Goal: Task Accomplishment & Management: Manage account settings

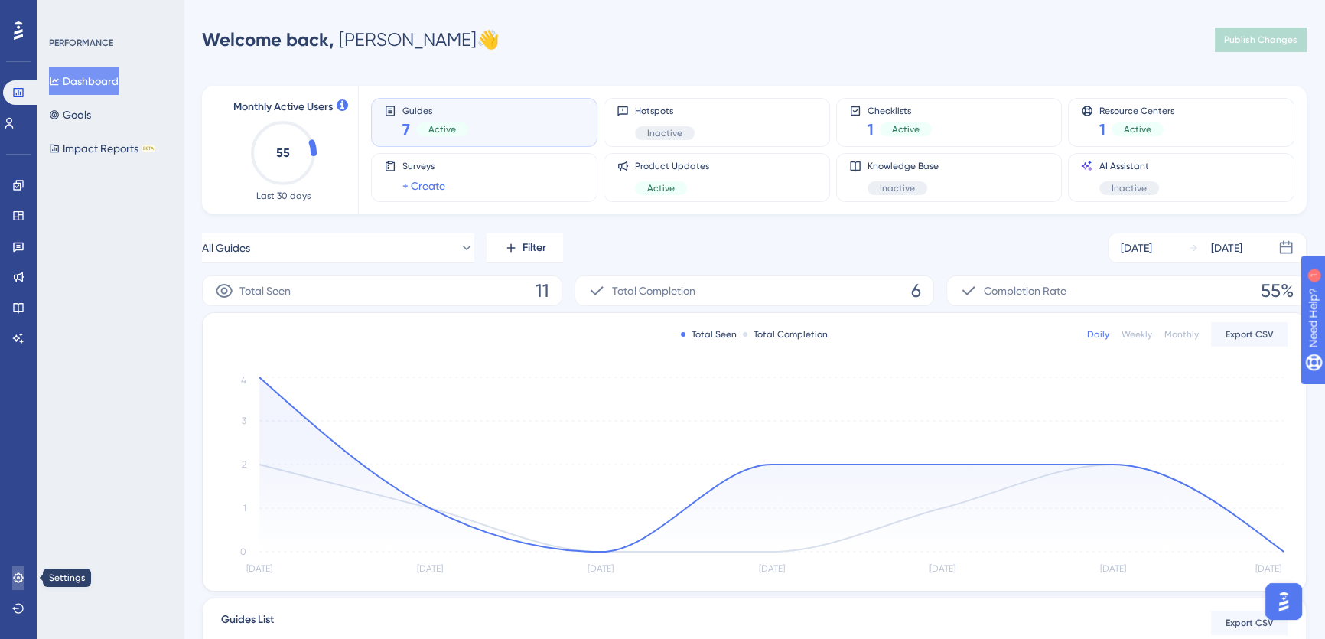
click at [15, 574] on icon at bounding box center [18, 577] width 12 height 12
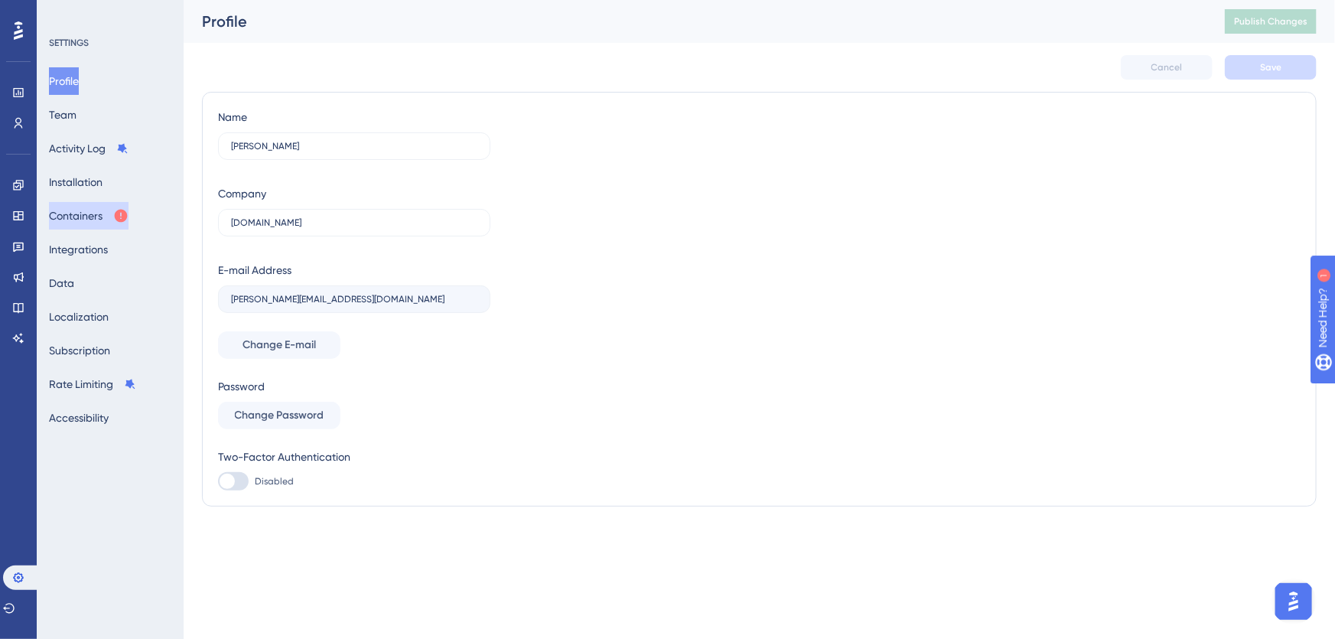
click at [97, 216] on button "Containers" at bounding box center [89, 216] width 80 height 28
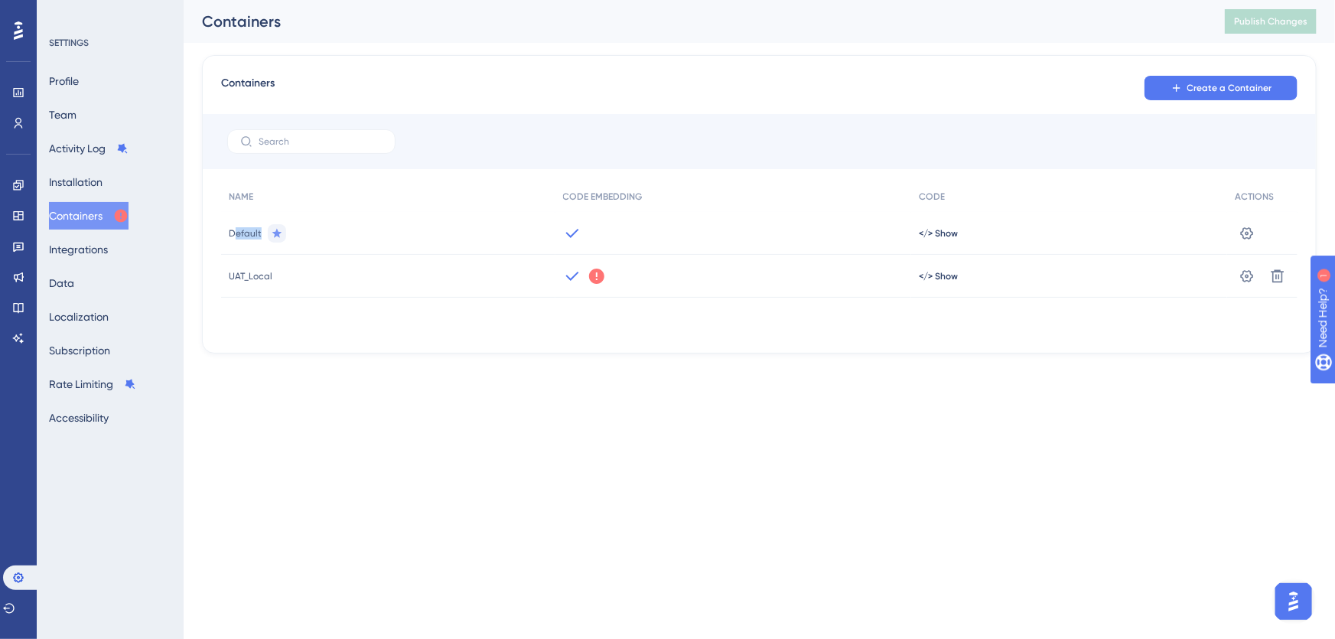
drag, startPoint x: 233, startPoint y: 232, endPoint x: 262, endPoint y: 229, distance: 28.4
click at [262, 229] on div "Default" at bounding box center [388, 233] width 334 height 43
drag, startPoint x: 240, startPoint y: 232, endPoint x: 232, endPoint y: 233, distance: 8.4
click at [239, 232] on span "Default" at bounding box center [245, 233] width 33 height 12
drag, startPoint x: 229, startPoint y: 233, endPoint x: 259, endPoint y: 233, distance: 29.1
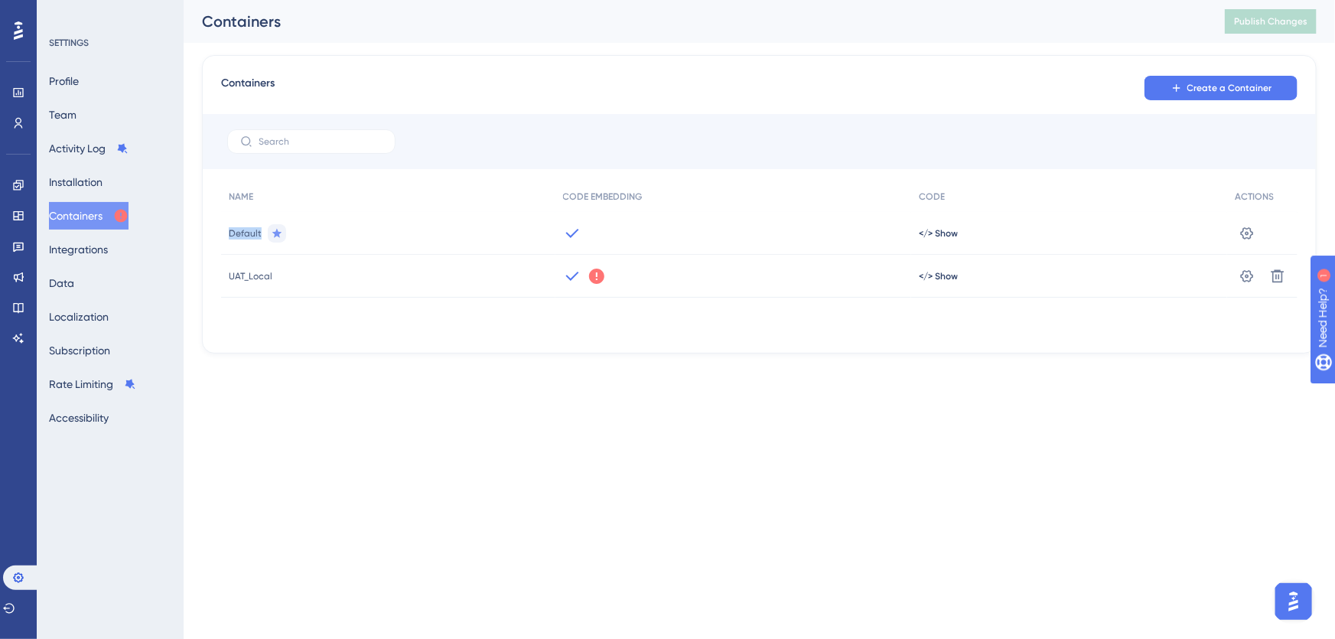
click at [259, 233] on span "Default" at bounding box center [245, 233] width 33 height 12
click at [935, 234] on span "</> Show" at bounding box center [938, 233] width 39 height 12
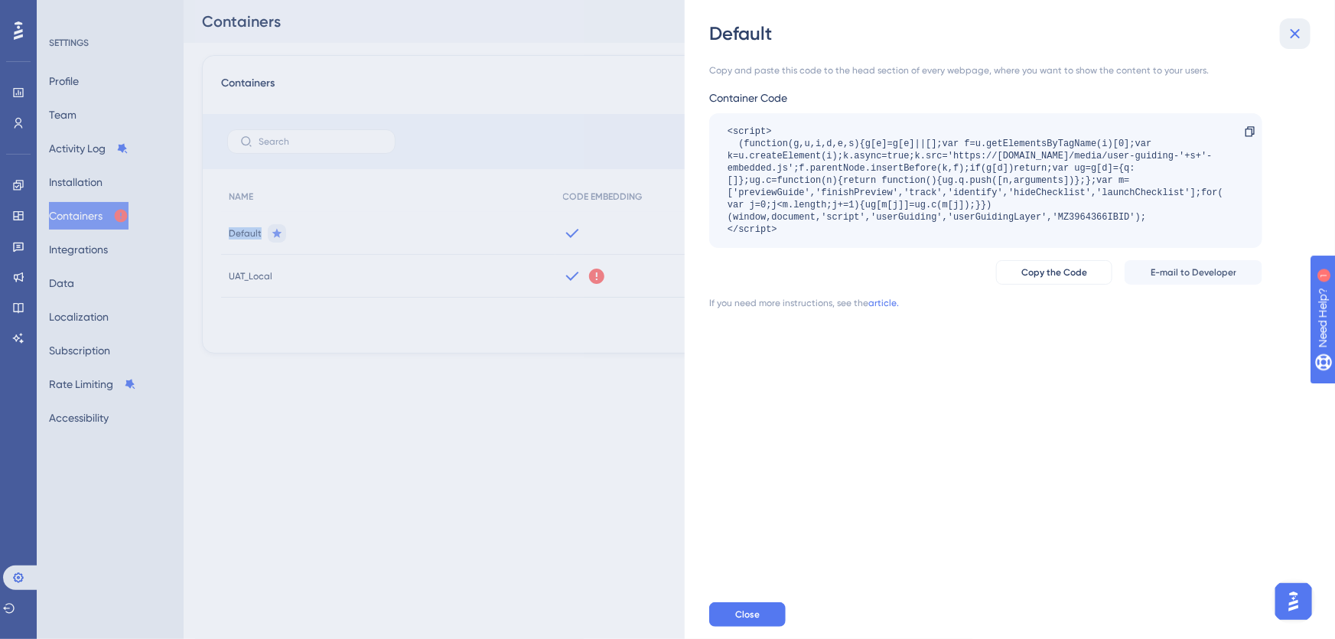
click at [1296, 31] on icon at bounding box center [1296, 34] width 10 height 10
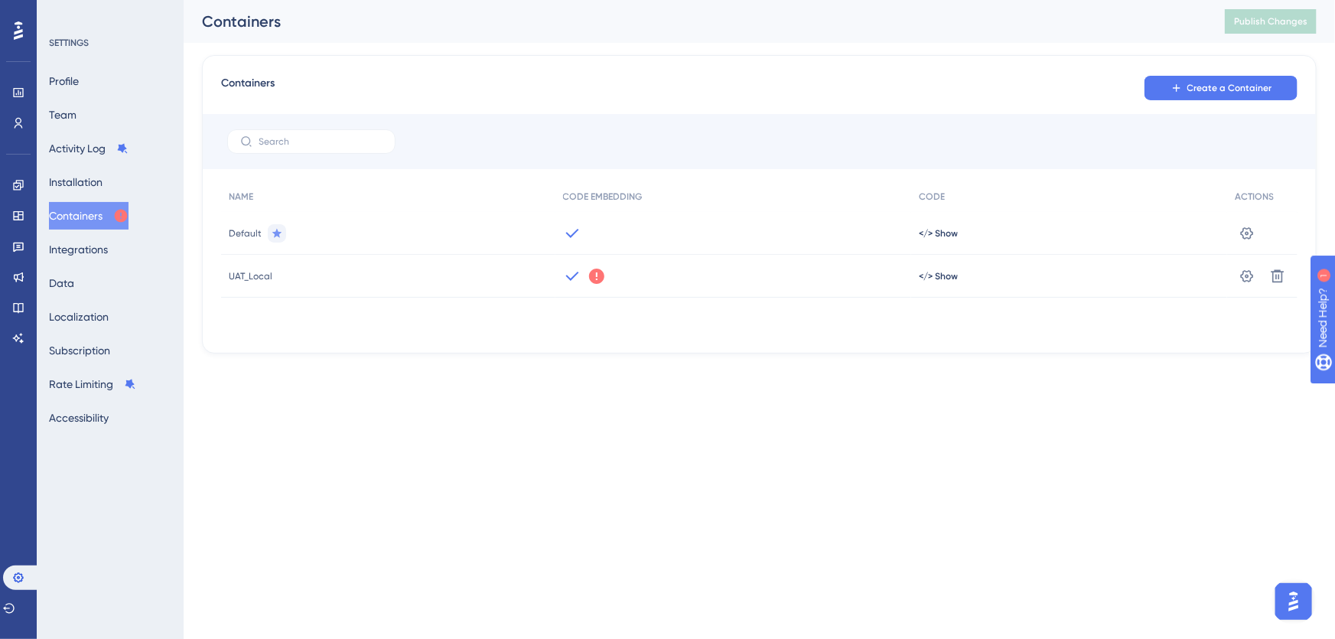
click at [679, 344] on div "Containers Create a Container NAME CODE EMBEDDING CODE ACTIONS Default </> Show…" at bounding box center [759, 204] width 1115 height 298
click at [1246, 272] on icon at bounding box center [1246, 276] width 15 height 15
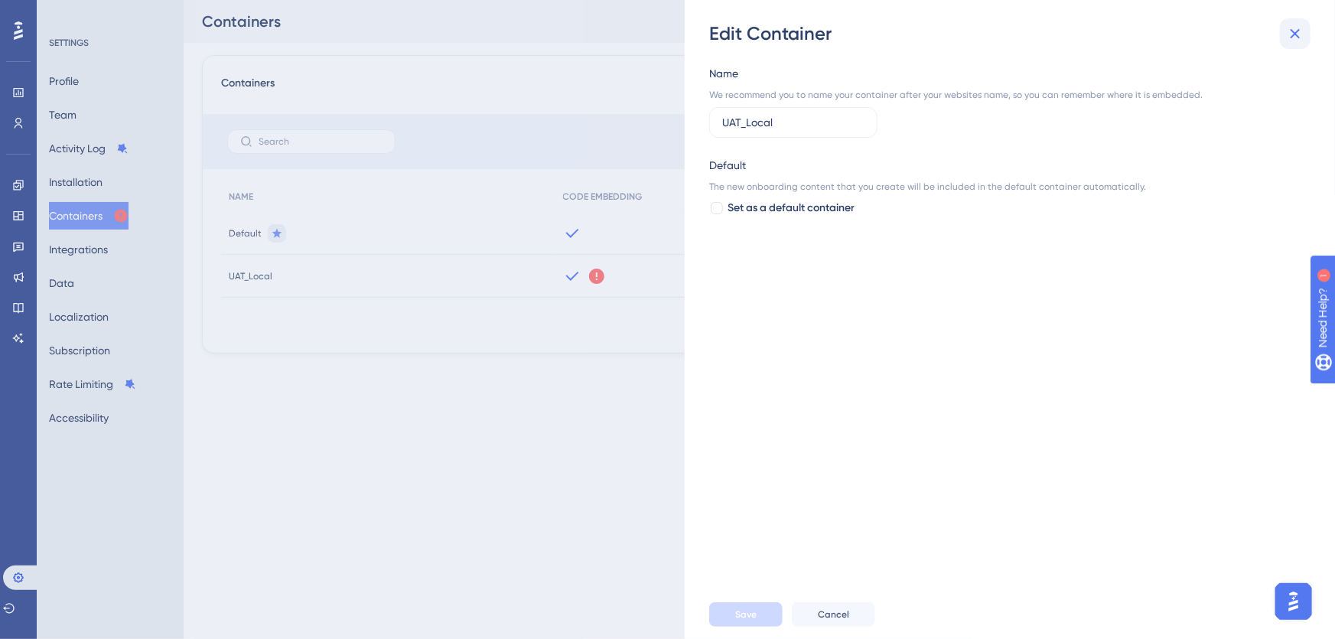
click at [1298, 30] on icon at bounding box center [1296, 34] width 10 height 10
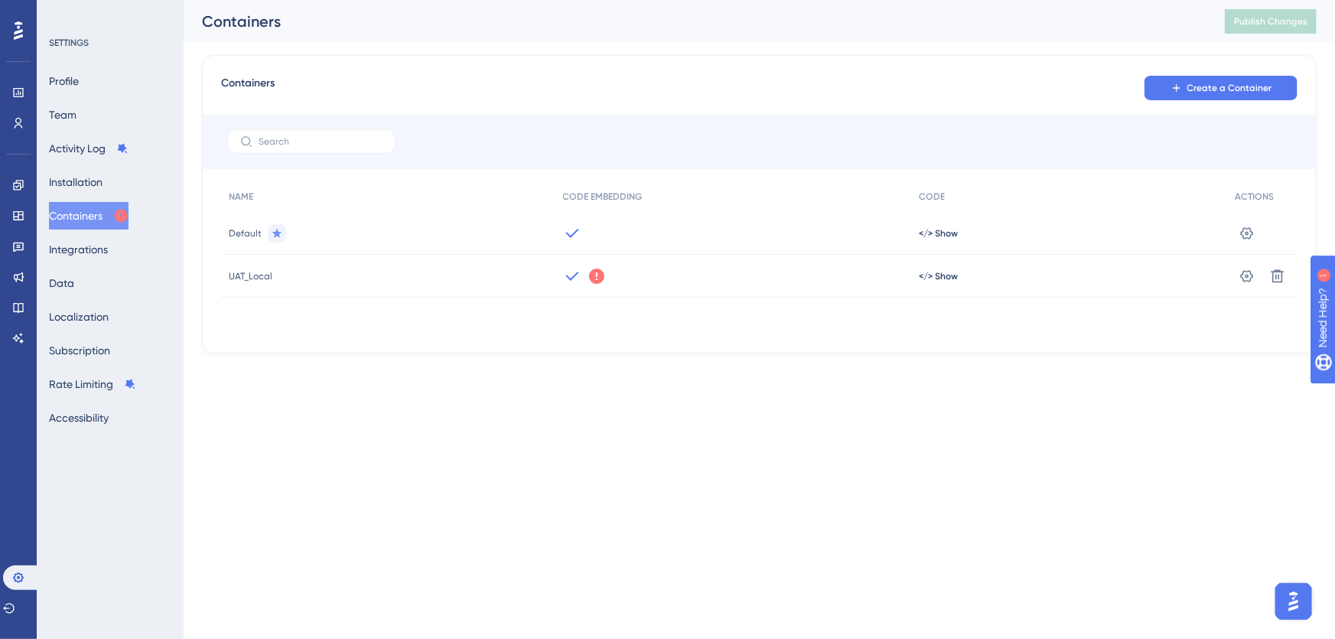
click at [569, 273] on icon at bounding box center [572, 276] width 18 height 18
click at [933, 268] on div "</> Show" at bounding box center [1069, 276] width 316 height 43
click at [933, 279] on span "</> Show" at bounding box center [938, 276] width 39 height 12
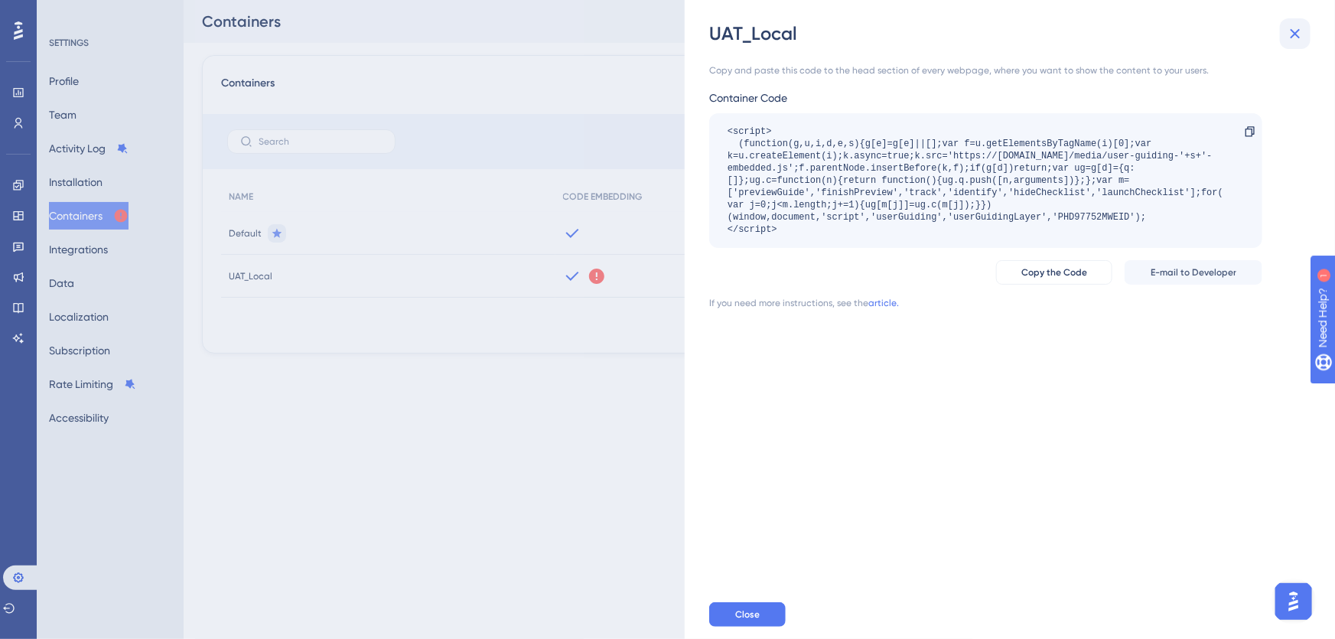
click at [1294, 35] on icon at bounding box center [1296, 34] width 10 height 10
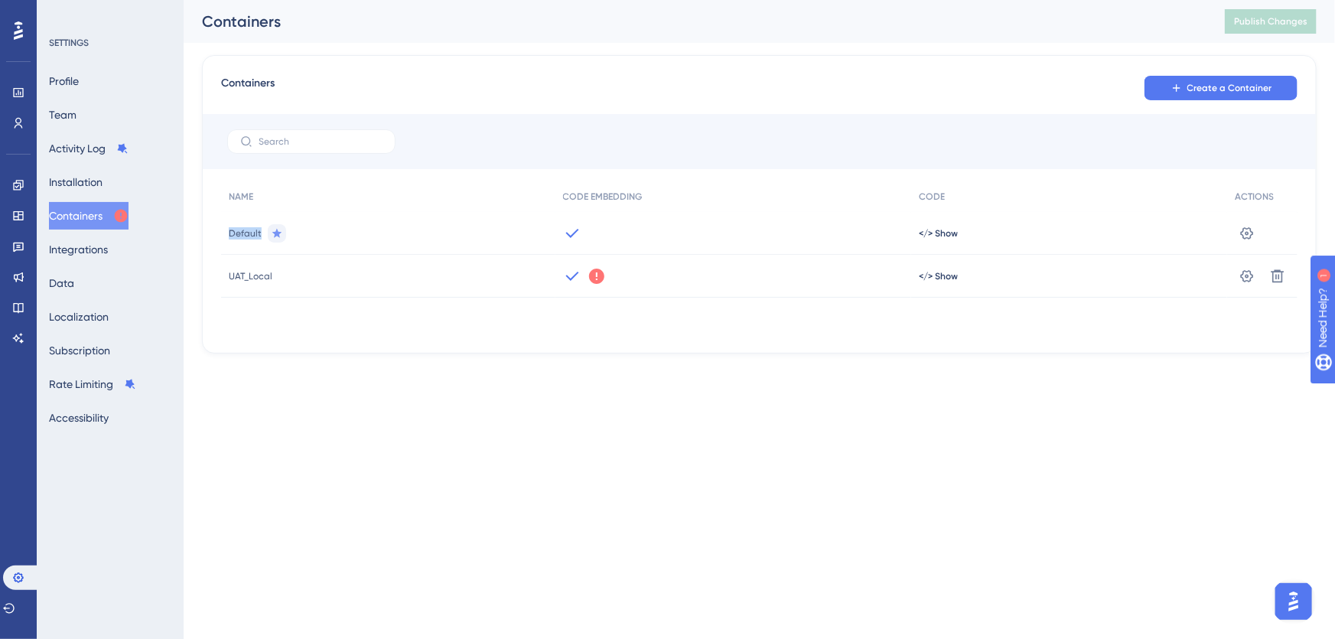
drag, startPoint x: 229, startPoint y: 233, endPoint x: 262, endPoint y: 235, distance: 32.2
click at [262, 235] on div "Default" at bounding box center [388, 233] width 334 height 43
click at [244, 231] on span "Default" at bounding box center [245, 233] width 33 height 12
drag, startPoint x: 229, startPoint y: 233, endPoint x: 262, endPoint y: 236, distance: 33.0
click at [262, 236] on div "Default" at bounding box center [388, 233] width 334 height 43
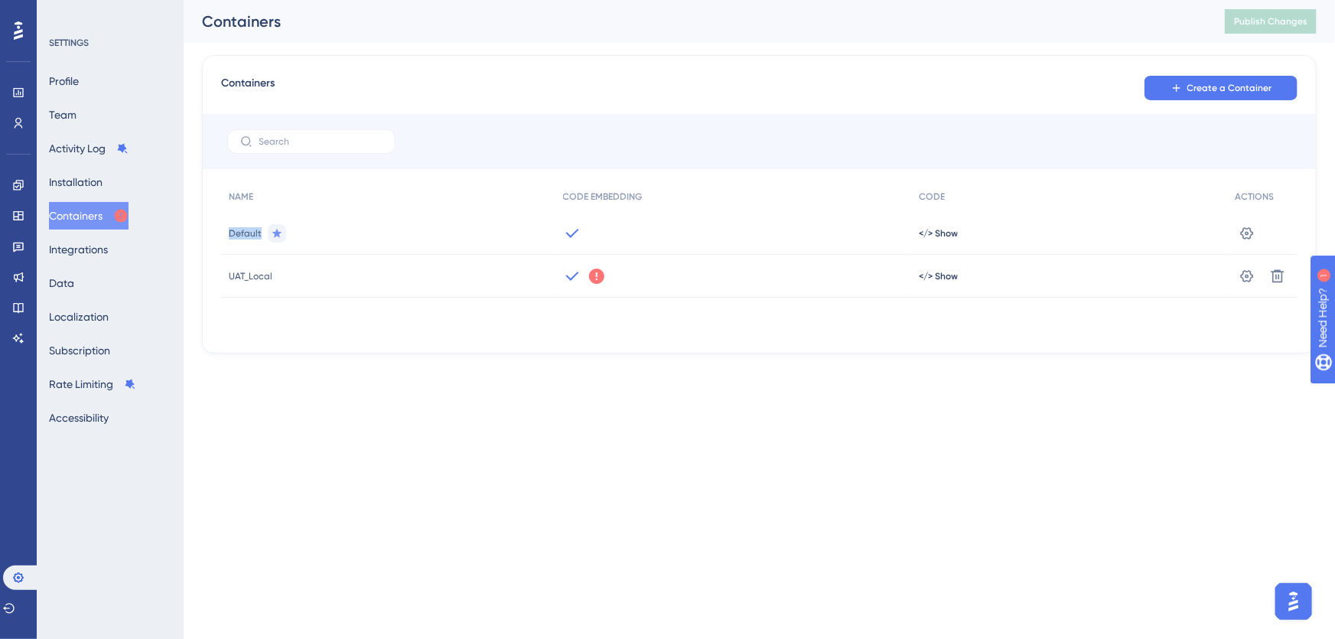
click at [247, 233] on span "Default" at bounding box center [245, 233] width 33 height 12
drag, startPoint x: 229, startPoint y: 275, endPoint x: 271, endPoint y: 280, distance: 41.6
click at [271, 280] on span "UAT_Local" at bounding box center [251, 276] width 44 height 12
click at [252, 273] on span "UAT_Local" at bounding box center [251, 276] width 44 height 12
click at [256, 280] on span "UAT_Local" at bounding box center [251, 276] width 44 height 12
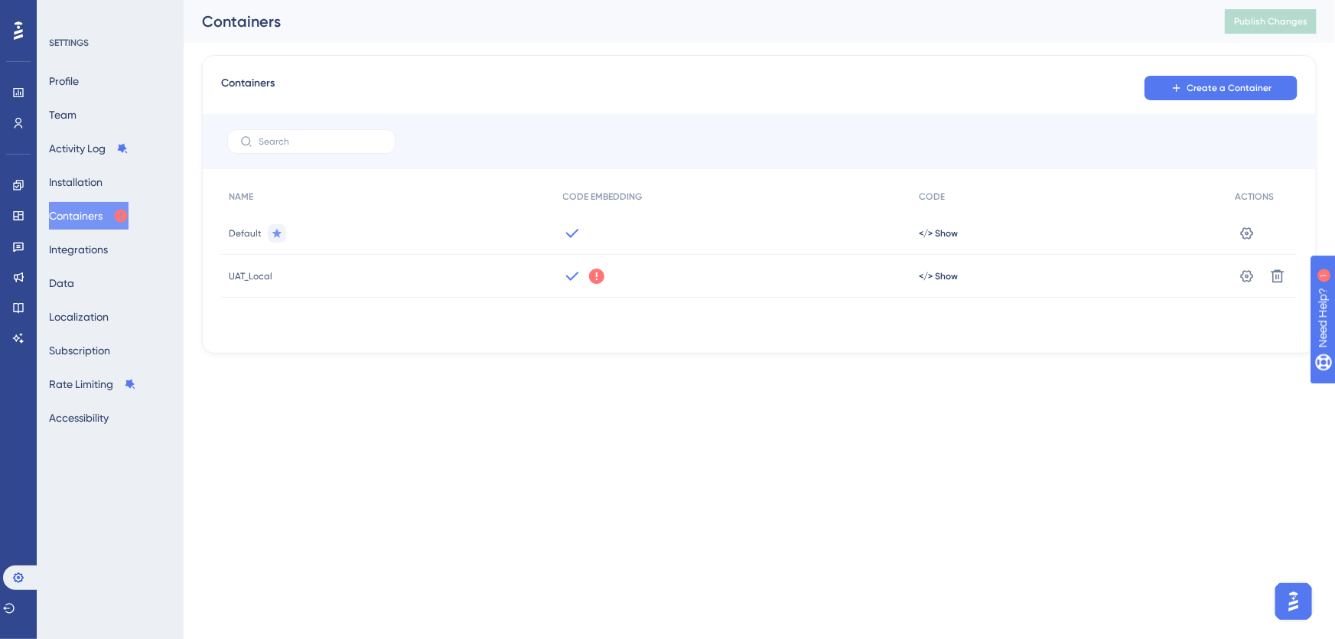
click at [268, 270] on span "UAT_Local" at bounding box center [251, 276] width 44 height 12
click at [1241, 278] on icon at bounding box center [1246, 276] width 15 height 15
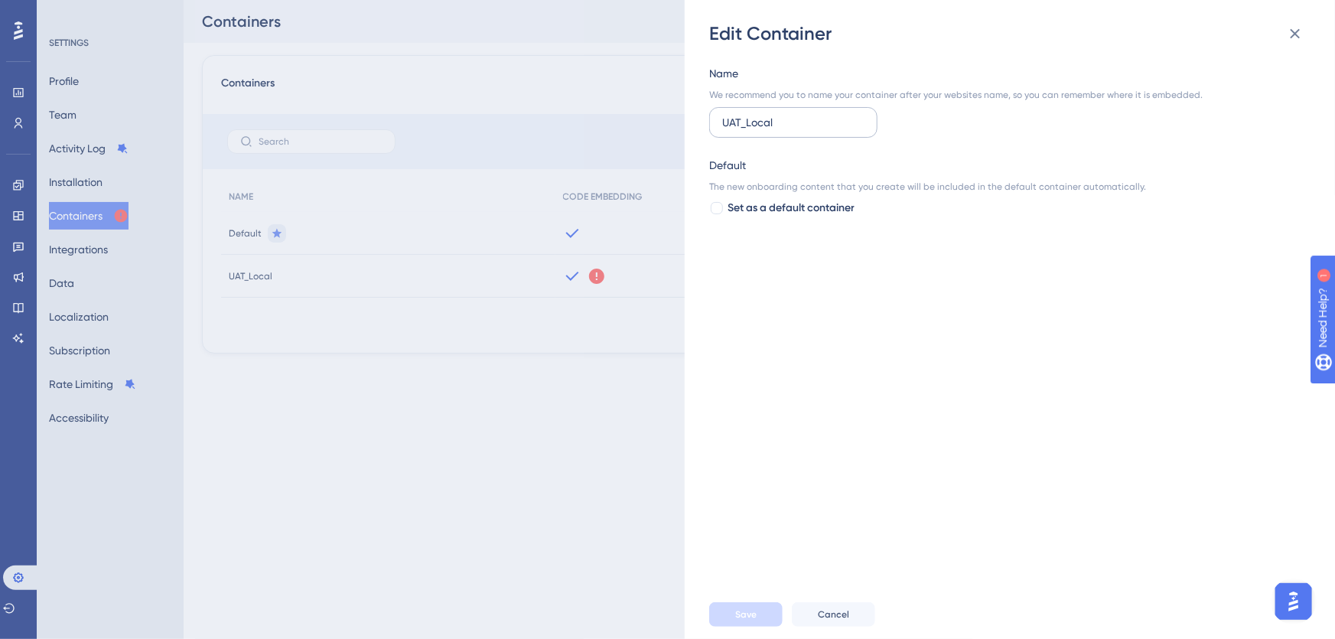
drag, startPoint x: 780, startPoint y: 118, endPoint x: 739, endPoint y: 124, distance: 41.0
click at [739, 124] on input "UAT_Local" at bounding box center [793, 122] width 142 height 17
type input "UAT"
click at [752, 612] on span "Save" at bounding box center [745, 614] width 21 height 12
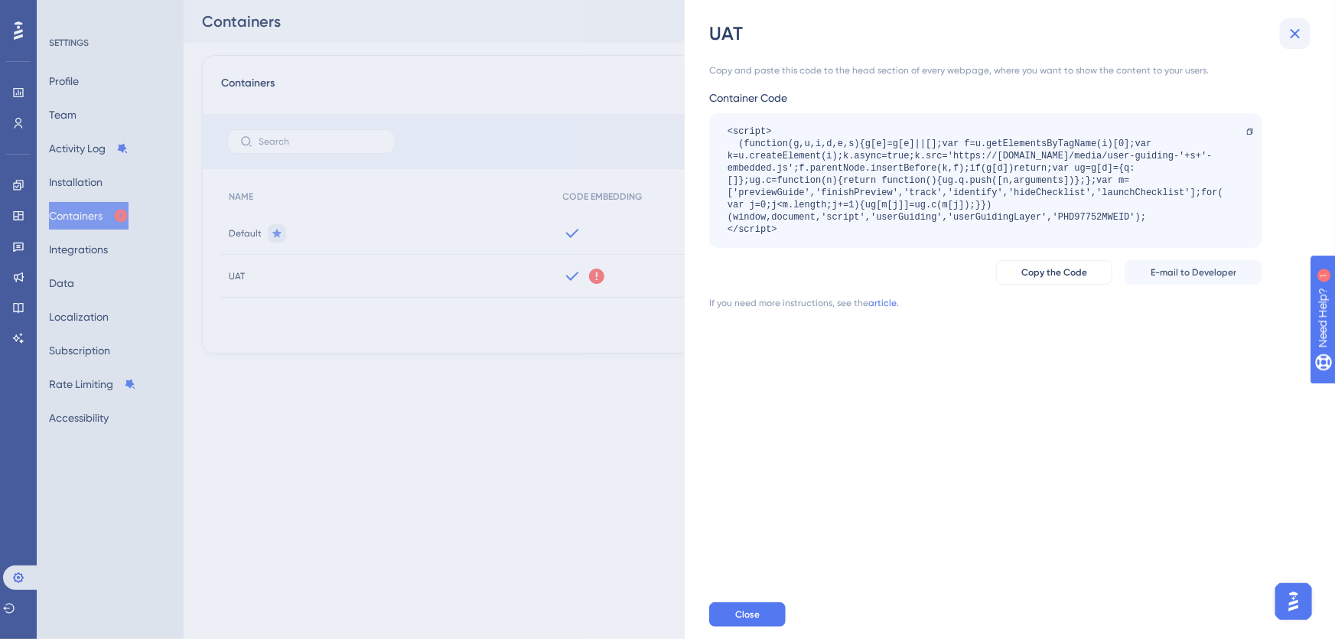
click at [1297, 36] on icon at bounding box center [1296, 34] width 10 height 10
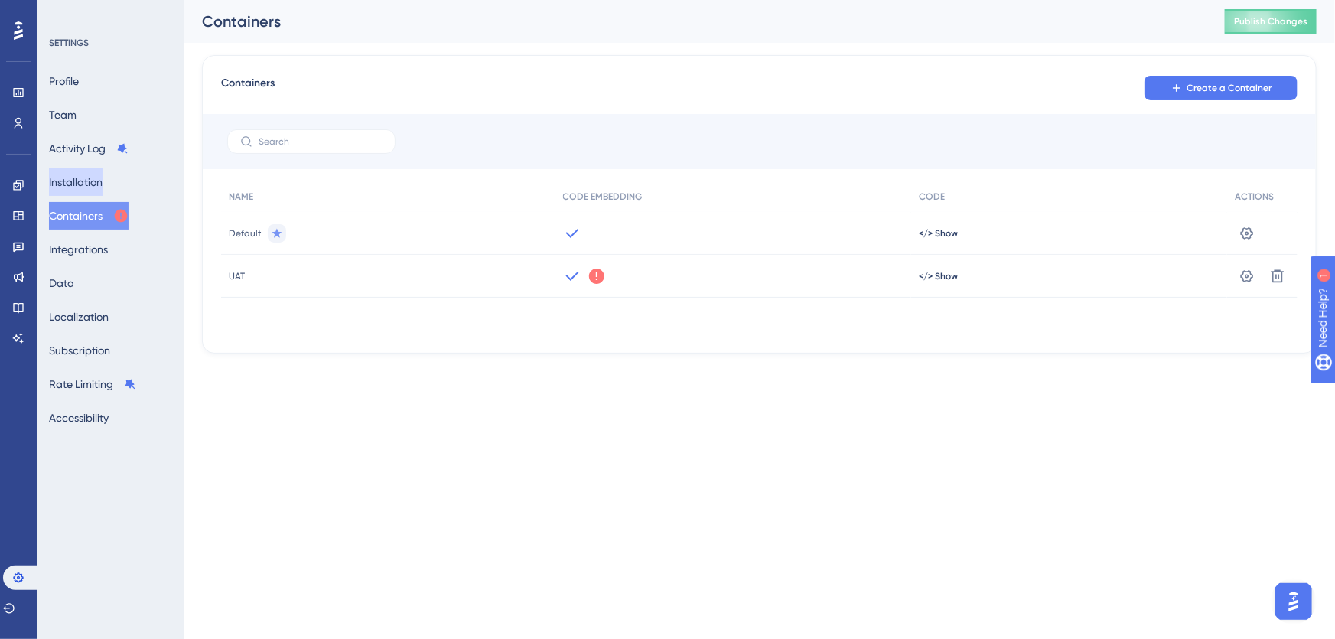
click at [103, 176] on button "Installation" at bounding box center [76, 182] width 54 height 28
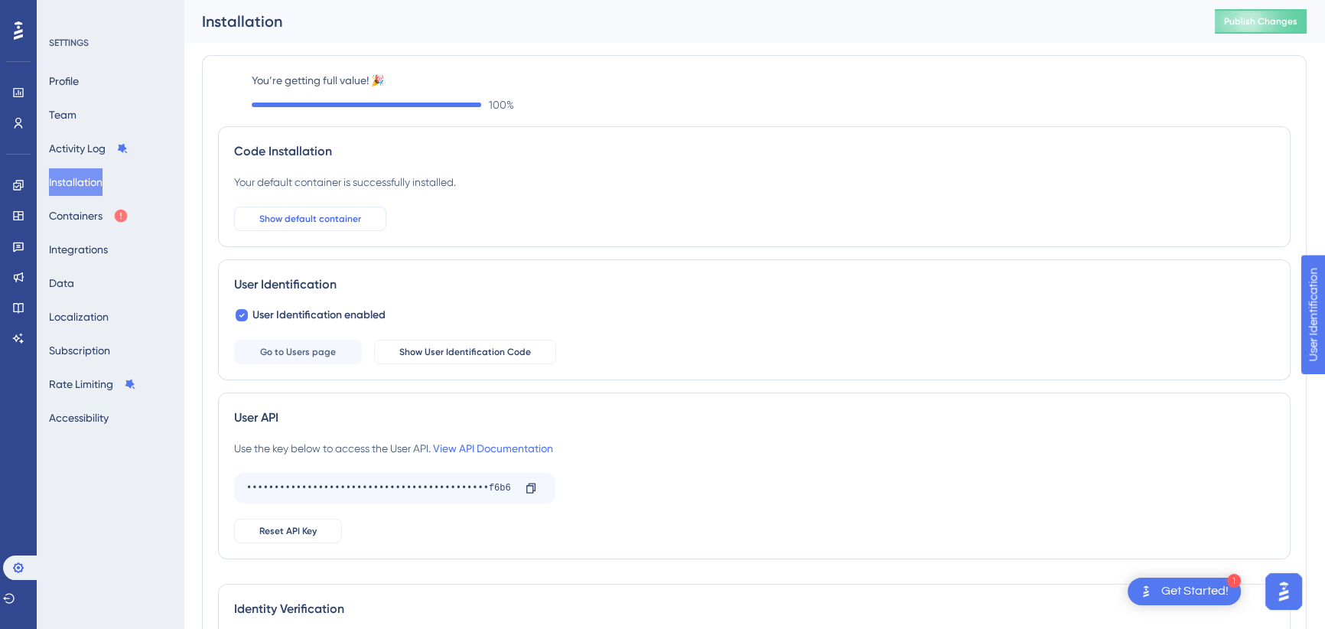
click at [342, 220] on span "Show default container" at bounding box center [310, 219] width 102 height 12
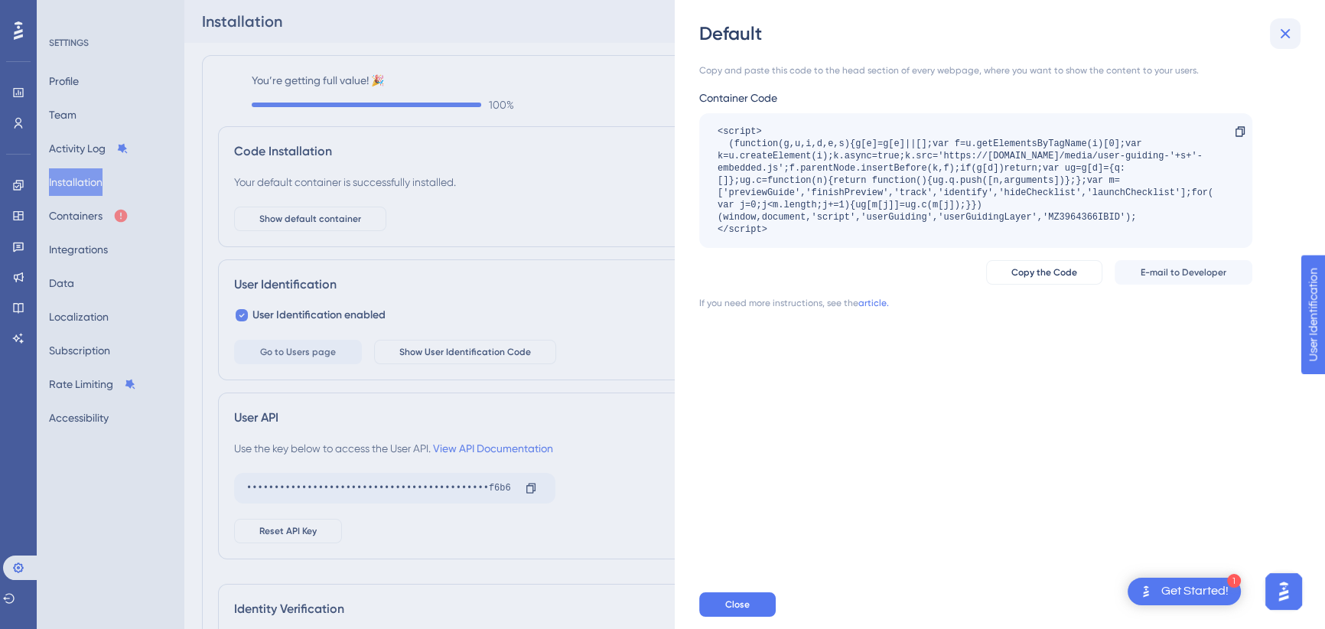
click at [1289, 32] on icon at bounding box center [1285, 33] width 18 height 18
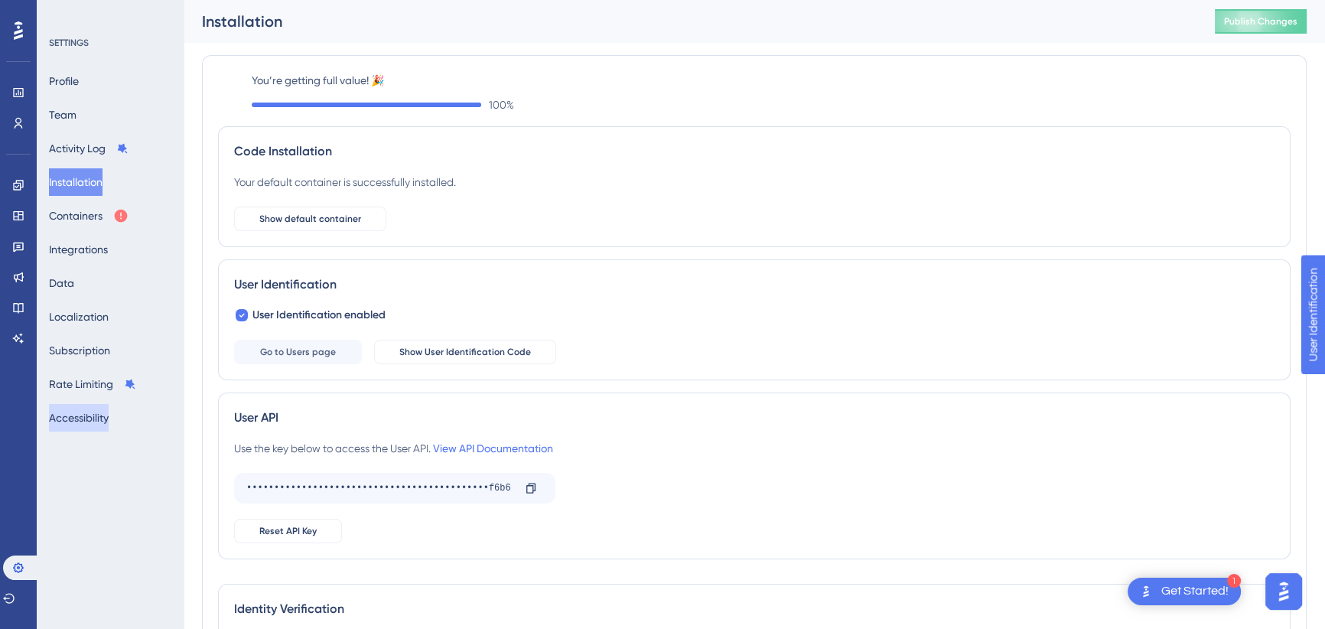
click at [96, 421] on button "Accessibility" at bounding box center [79, 418] width 60 height 28
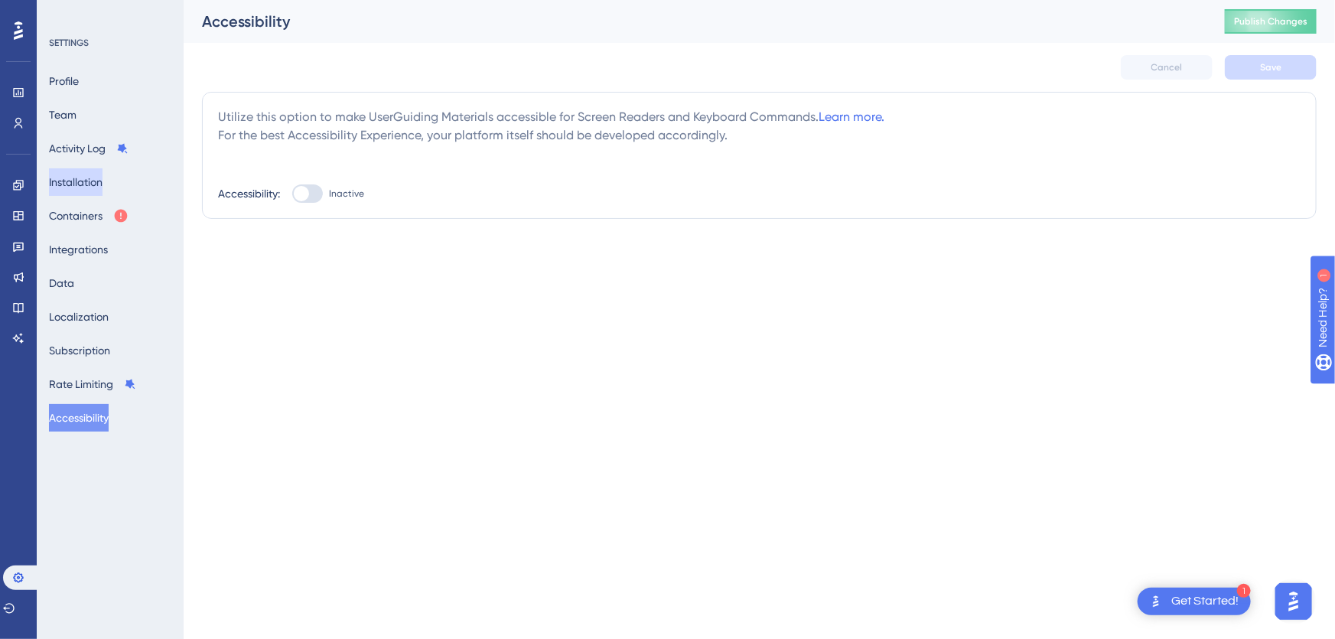
click at [99, 181] on button "Installation" at bounding box center [76, 182] width 54 height 28
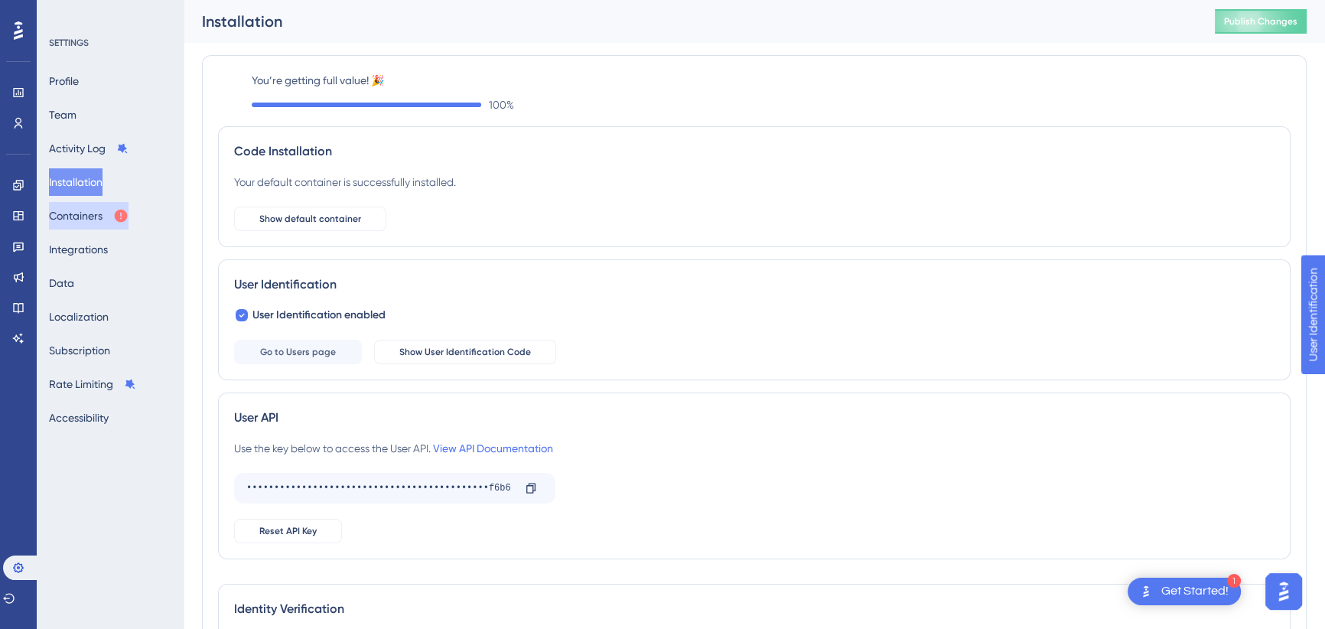
click at [93, 210] on button "Containers" at bounding box center [89, 216] width 80 height 28
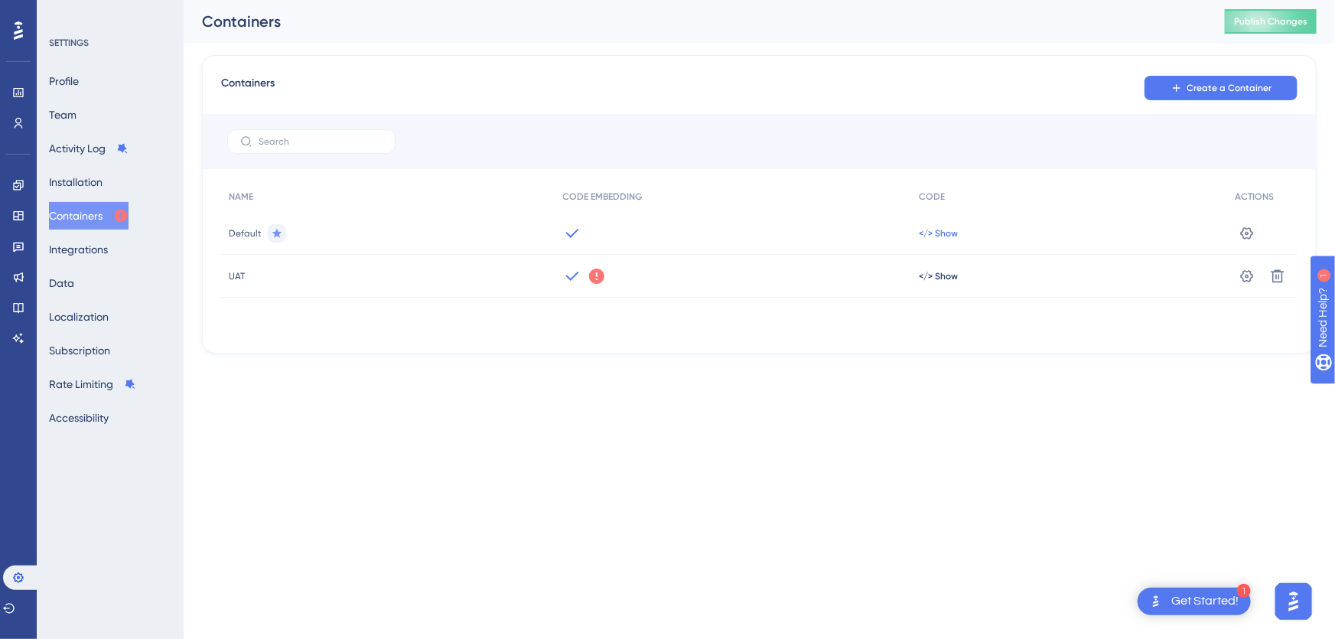
click at [943, 232] on span "</> Show" at bounding box center [938, 233] width 39 height 12
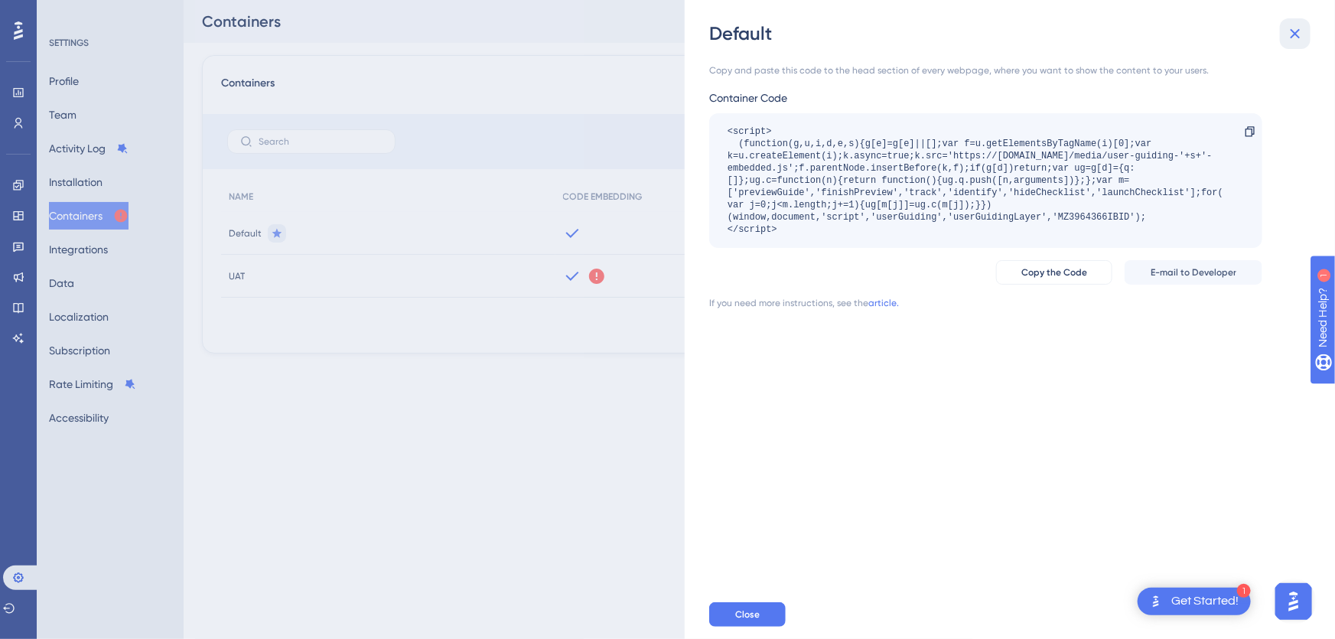
click at [1306, 31] on button at bounding box center [1295, 33] width 31 height 31
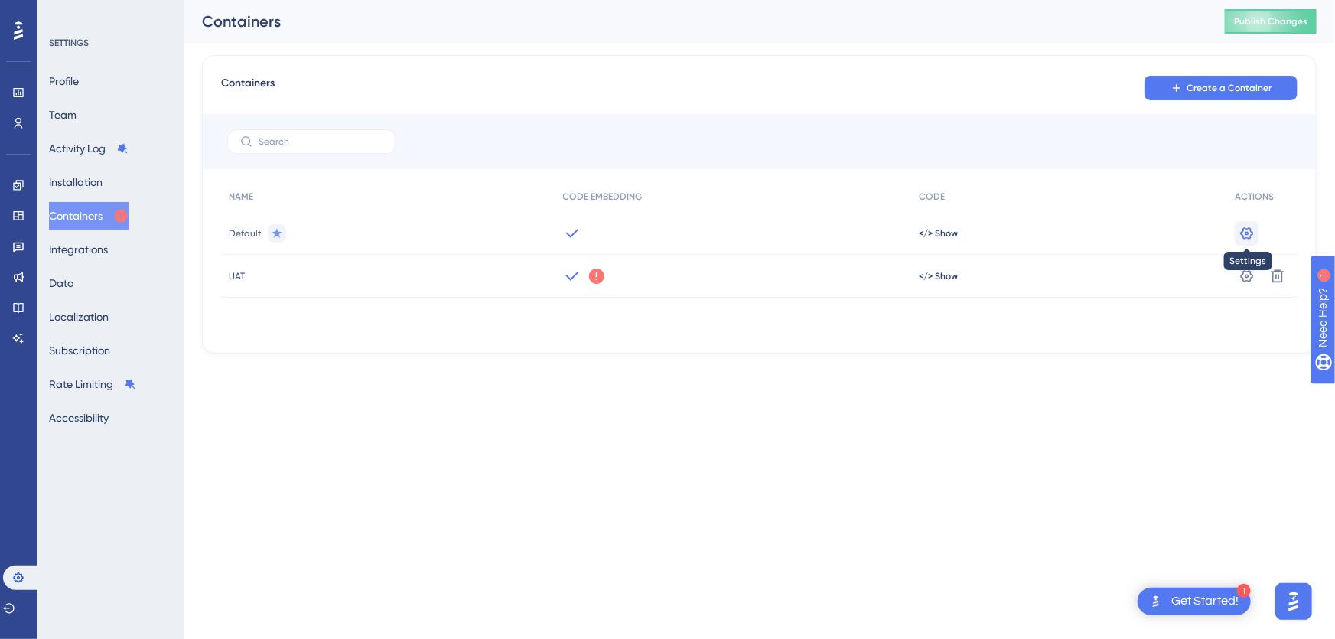
click at [1248, 238] on icon at bounding box center [1246, 233] width 15 height 15
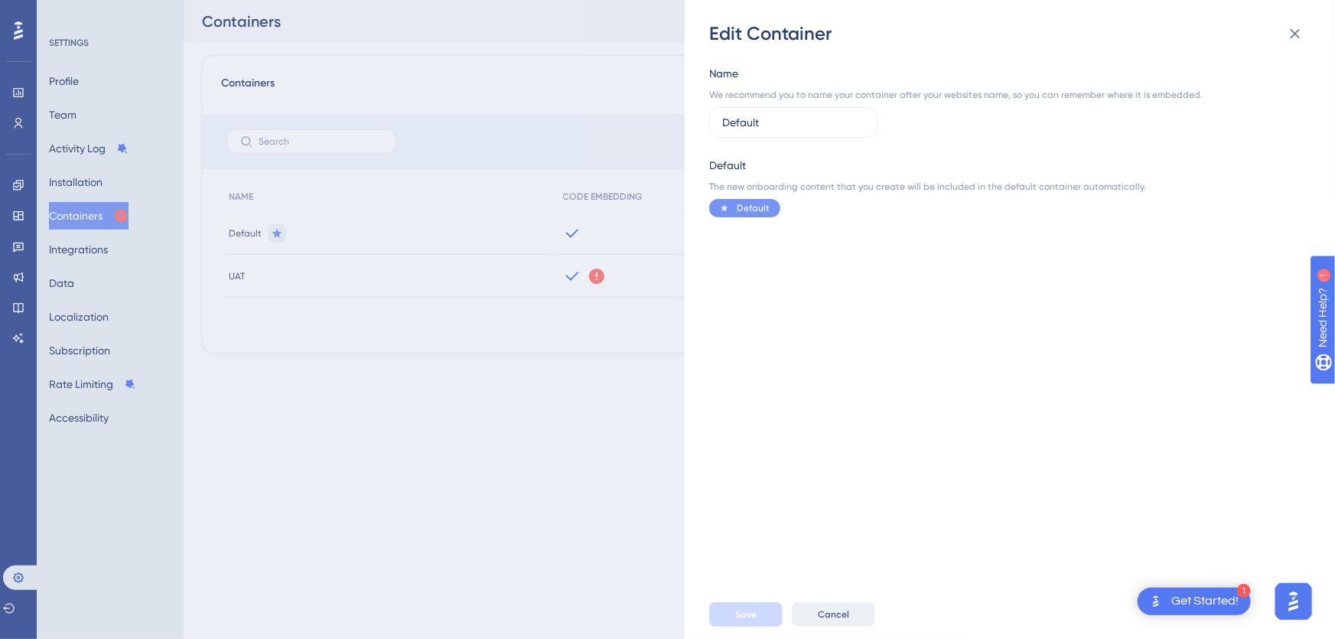
click at [828, 614] on span "Cancel" at bounding box center [833, 614] width 31 height 12
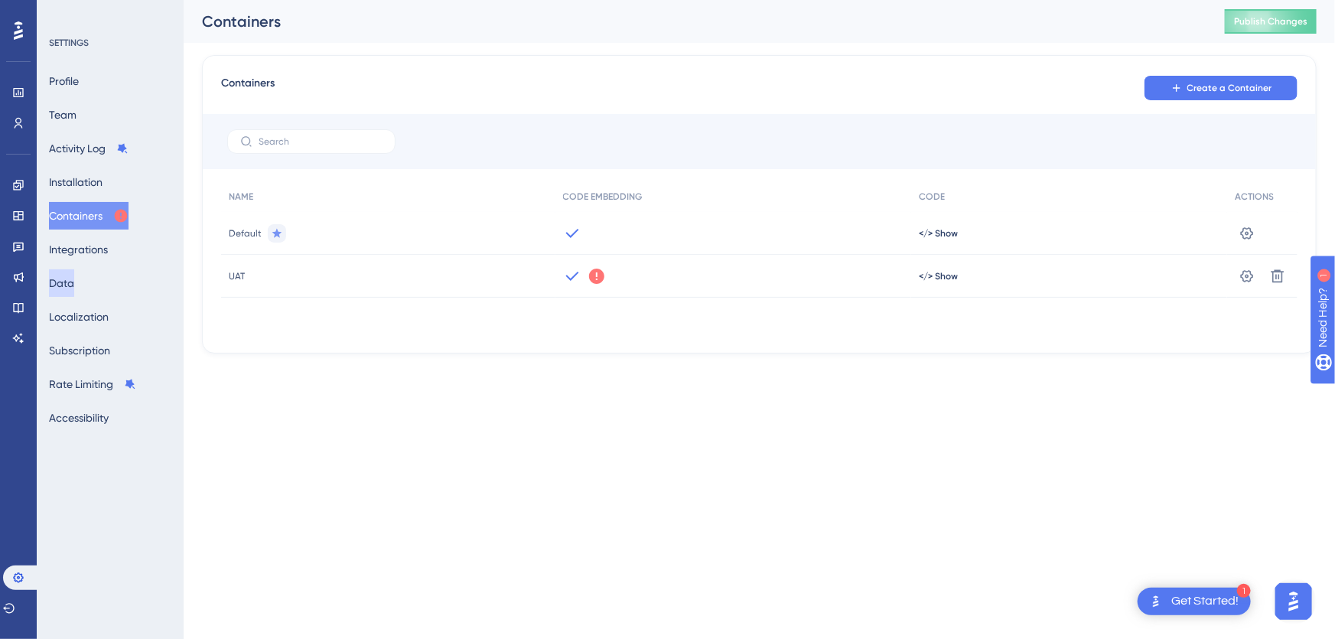
click at [74, 281] on button "Data" at bounding box center [61, 283] width 25 height 28
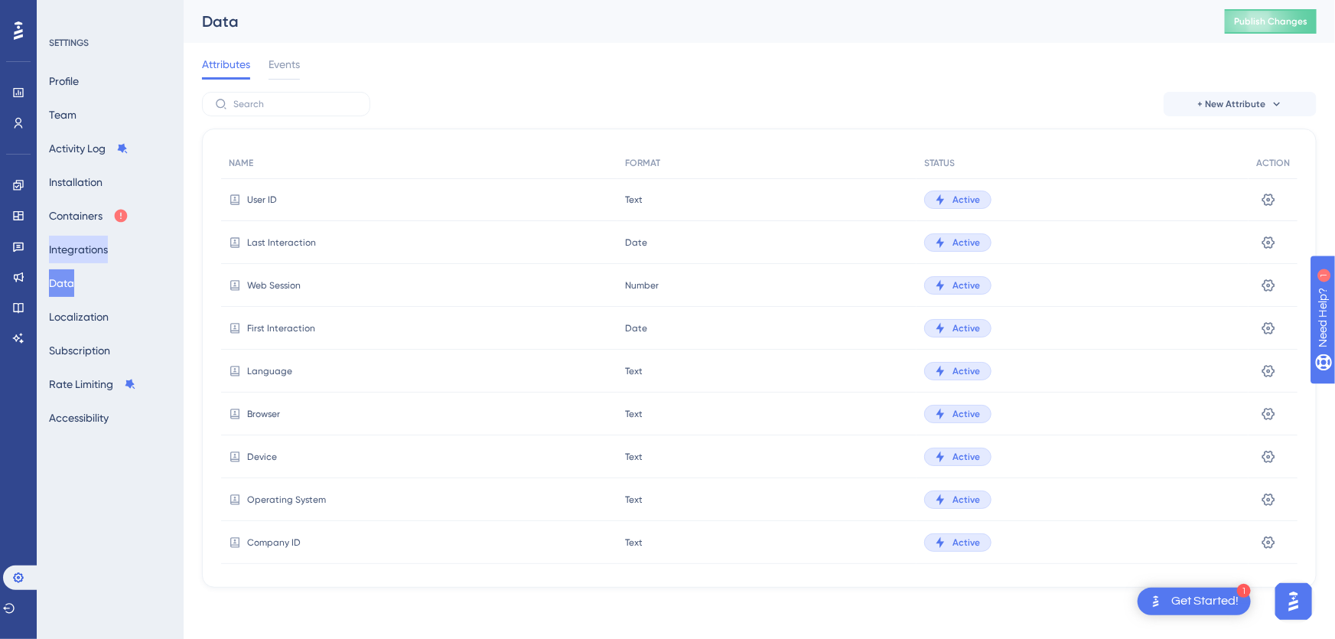
click at [92, 247] on button "Integrations" at bounding box center [78, 250] width 59 height 28
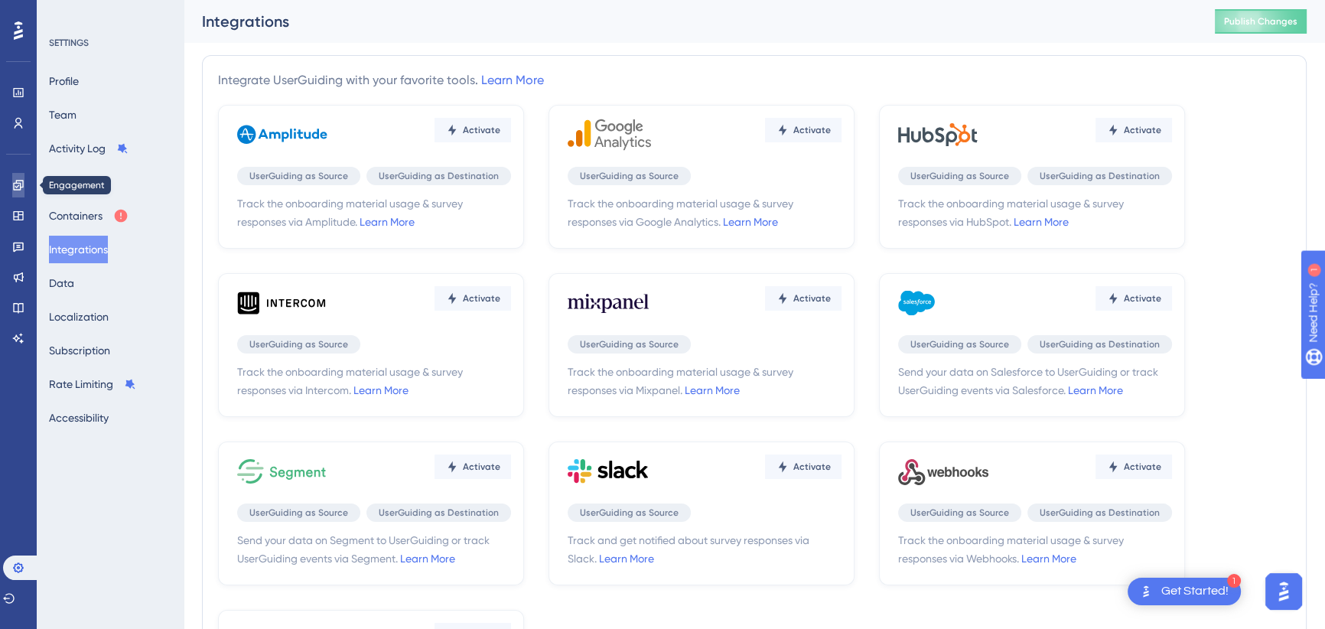
click at [19, 187] on icon at bounding box center [18, 185] width 12 height 12
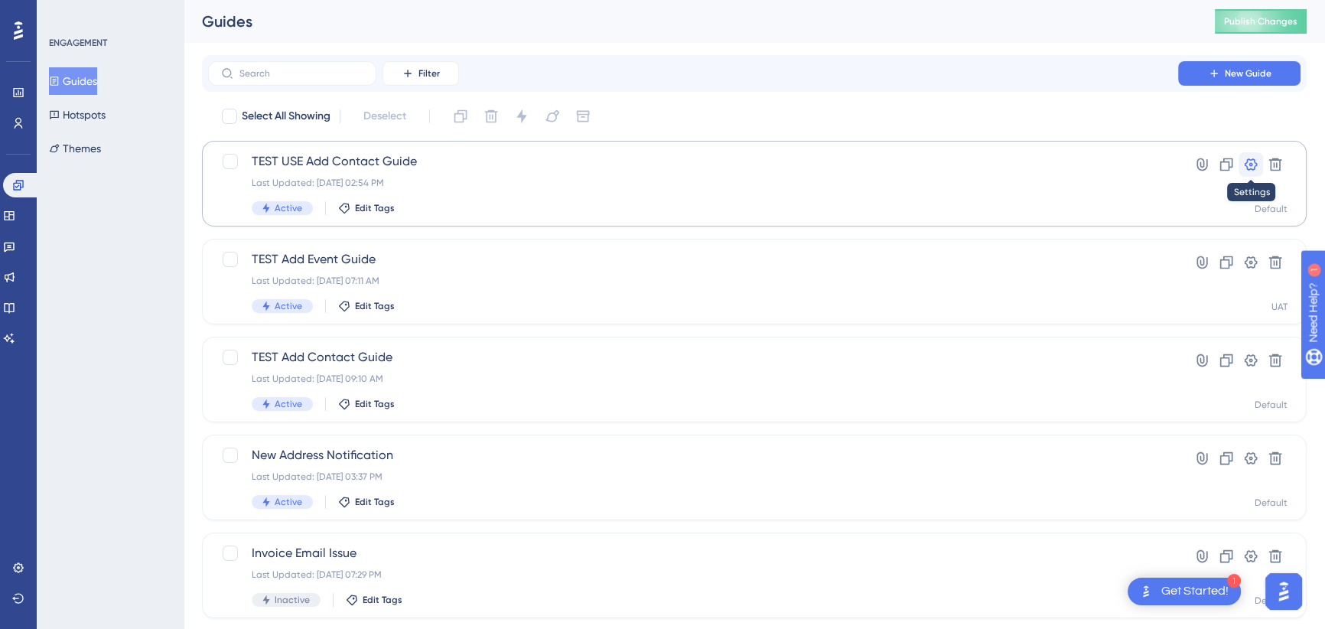
click at [1255, 161] on icon at bounding box center [1251, 164] width 13 height 12
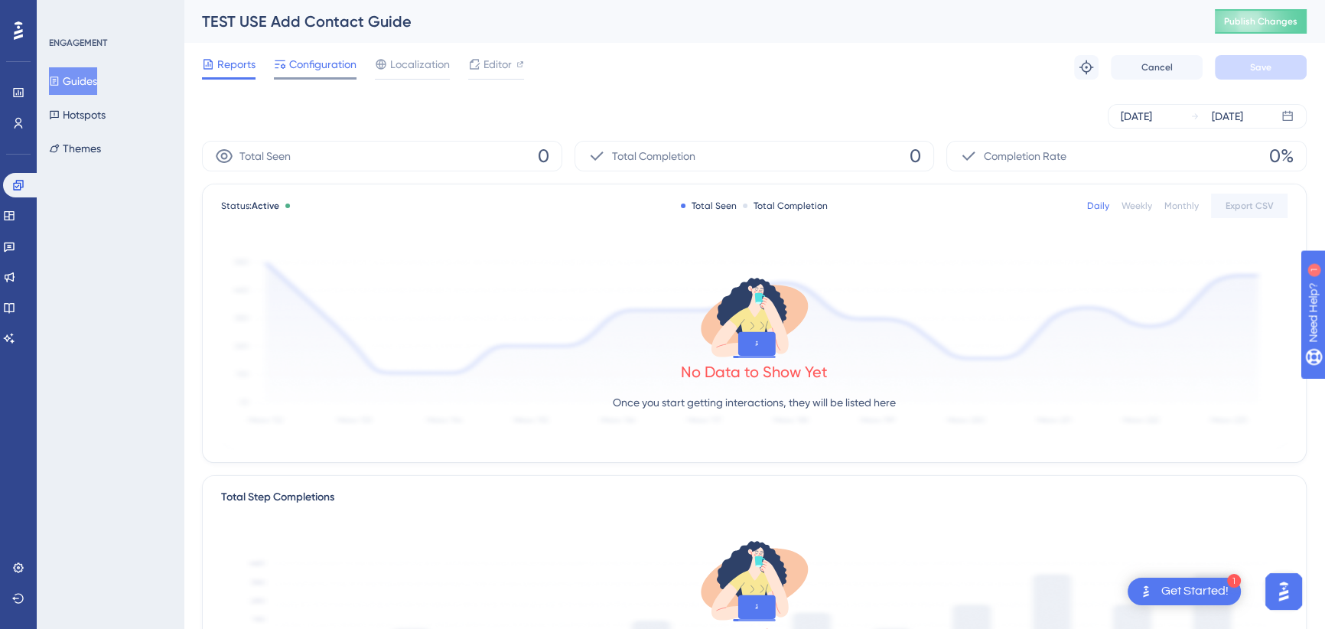
click at [325, 69] on span "Configuration" at bounding box center [322, 64] width 67 height 18
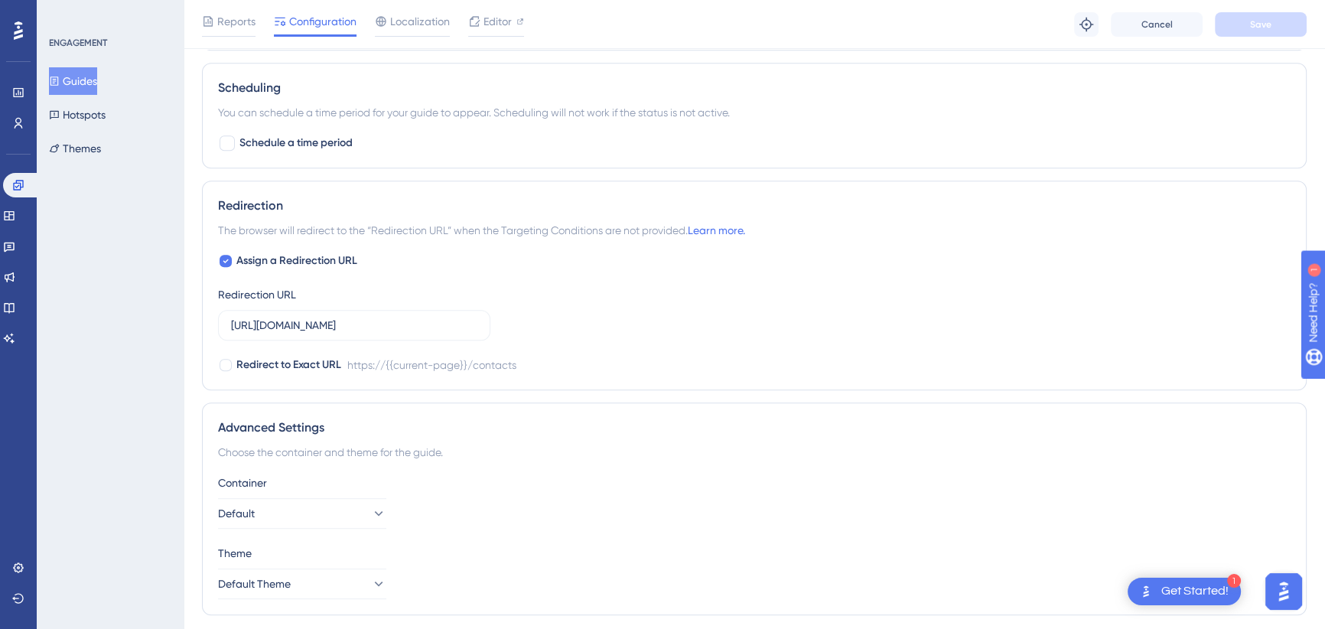
scroll to position [1158, 0]
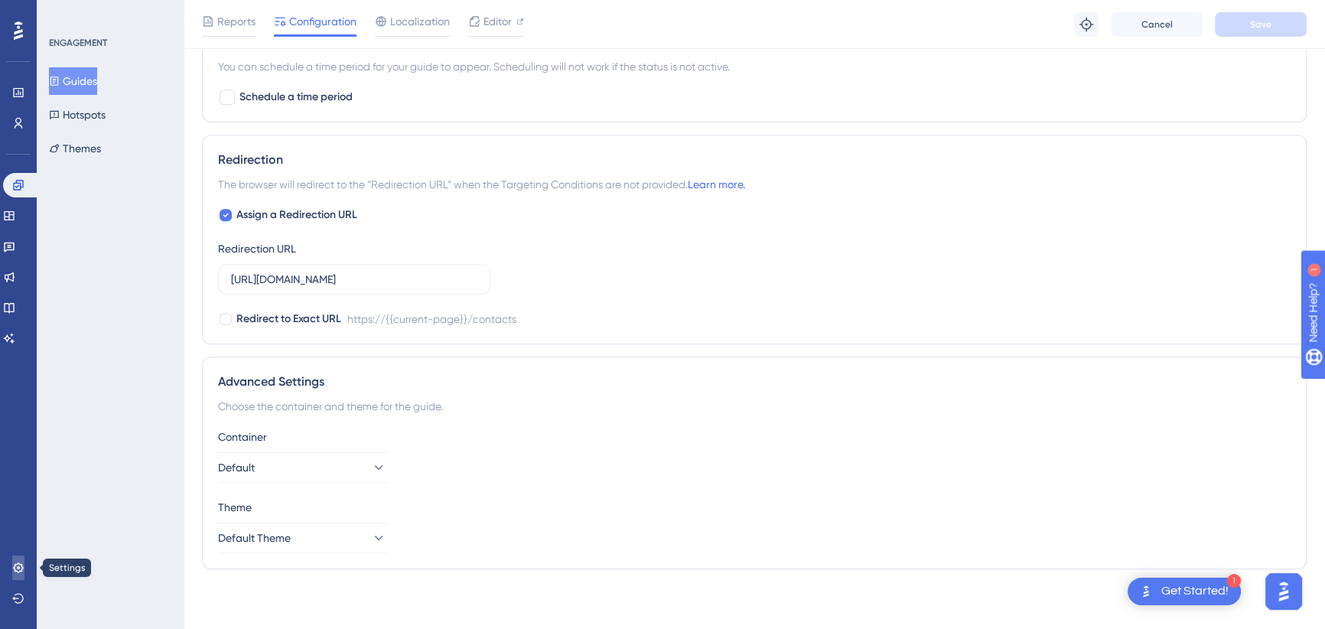
click at [12, 570] on icon at bounding box center [18, 567] width 12 height 12
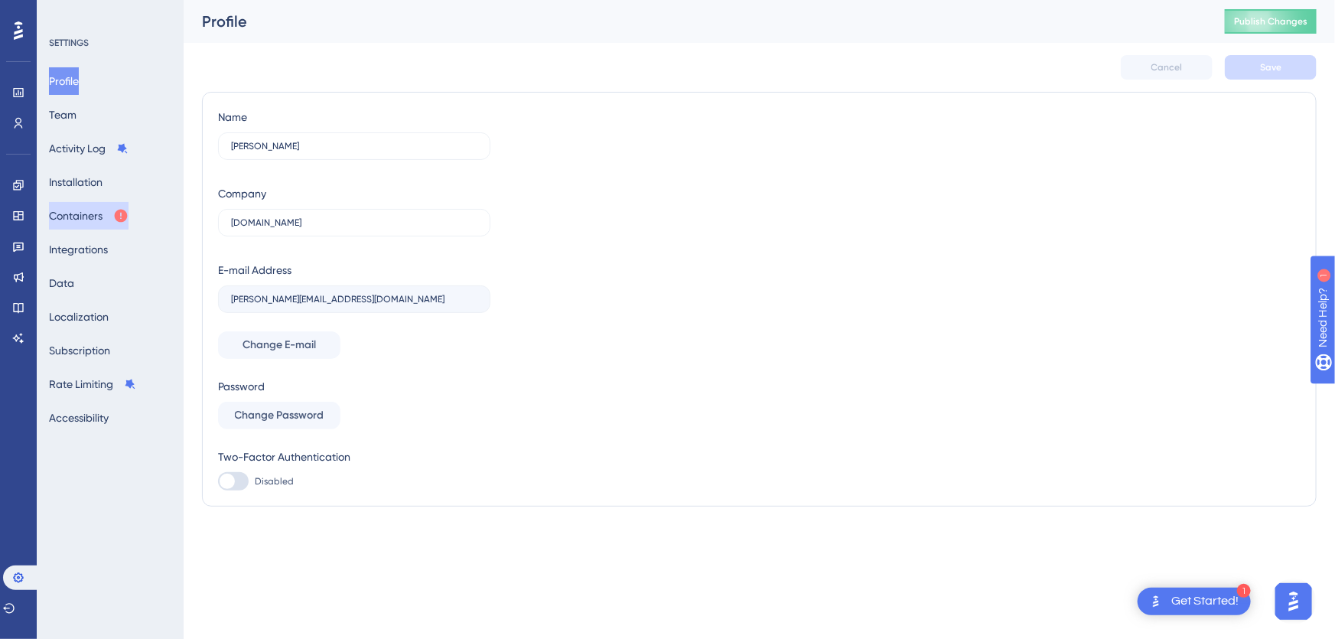
click at [88, 216] on button "Containers" at bounding box center [89, 216] width 80 height 28
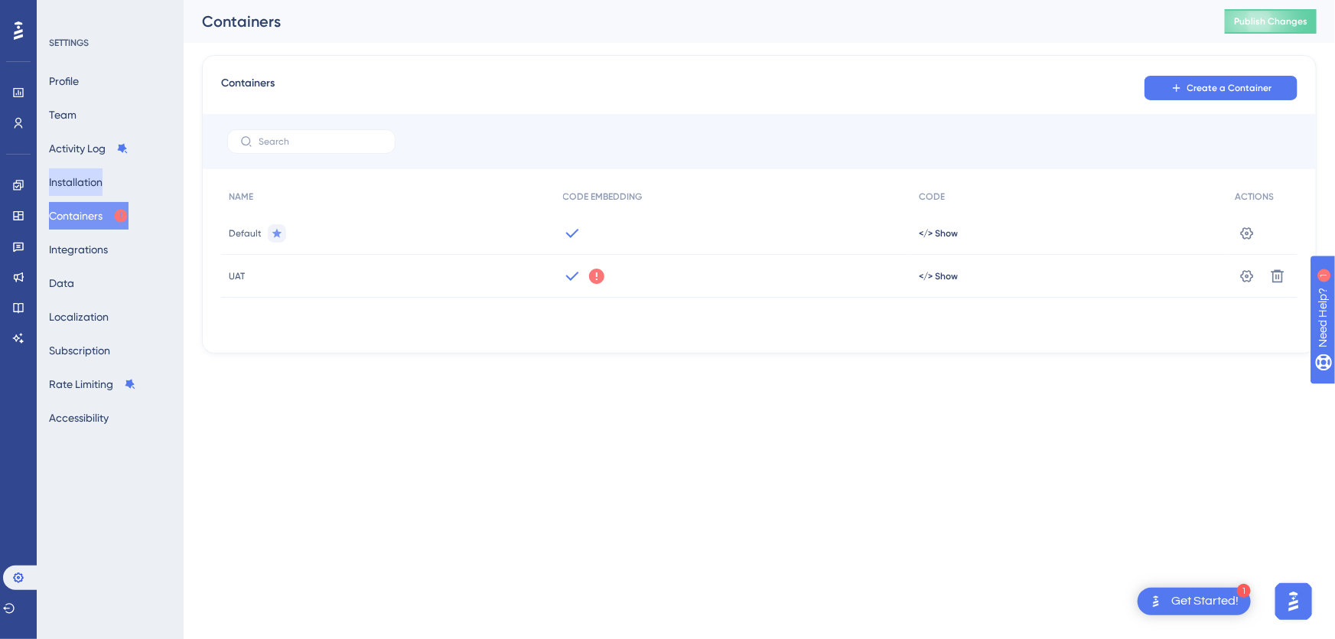
click at [97, 185] on button "Installation" at bounding box center [76, 182] width 54 height 28
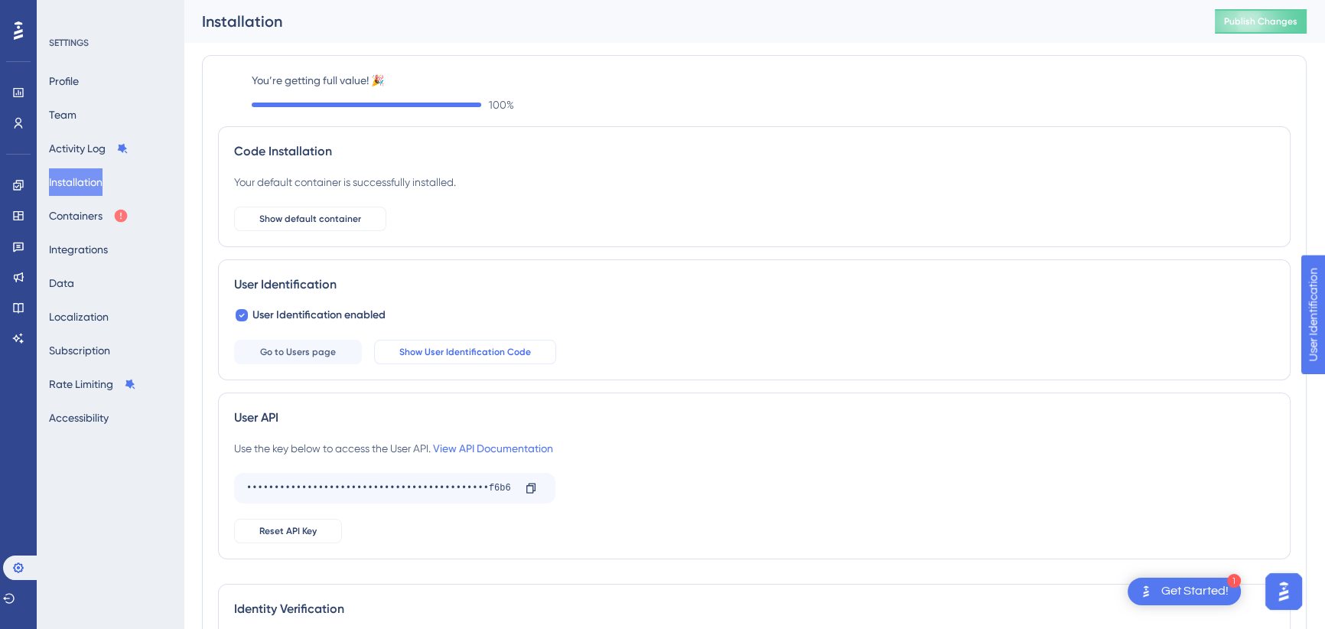
click at [504, 357] on span "Show User Identification Code" at bounding box center [465, 352] width 132 height 12
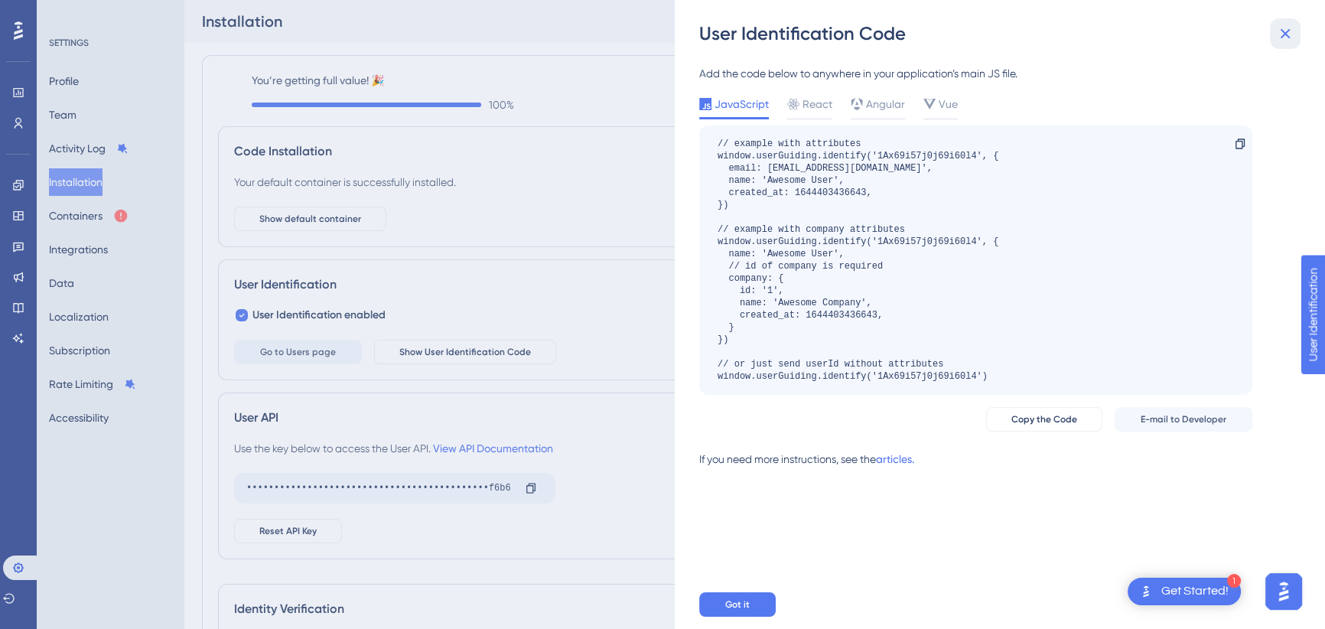
click at [1284, 32] on icon at bounding box center [1286, 34] width 10 height 10
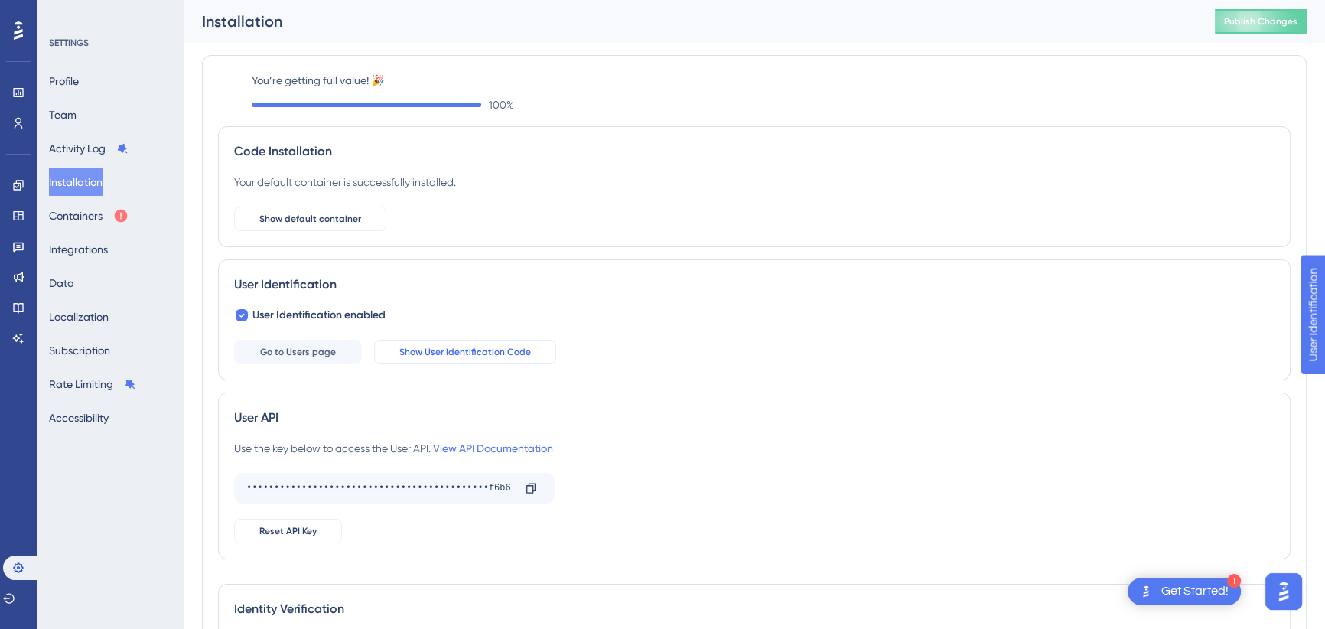
click at [439, 351] on span "Show User Identification Code" at bounding box center [465, 352] width 132 height 12
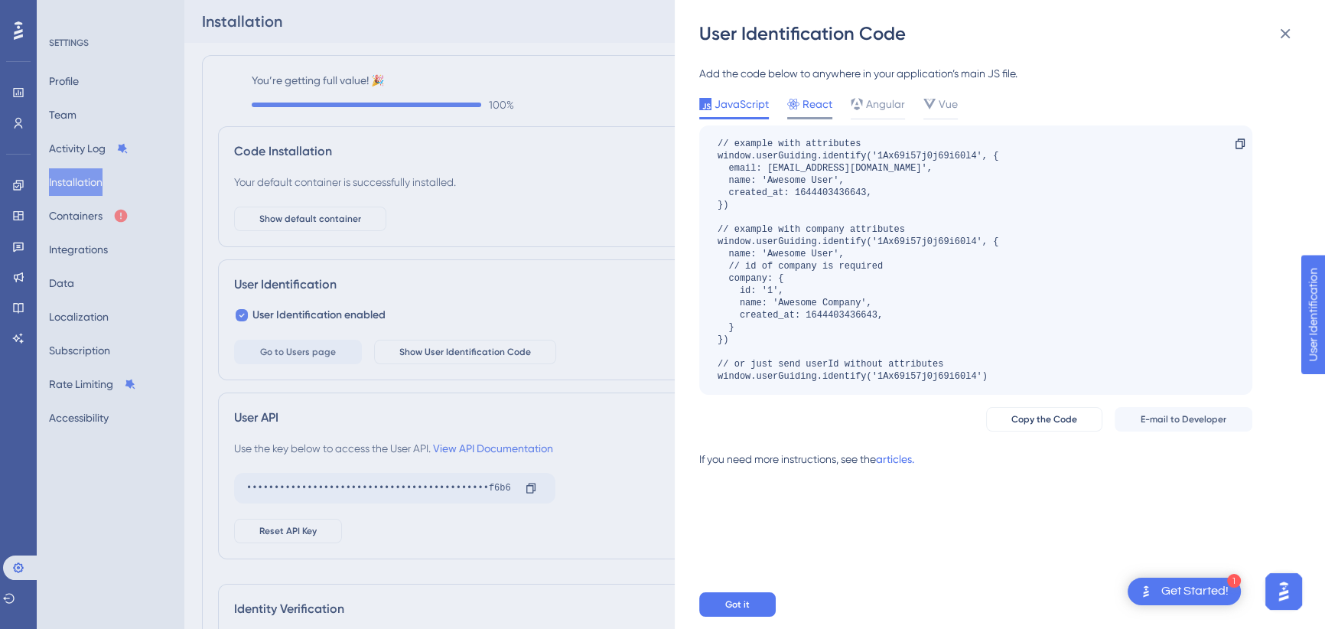
click at [813, 106] on span "React" at bounding box center [817, 104] width 30 height 18
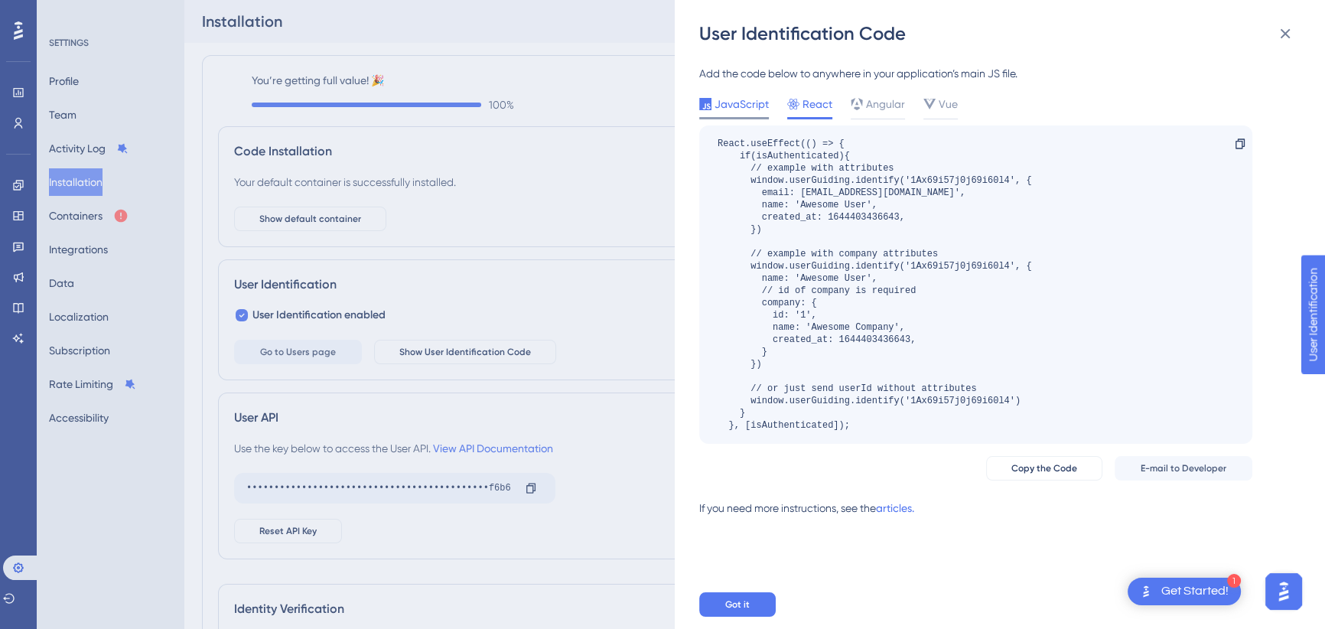
click at [742, 112] on span "JavaScript" at bounding box center [741, 104] width 54 height 18
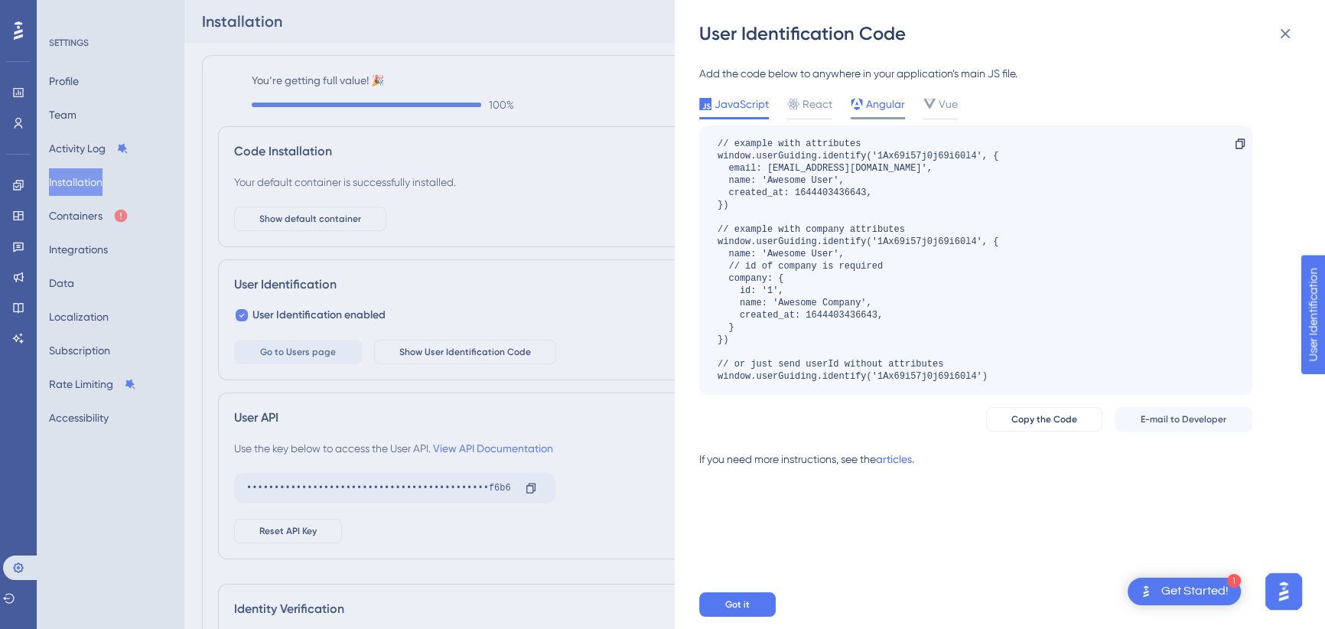
click at [874, 104] on span "Angular" at bounding box center [885, 104] width 39 height 18
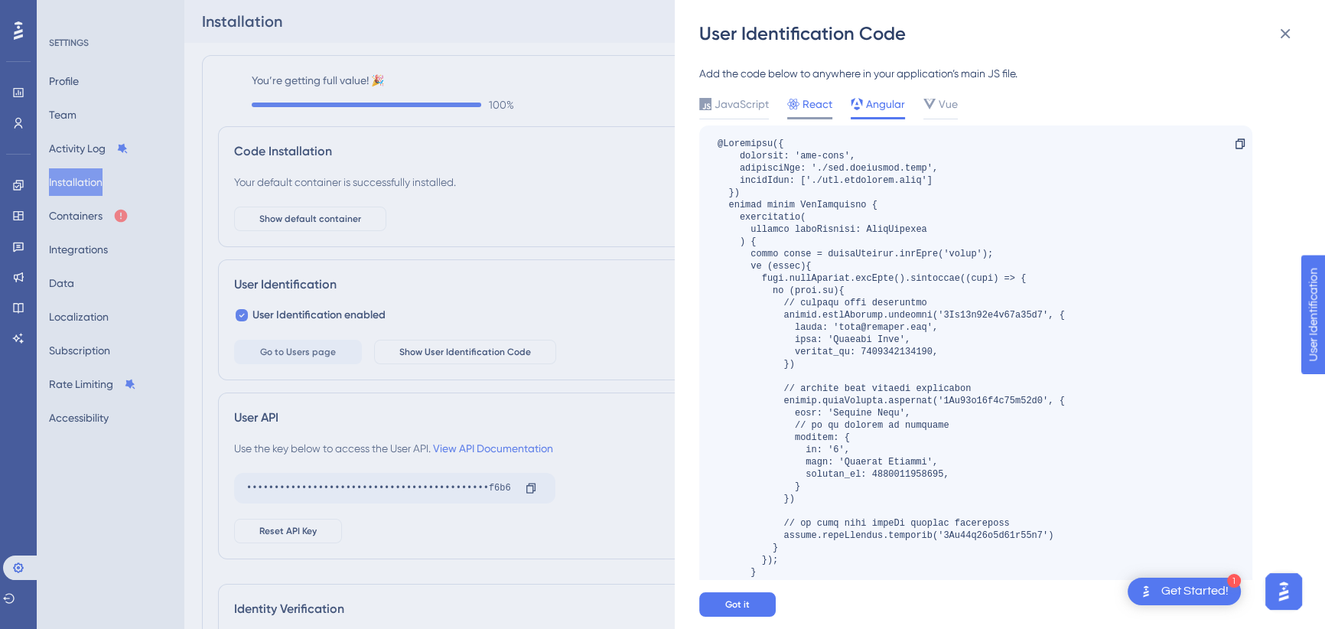
click at [805, 103] on span "React" at bounding box center [817, 104] width 30 height 18
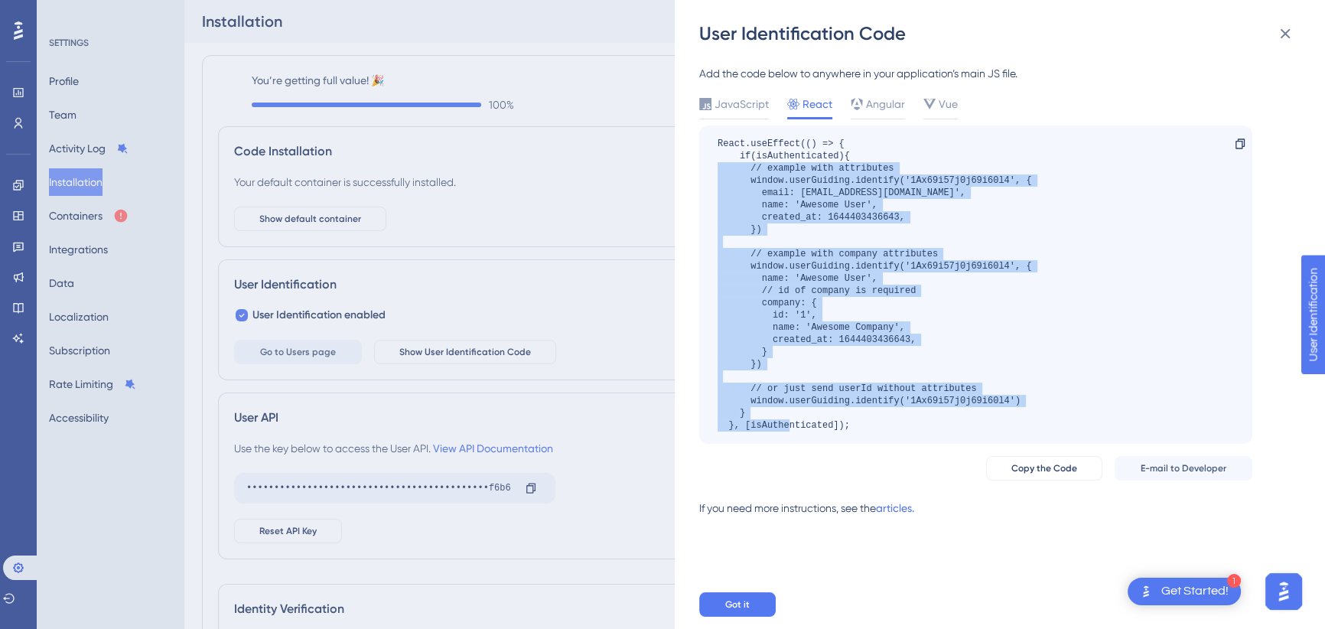
drag, startPoint x: 853, startPoint y: 425, endPoint x: 974, endPoint y: 238, distance: 222.4
click at [700, 169] on div "React.useEffect(() => { if(isAuthenticated){ // example with attributes window.…" at bounding box center [975, 284] width 553 height 318
click at [1049, 459] on button "Copy the Code" at bounding box center [1044, 468] width 116 height 24
click at [789, 166] on div "React.useEffect(() => { if(isAuthenticated){ // example with attributes window.…" at bounding box center [875, 285] width 314 height 294
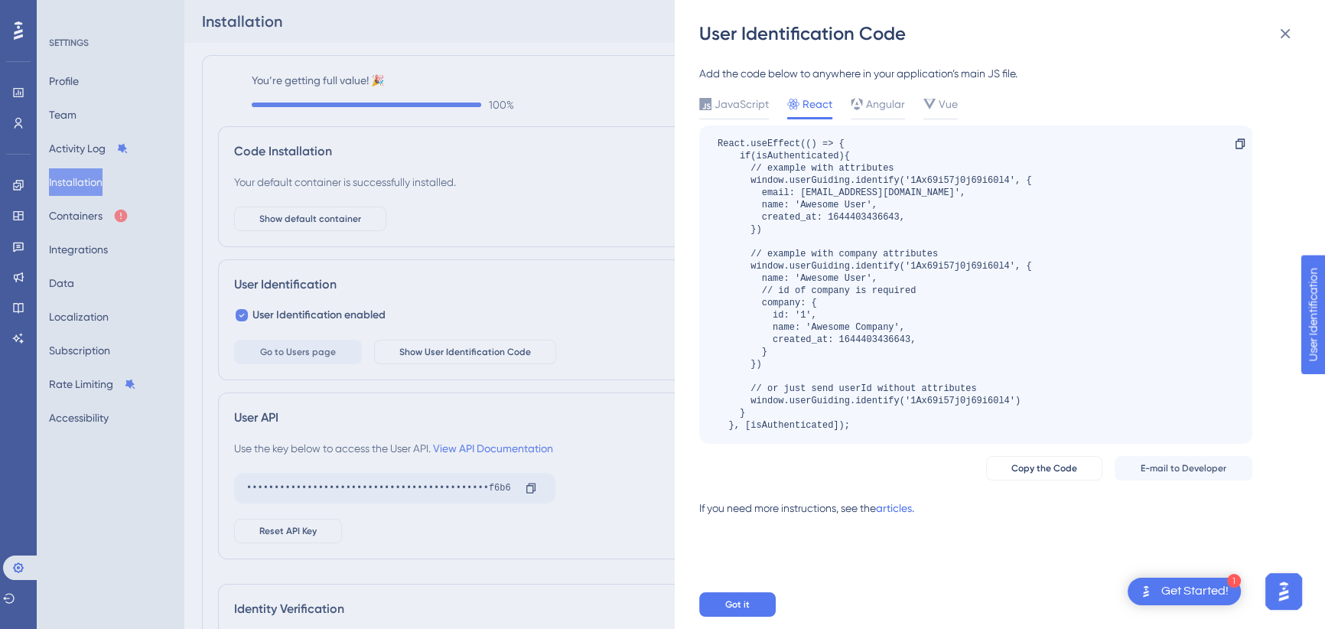
click at [1135, 209] on div "React.useEffect(() => { if(isAuthenticated){ // example with attributes window.…" at bounding box center [975, 284] width 553 height 318
click at [727, 610] on span "Got it" at bounding box center [737, 604] width 24 height 12
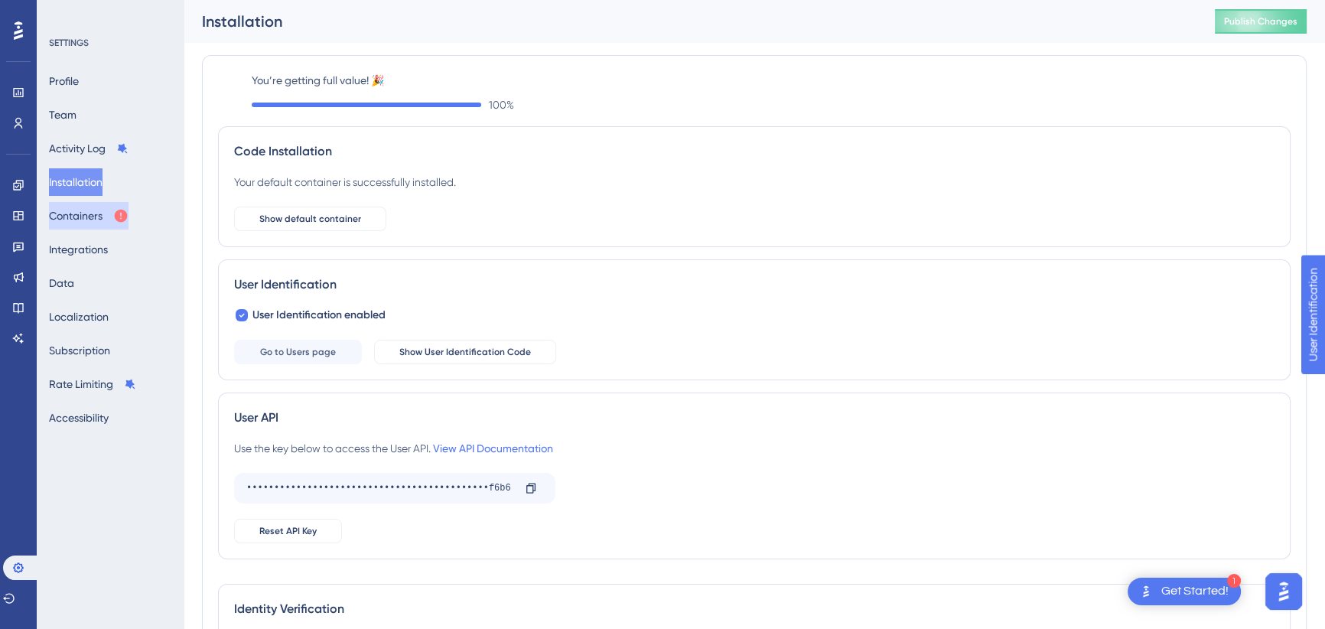
click at [64, 220] on button "Containers" at bounding box center [89, 216] width 80 height 28
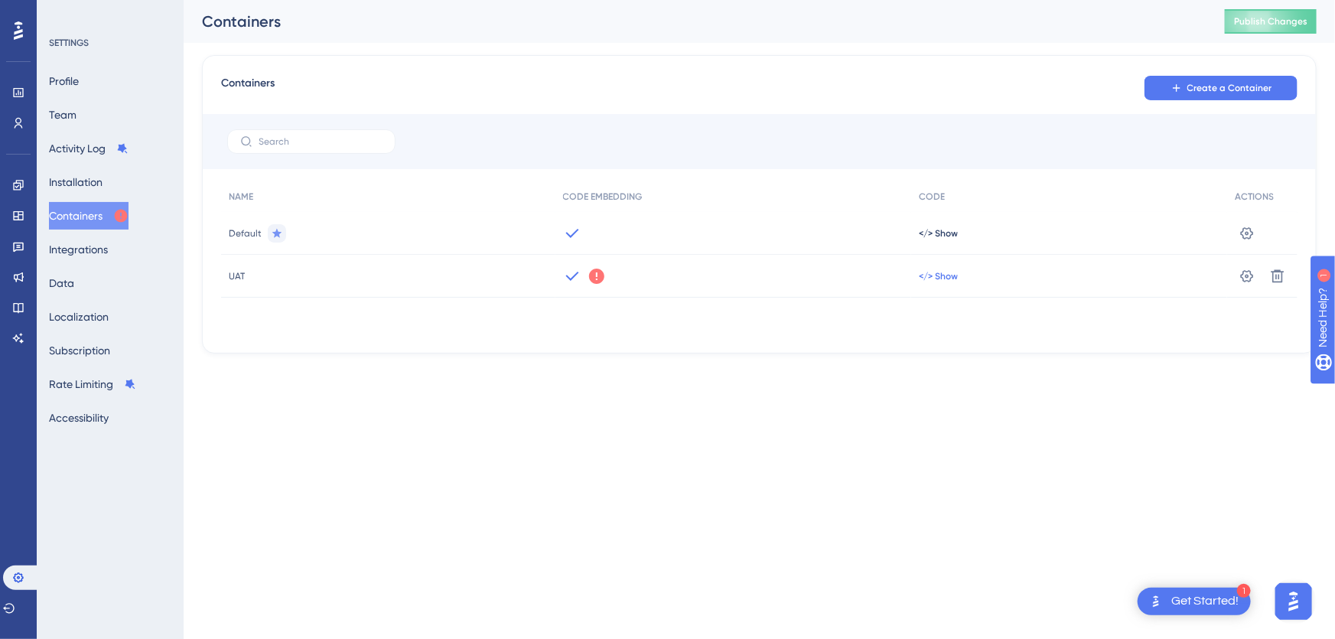
click at [926, 275] on span "</> Show" at bounding box center [938, 276] width 39 height 12
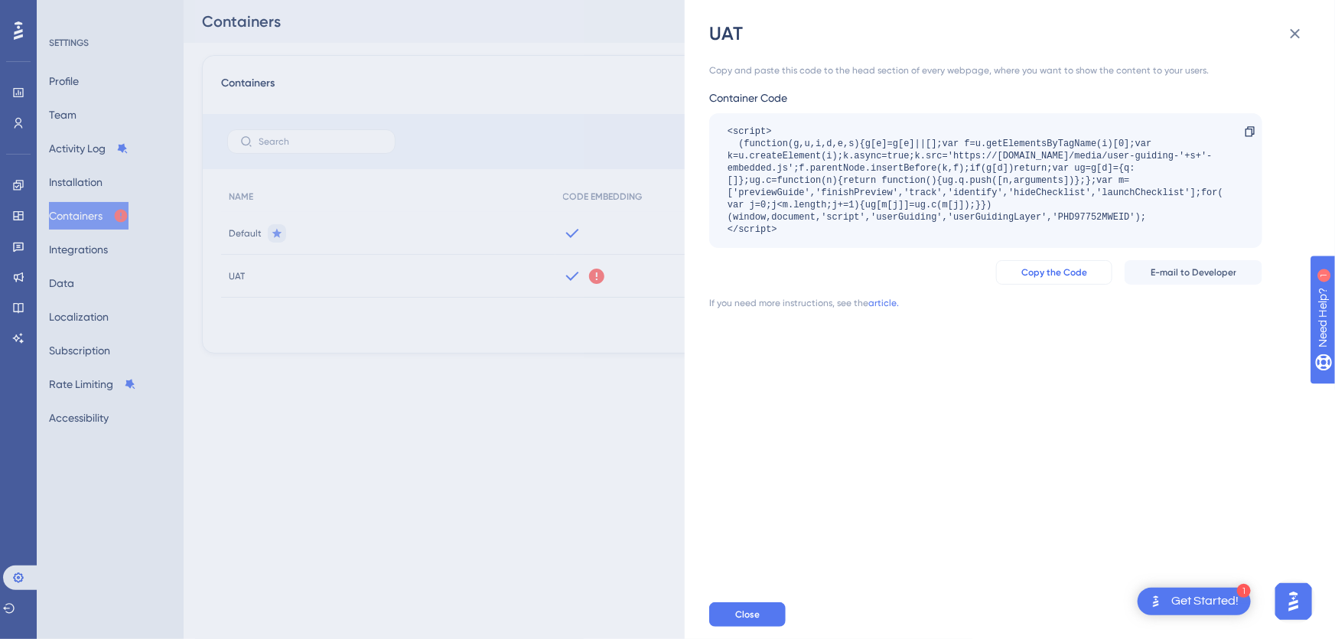
click at [1085, 275] on span "Copy the Code" at bounding box center [1054, 272] width 66 height 12
click at [909, 273] on div "Copy the Code E-mail to Developer" at bounding box center [985, 272] width 553 height 24
click at [933, 350] on div "Copy and paste this code to the head section of every webpage, where you want t…" at bounding box center [1017, 318] width 617 height 544
click at [1290, 32] on icon at bounding box center [1295, 33] width 18 height 18
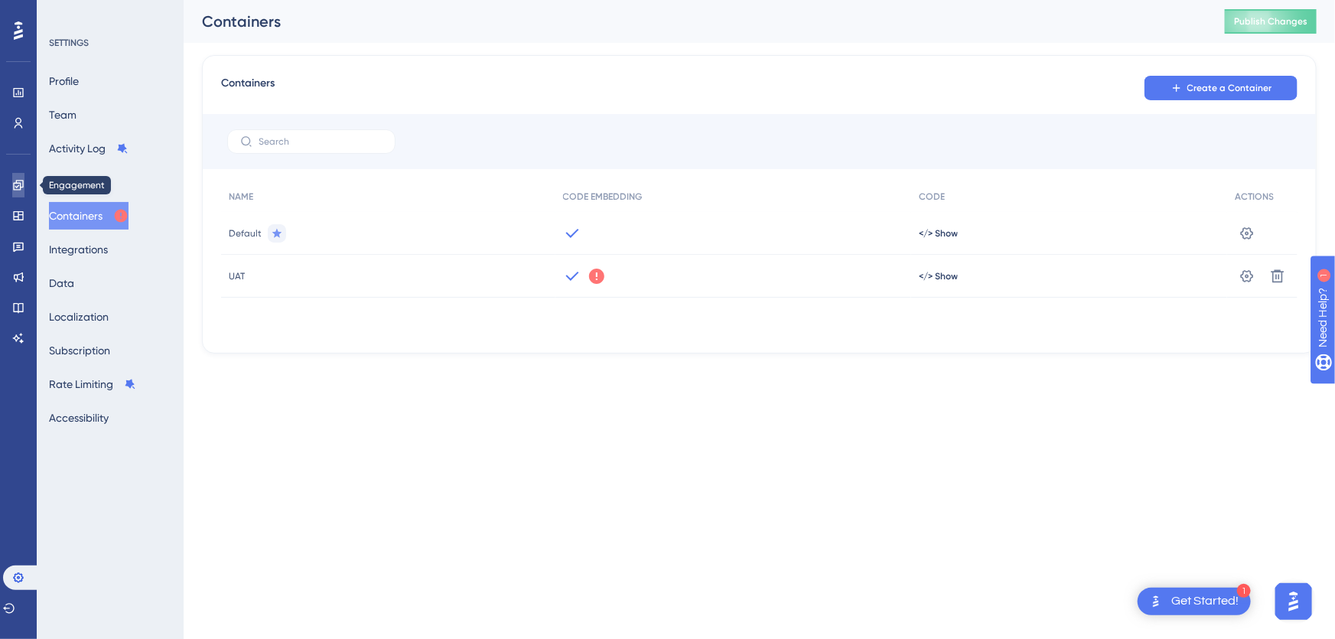
click at [23, 184] on icon at bounding box center [18, 185] width 12 height 12
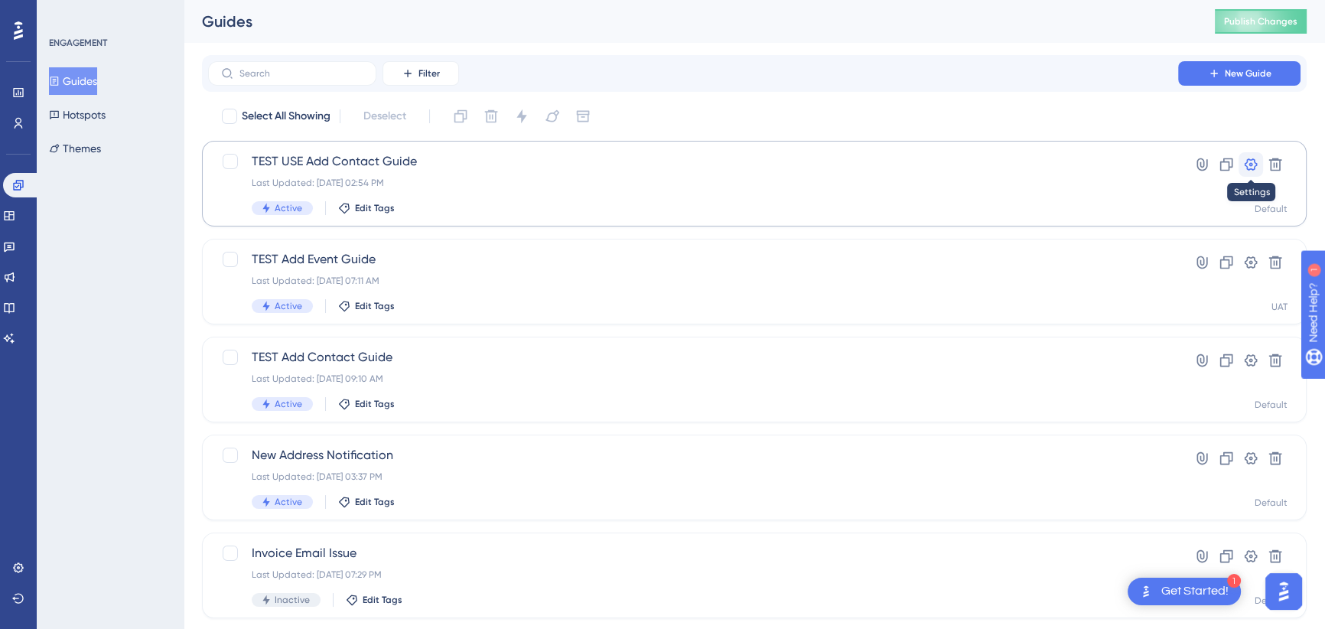
click at [1245, 164] on icon at bounding box center [1251, 164] width 13 height 12
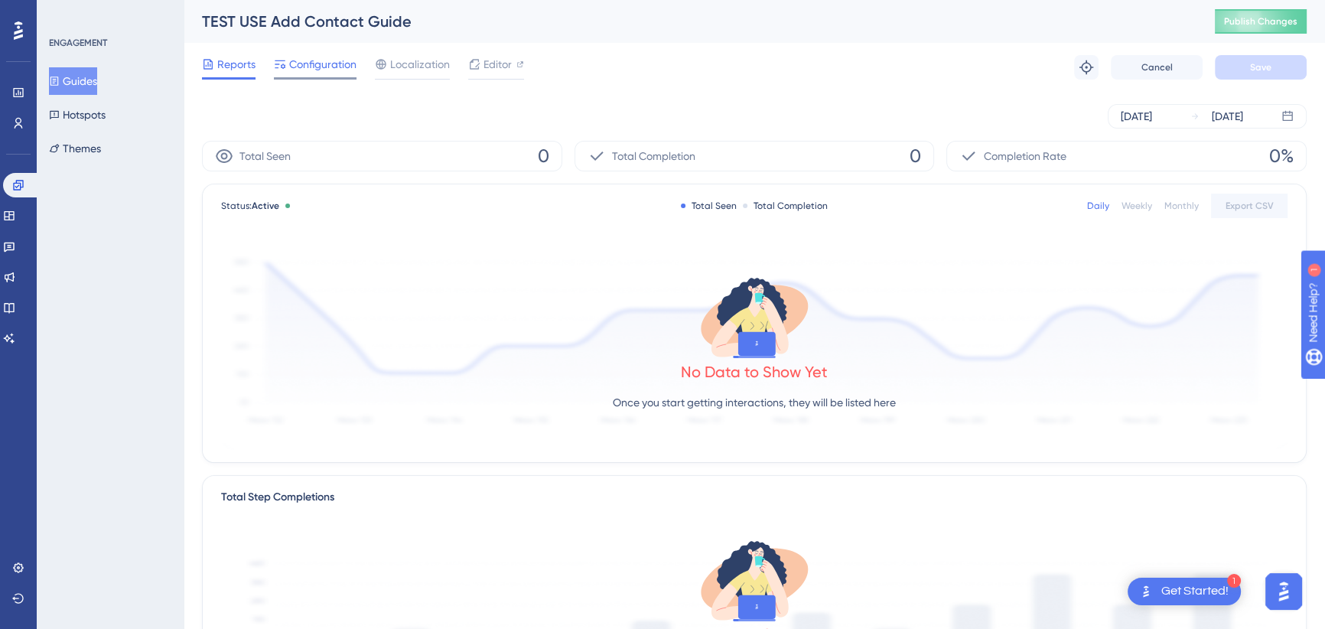
click at [328, 70] on span "Configuration" at bounding box center [322, 64] width 67 height 18
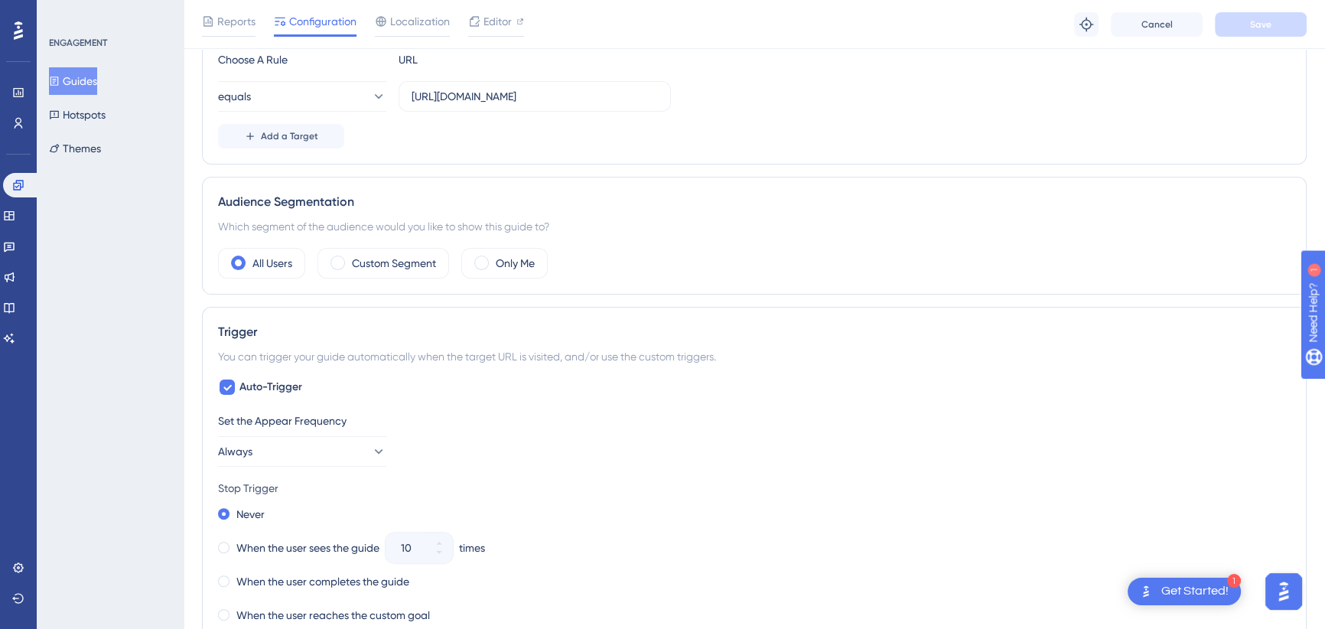
scroll to position [487, 0]
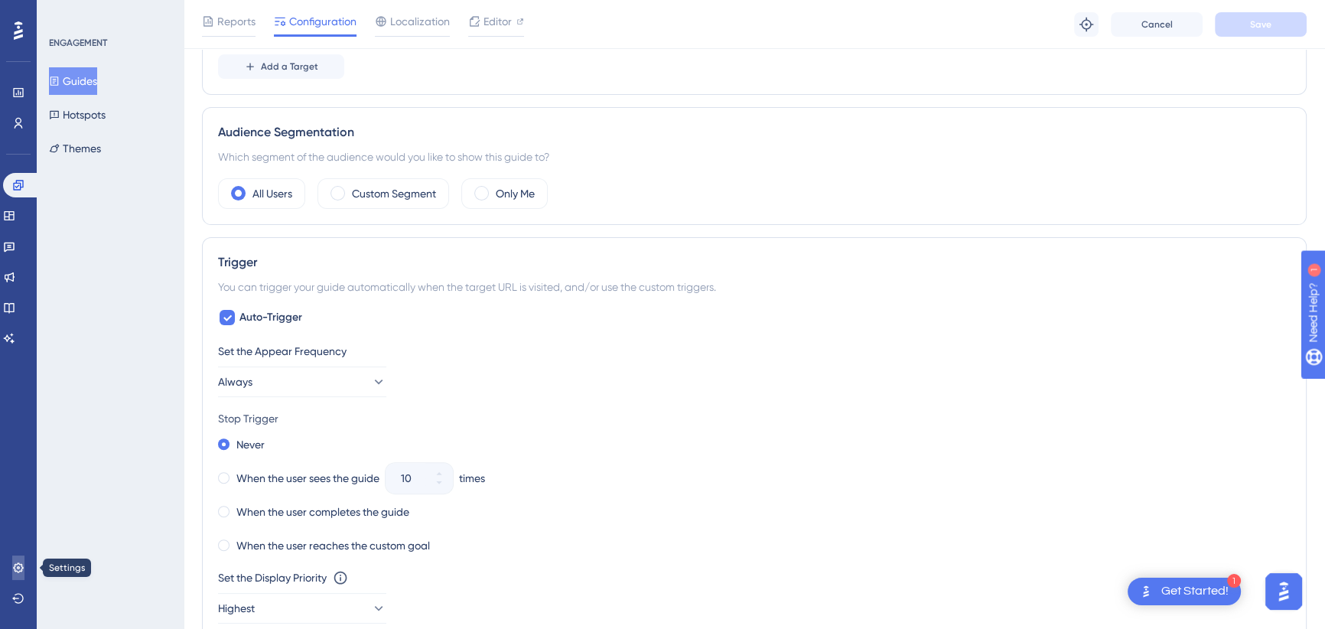
click at [20, 568] on icon at bounding box center [18, 567] width 12 height 12
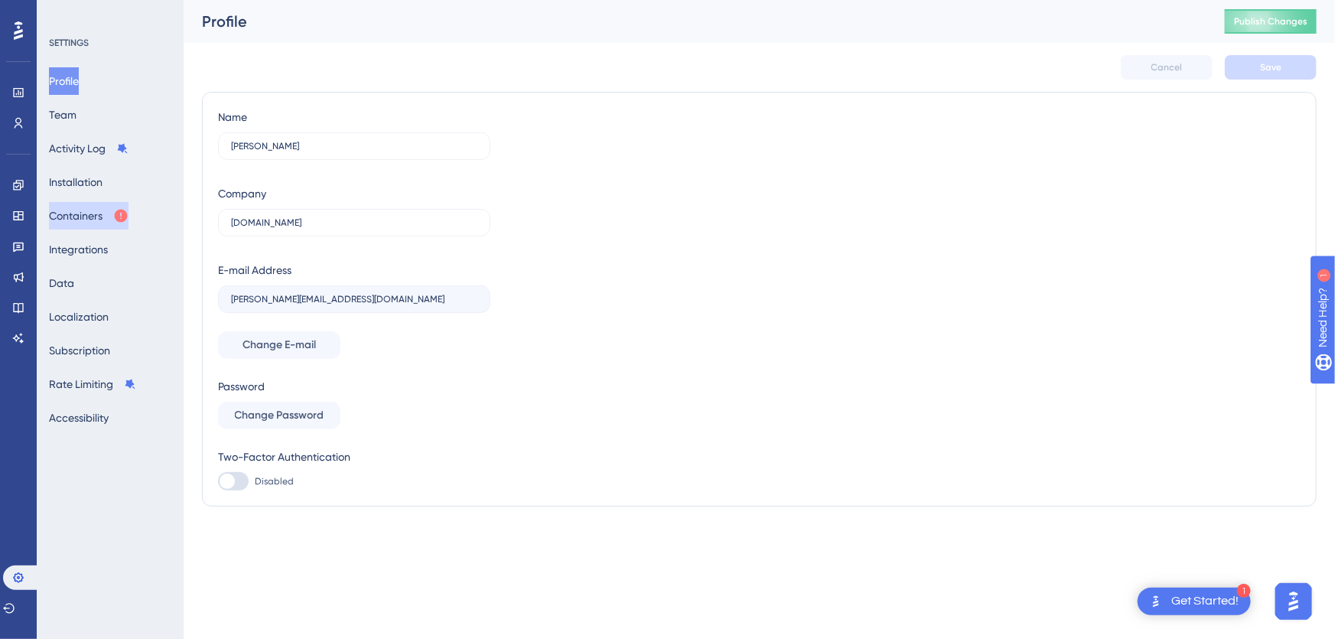
click at [95, 217] on button "Containers" at bounding box center [89, 216] width 80 height 28
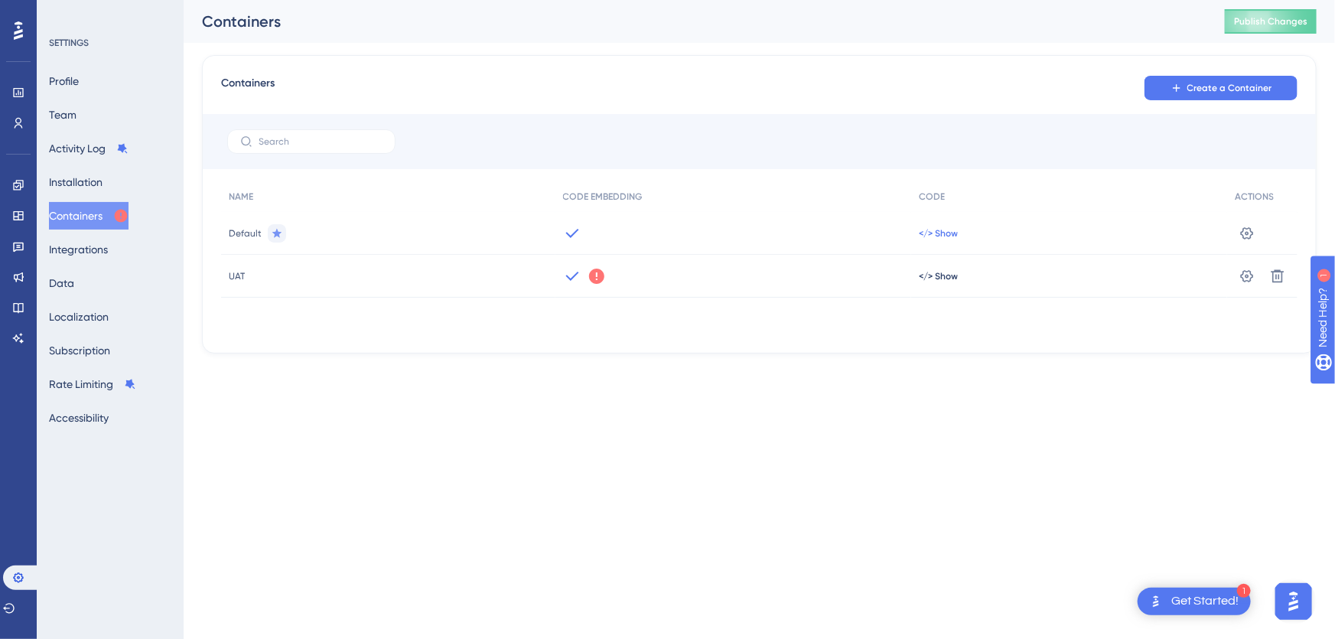
click at [949, 231] on span "</> Show" at bounding box center [938, 233] width 39 height 12
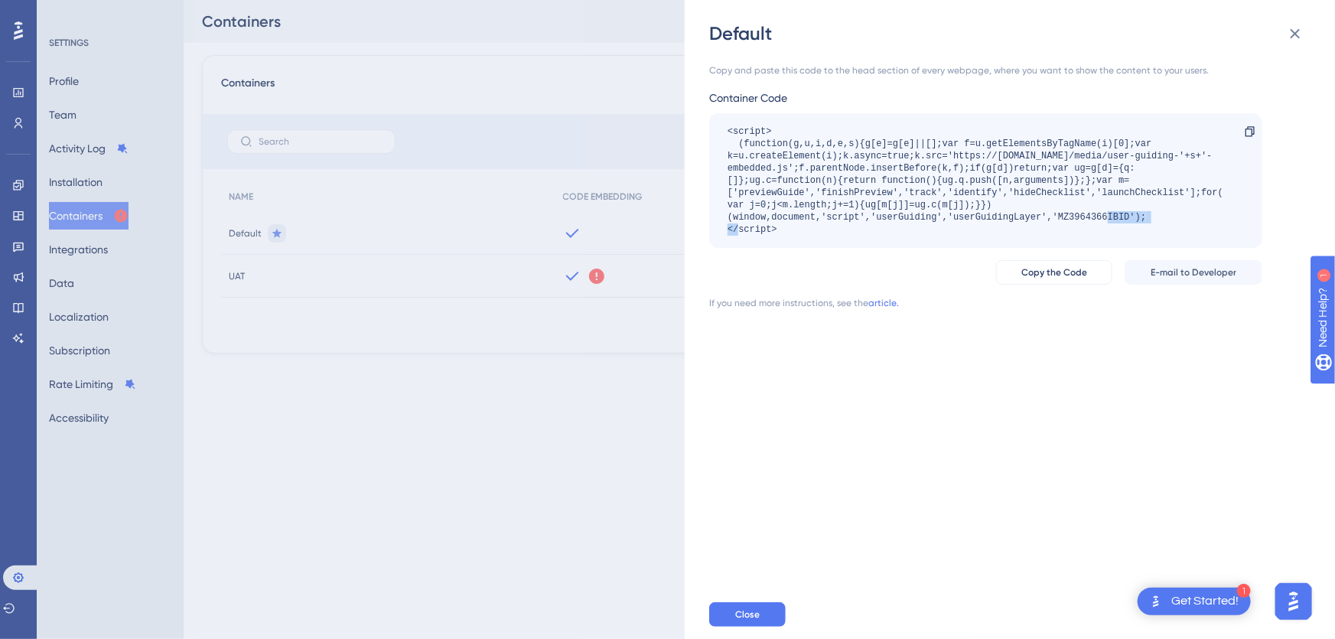
drag, startPoint x: 1114, startPoint y: 218, endPoint x: 1071, endPoint y: 220, distance: 42.9
click at [1072, 219] on div "<script> (function(g,u,i,d,e,s){g[e]=g[e]||[];var f=u.getElementsByTagName(i)[0…" at bounding box center [977, 180] width 501 height 110
click at [872, 246] on div "<script> (function(g,u,i,d,e,s){g[e]=g[e]||[];var f=u.getElementsByTagName(i)[0…" at bounding box center [985, 180] width 553 height 135
click at [372, 467] on div "Default Copy and paste this code to the head section of every webpage, where yo…" at bounding box center [667, 319] width 1335 height 639
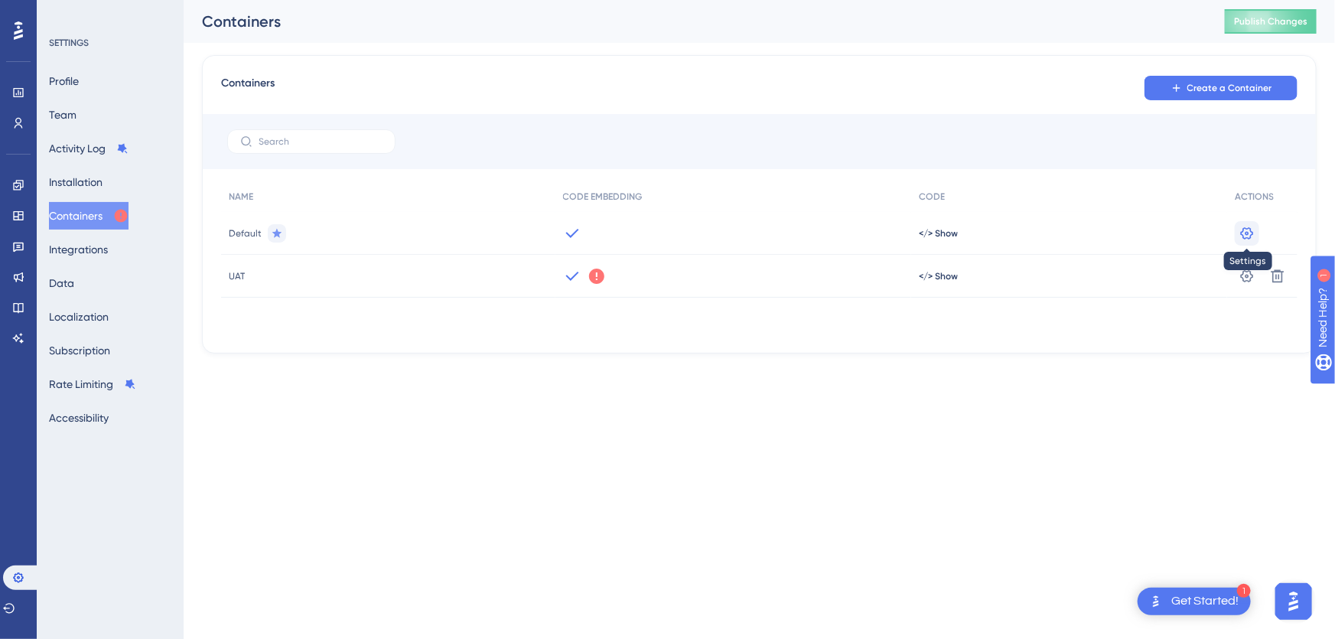
click at [1255, 237] on button at bounding box center [1247, 233] width 24 height 24
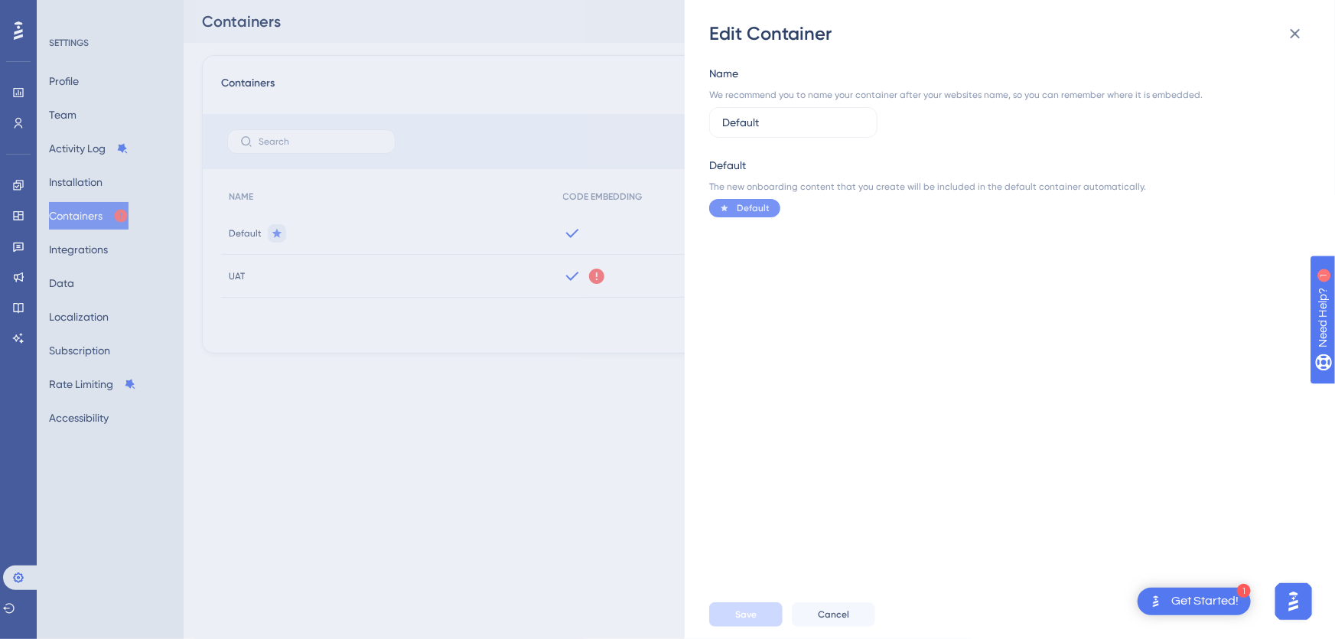
drag, startPoint x: 780, startPoint y: 122, endPoint x: 674, endPoint y: 119, distance: 105.6
click at [666, 122] on div "Edit Container Name We recommend you to name your container after your websites…" at bounding box center [667, 319] width 1335 height 639
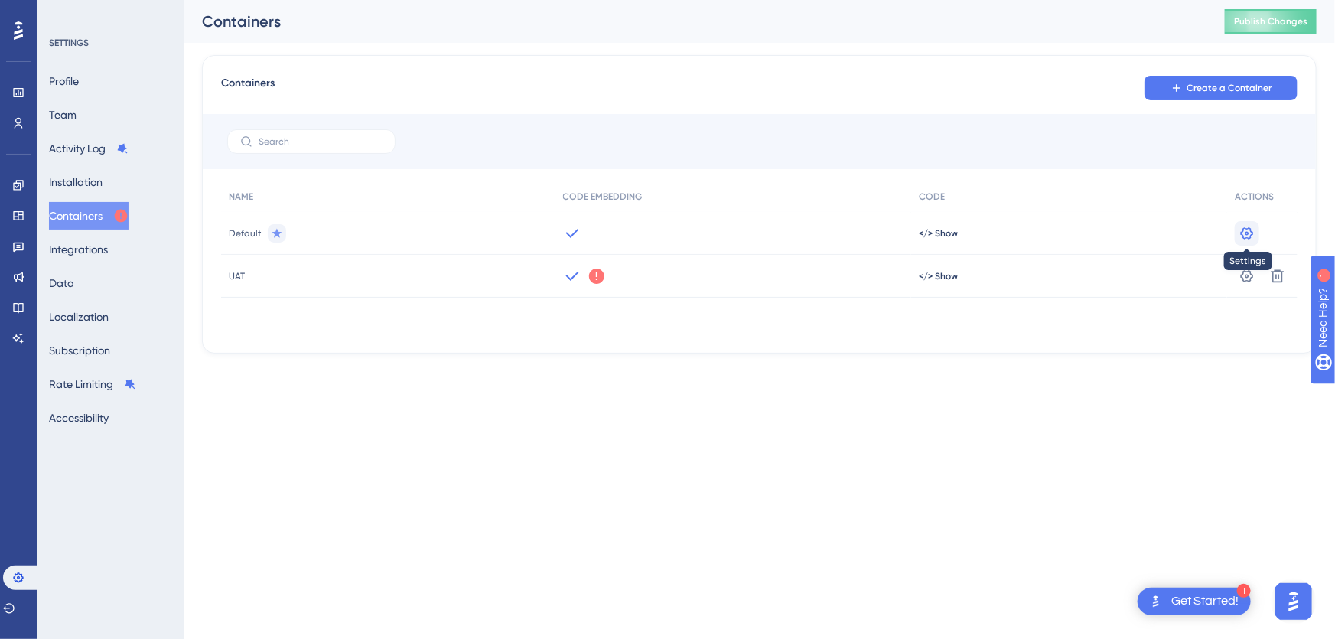
click at [1247, 229] on icon at bounding box center [1246, 233] width 15 height 15
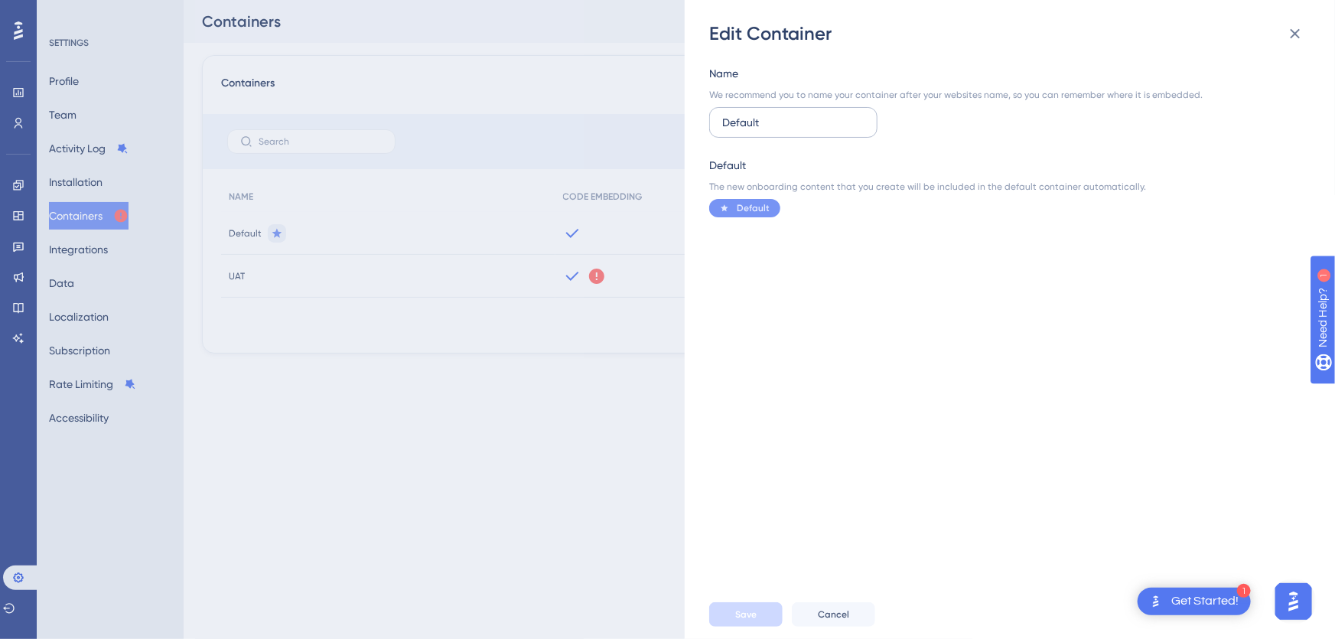
click at [740, 117] on input "Default" at bounding box center [793, 122] width 142 height 17
click at [738, 117] on input "Default" at bounding box center [793, 122] width 142 height 17
type input "Production"
click at [739, 612] on span "Save" at bounding box center [745, 614] width 21 height 12
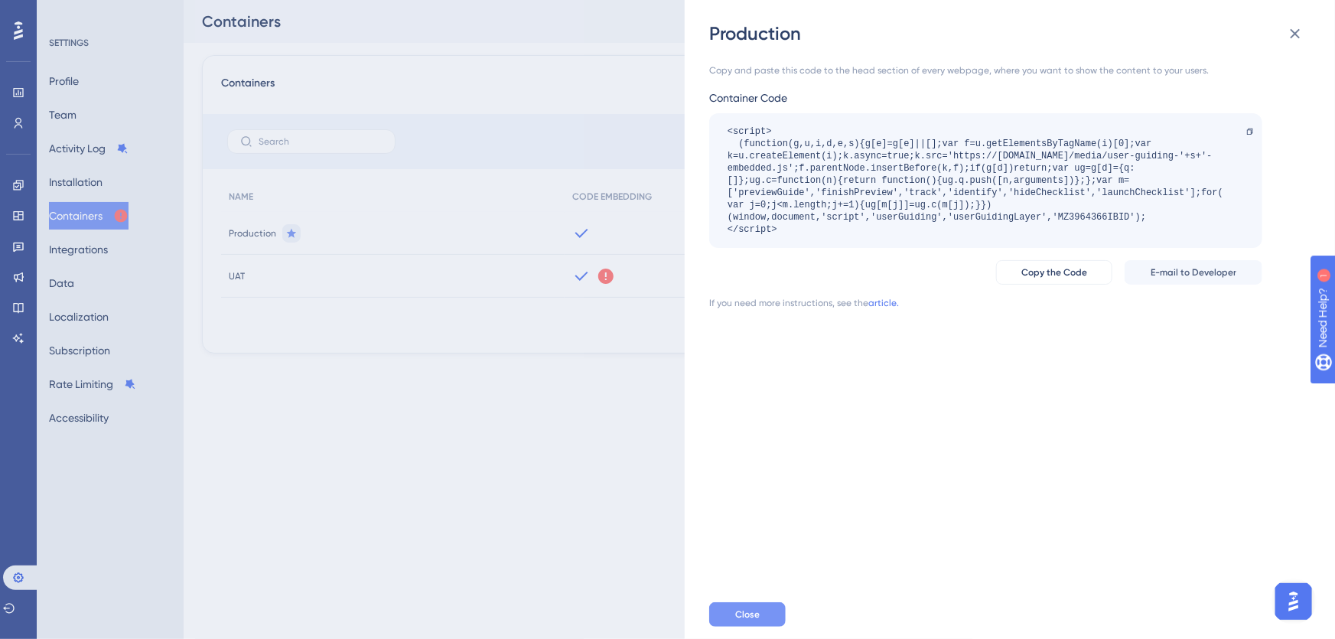
click at [758, 610] on span "Close" at bounding box center [747, 614] width 24 height 12
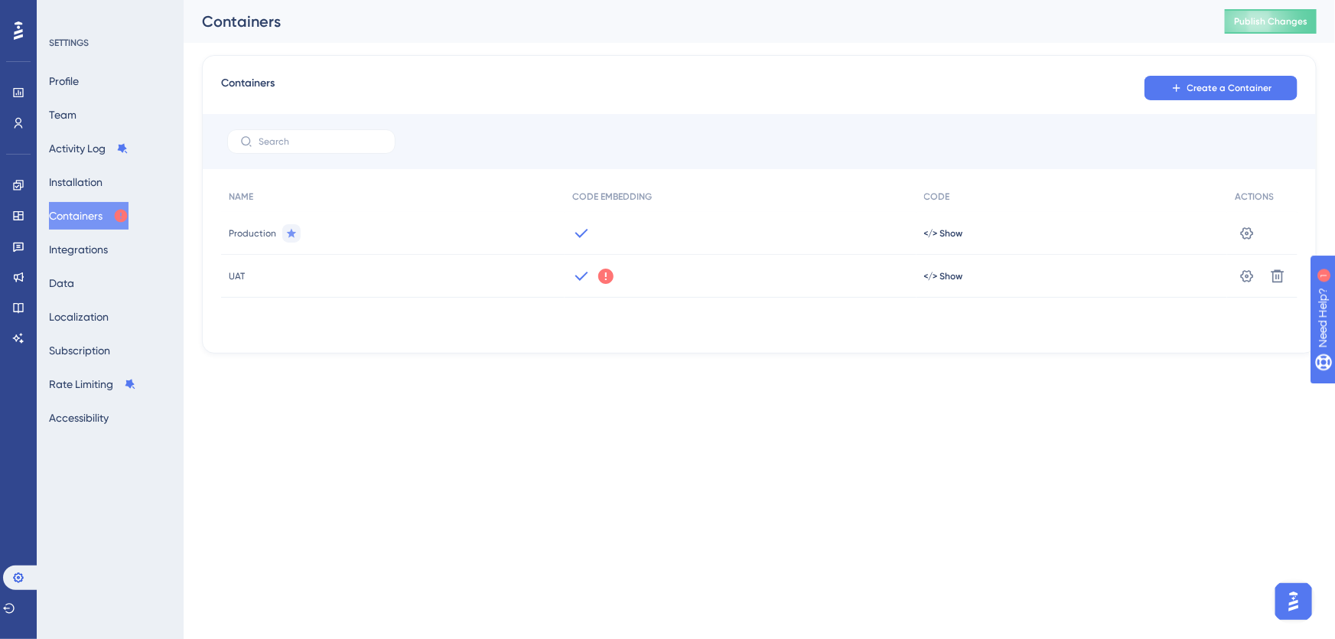
click at [829, 0] on html "Performance Users Engagement Widgets Feedback Product Updates Knowledge Base AI…" at bounding box center [667, 0] width 1335 height 0
click at [913, 67] on div "Containers Create a Container NAME CODE EMBEDDING CODE ACTIONS Production </> S…" at bounding box center [759, 204] width 1115 height 298
click at [24, 183] on icon at bounding box center [18, 185] width 12 height 12
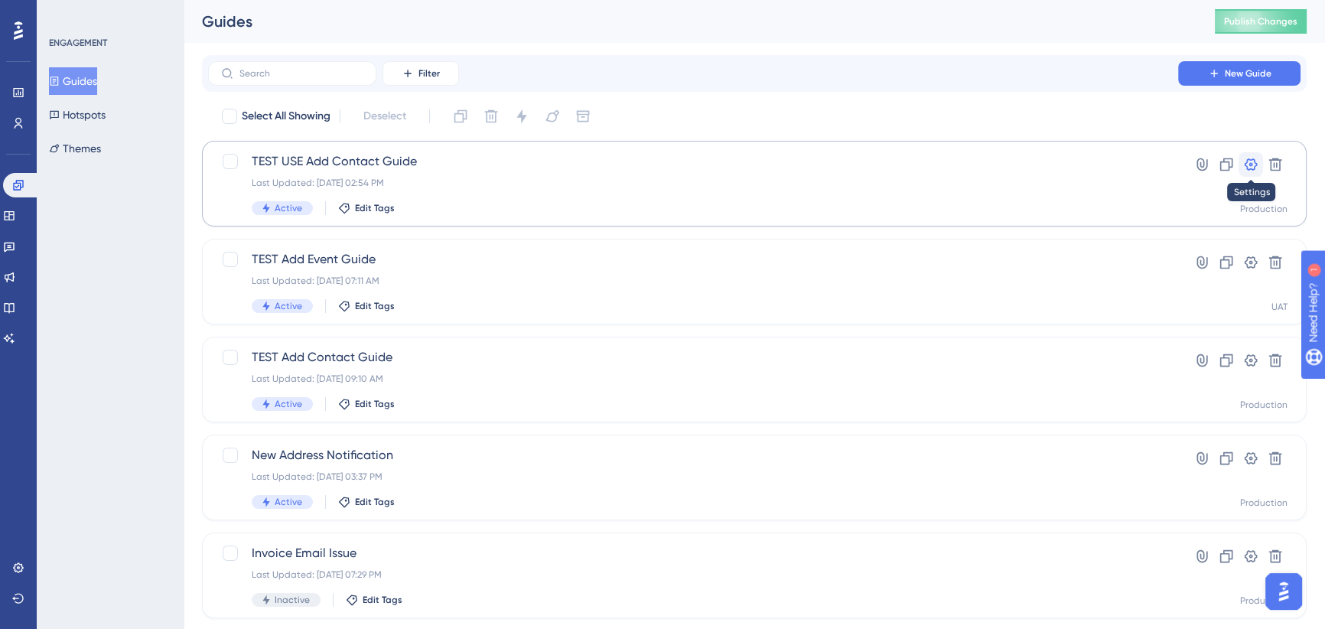
click at [1249, 163] on icon at bounding box center [1251, 164] width 13 height 12
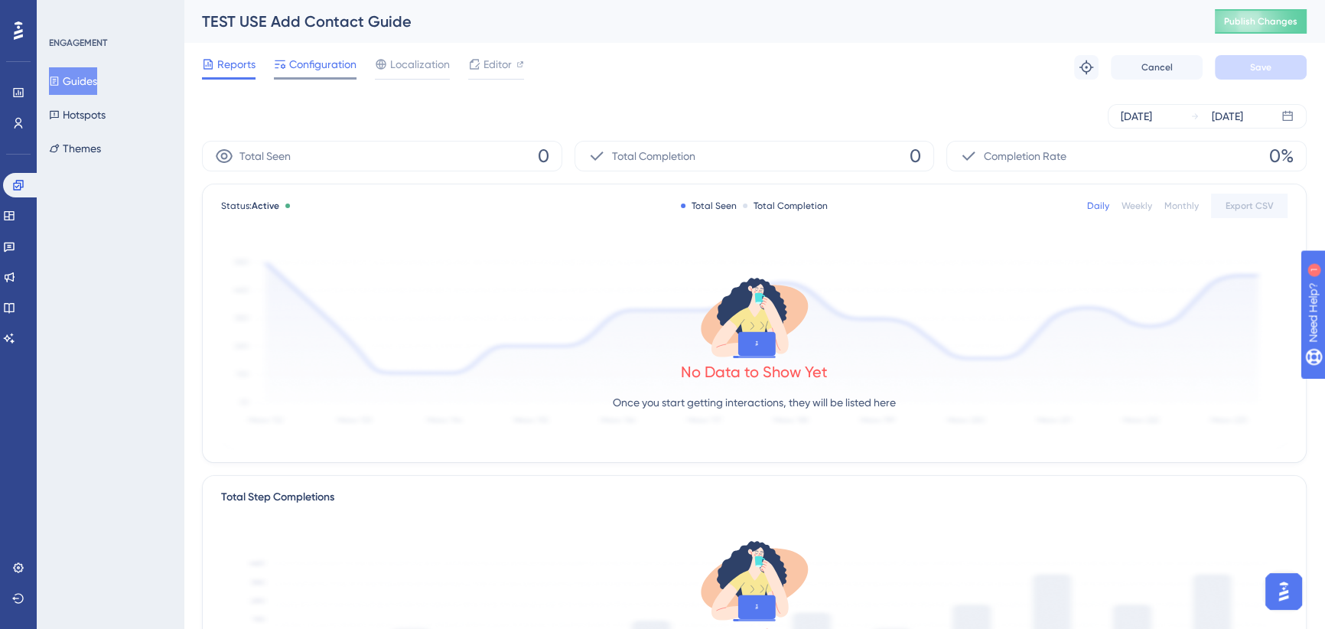
click at [303, 66] on span "Configuration" at bounding box center [322, 64] width 67 height 18
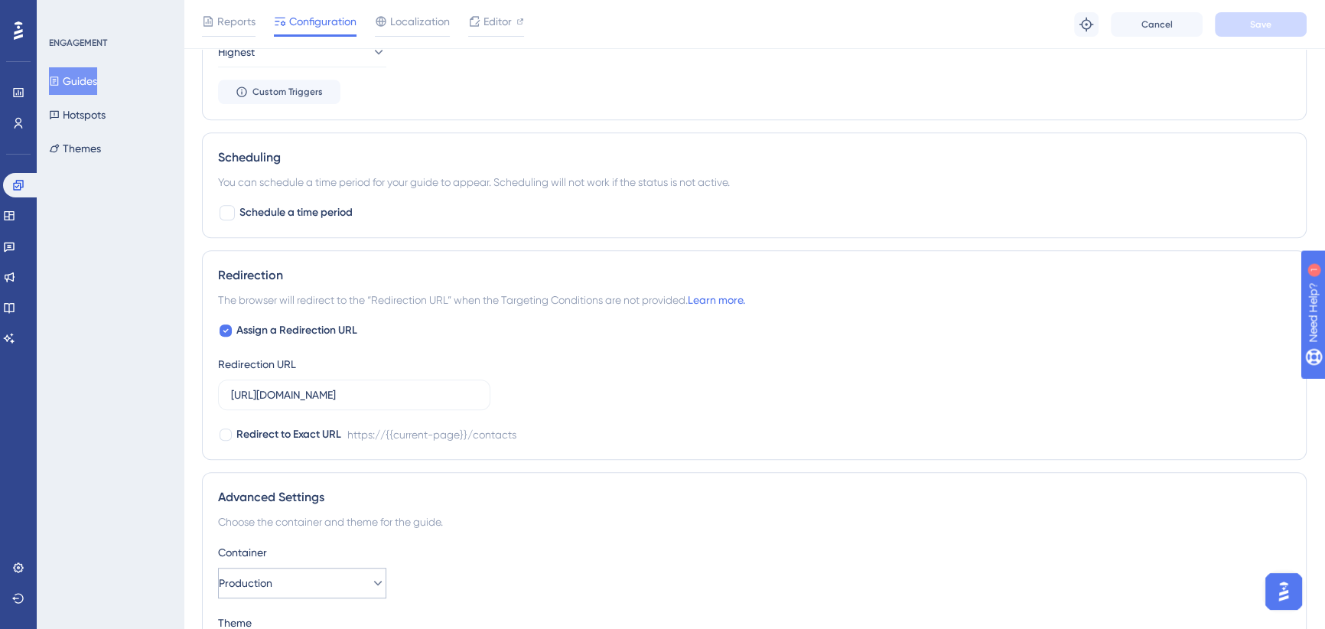
scroll to position [1158, 0]
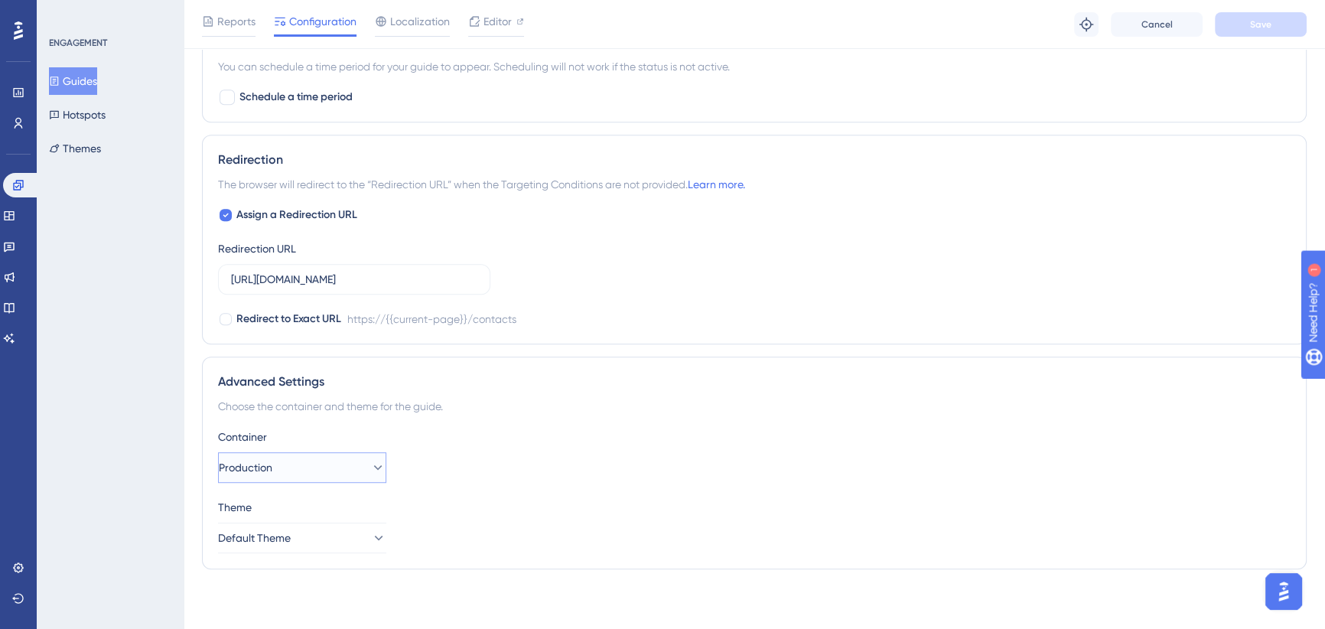
click at [317, 467] on button "Production" at bounding box center [302, 467] width 168 height 31
click at [278, 548] on div "UAT UAT" at bounding box center [302, 544] width 124 height 31
click at [551, 437] on div "Container" at bounding box center [754, 437] width 1072 height 18
click at [1279, 22] on button "Save" at bounding box center [1261, 24] width 92 height 24
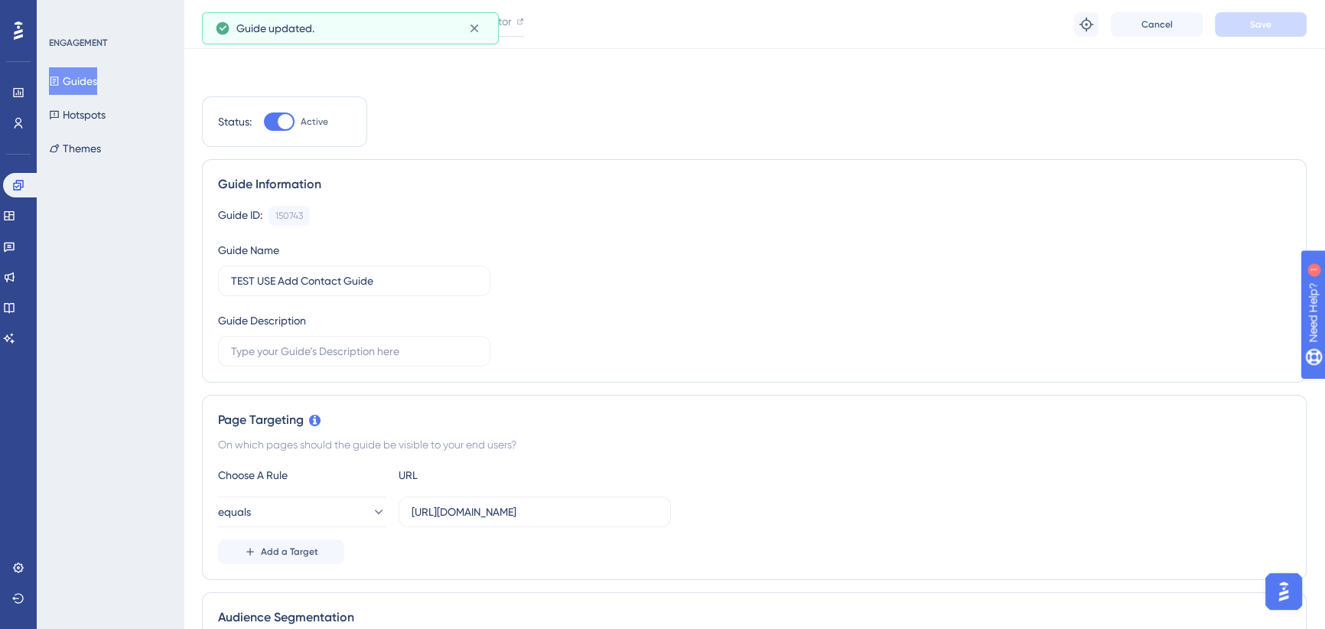
scroll to position [0, 0]
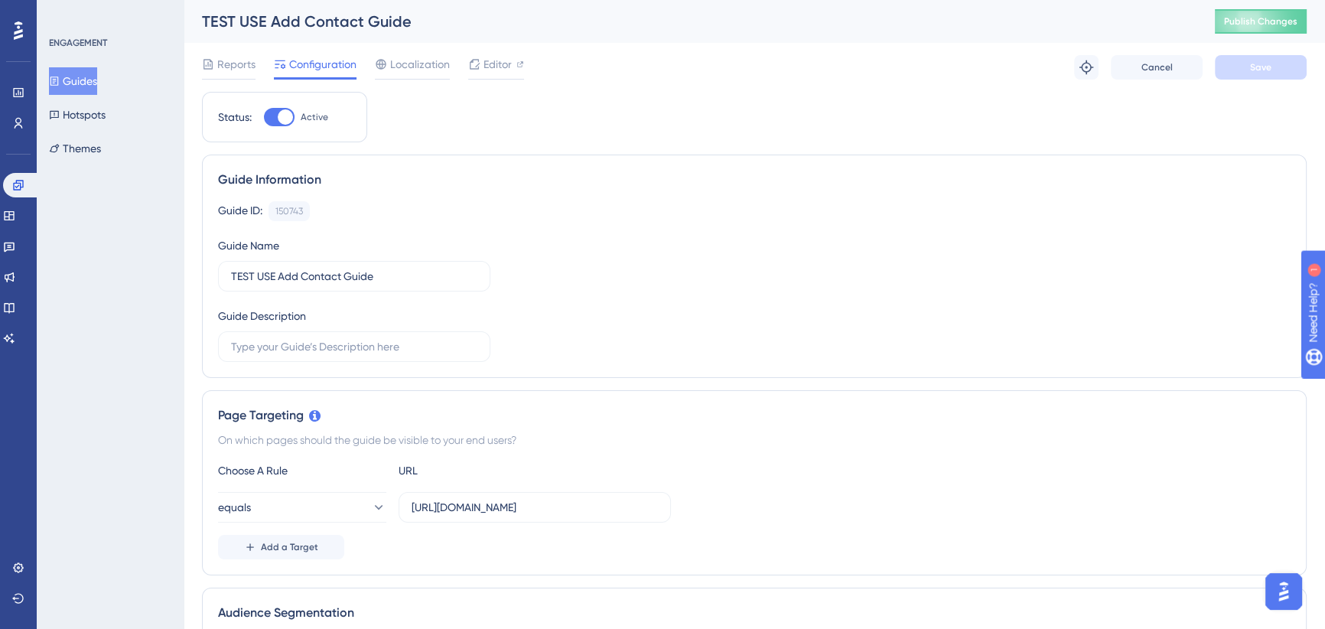
click at [281, 130] on div "Status: Active" at bounding box center [284, 117] width 165 height 50
click at [280, 119] on div at bounding box center [285, 116] width 15 height 15
click at [264, 118] on input "Active" at bounding box center [263, 117] width 1 height 1
checkbox input "false"
click at [1265, 76] on button "Save" at bounding box center [1261, 67] width 92 height 24
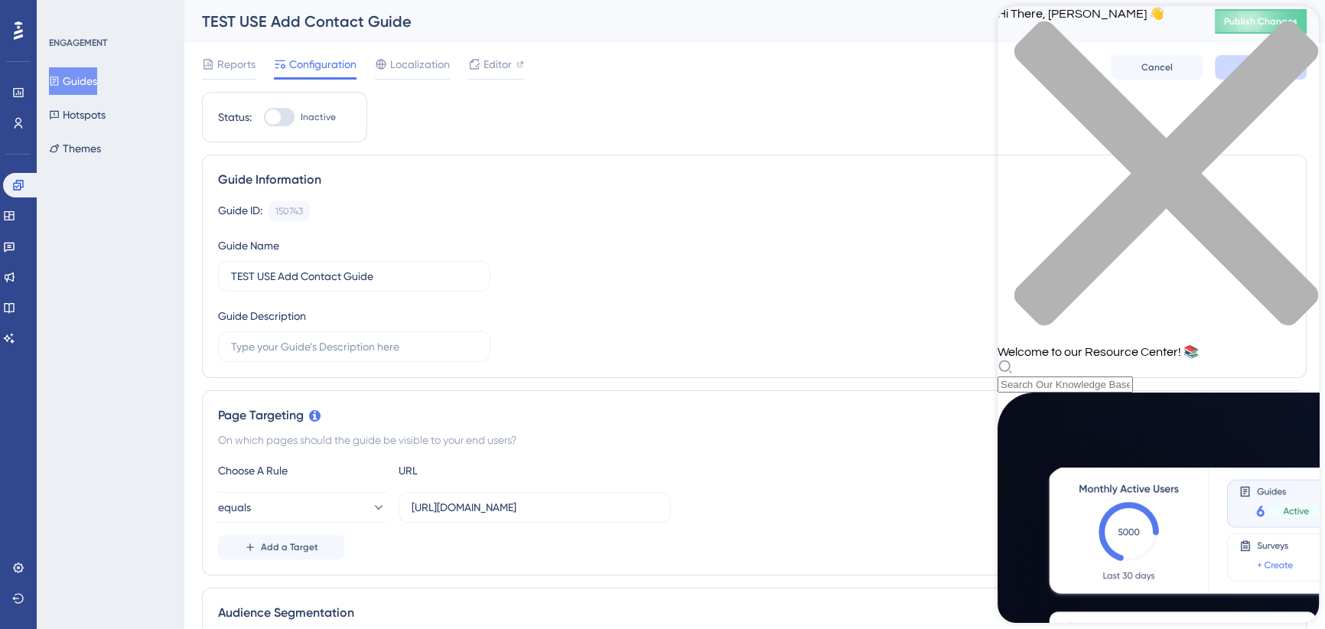
click at [1299, 31] on div "close resource center" at bounding box center [1158, 183] width 321 height 324
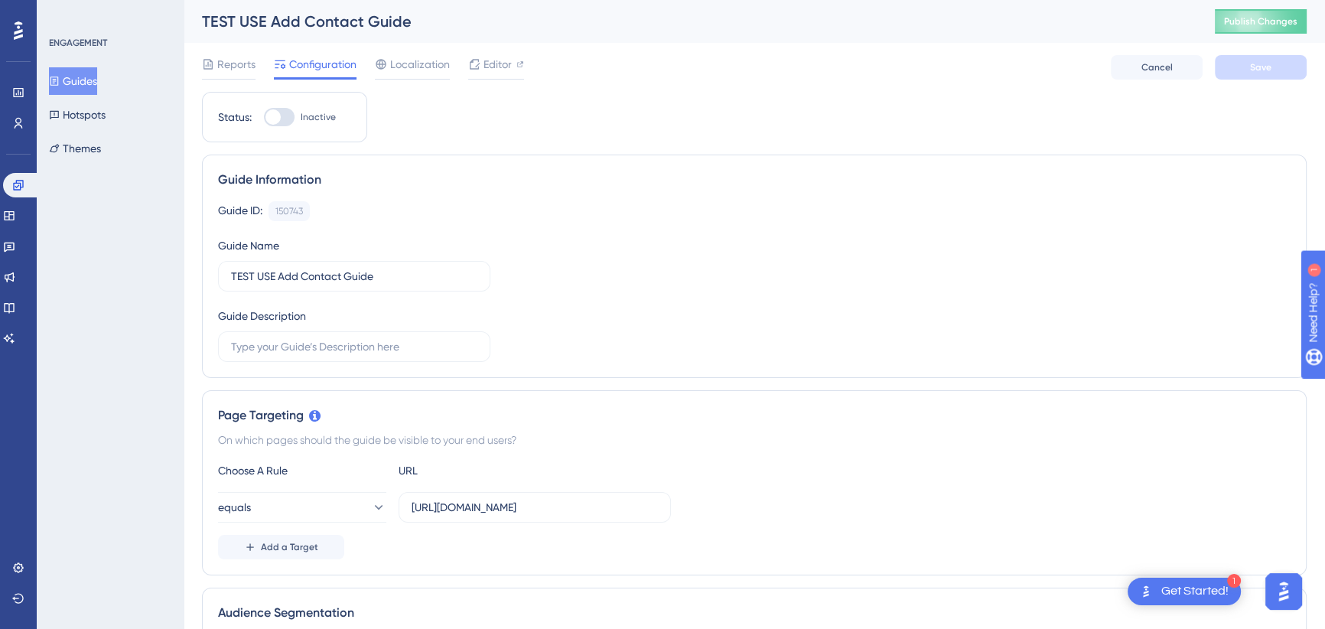
click at [1007, 60] on div "Reports Configuration Localization Editor Cancel Save" at bounding box center [754, 67] width 1105 height 49
click at [1004, 60] on div "Reports Configuration Localization Editor Cancel Save" at bounding box center [754, 67] width 1105 height 49
click at [1264, 21] on span "Publish Changes" at bounding box center [1260, 21] width 73 height 12
click at [245, 67] on span "Reports" at bounding box center [236, 64] width 38 height 18
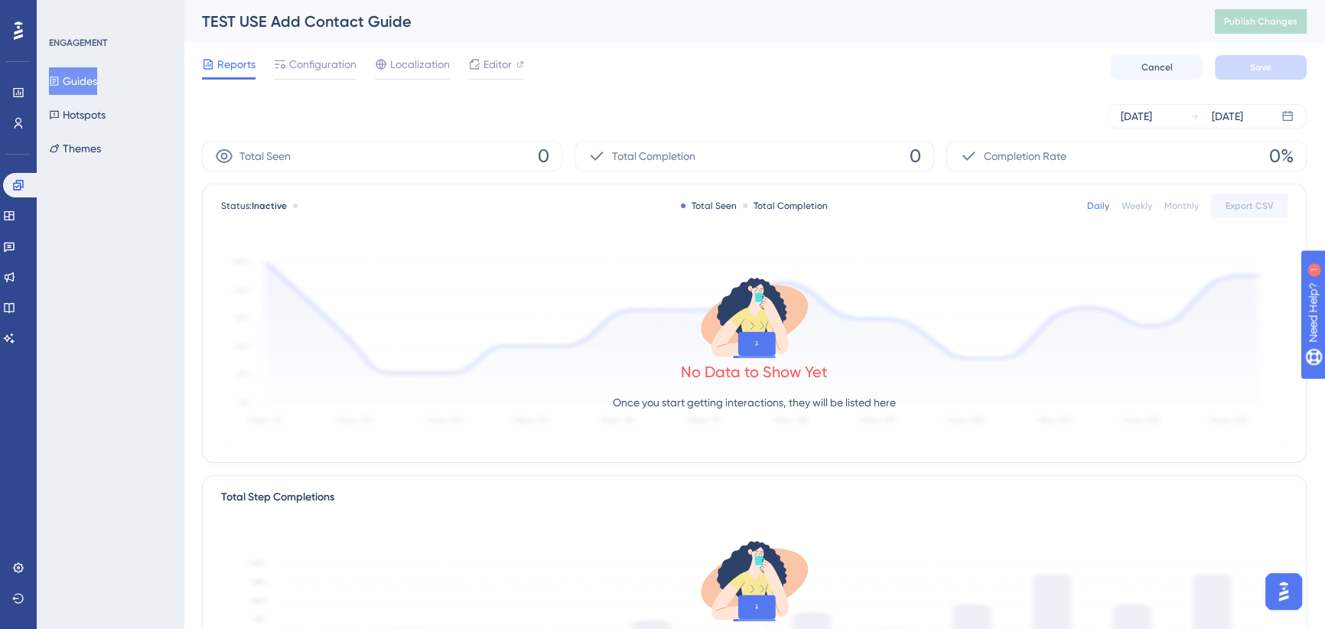
click at [477, 160] on div "Total Seen 0" at bounding box center [382, 156] width 360 height 31
click at [1152, 115] on div "Aug 26 2025" at bounding box center [1136, 116] width 31 height 18
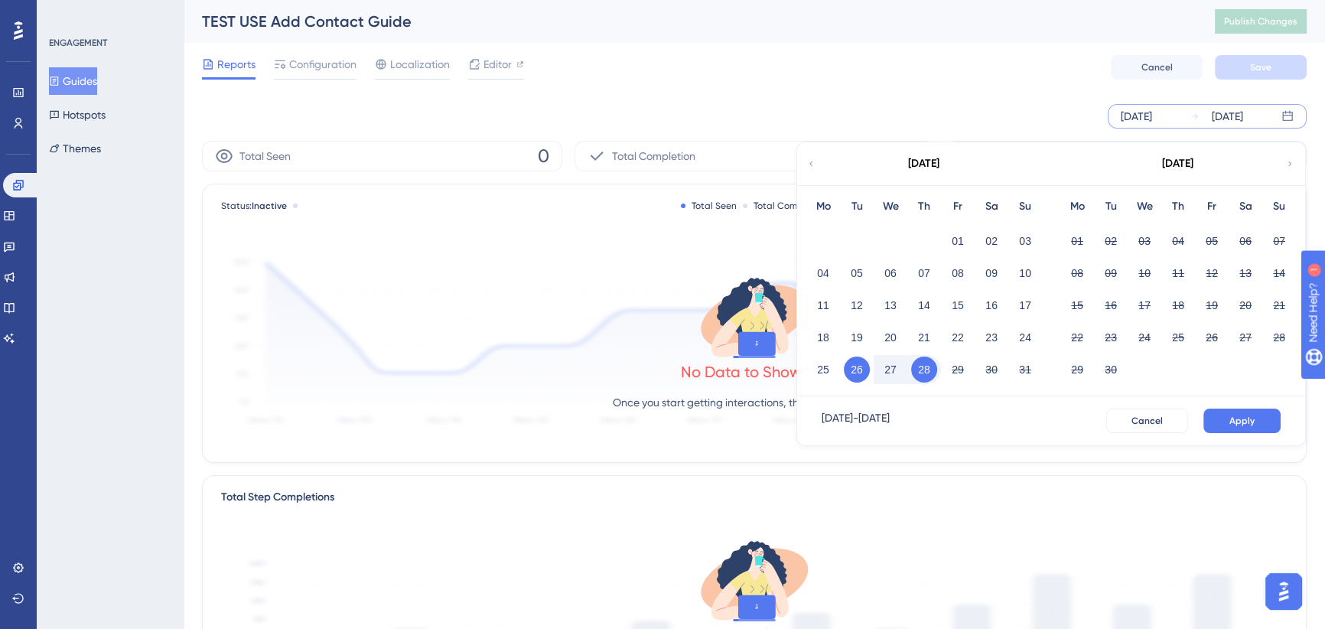
click at [887, 366] on button "27" at bounding box center [890, 369] width 26 height 26
click at [1242, 428] on button "Apply" at bounding box center [1241, 420] width 77 height 24
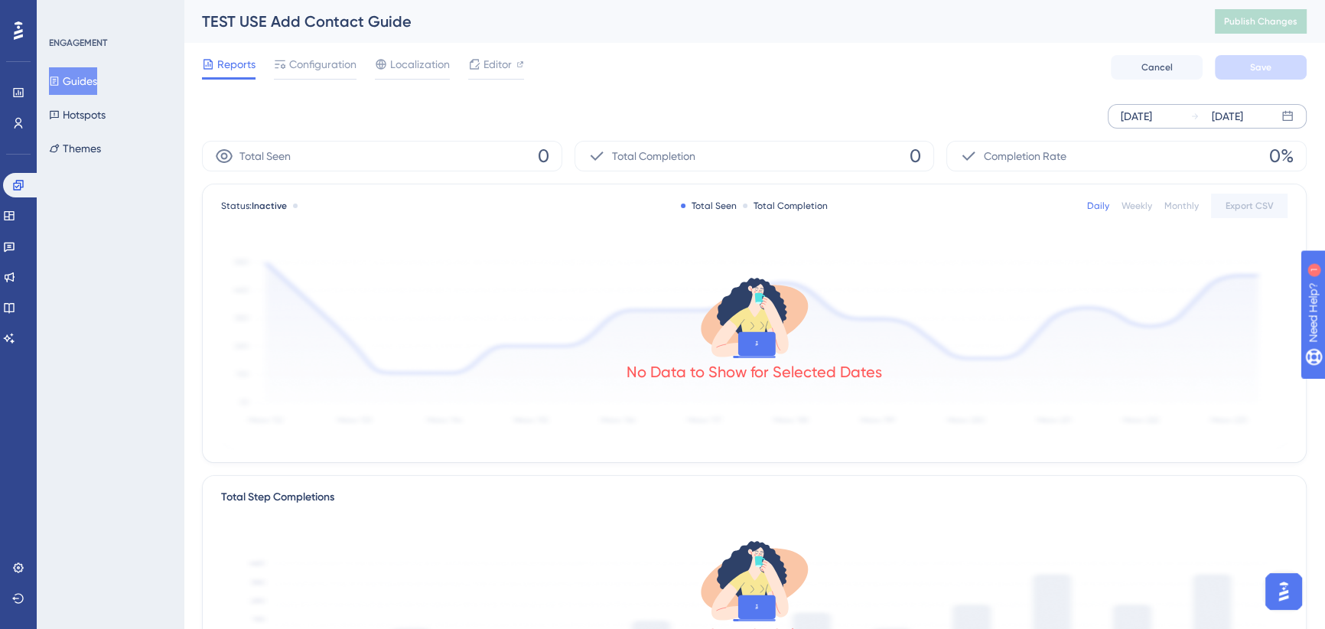
click at [1151, 107] on div "Aug 27 2025" at bounding box center [1136, 116] width 31 height 18
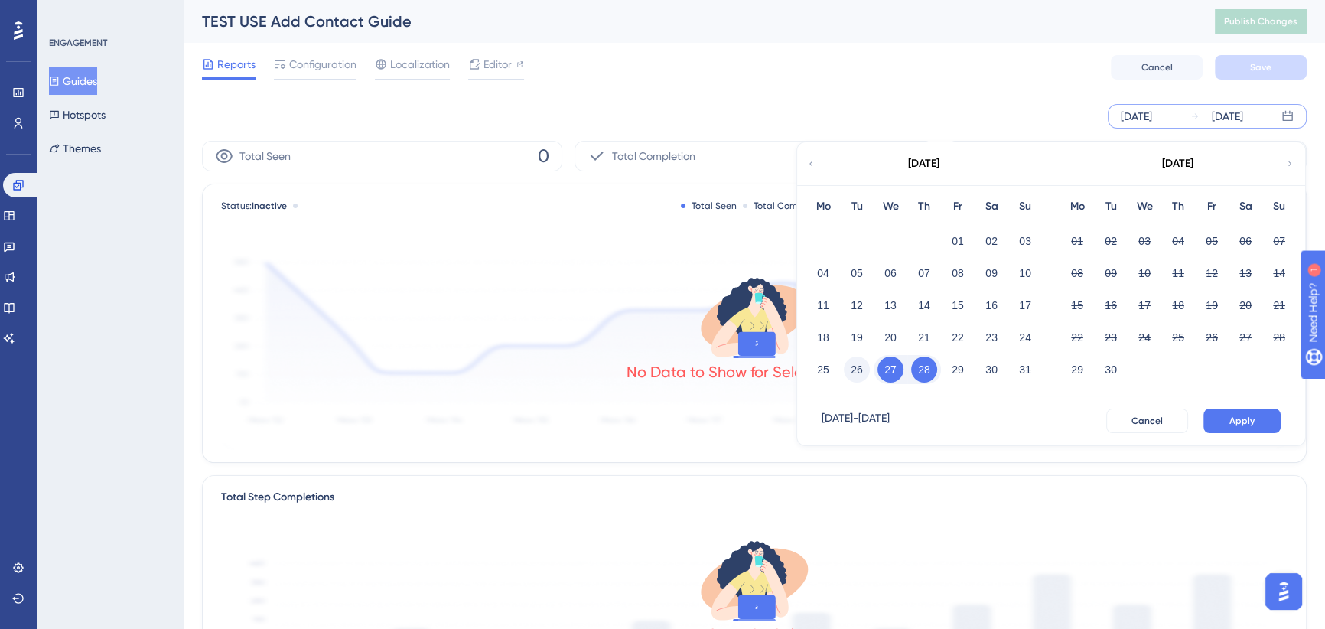
click at [860, 365] on button "26" at bounding box center [857, 369] width 26 height 26
click at [1227, 413] on button "Apply" at bounding box center [1241, 420] width 77 height 24
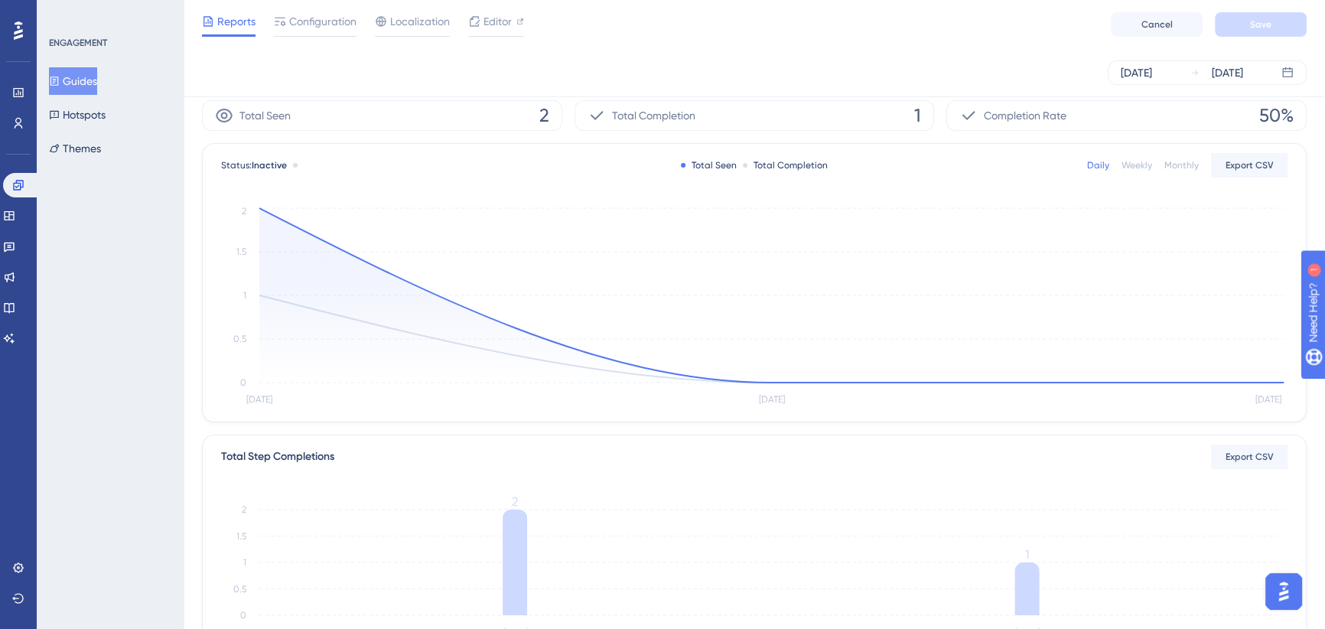
scroll to position [278, 0]
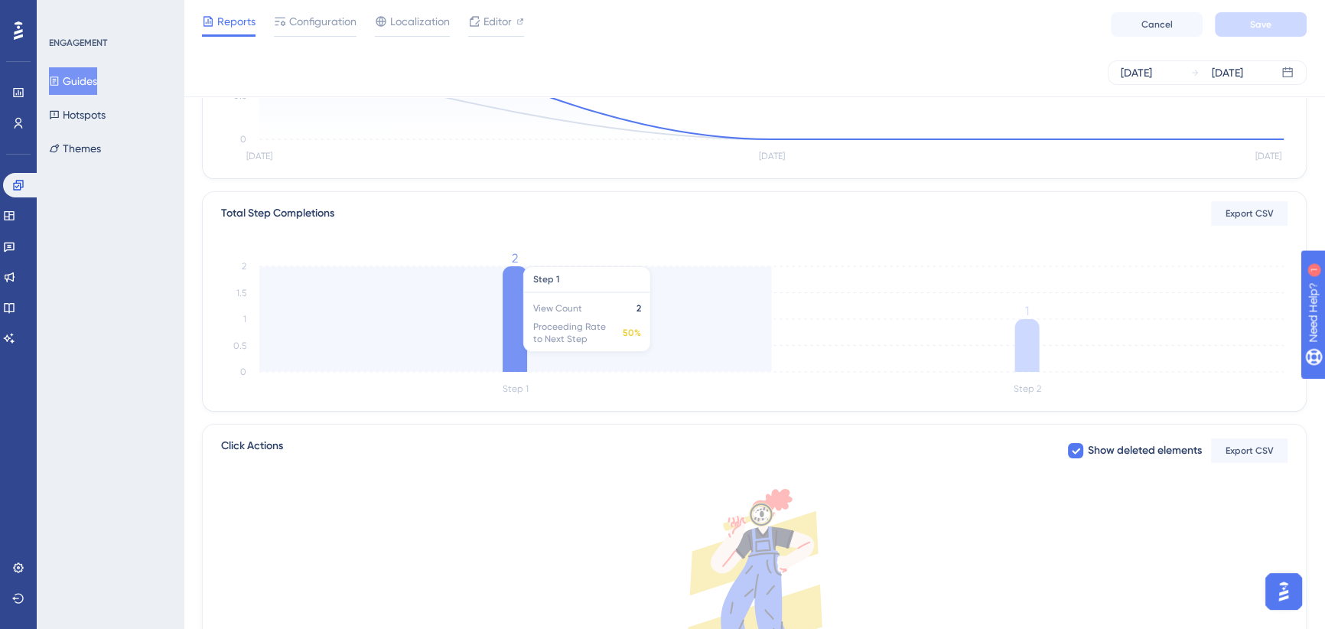
click at [496, 334] on icon "Step 1 Step 2 0 0.5 1 1.5 2 2 1" at bounding box center [754, 325] width 1066 height 146
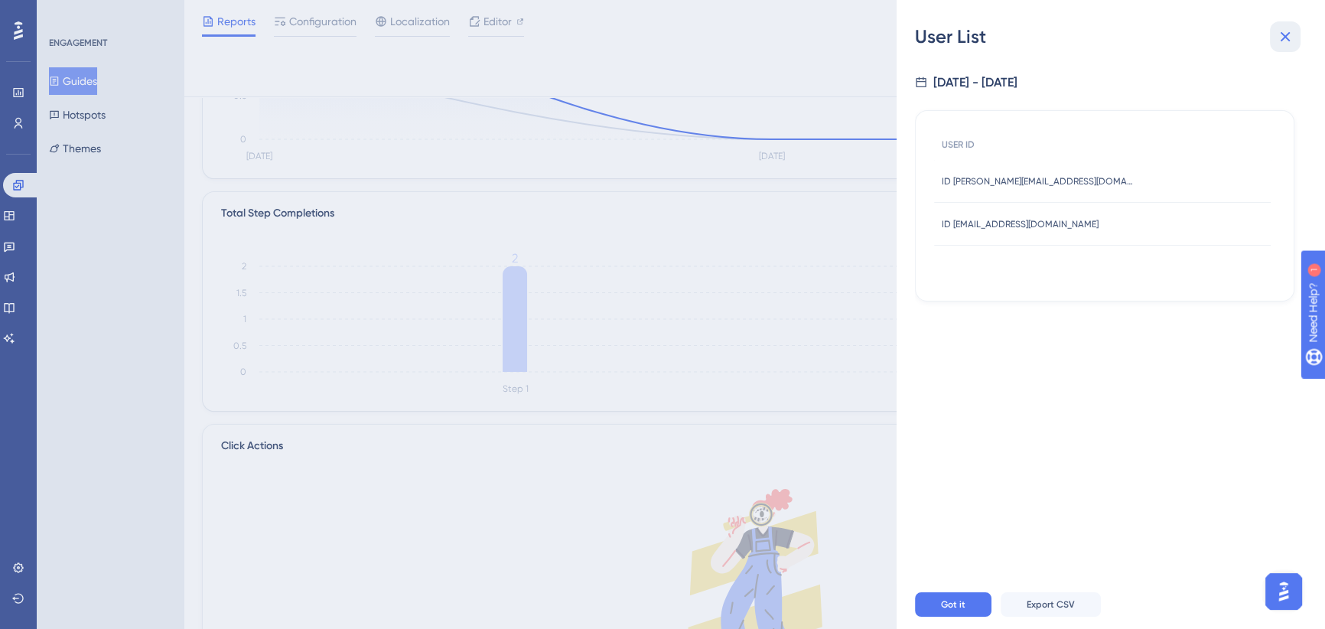
click at [1279, 31] on icon at bounding box center [1285, 37] width 18 height 18
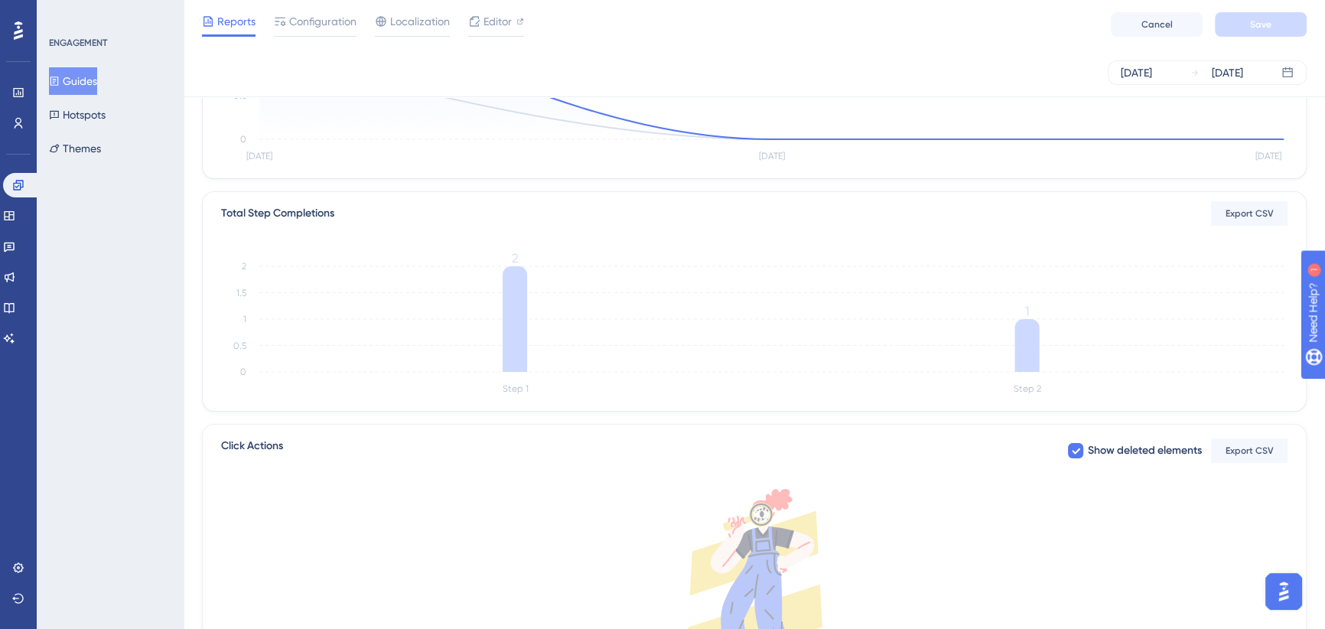
scroll to position [69, 0]
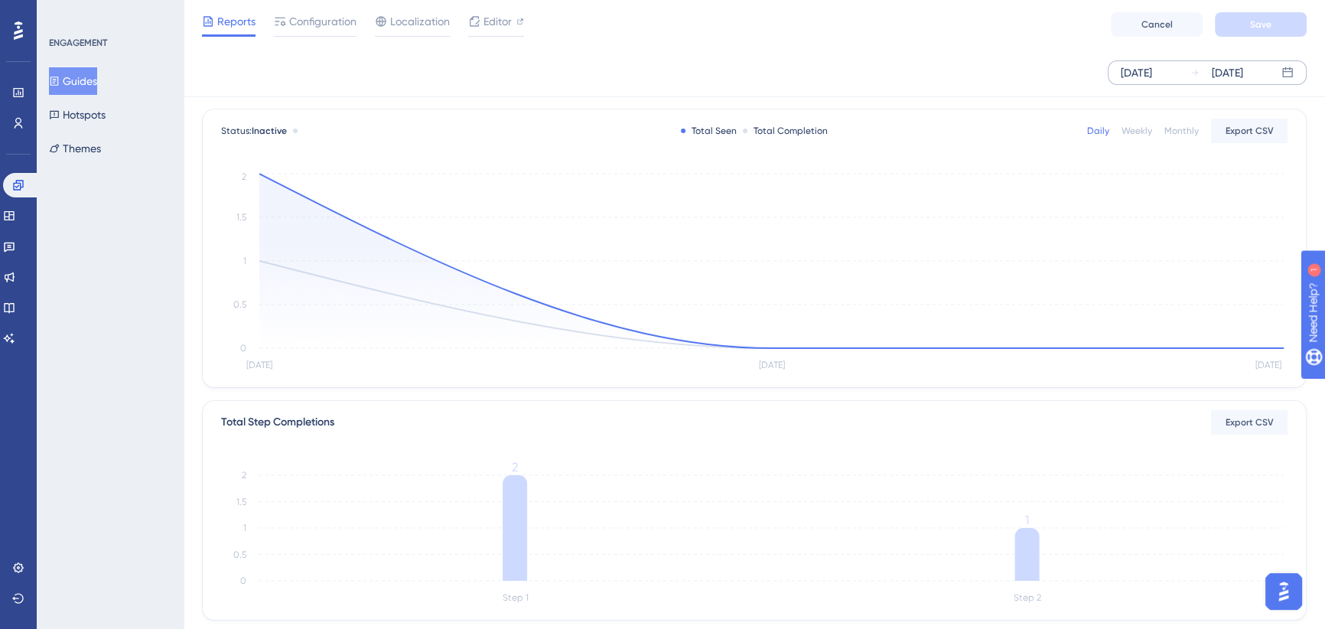
click at [1152, 67] on div "Aug 26 2025" at bounding box center [1136, 72] width 31 height 18
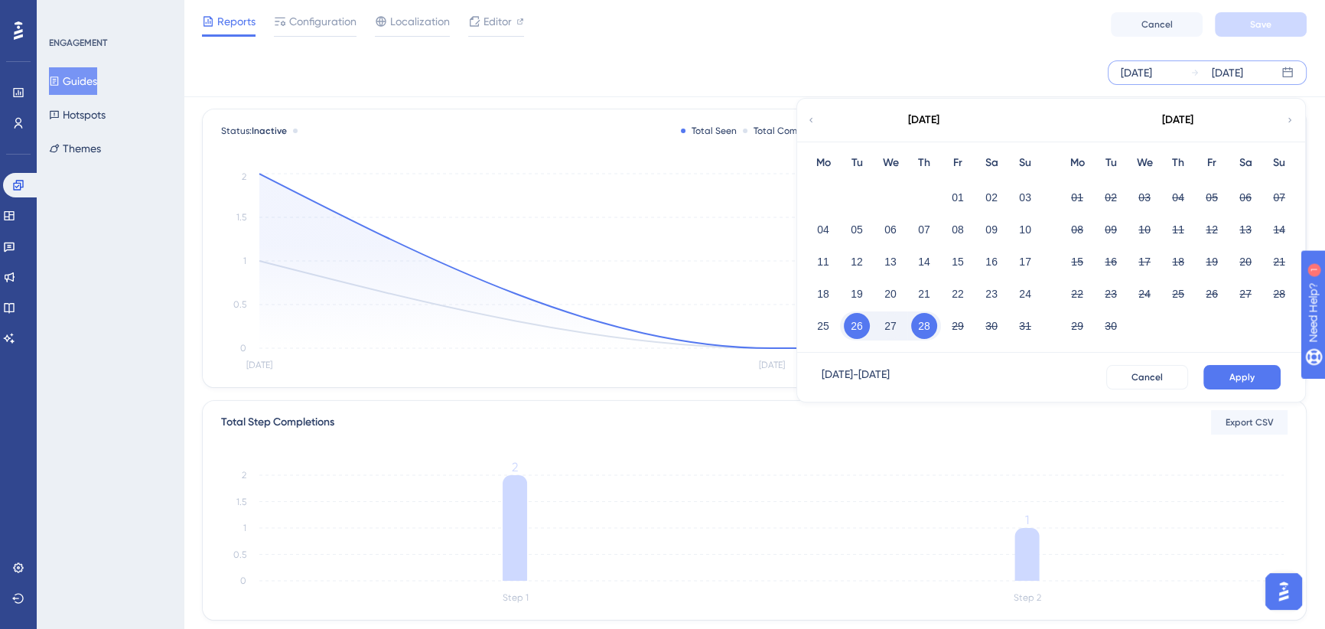
click at [920, 325] on button "28" at bounding box center [924, 326] width 26 height 26
click at [924, 324] on button "28" at bounding box center [924, 326] width 26 height 26
click at [1232, 372] on span "Apply" at bounding box center [1241, 377] width 25 height 12
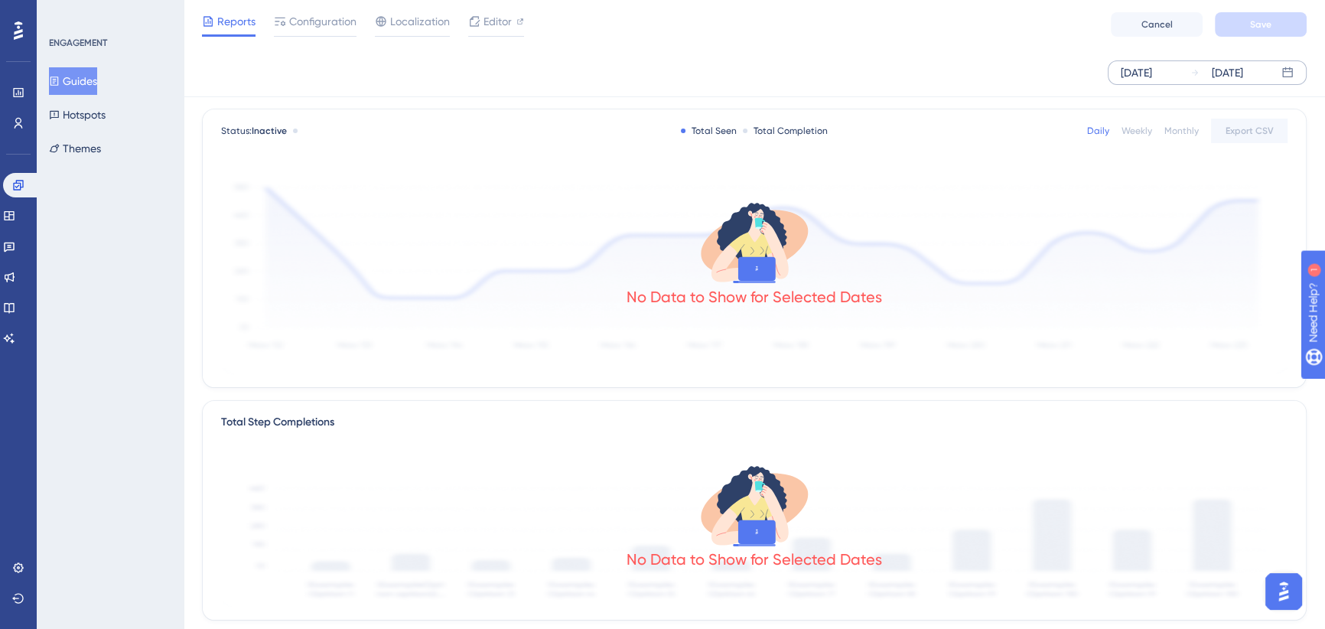
click at [1152, 72] on div "[DATE]" at bounding box center [1136, 72] width 31 height 18
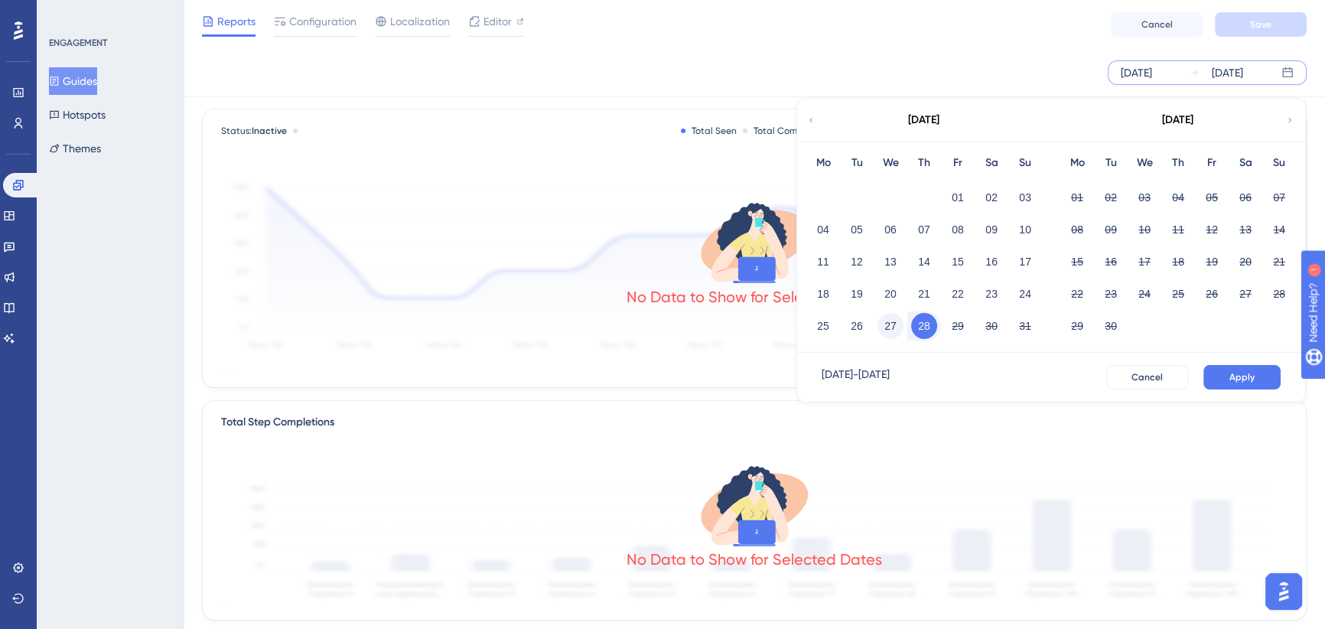
click at [888, 327] on button "27" at bounding box center [890, 326] width 26 height 26
click at [1232, 379] on span "Apply" at bounding box center [1241, 377] width 25 height 12
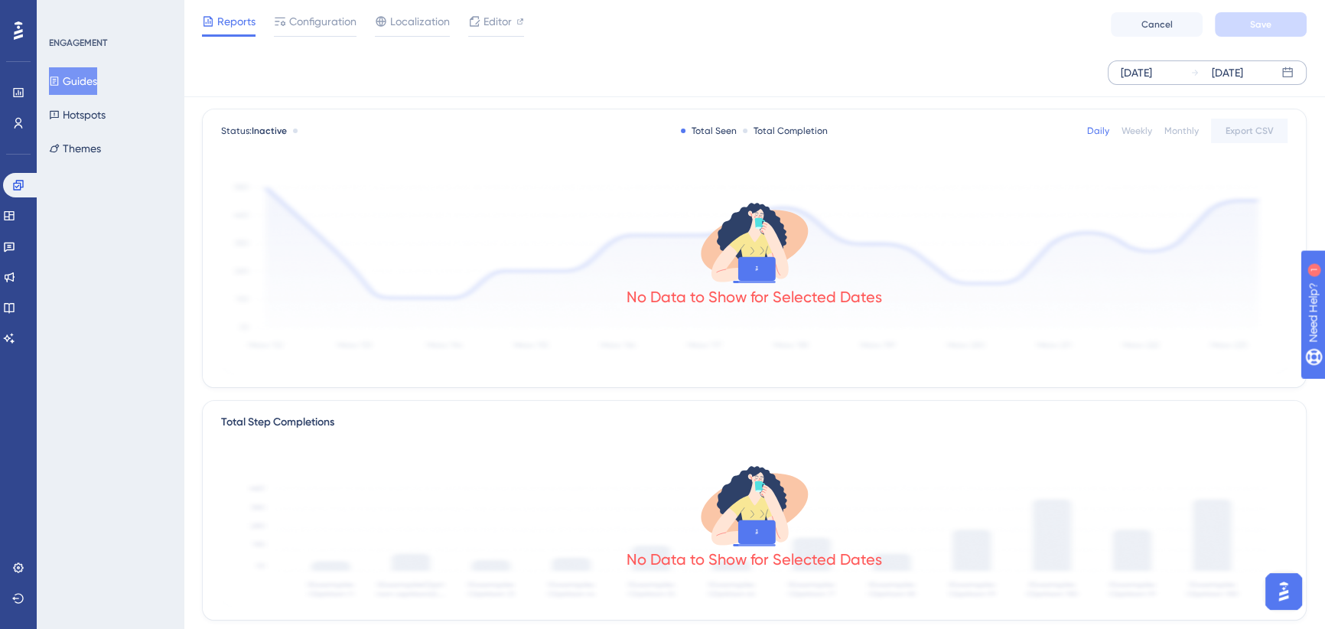
click at [1152, 70] on div "Aug 27 2025" at bounding box center [1136, 72] width 31 height 18
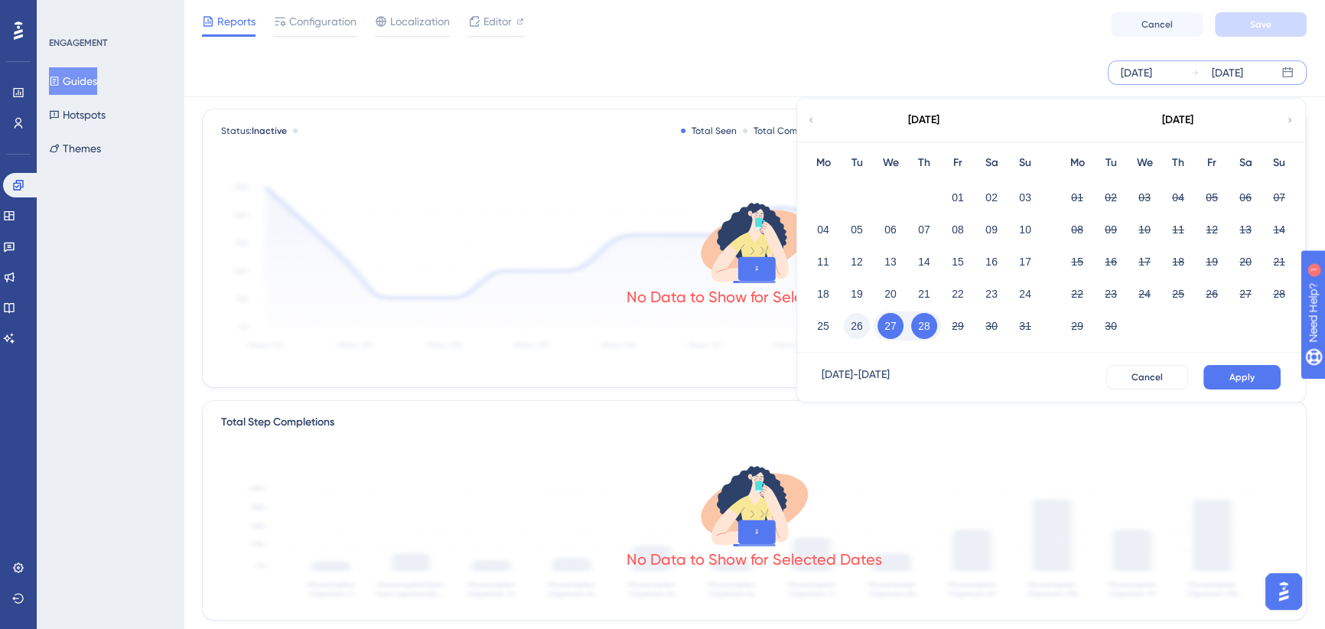
click at [861, 324] on button "26" at bounding box center [857, 326] width 26 height 26
click at [1235, 375] on span "Apply" at bounding box center [1241, 377] width 25 height 12
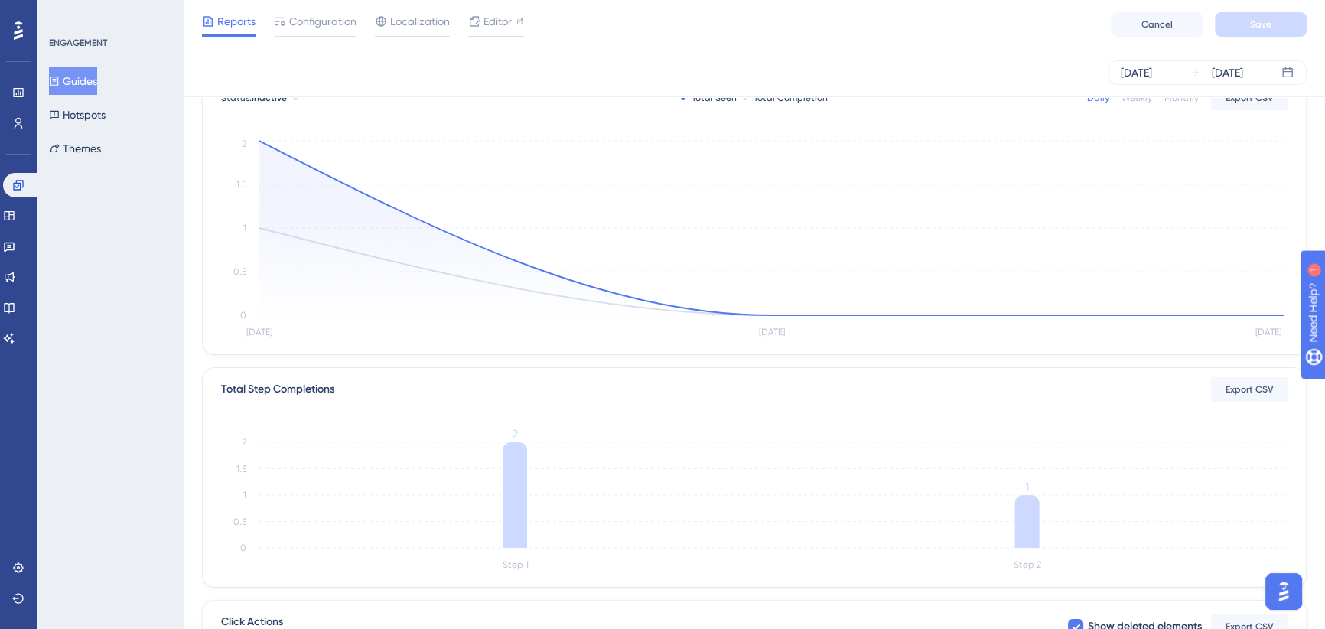
scroll to position [0, 0]
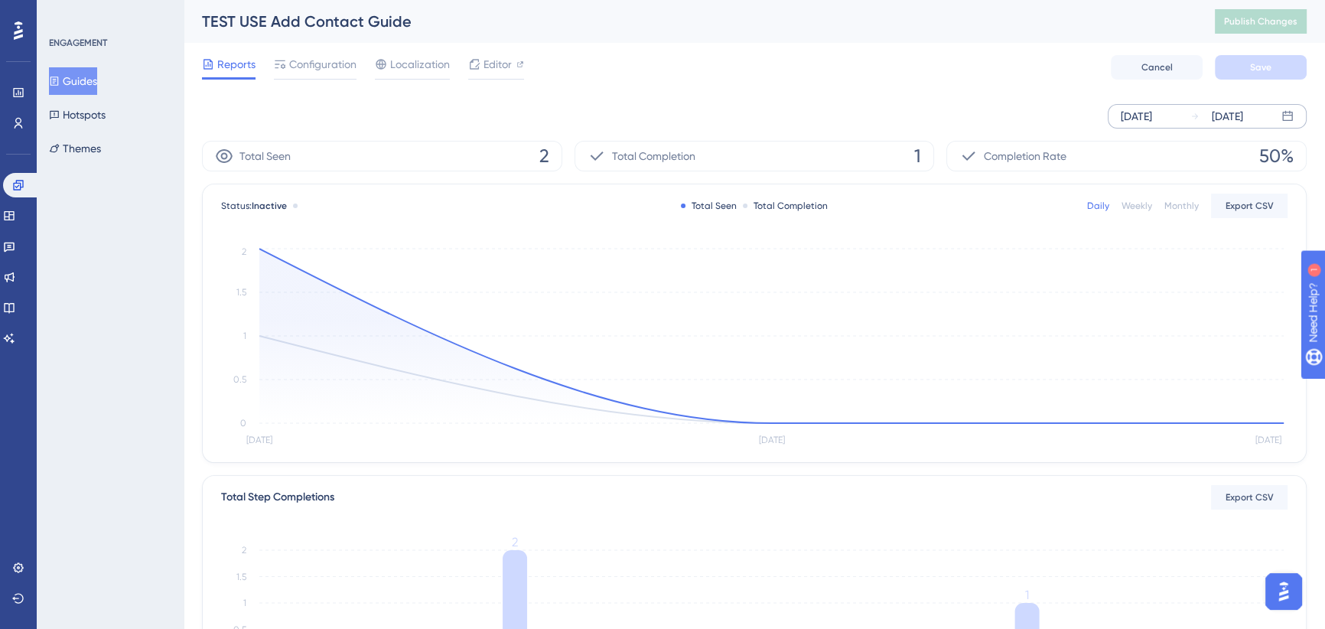
click at [1152, 112] on div "Aug 26 2025" at bounding box center [1136, 116] width 31 height 18
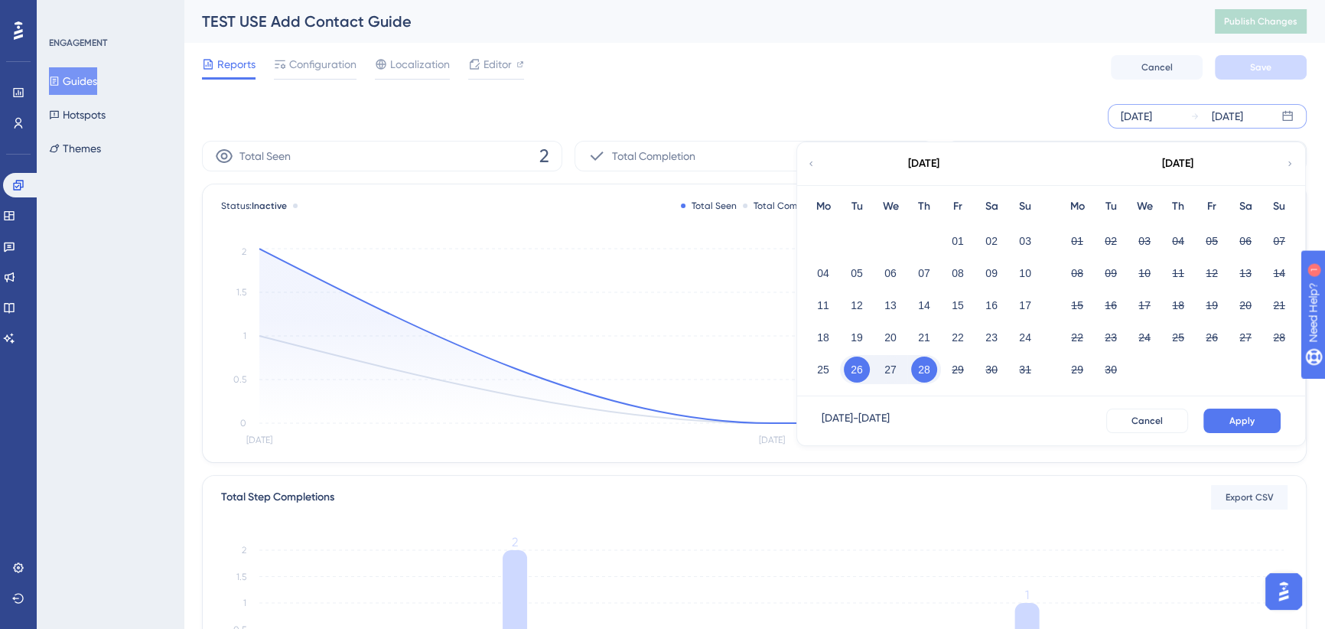
click at [918, 366] on button "28" at bounding box center [924, 369] width 26 height 26
click at [1213, 411] on button "Apply" at bounding box center [1241, 420] width 77 height 24
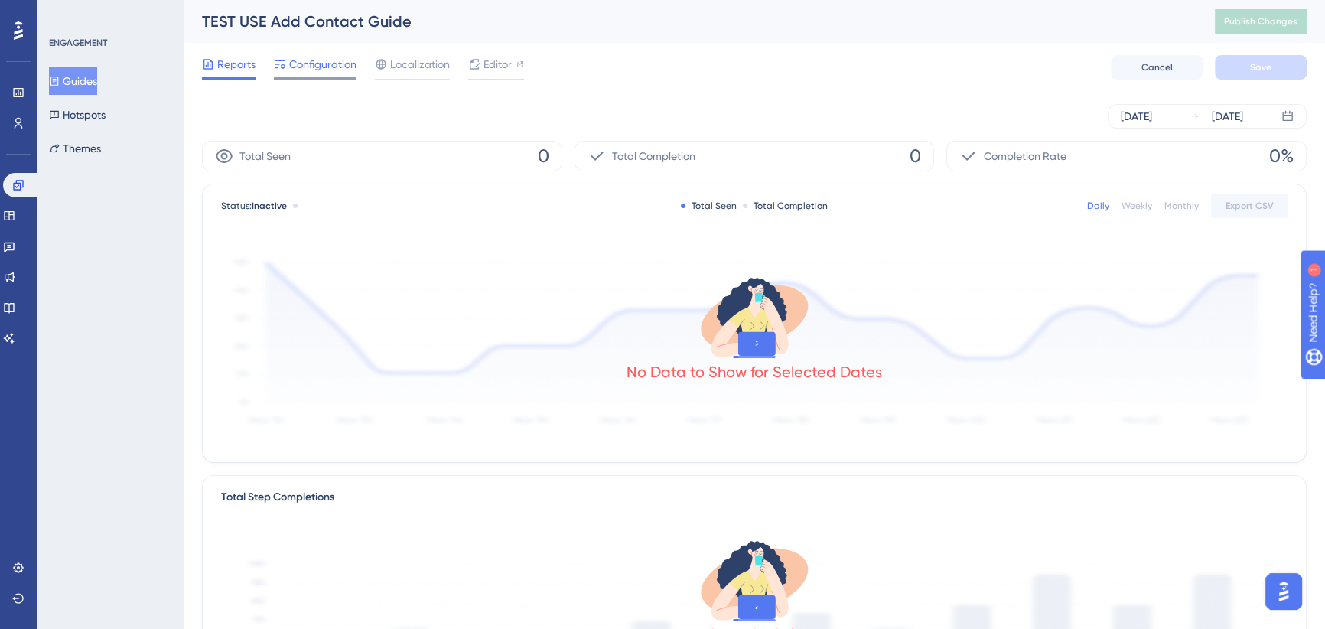
click at [300, 63] on span "Configuration" at bounding box center [322, 64] width 67 height 18
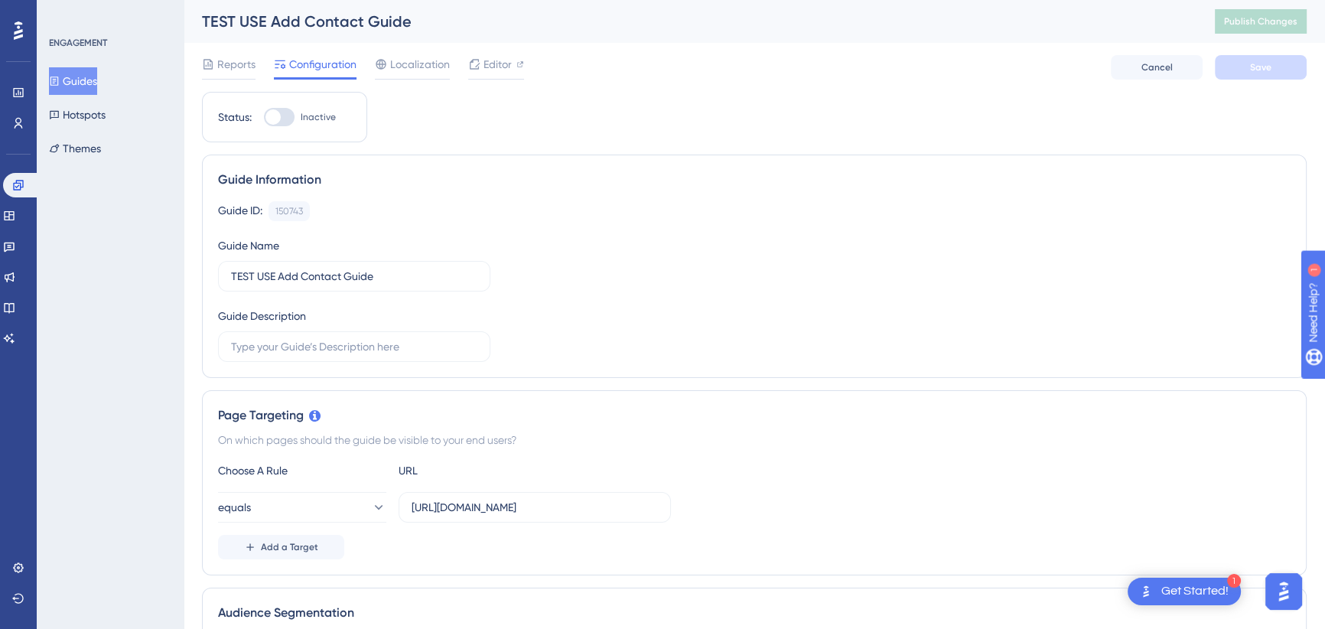
click at [272, 116] on div at bounding box center [272, 116] width 15 height 15
click at [264, 117] on input "Inactive" at bounding box center [263, 117] width 1 height 1
checkbox input "true"
click at [1240, 69] on button "Save" at bounding box center [1261, 67] width 92 height 24
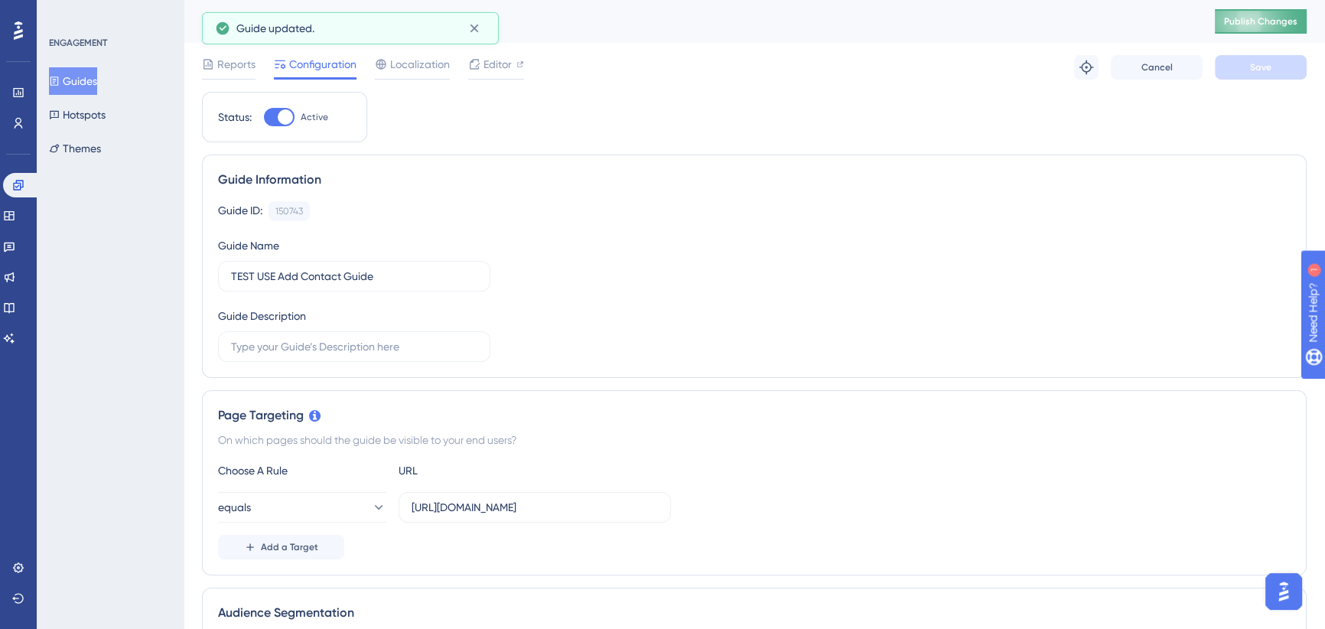
click at [1265, 19] on span "Publish Changes" at bounding box center [1260, 21] width 73 height 12
click at [478, 28] on icon at bounding box center [474, 28] width 15 height 15
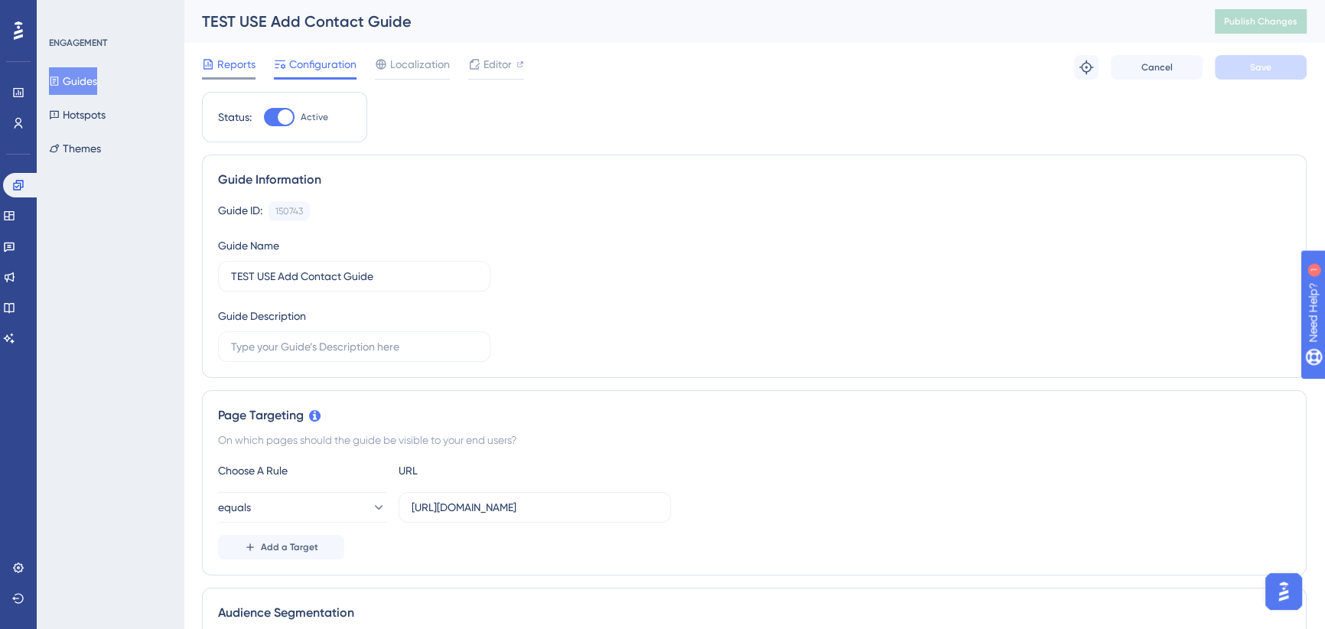
click at [222, 64] on span "Reports" at bounding box center [236, 64] width 38 height 18
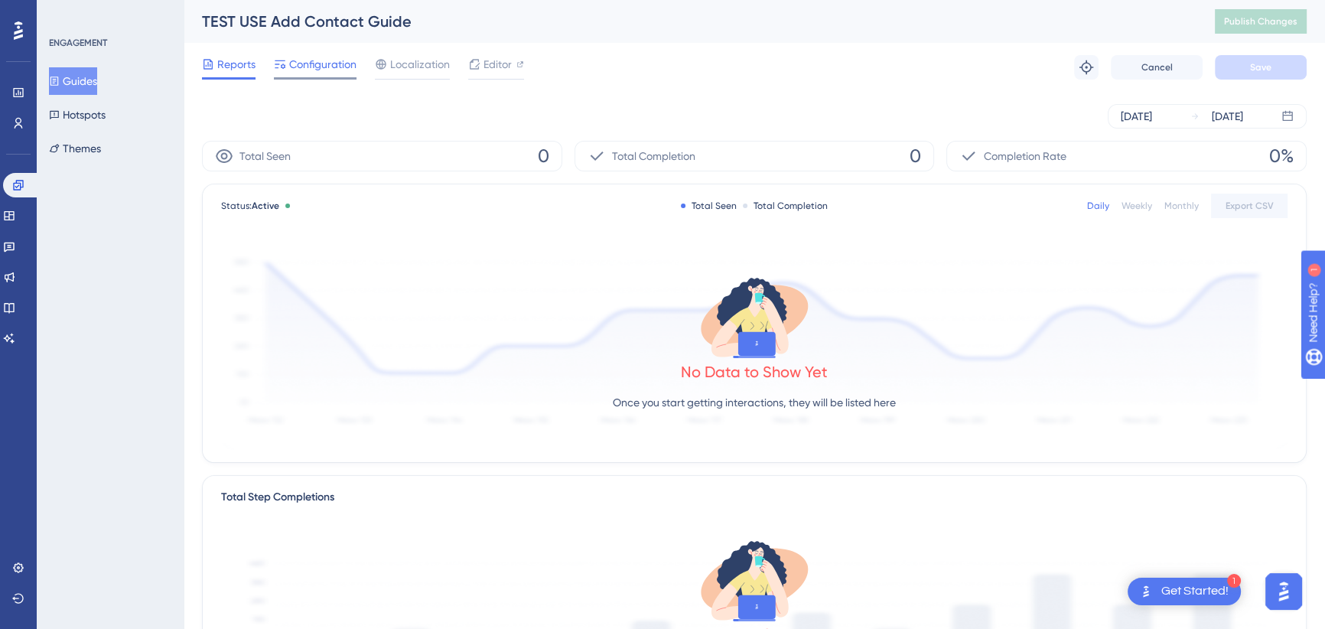
click at [303, 60] on span "Configuration" at bounding box center [322, 64] width 67 height 18
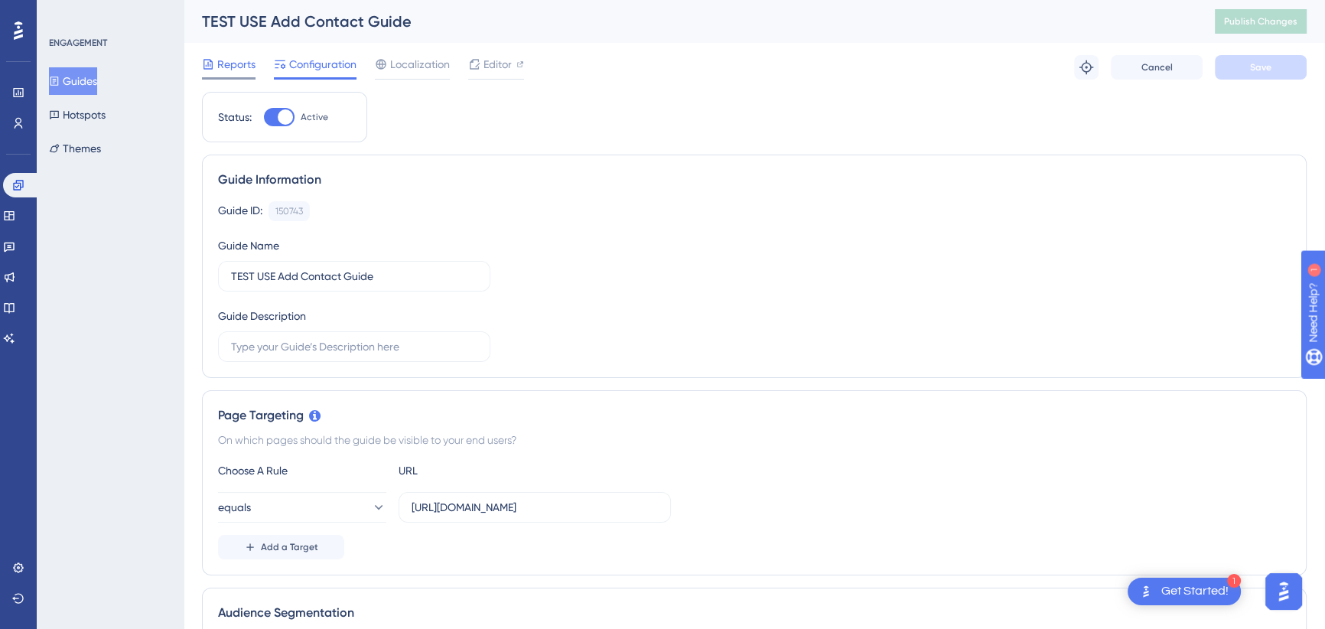
click at [222, 60] on span "Reports" at bounding box center [236, 64] width 38 height 18
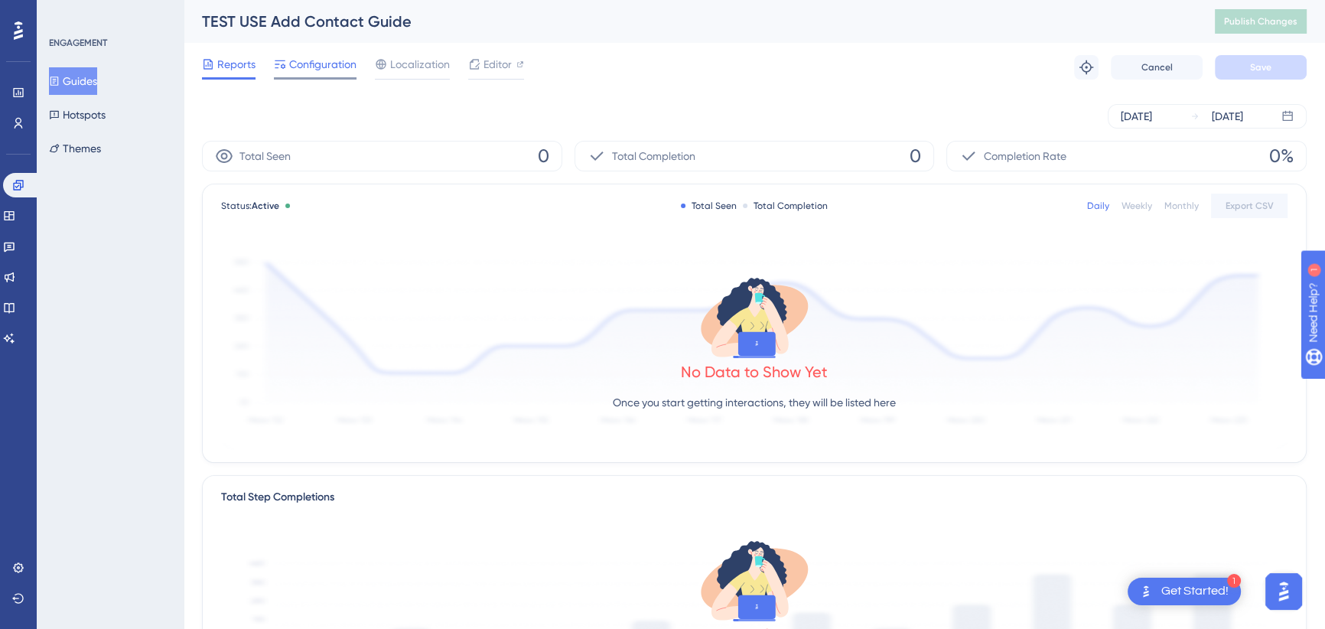
click at [331, 67] on span "Configuration" at bounding box center [322, 64] width 67 height 18
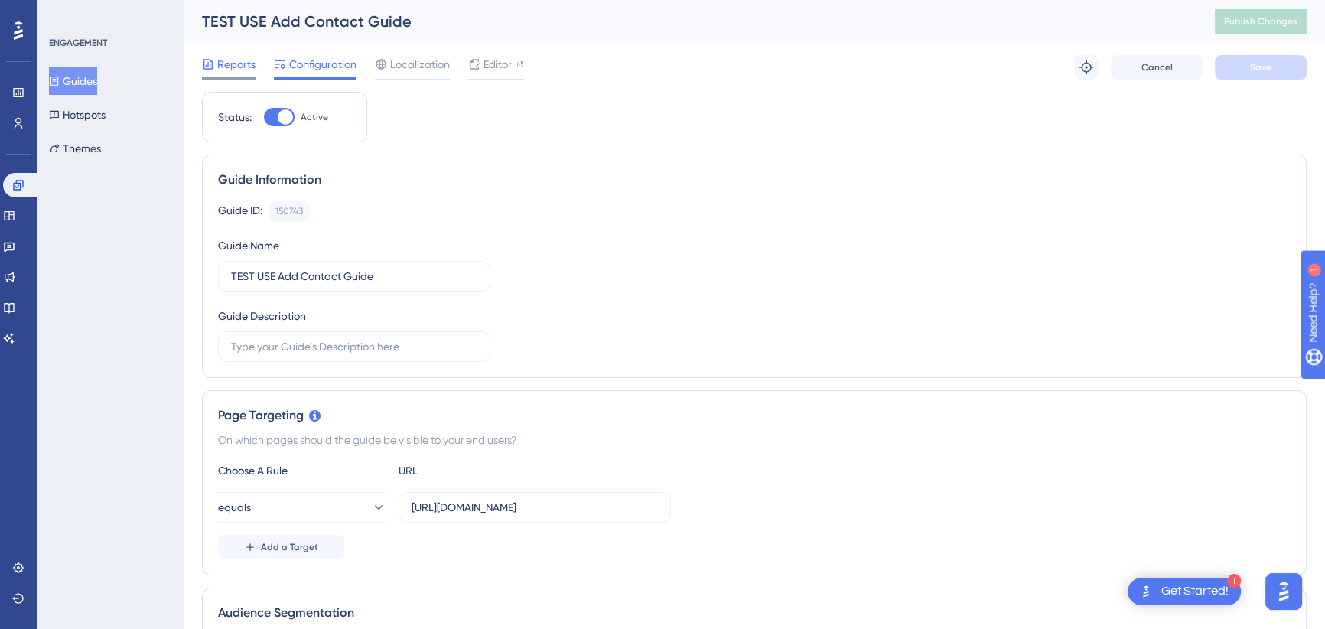
click at [214, 61] on div "Reports" at bounding box center [229, 64] width 54 height 18
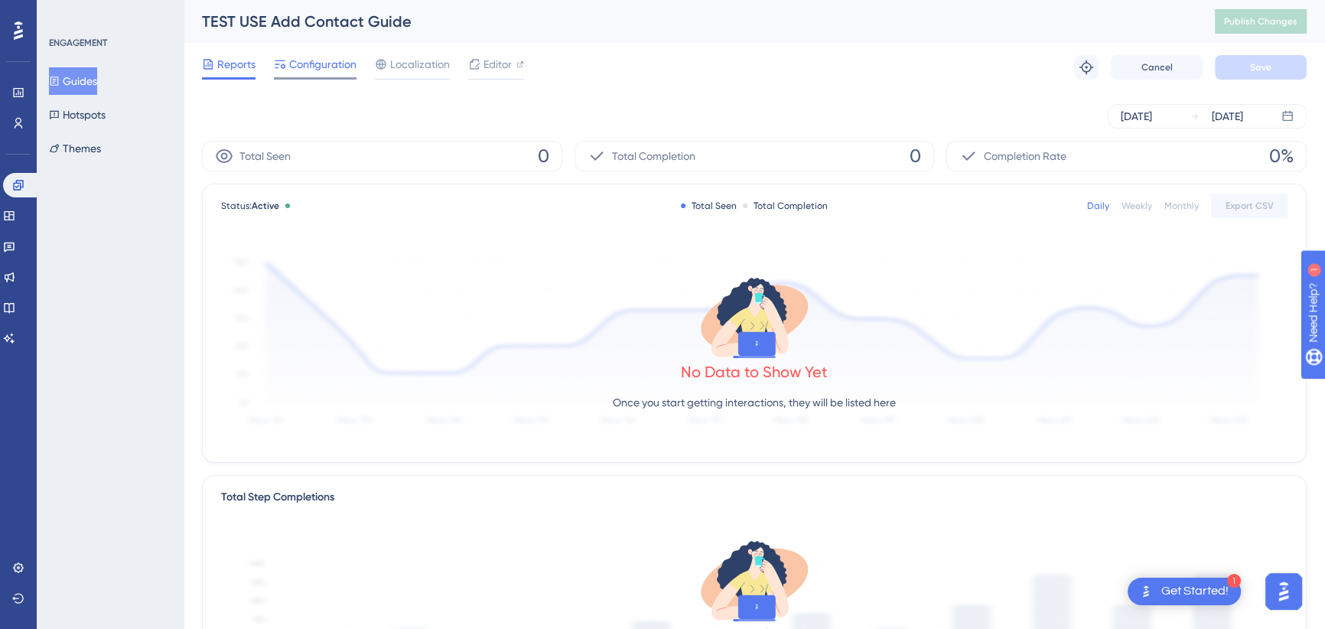
click at [293, 61] on span "Configuration" at bounding box center [322, 64] width 67 height 18
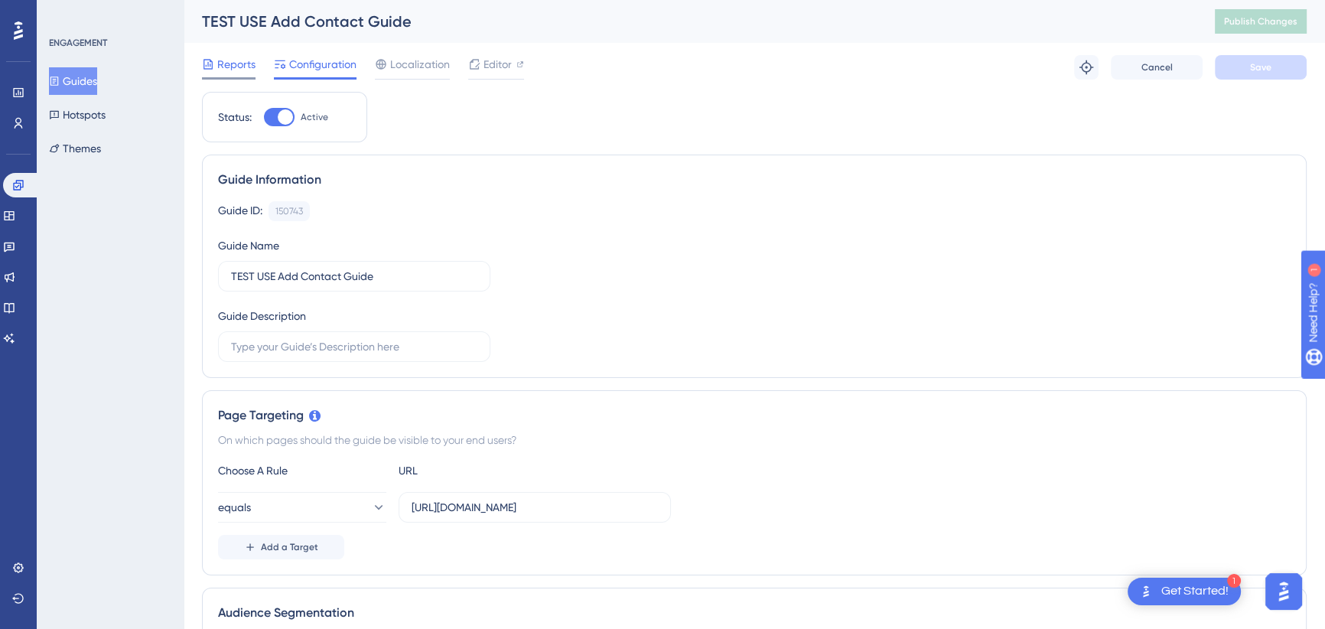
click at [237, 62] on span "Reports" at bounding box center [236, 64] width 38 height 18
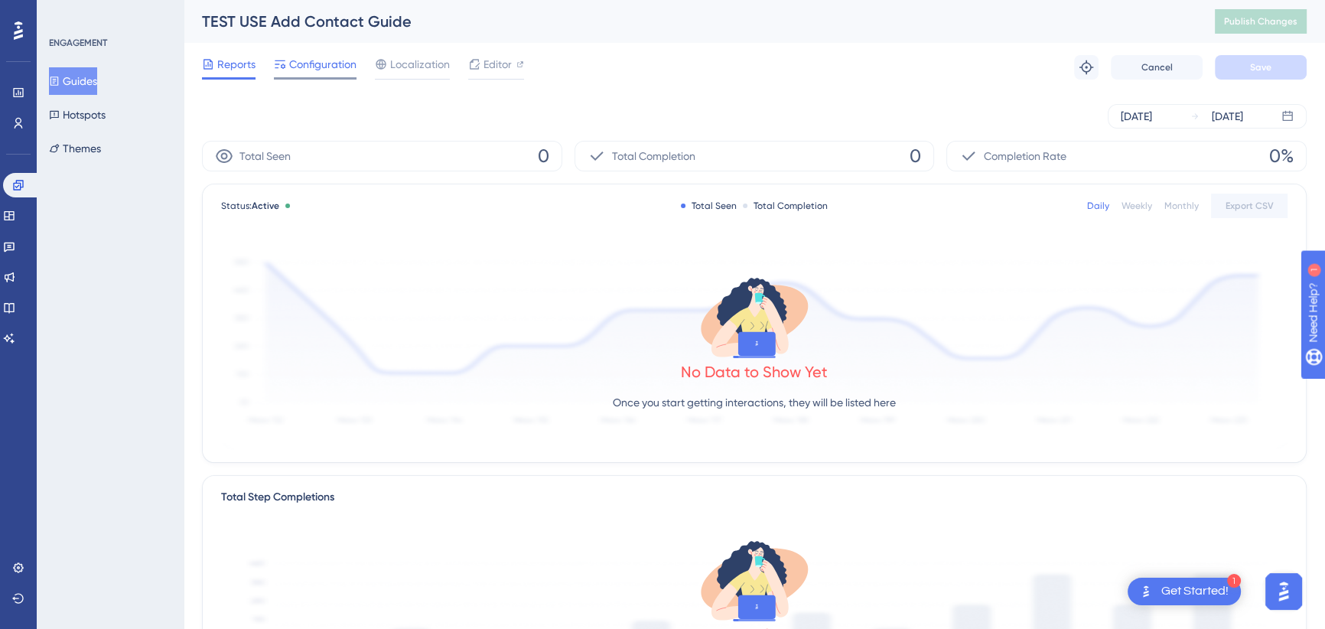
click at [307, 63] on span "Configuration" at bounding box center [322, 64] width 67 height 18
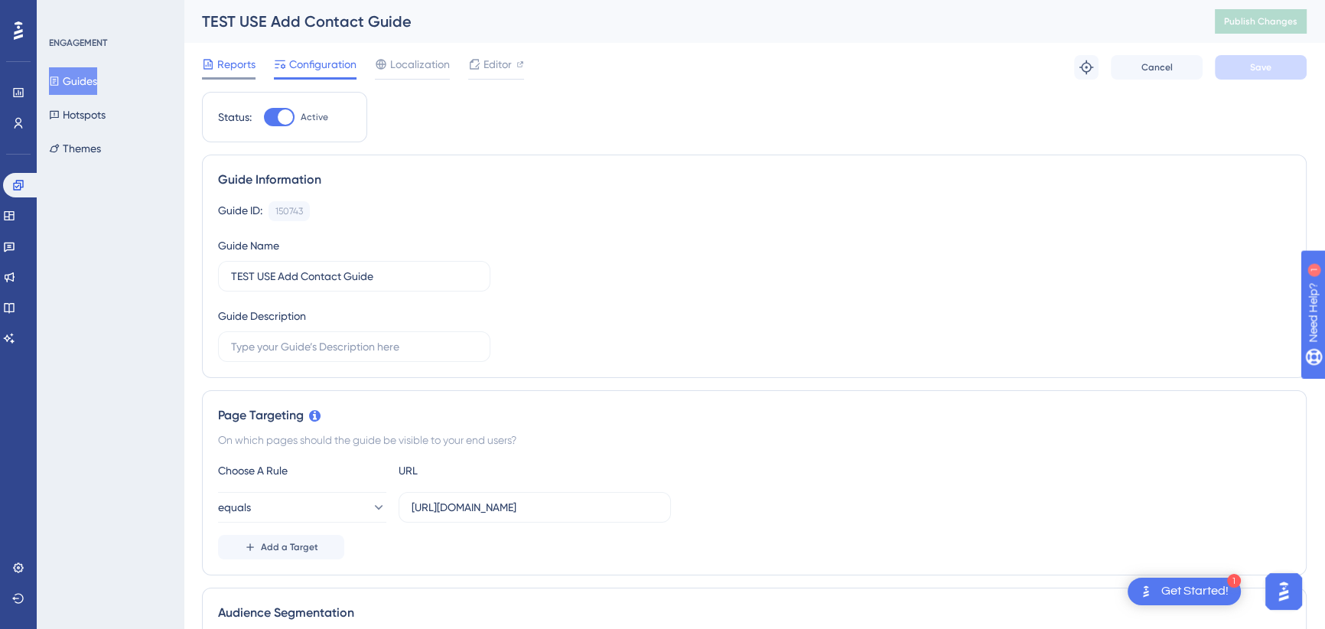
click at [223, 63] on span "Reports" at bounding box center [236, 64] width 38 height 18
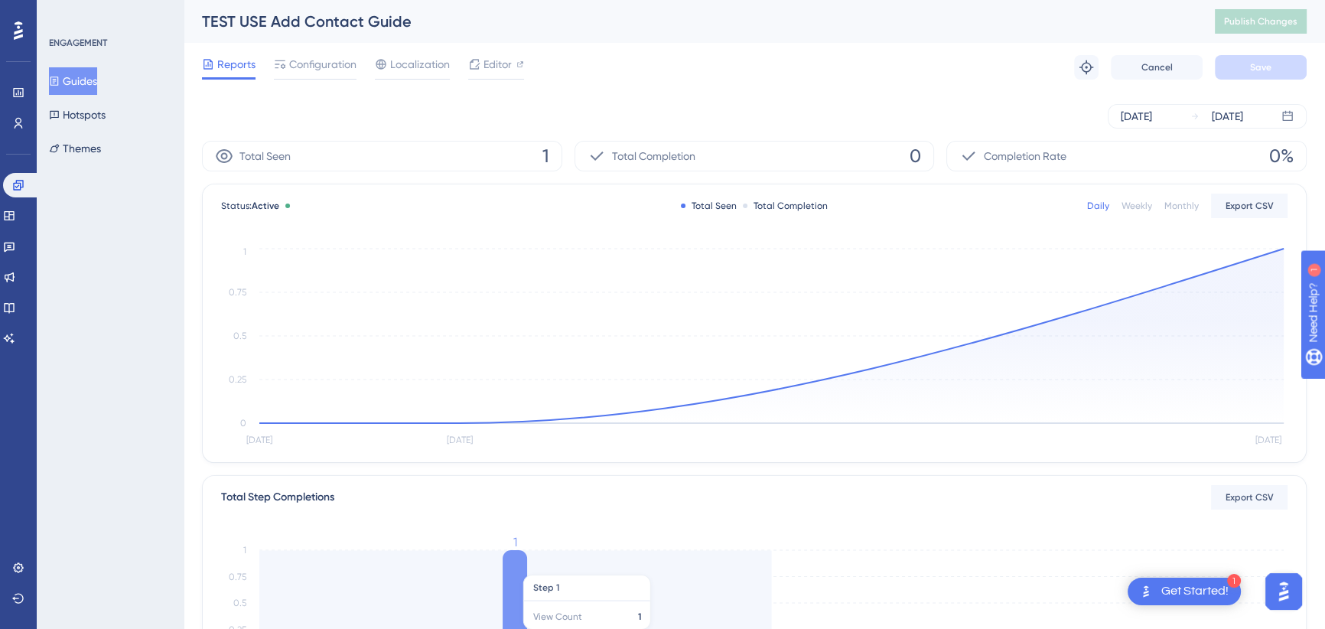
scroll to position [278, 0]
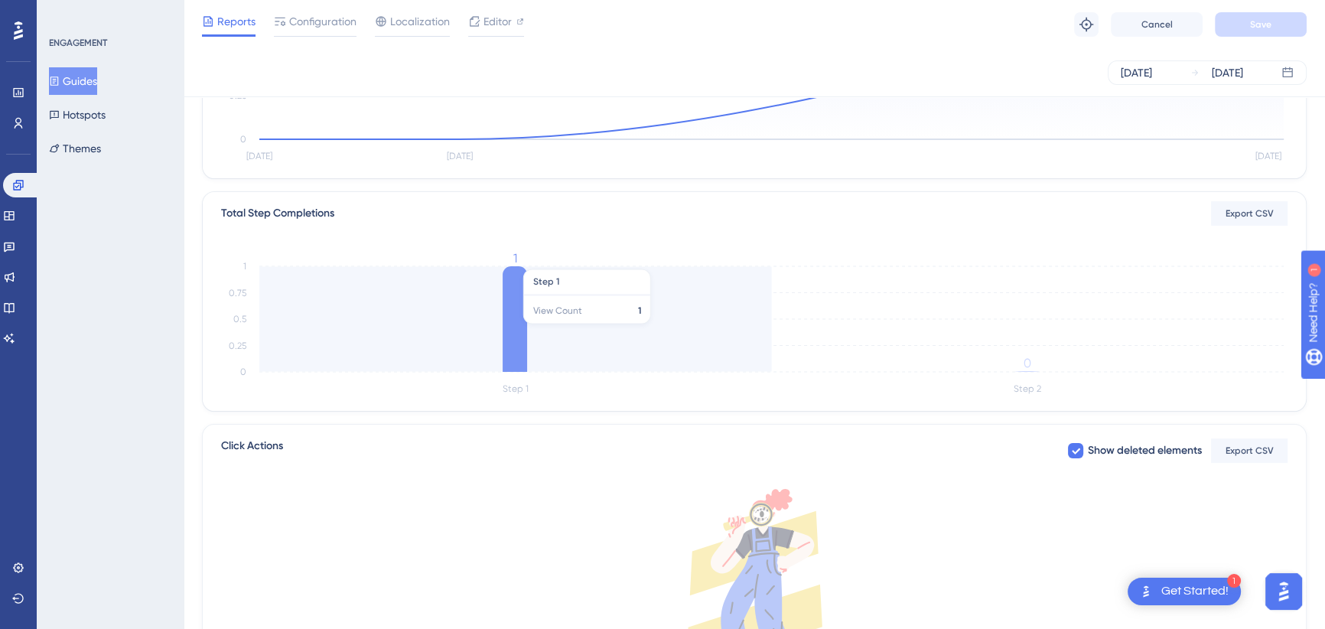
click at [513, 330] on icon at bounding box center [515, 319] width 24 height 106
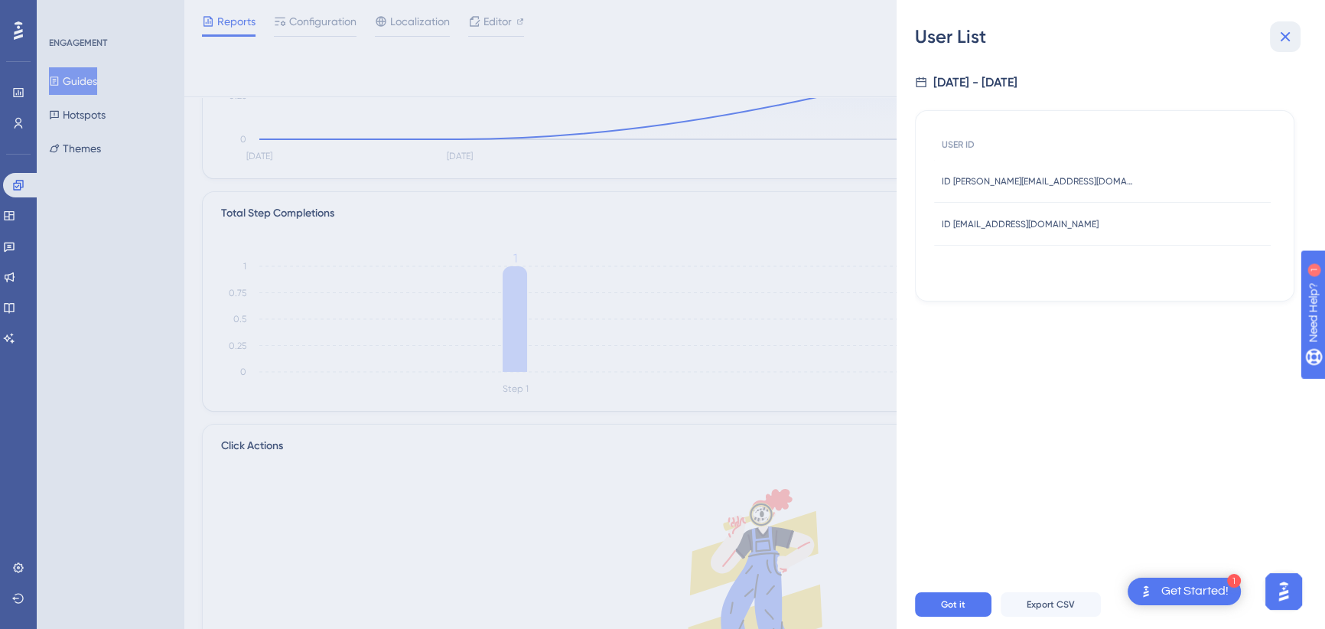
click at [1286, 34] on icon at bounding box center [1286, 37] width 10 height 10
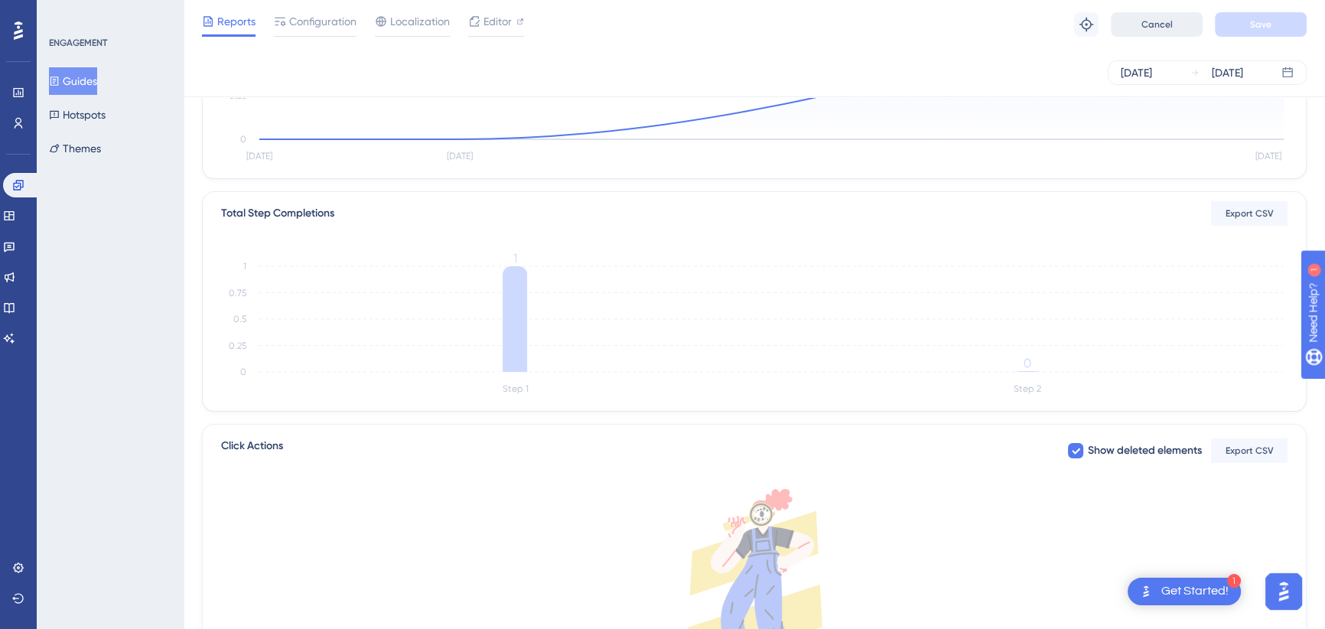
scroll to position [0, 0]
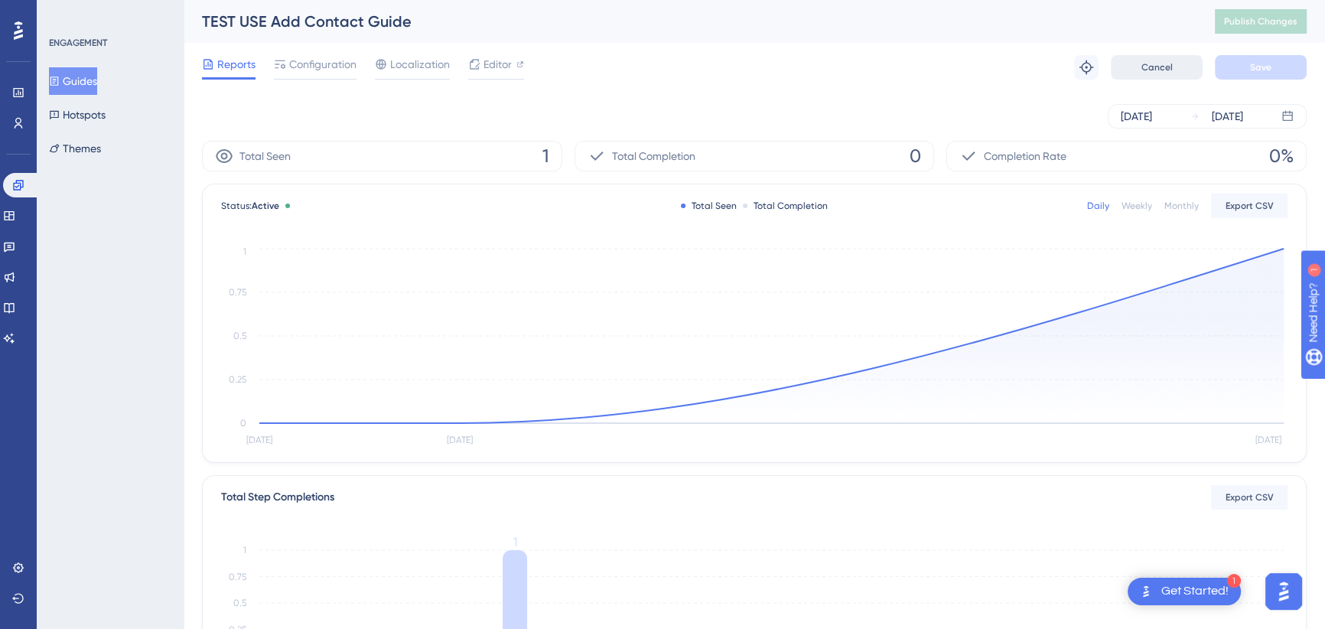
click at [1165, 63] on span "Cancel" at bounding box center [1156, 67] width 31 height 12
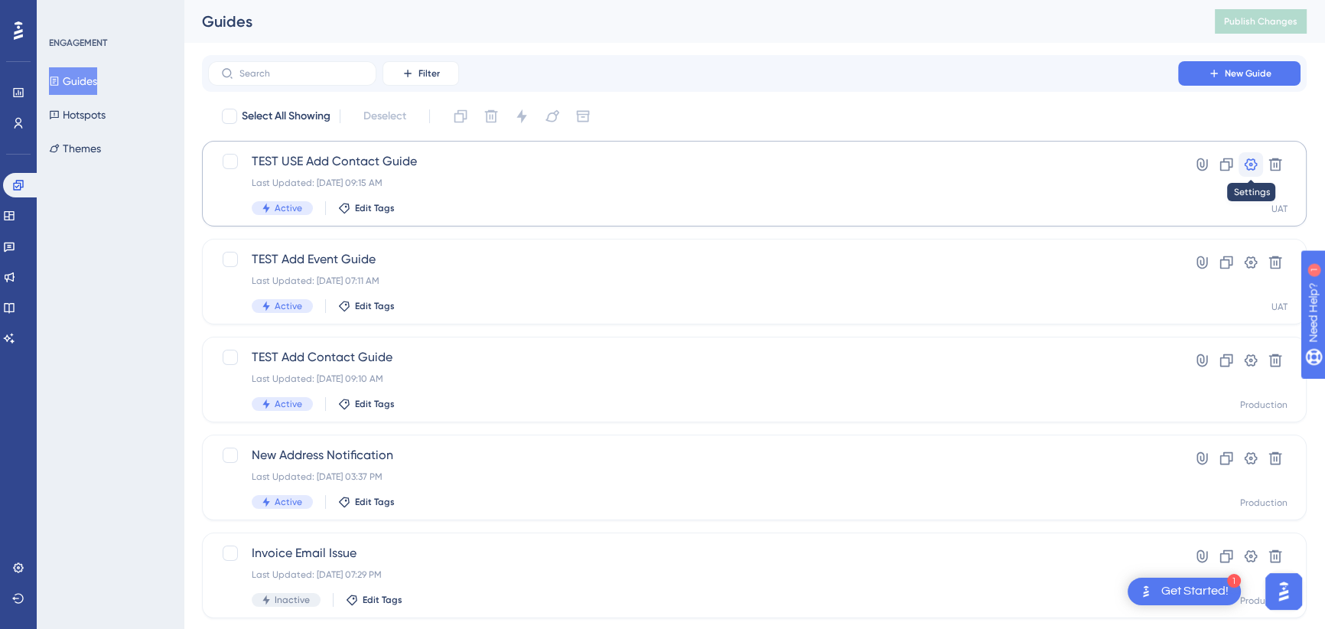
click at [1248, 166] on icon at bounding box center [1250, 164] width 15 height 15
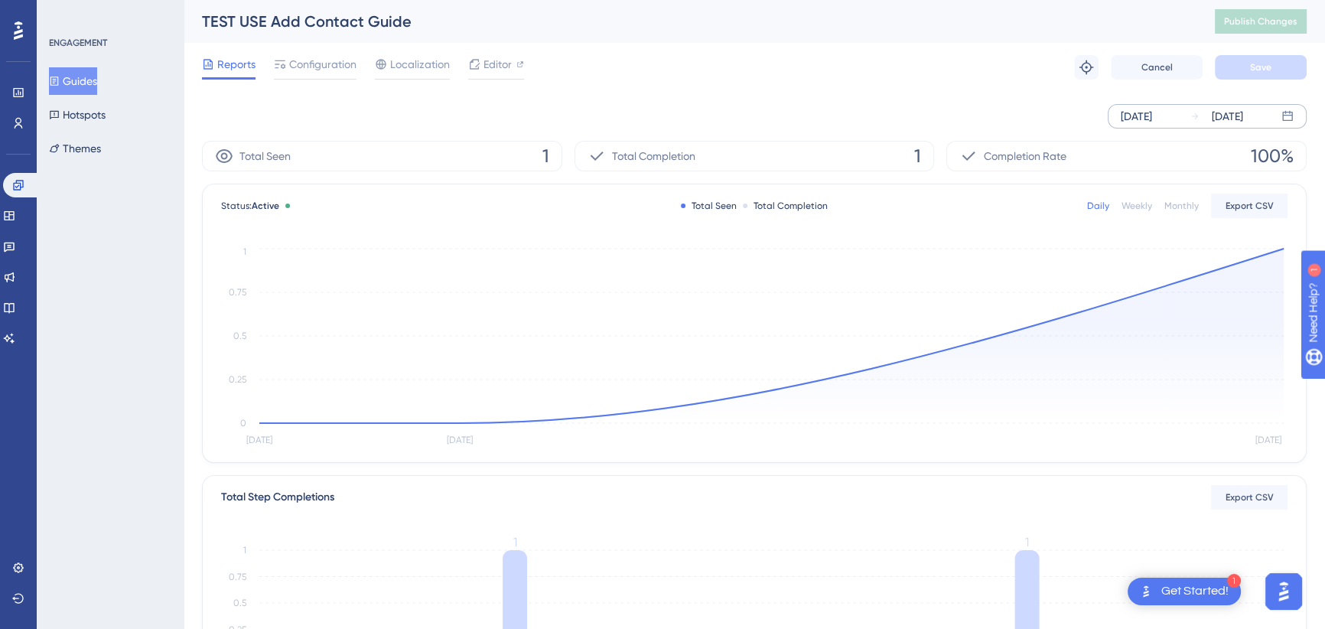
click at [1152, 112] on div "Aug 26 2025" at bounding box center [1136, 116] width 31 height 18
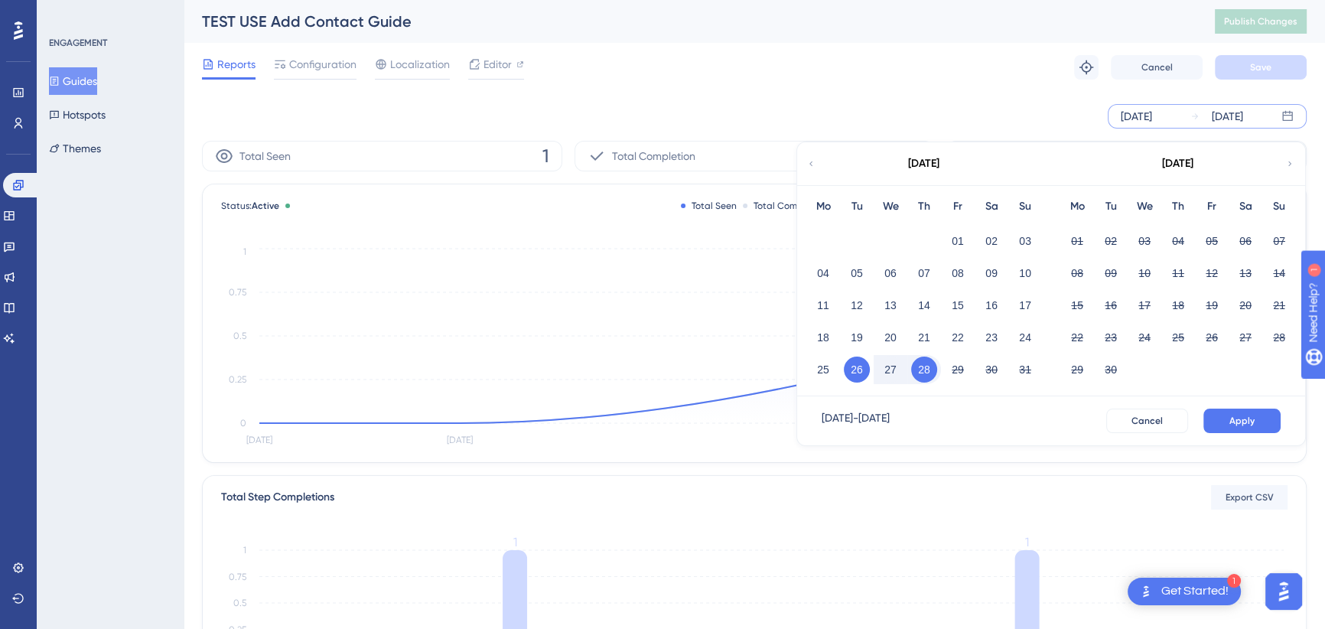
click at [926, 368] on button "28" at bounding box center [924, 369] width 26 height 26
click at [1238, 422] on span "Apply" at bounding box center [1241, 421] width 25 height 12
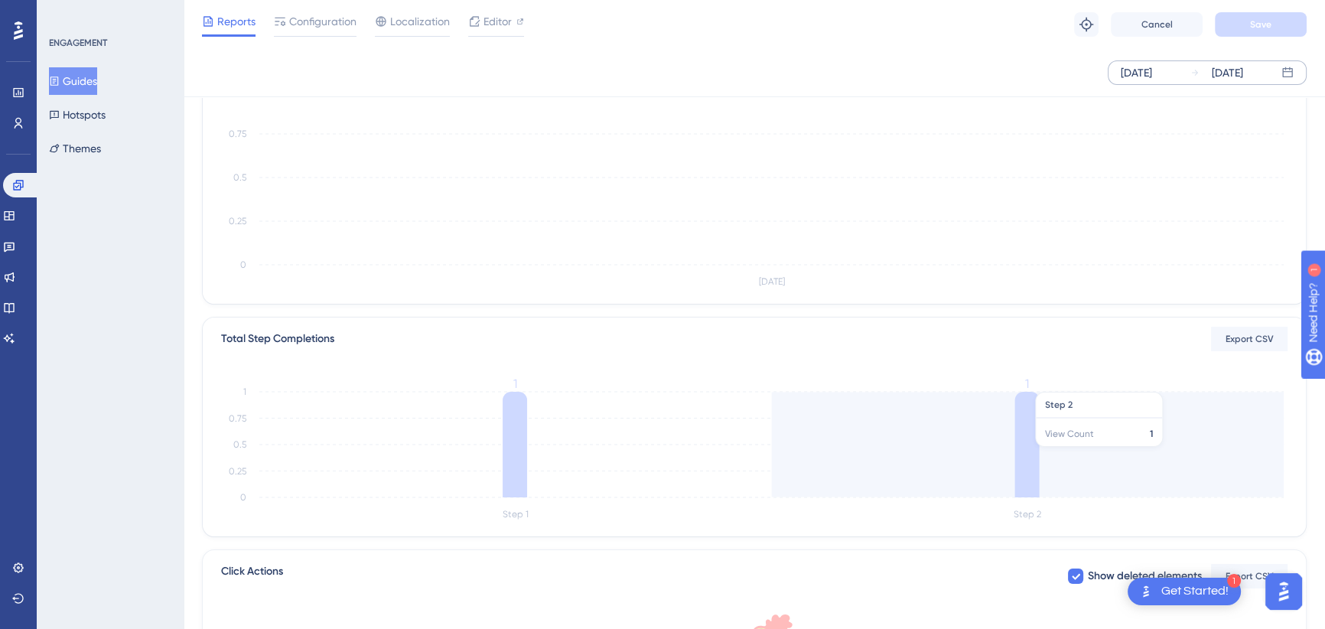
scroll to position [417, 0]
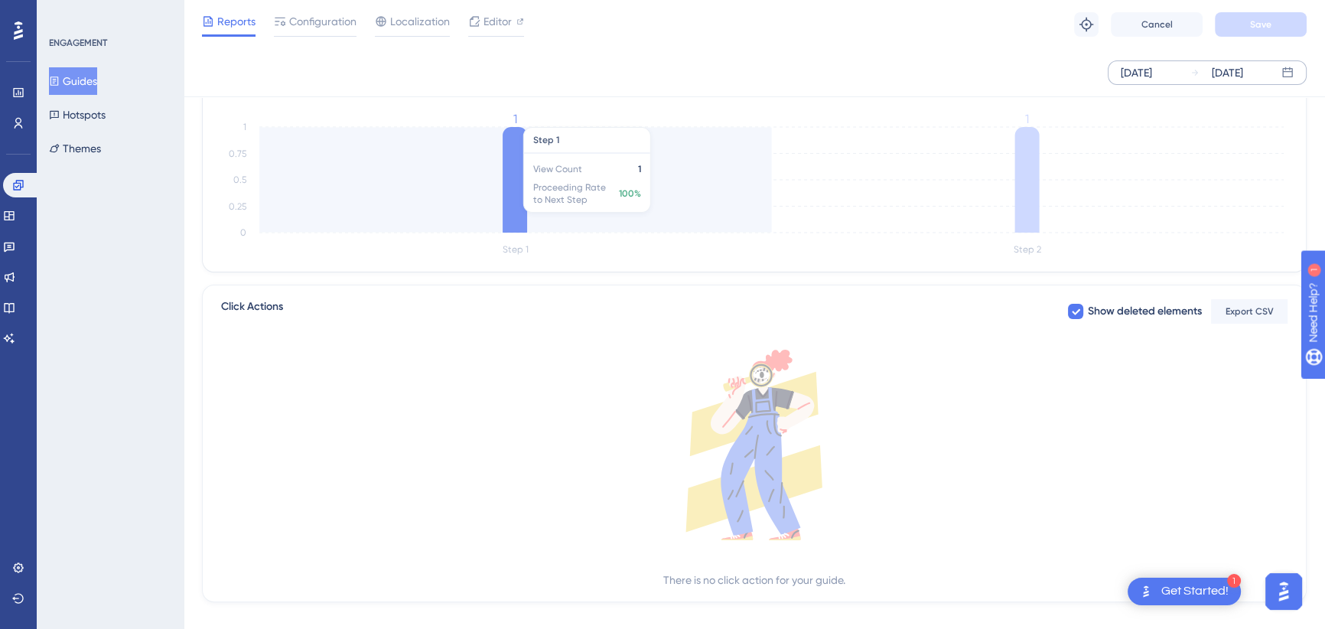
click at [504, 186] on icon at bounding box center [515, 180] width 24 height 106
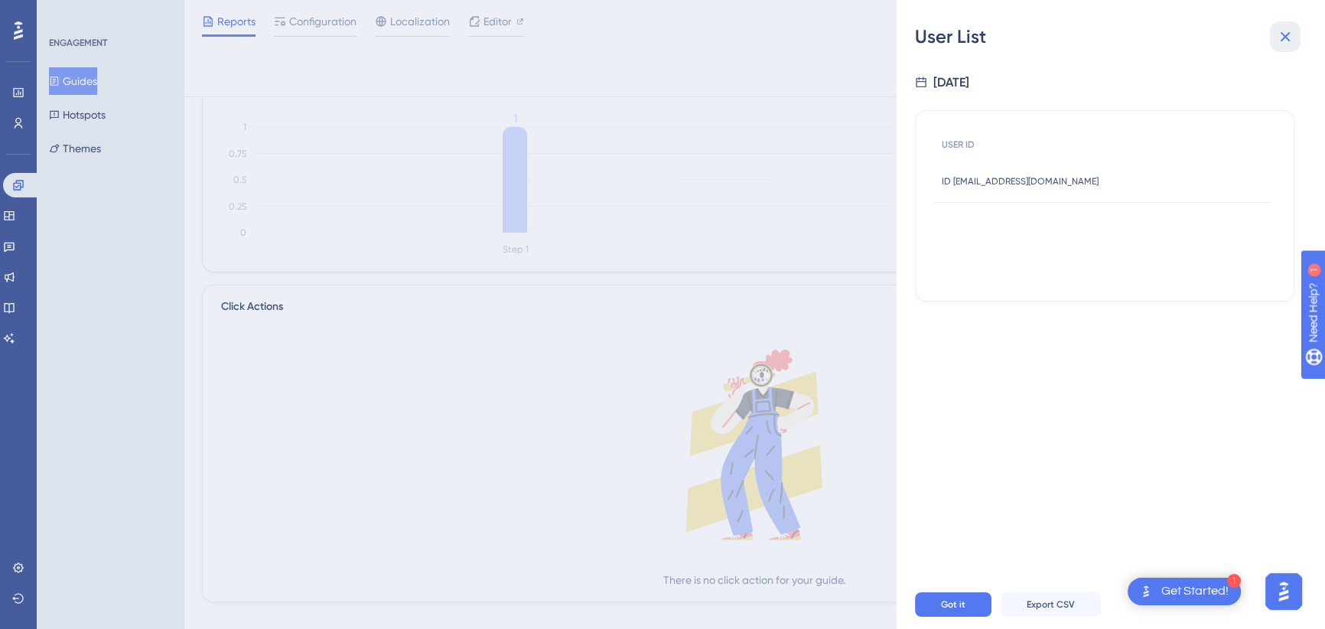
click at [1287, 36] on icon at bounding box center [1285, 37] width 18 height 18
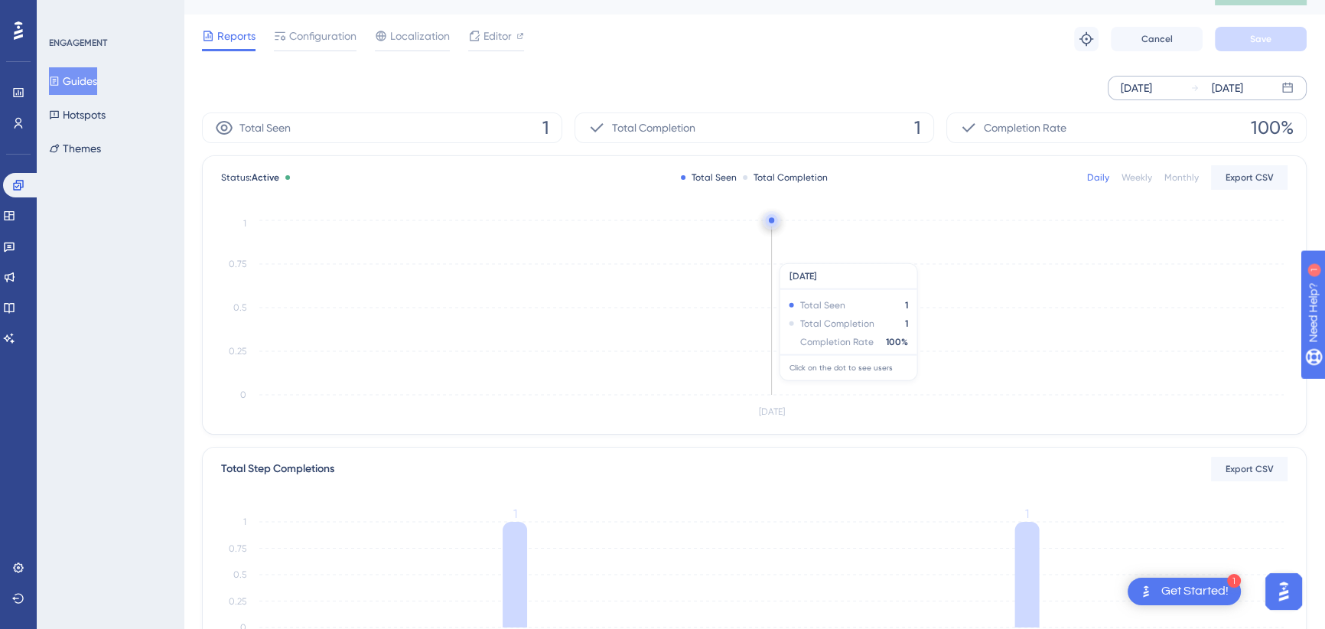
scroll to position [0, 0]
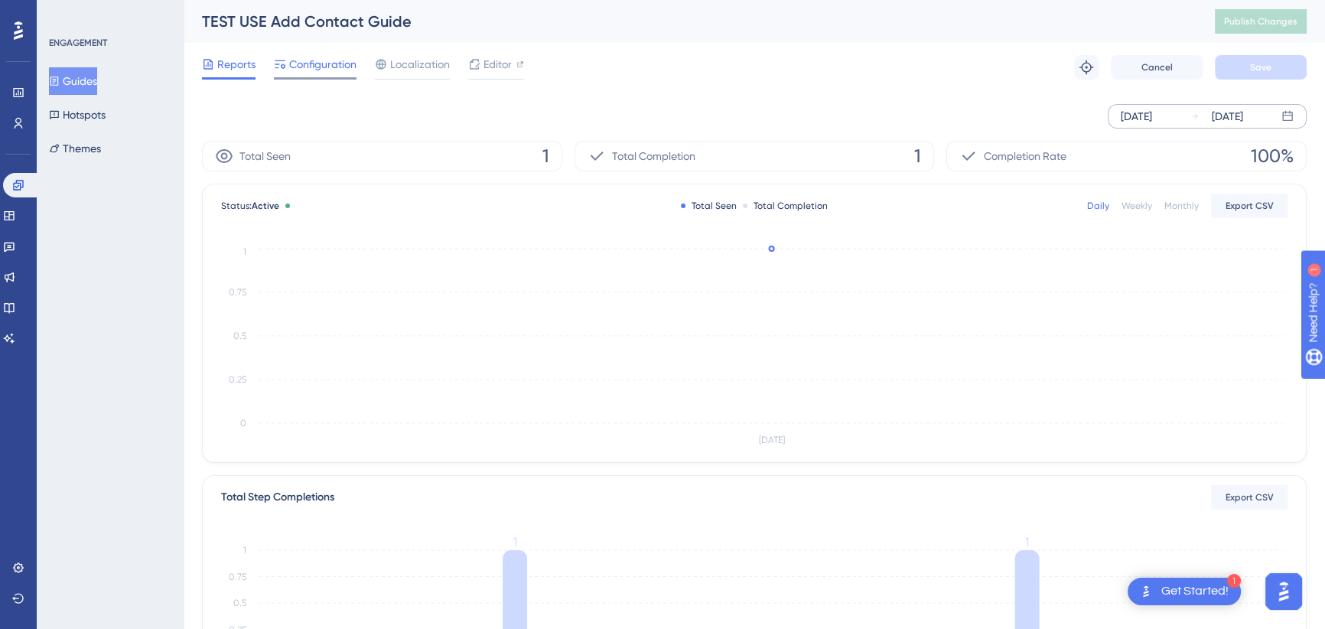
click at [328, 57] on span "Configuration" at bounding box center [322, 64] width 67 height 18
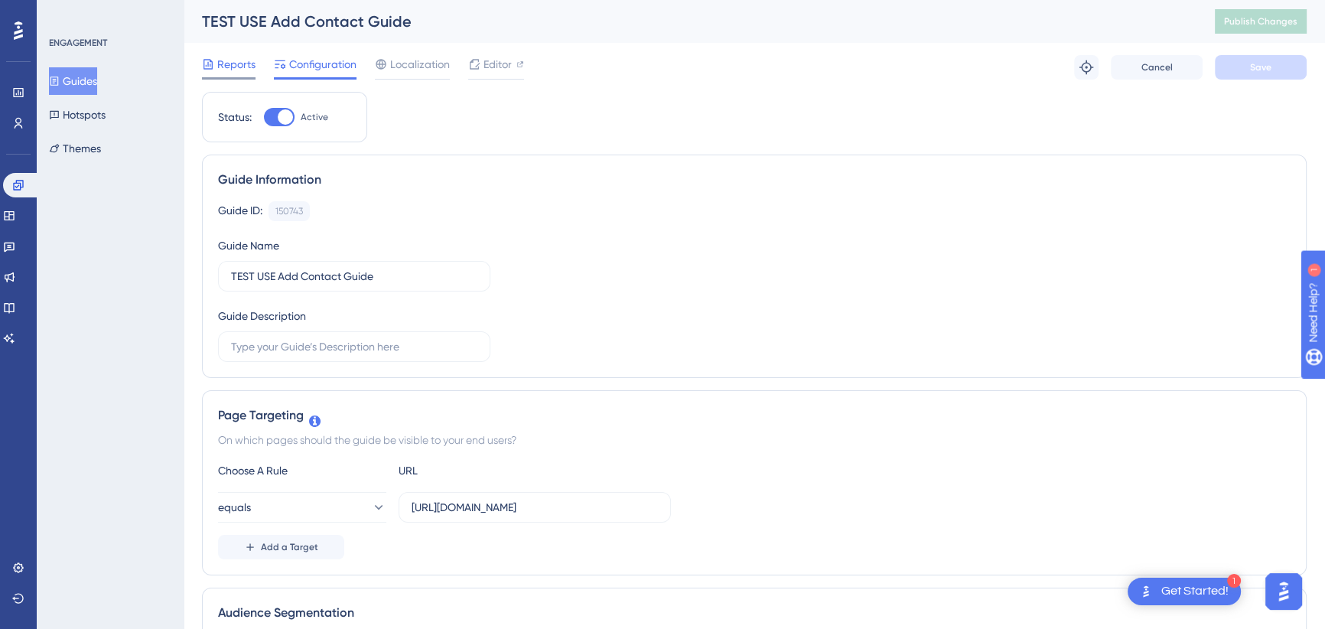
click at [240, 56] on span "Reports" at bounding box center [236, 64] width 38 height 18
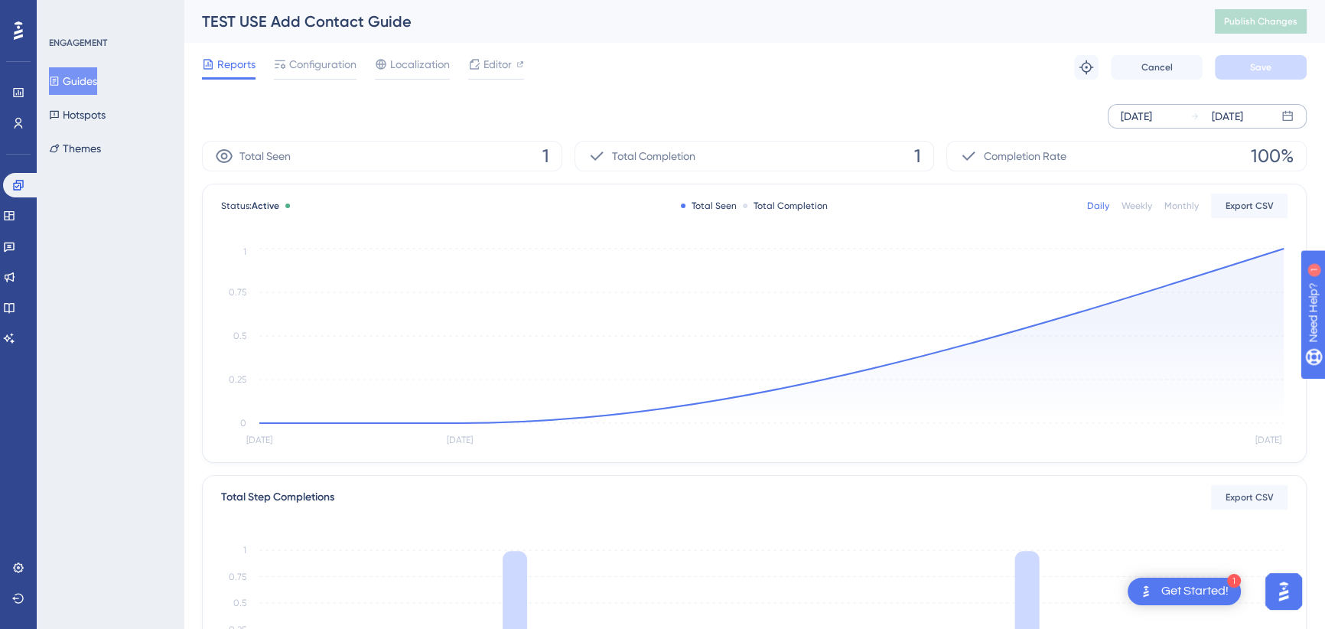
click at [1152, 114] on div "Aug 26 2025" at bounding box center [1136, 116] width 31 height 18
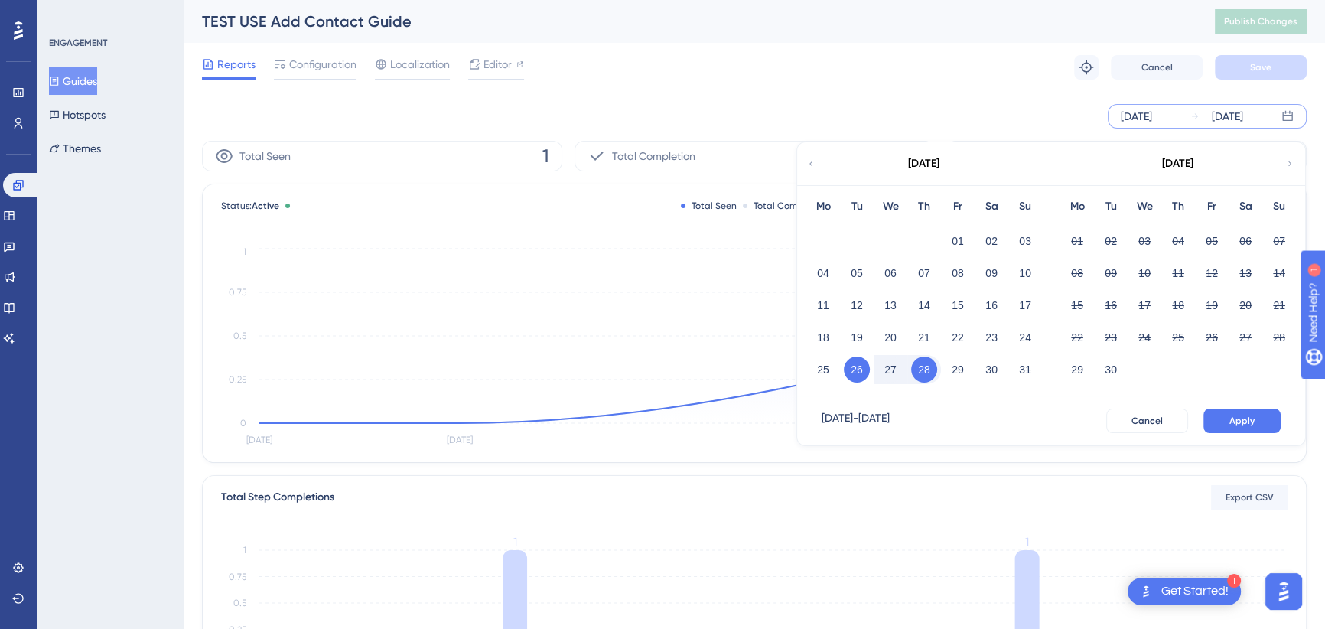
click at [921, 366] on button "28" at bounding box center [924, 369] width 26 height 26
click at [1232, 424] on span "Apply" at bounding box center [1241, 421] width 25 height 12
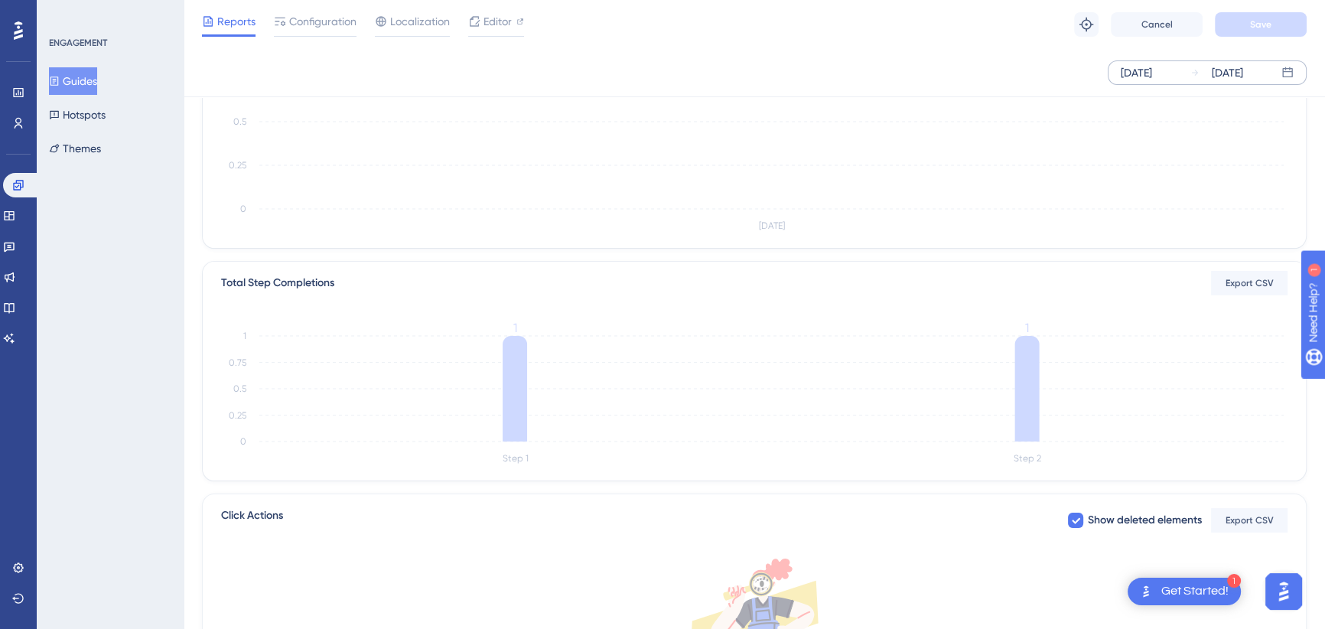
scroll to position [417, 0]
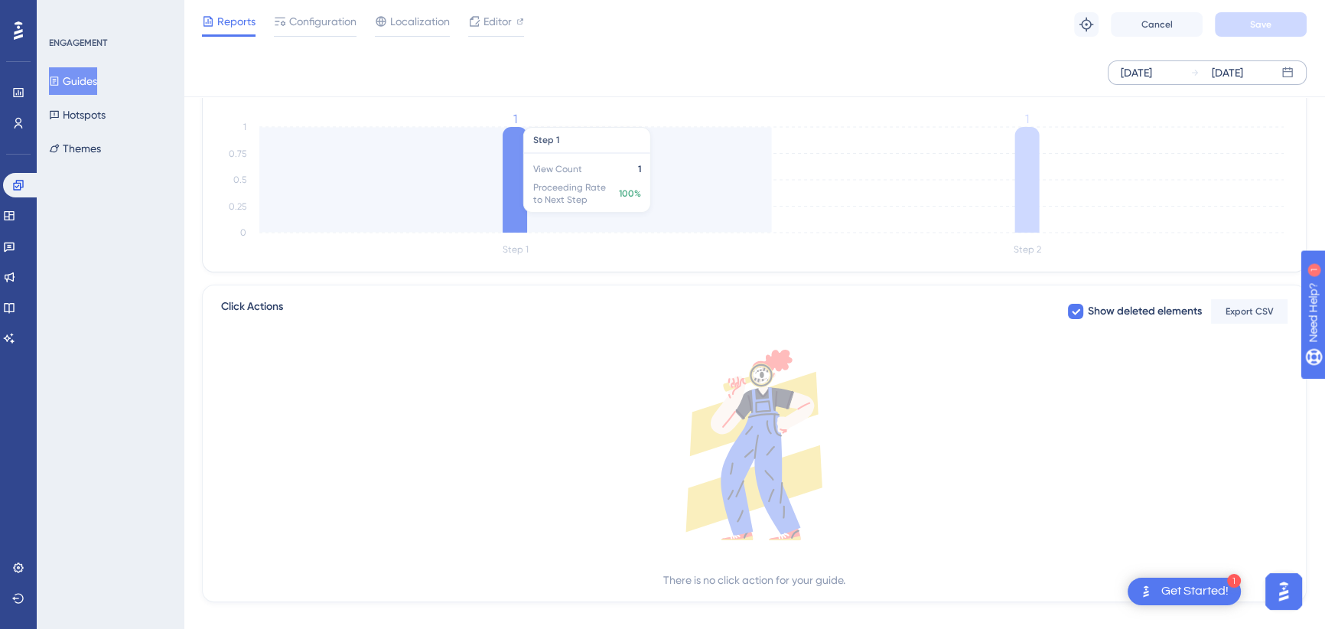
click at [489, 192] on icon "Step 1 Step 2 0 0.25 0.5 0.75 1 1 1" at bounding box center [754, 186] width 1066 height 146
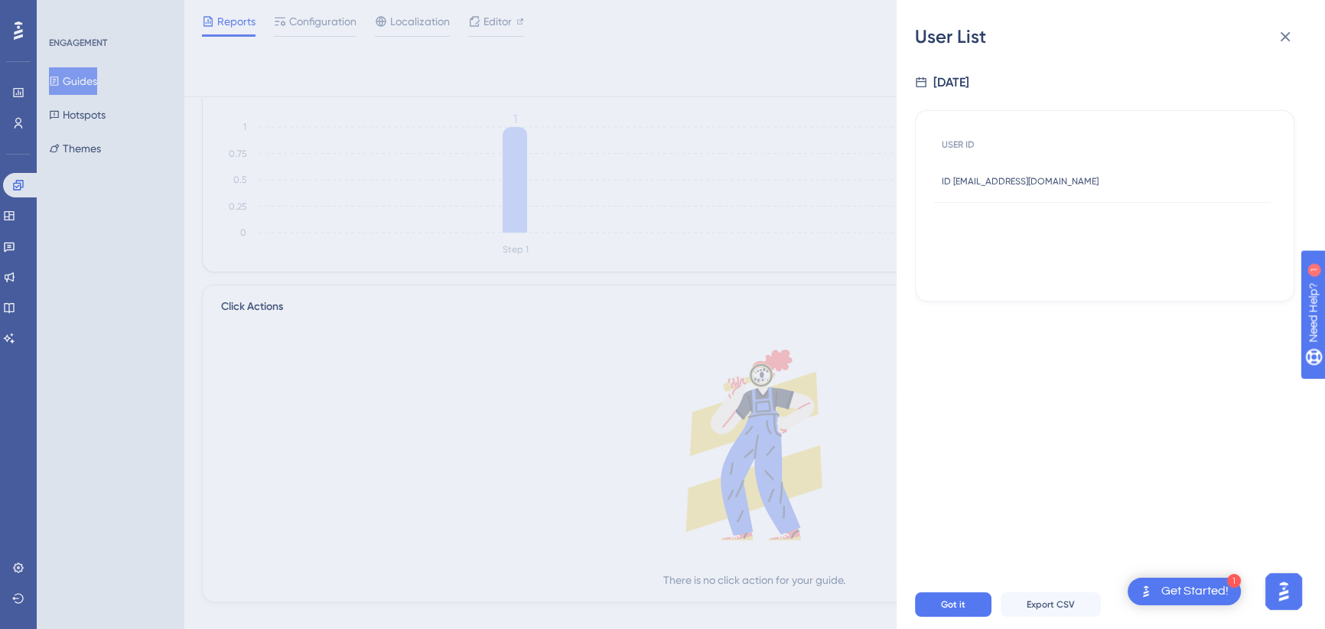
click at [970, 595] on div "Got it Export CSV" at bounding box center [1129, 604] width 428 height 49
click at [1281, 40] on icon at bounding box center [1286, 37] width 10 height 10
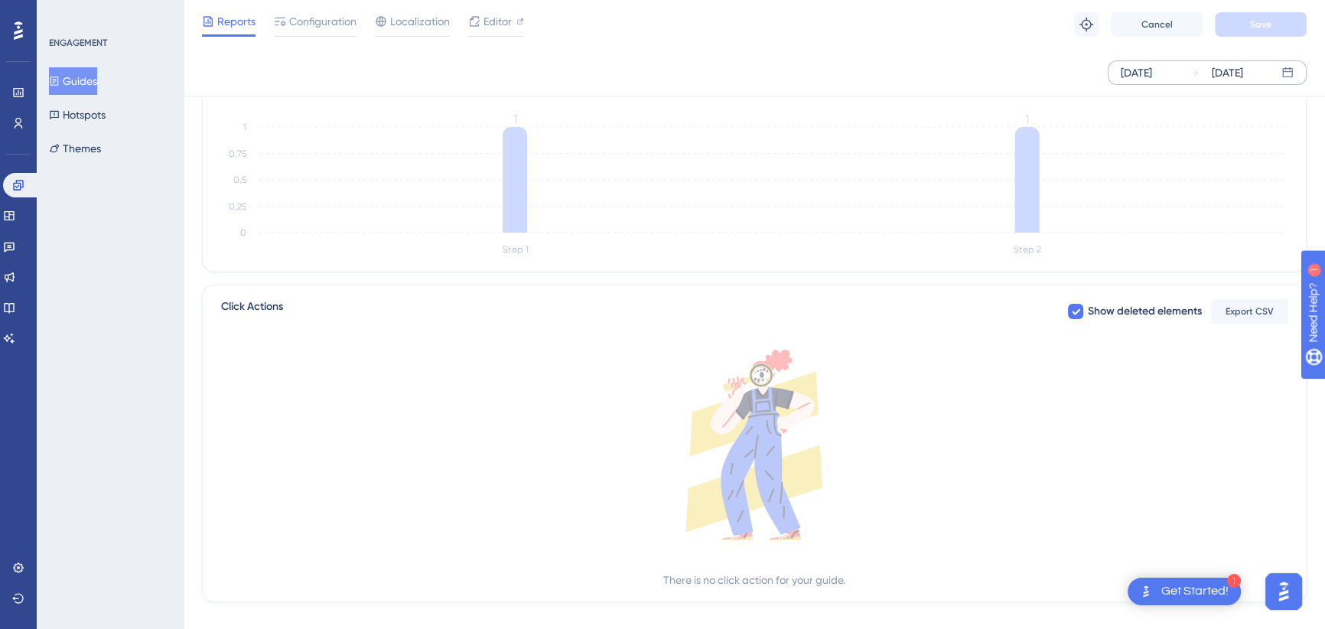
scroll to position [0, 0]
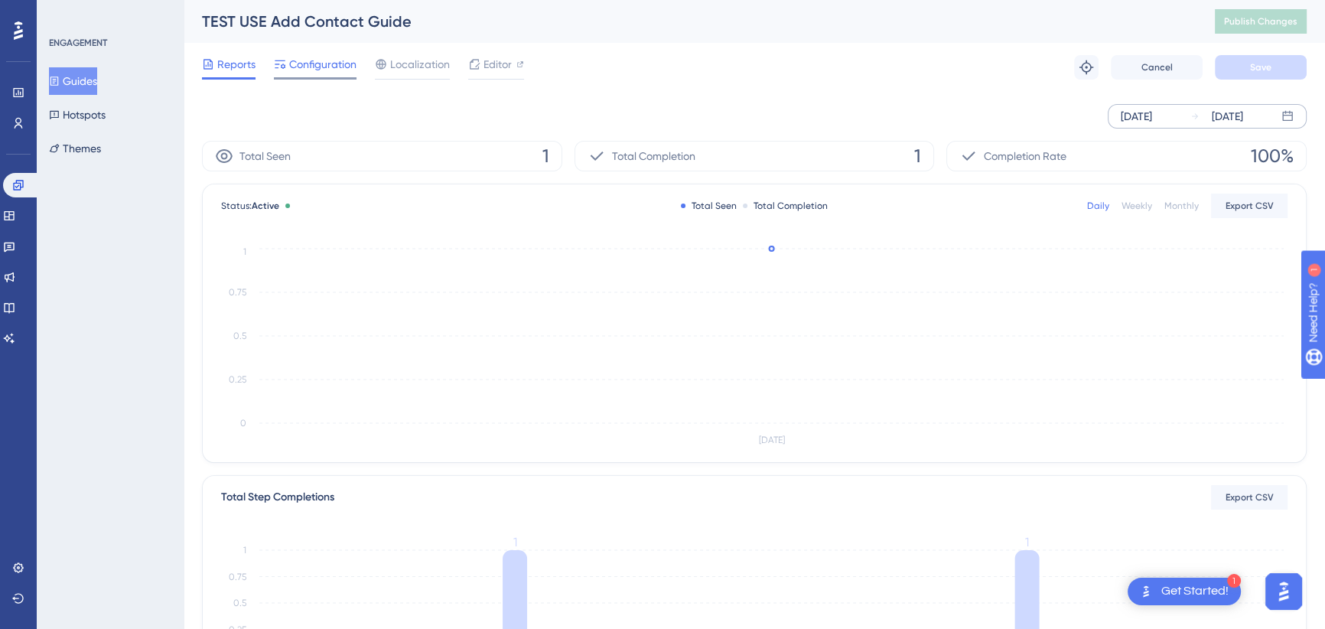
click at [327, 70] on span "Configuration" at bounding box center [322, 64] width 67 height 18
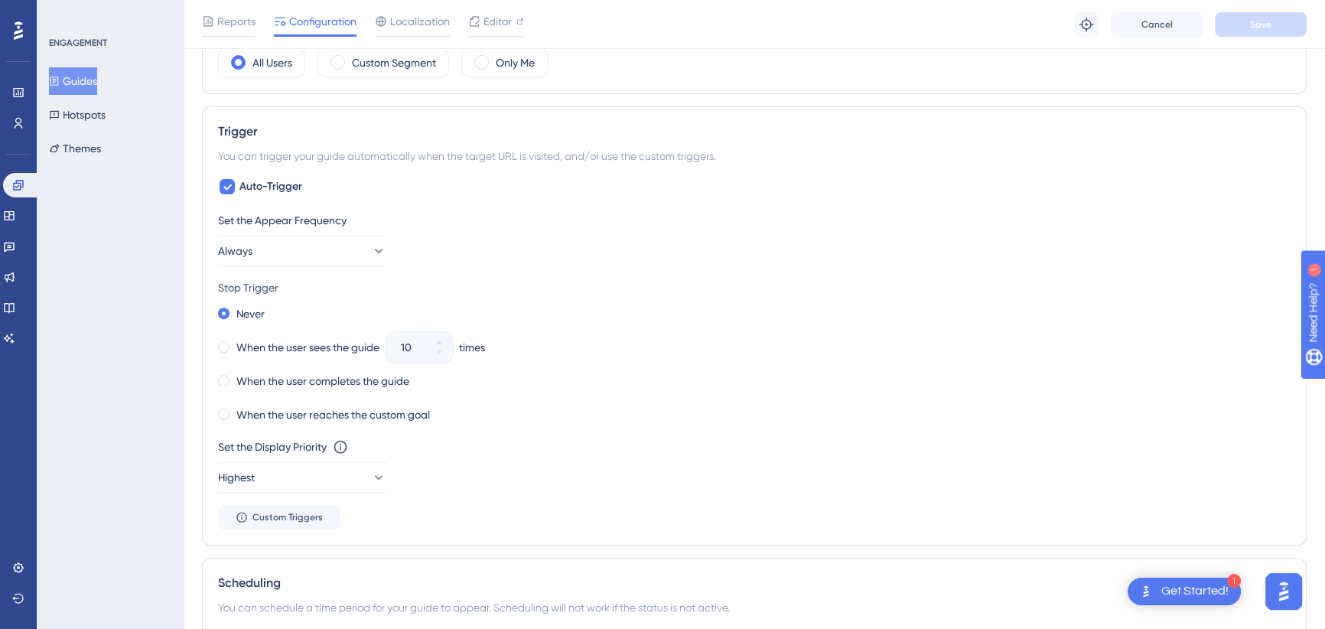
scroll to position [626, 0]
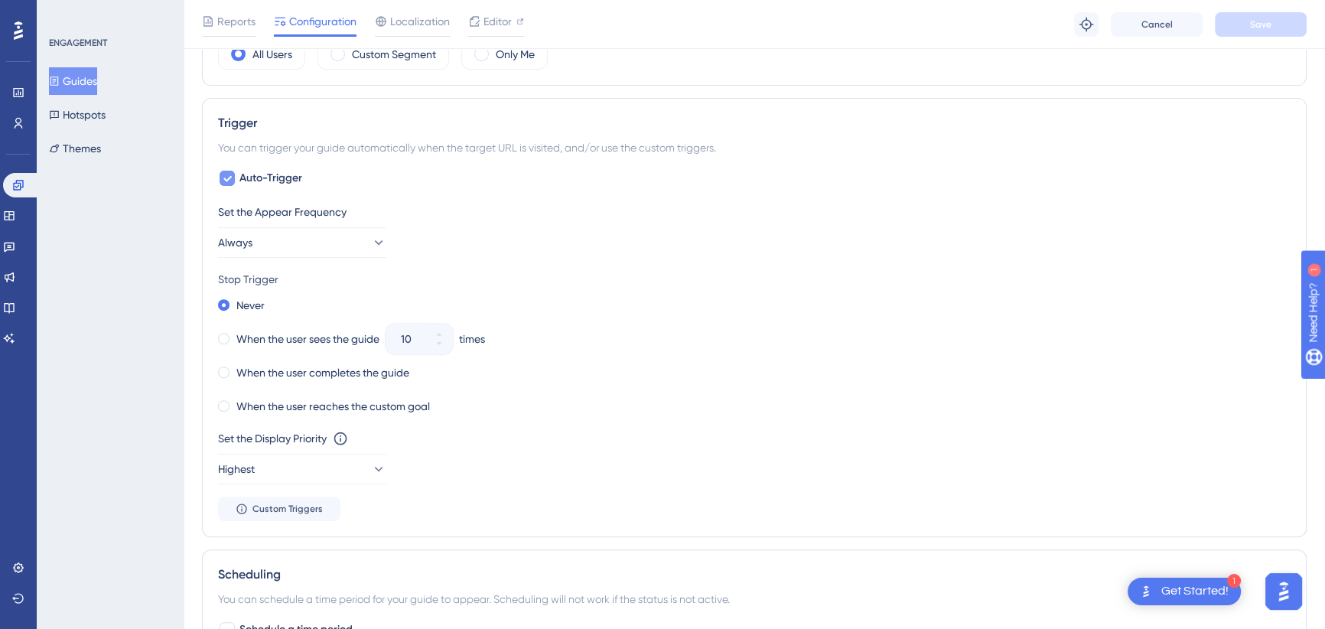
click at [226, 173] on icon at bounding box center [227, 178] width 9 height 12
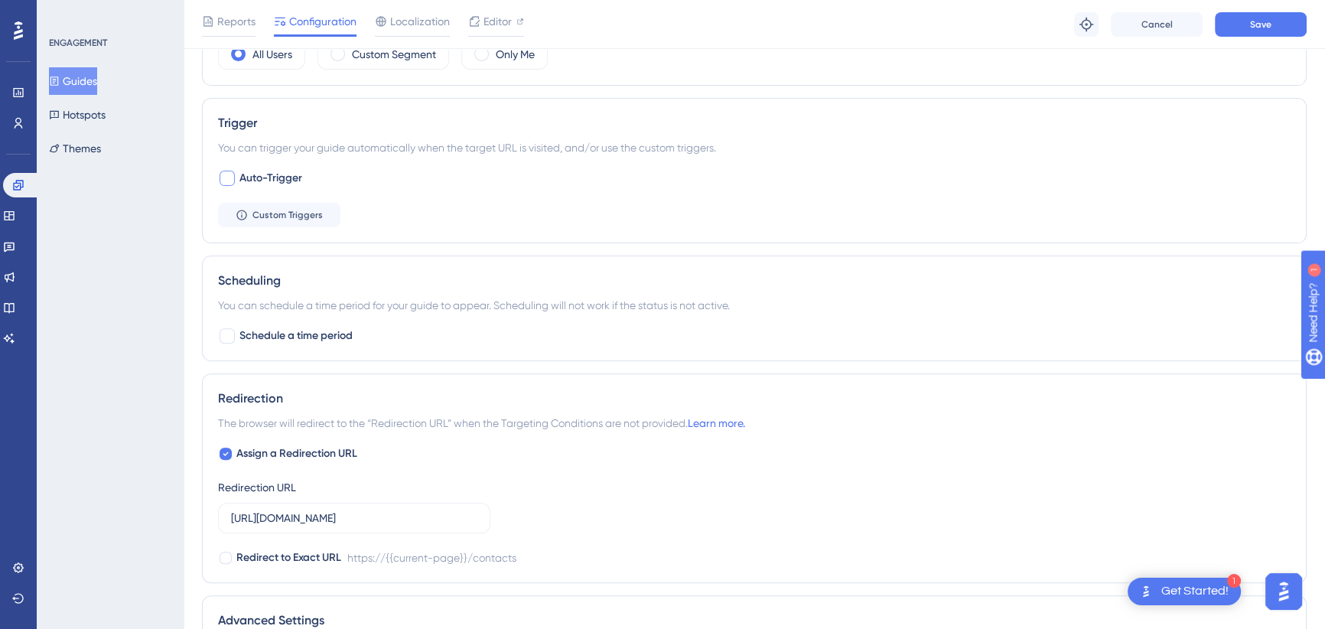
click at [226, 173] on div at bounding box center [227, 178] width 15 height 15
checkbox input "true"
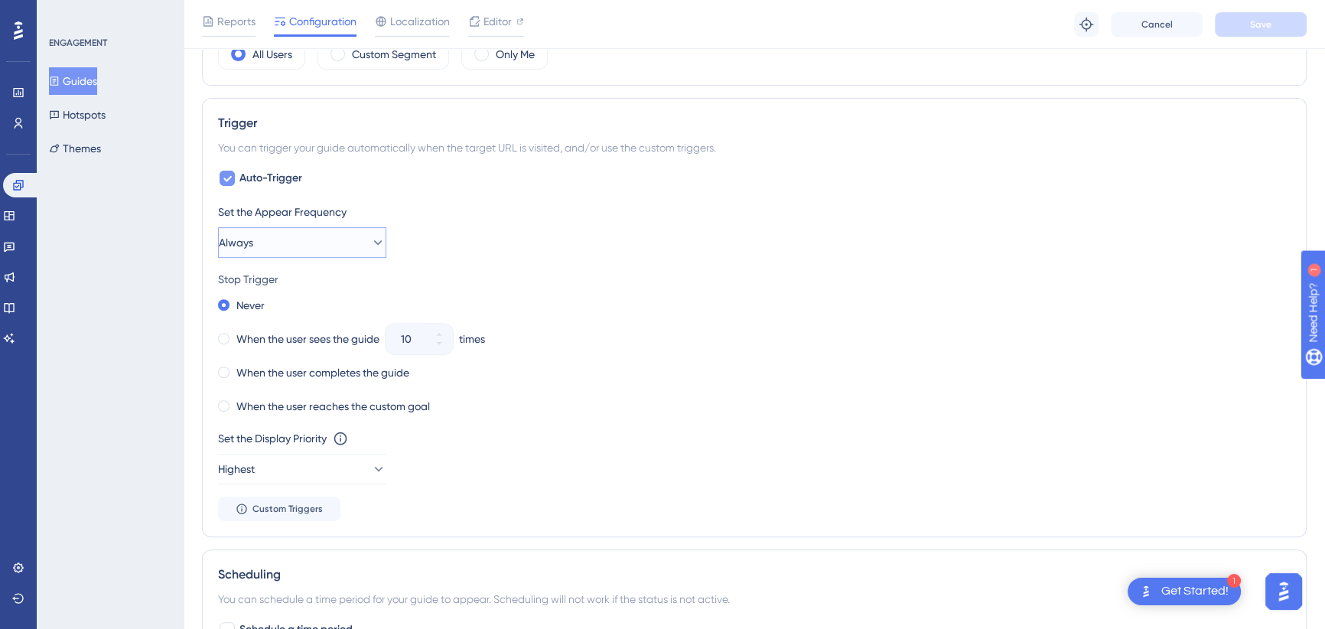
click at [319, 240] on button "Always" at bounding box center [302, 242] width 168 height 31
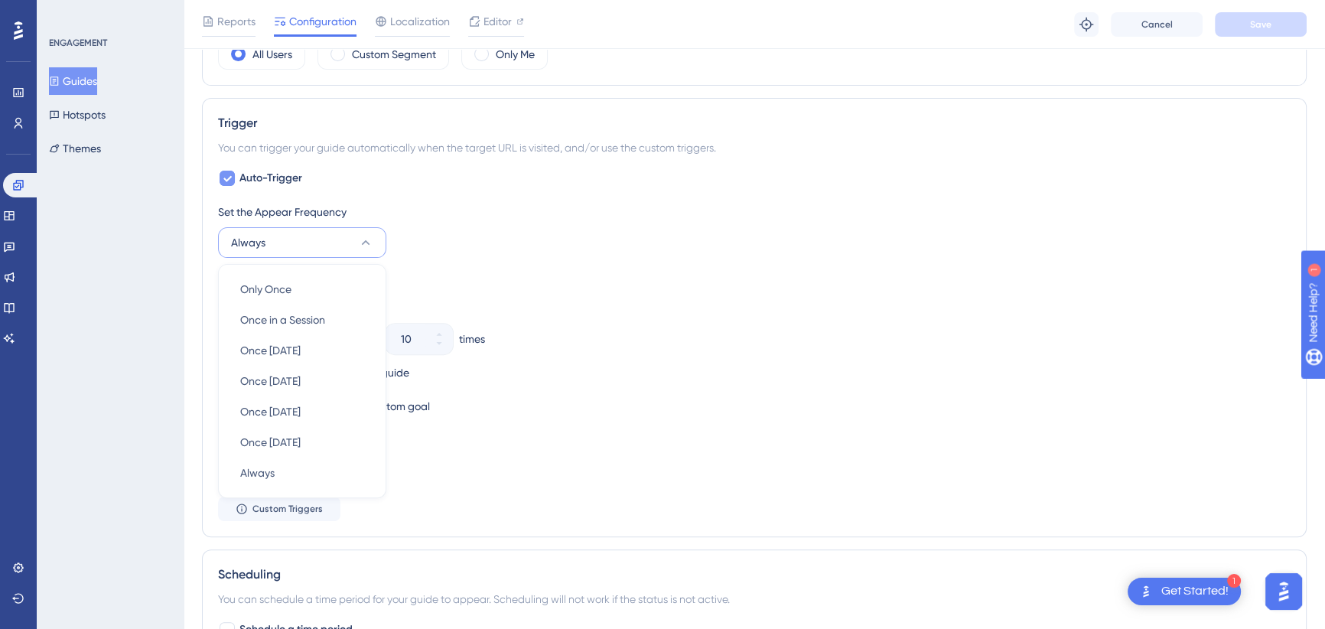
scroll to position [691, 0]
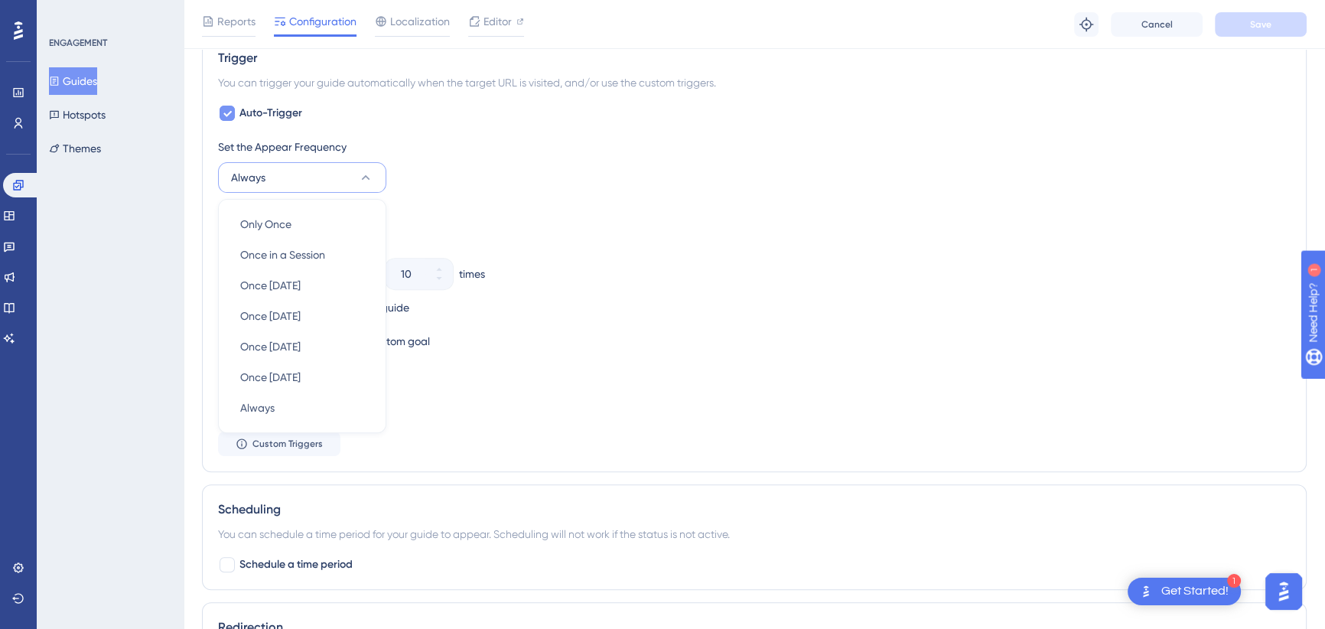
click at [518, 173] on div "Set the Appear Frequency Always Only Once Only Once Once in a Session Once in a…" at bounding box center [754, 165] width 1072 height 55
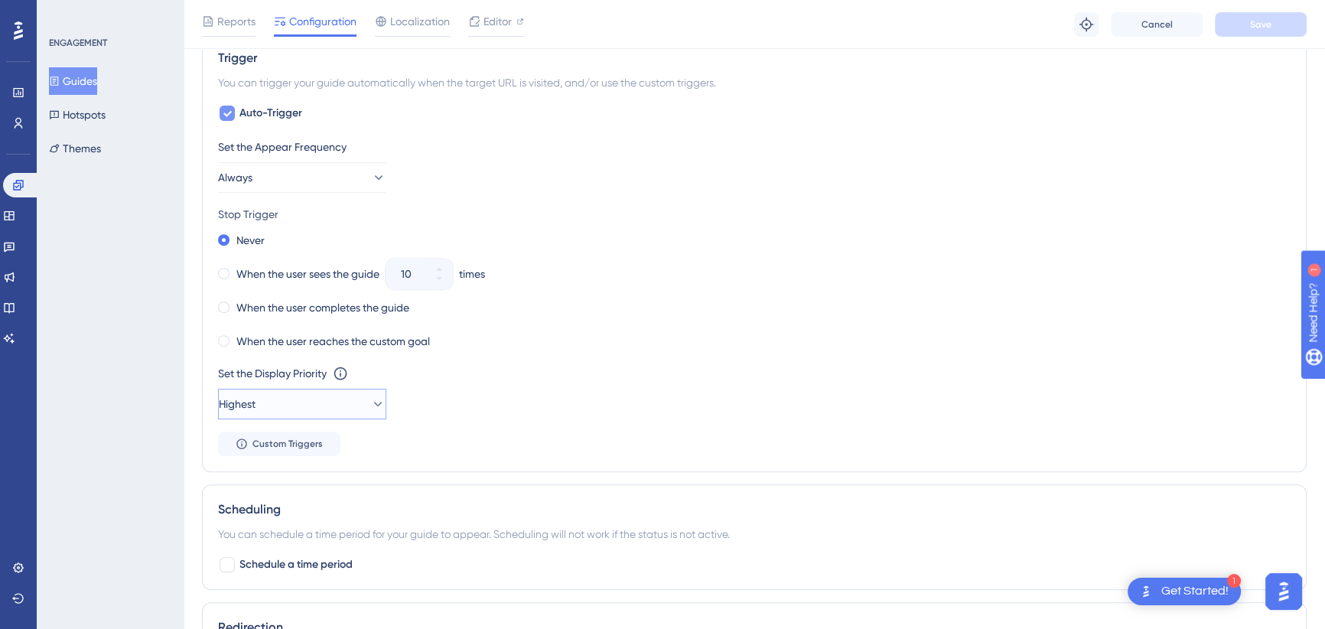
click at [370, 403] on icon at bounding box center [377, 403] width 15 height 15
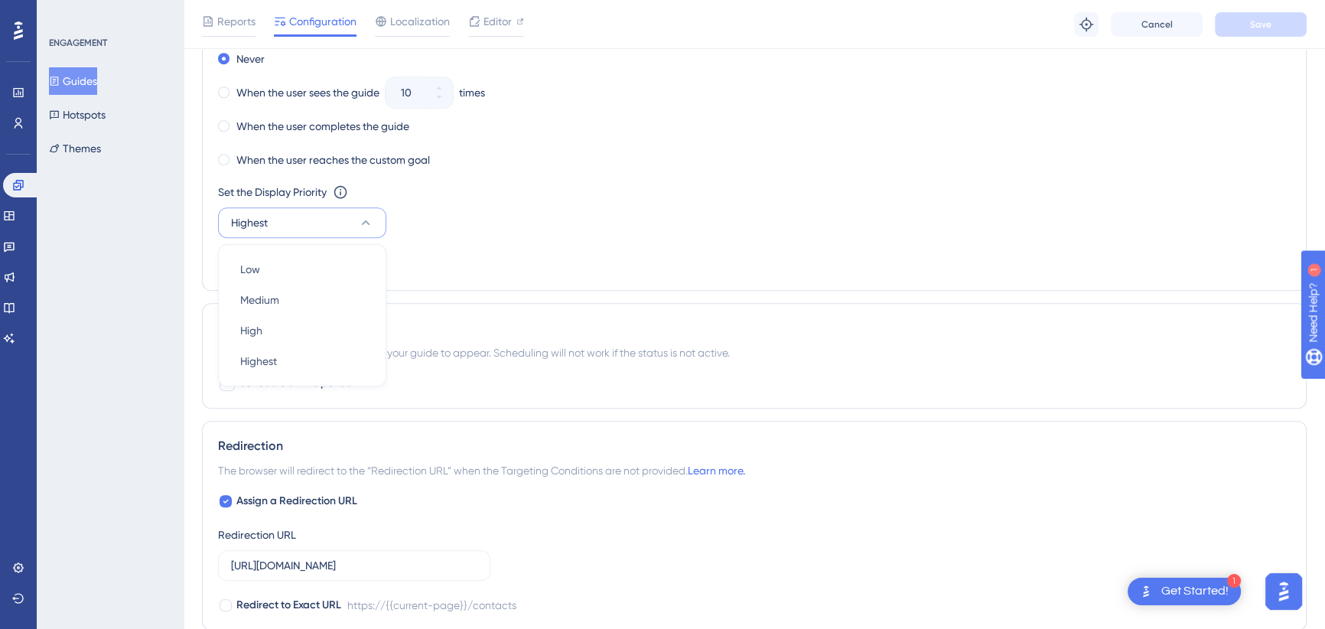
click at [513, 239] on div "Set the Appear Frequency Always Stop Trigger Never When the user sees the guide…" at bounding box center [754, 115] width 1072 height 318
click at [264, 266] on span "Custom Triggers" at bounding box center [287, 262] width 70 height 12
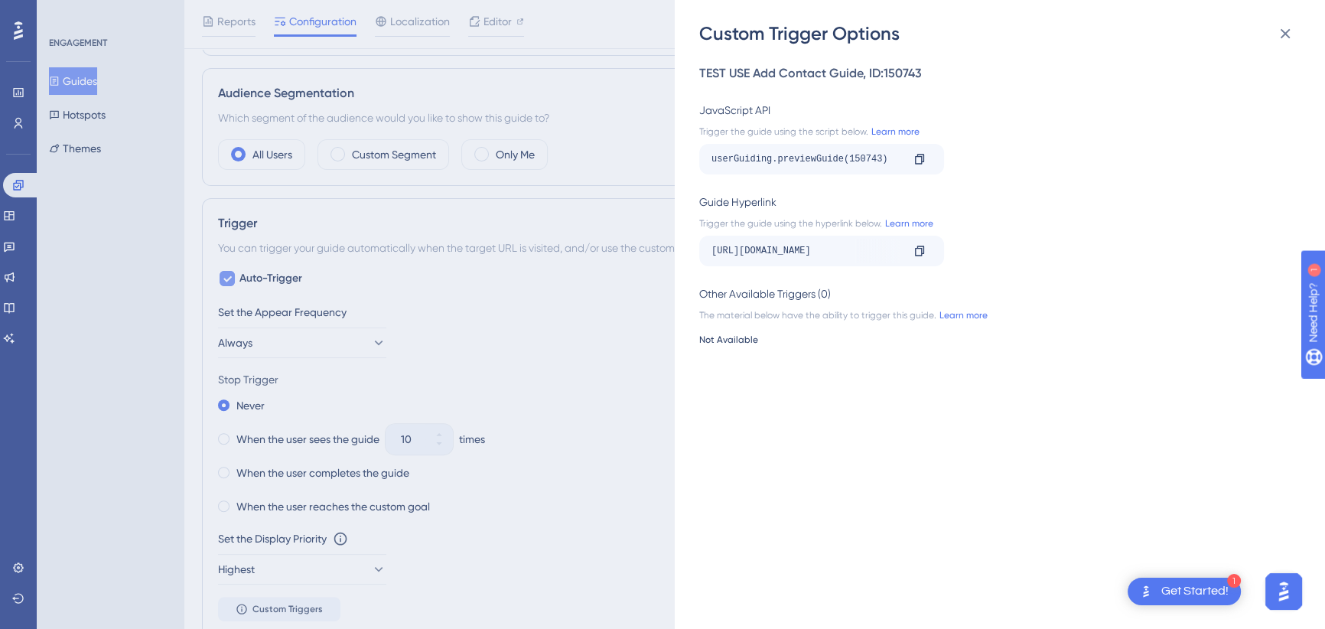
scroll to position [524, 0]
click at [1288, 28] on icon at bounding box center [1285, 33] width 18 height 18
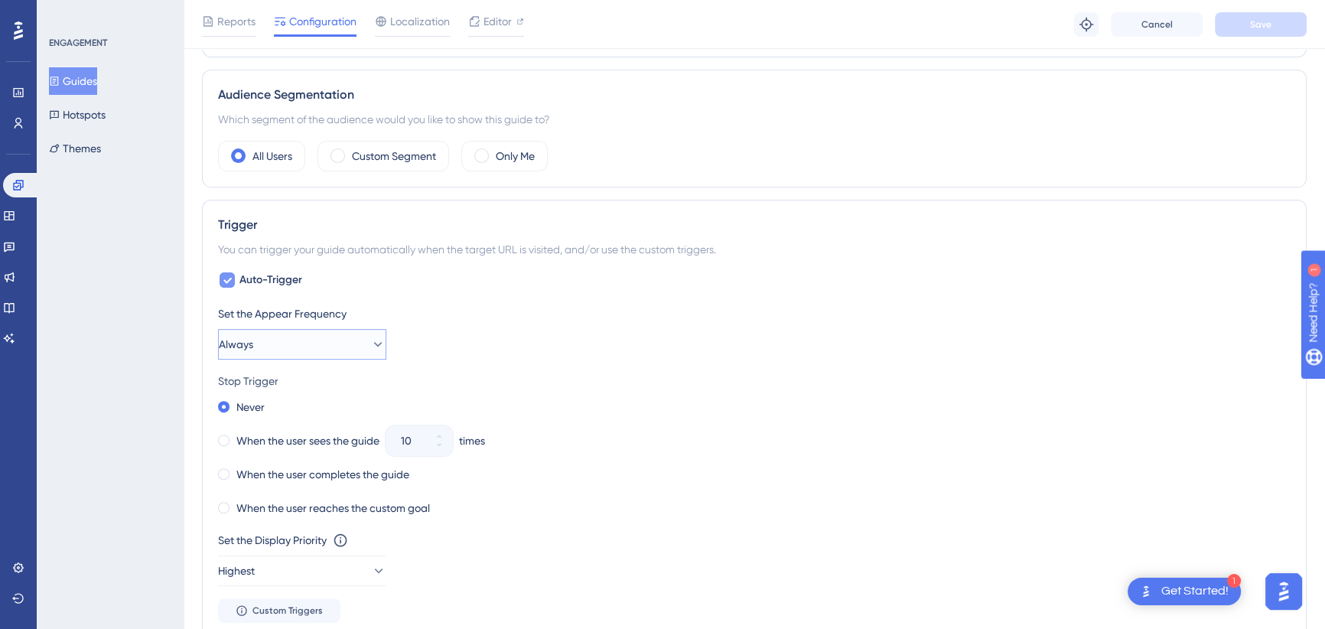
click at [289, 343] on button "Always" at bounding box center [302, 344] width 168 height 31
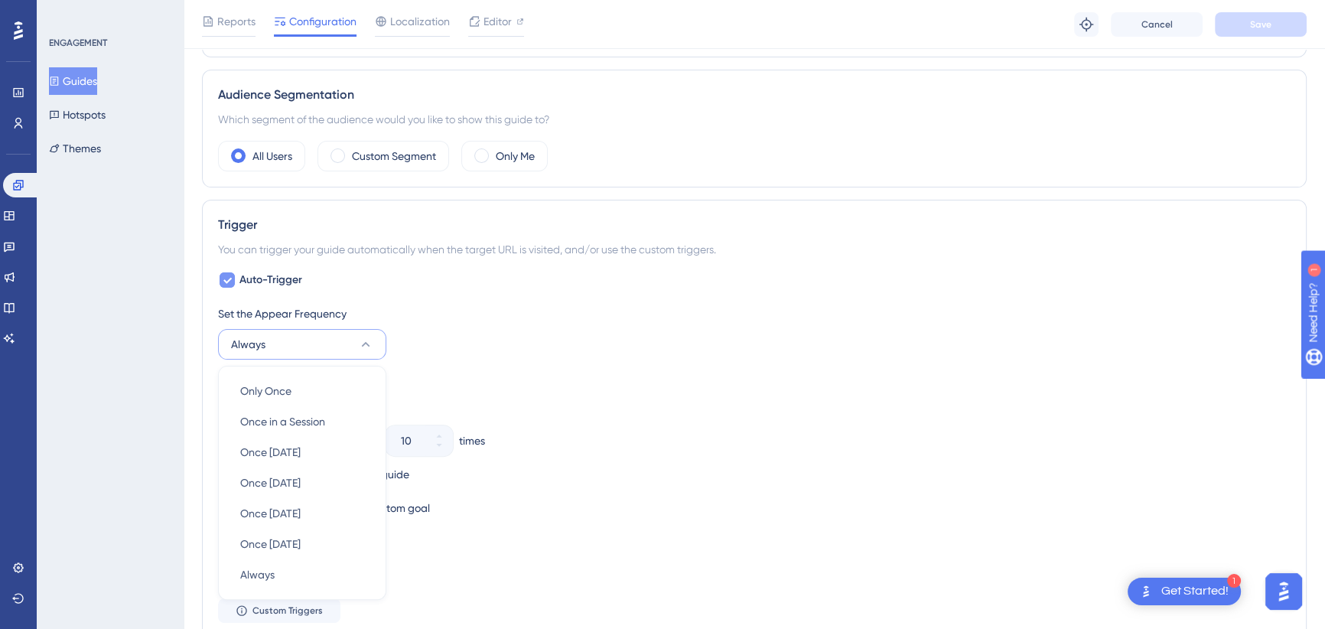
scroll to position [688, 0]
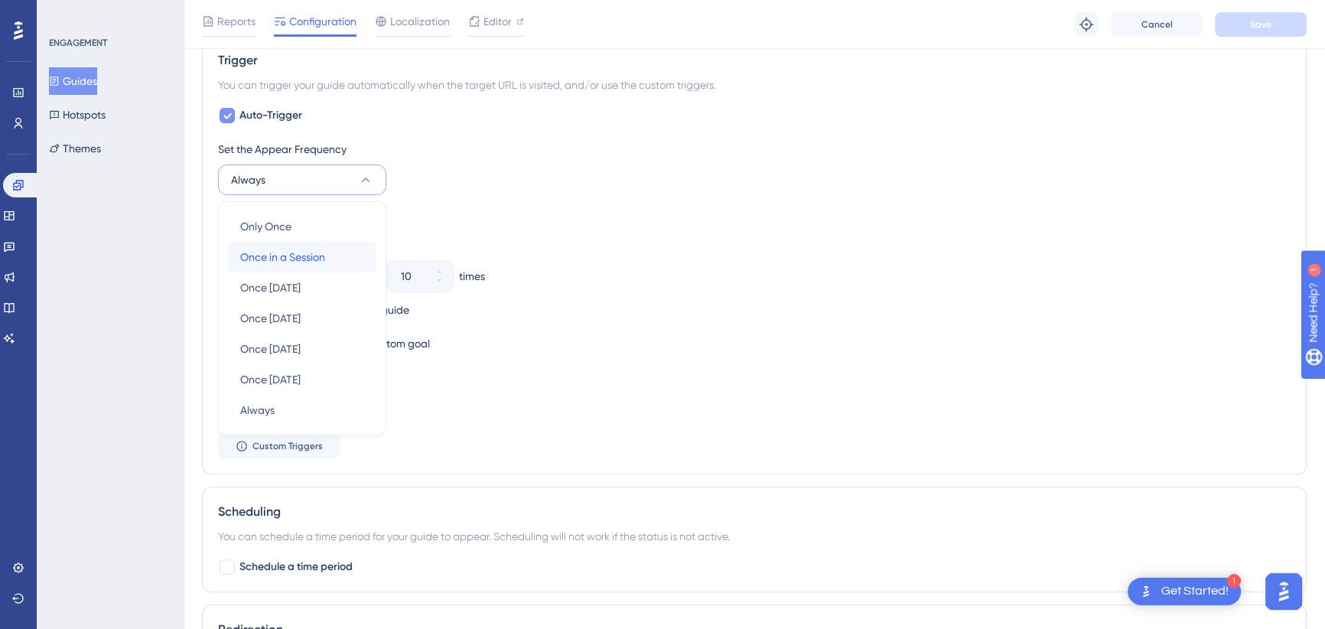
click at [301, 258] on span "Once in a Session" at bounding box center [282, 257] width 85 height 18
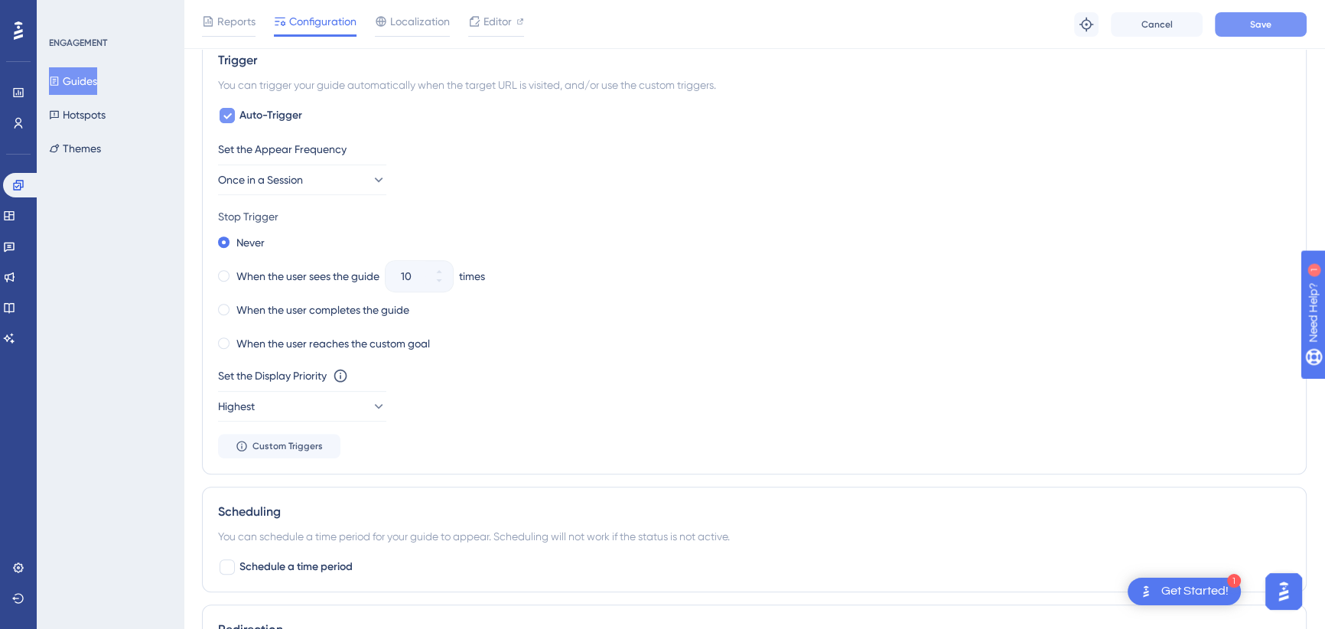
click at [1270, 18] on span "Save" at bounding box center [1260, 24] width 21 height 12
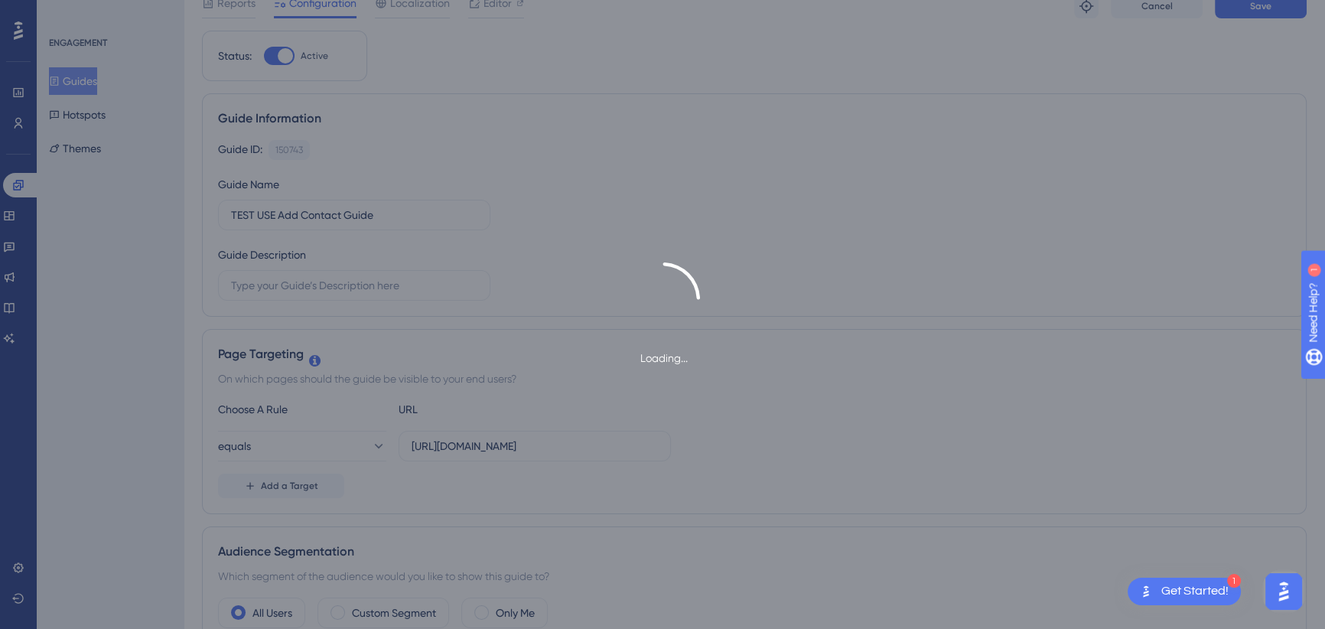
scroll to position [0, 0]
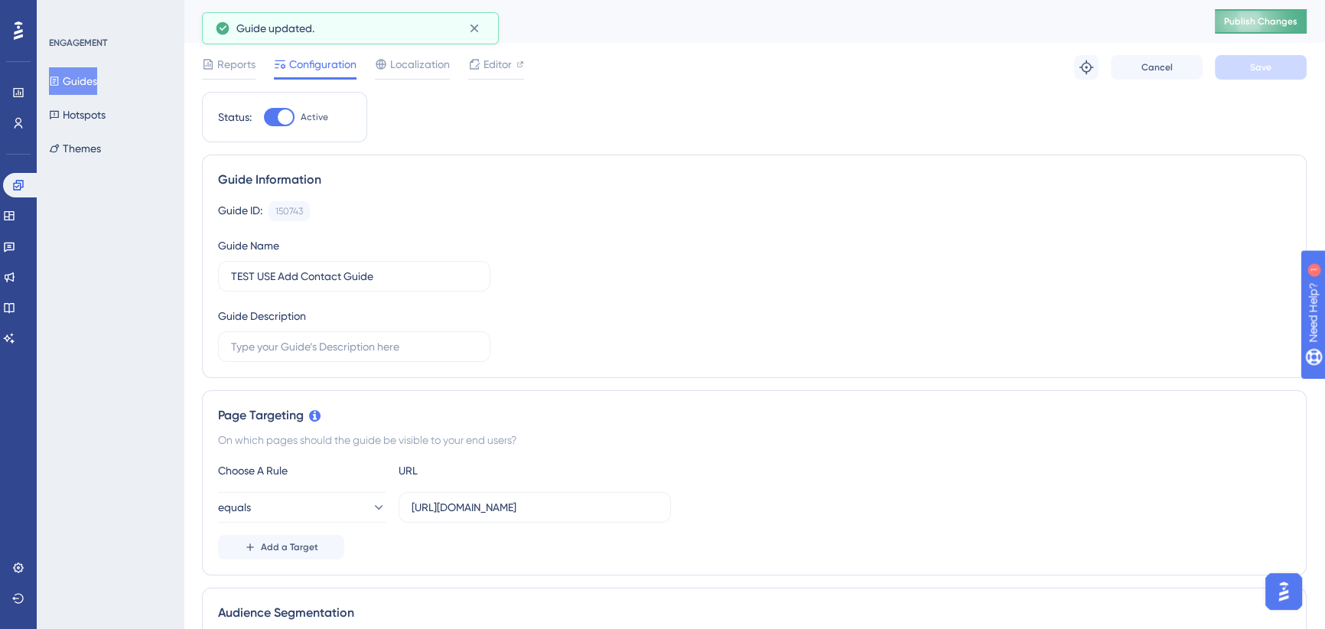
click at [1272, 16] on span "Publish Changes" at bounding box center [1260, 21] width 73 height 12
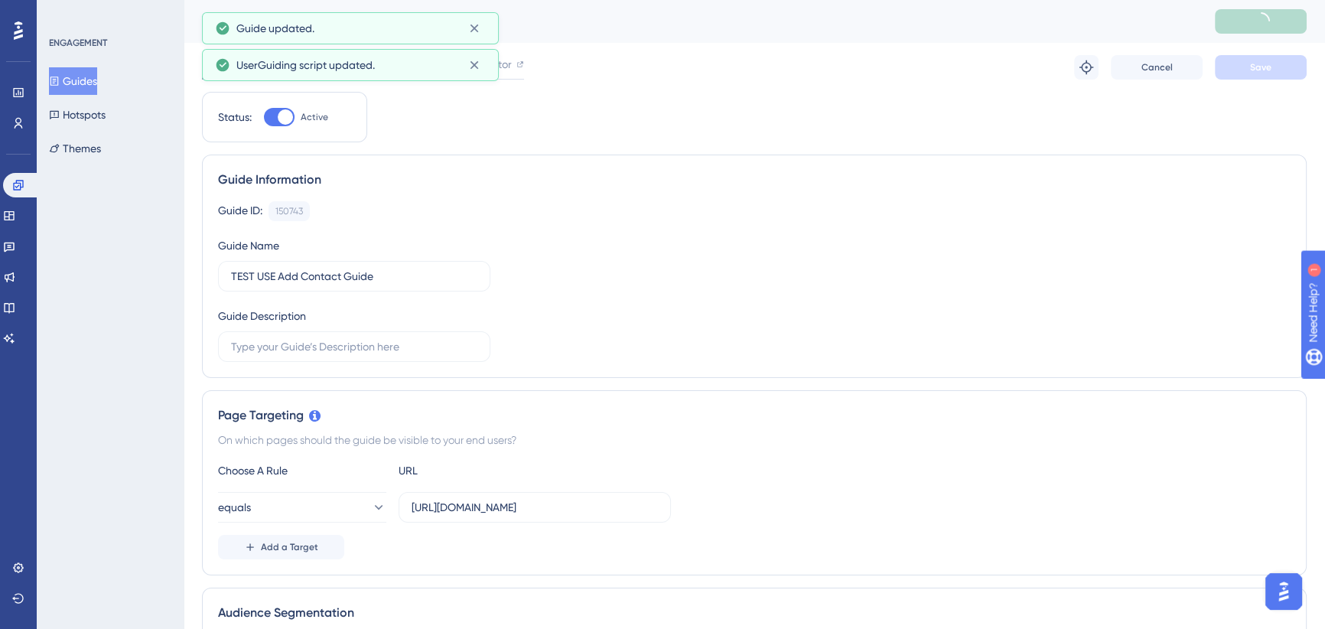
click at [224, 61] on icon at bounding box center [222, 64] width 15 height 15
drag, startPoint x: 471, startPoint y: 61, endPoint x: 472, endPoint y: 32, distance: 29.1
click at [472, 57] on icon at bounding box center [474, 64] width 15 height 15
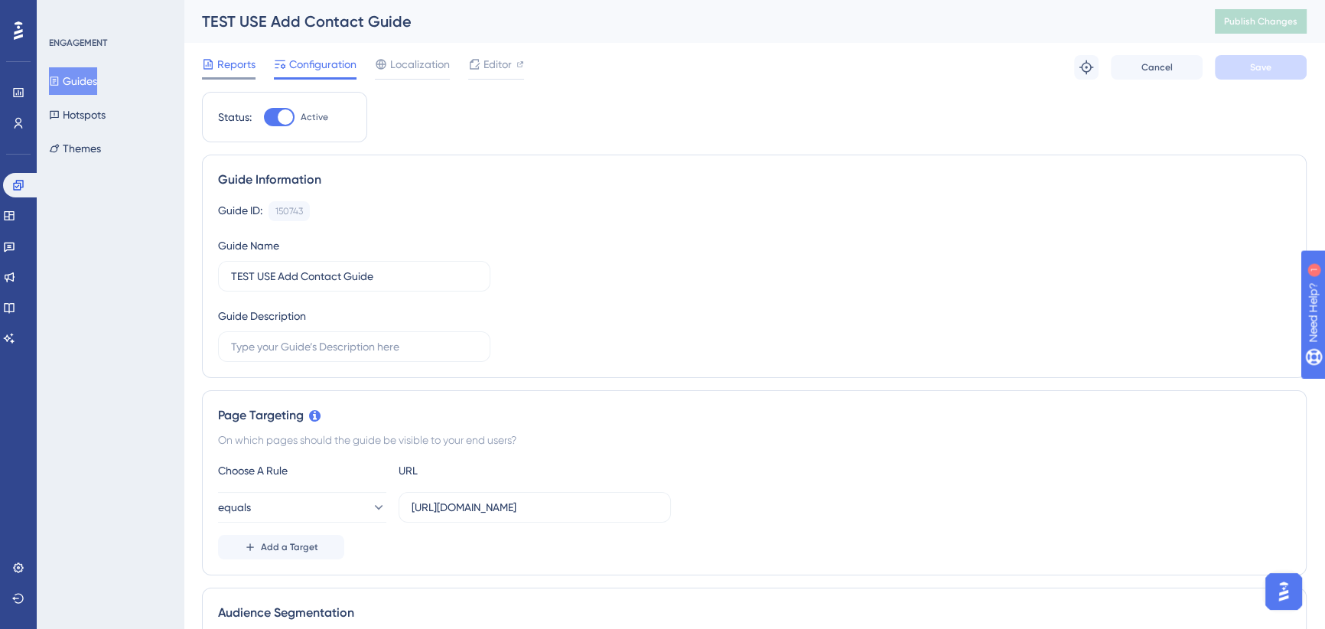
click at [235, 55] on span "Reports" at bounding box center [236, 64] width 38 height 18
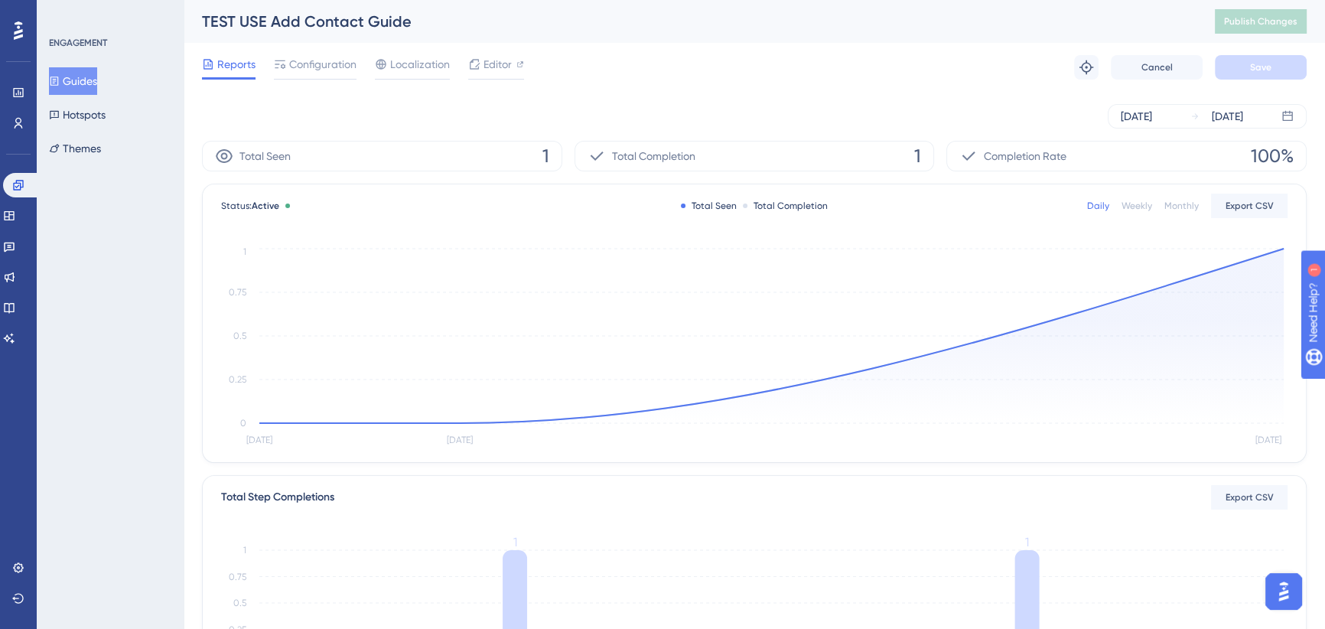
drag, startPoint x: 302, startPoint y: 69, endPoint x: 318, endPoint y: 150, distance: 82.7
click at [303, 69] on span "Configuration" at bounding box center [322, 64] width 67 height 18
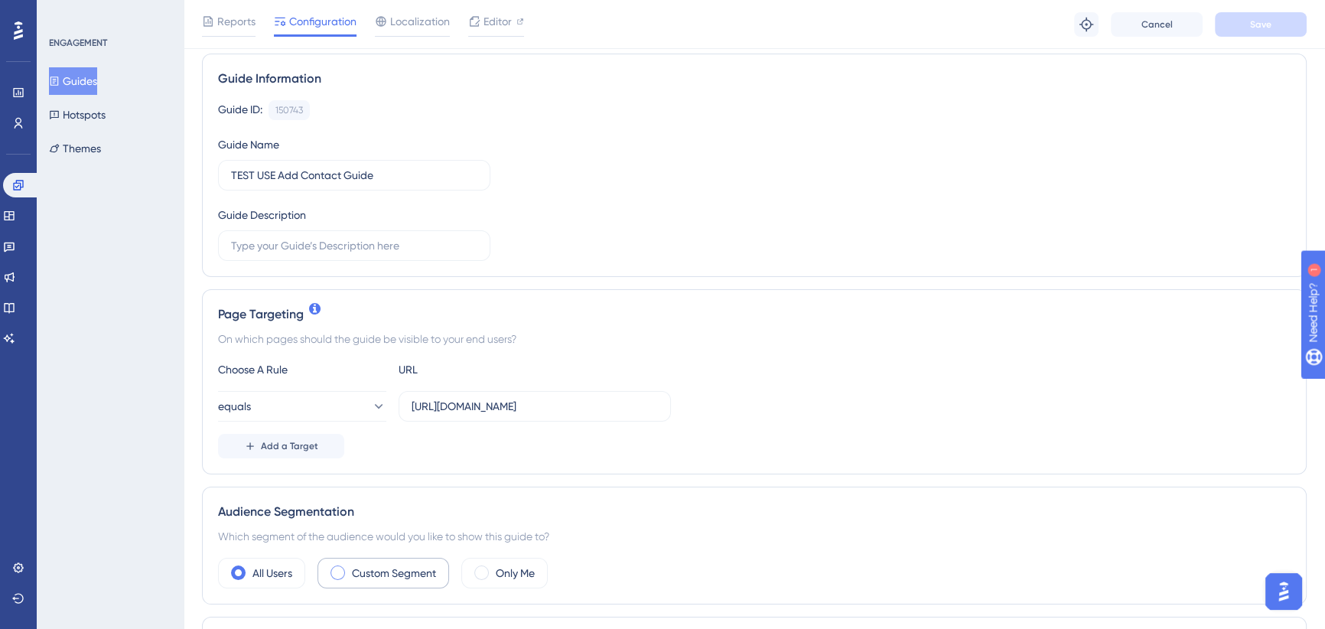
scroll to position [347, 0]
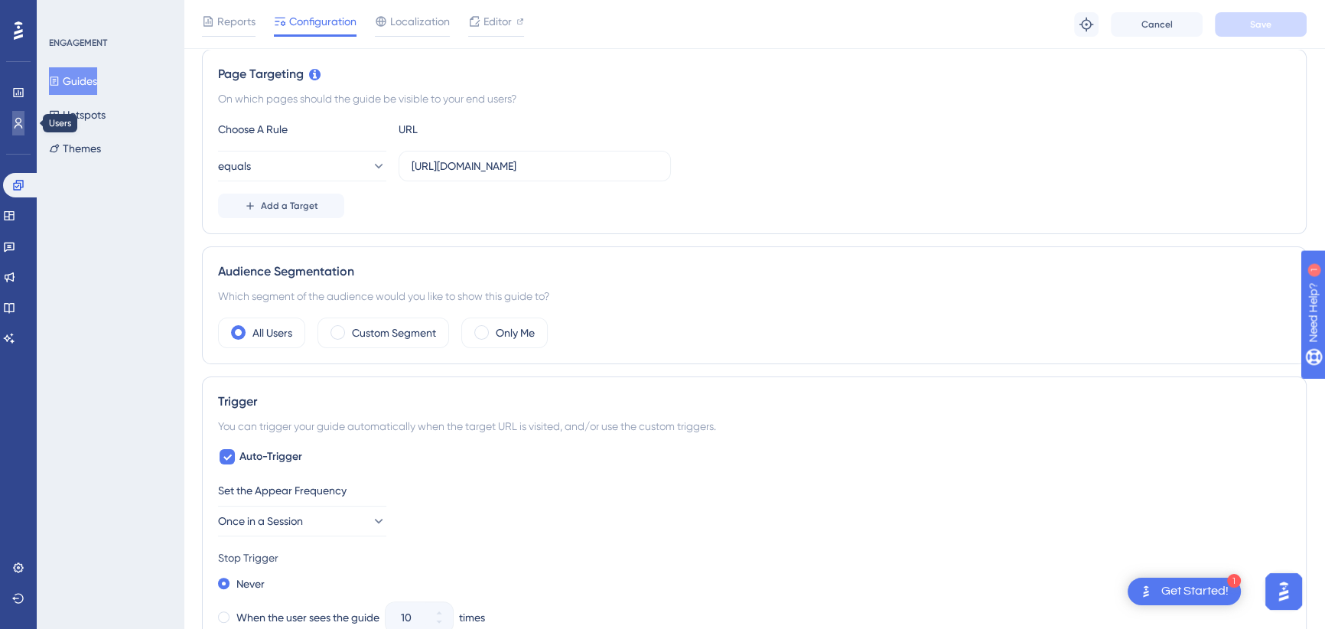
click at [24, 122] on icon at bounding box center [18, 123] width 12 height 12
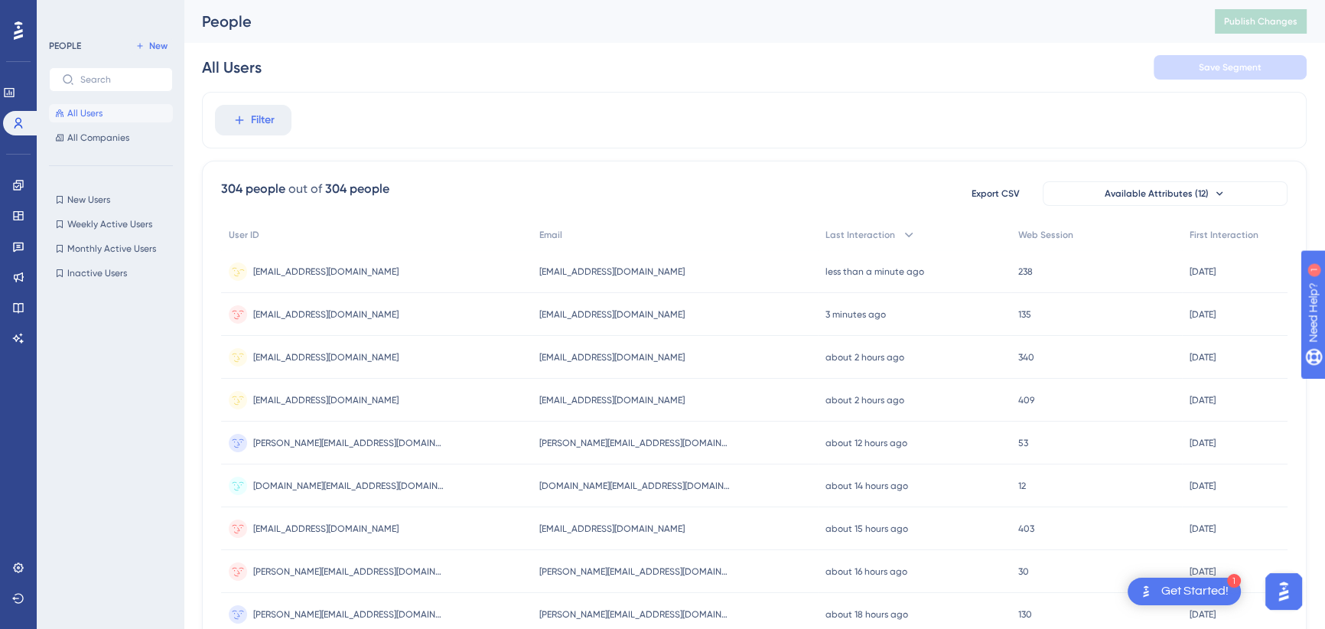
click at [288, 269] on span "[EMAIL_ADDRESS][DOMAIN_NAME]" at bounding box center [325, 271] width 145 height 12
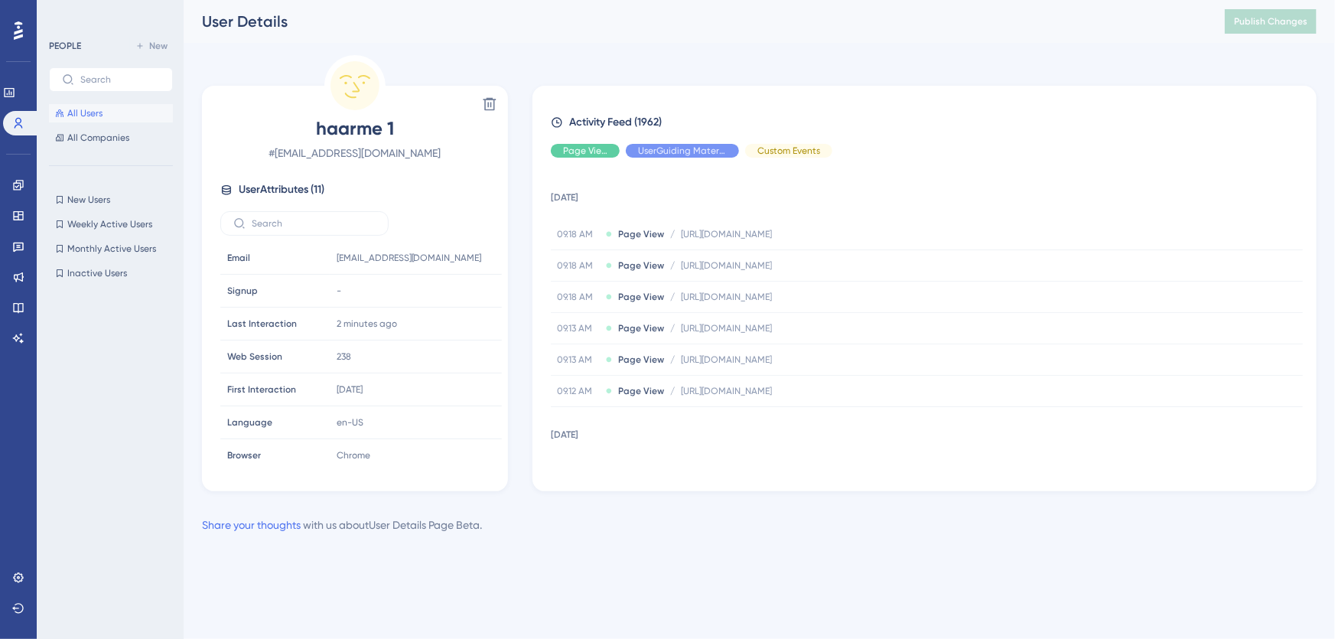
click at [91, 108] on span "All Users" at bounding box center [84, 113] width 35 height 12
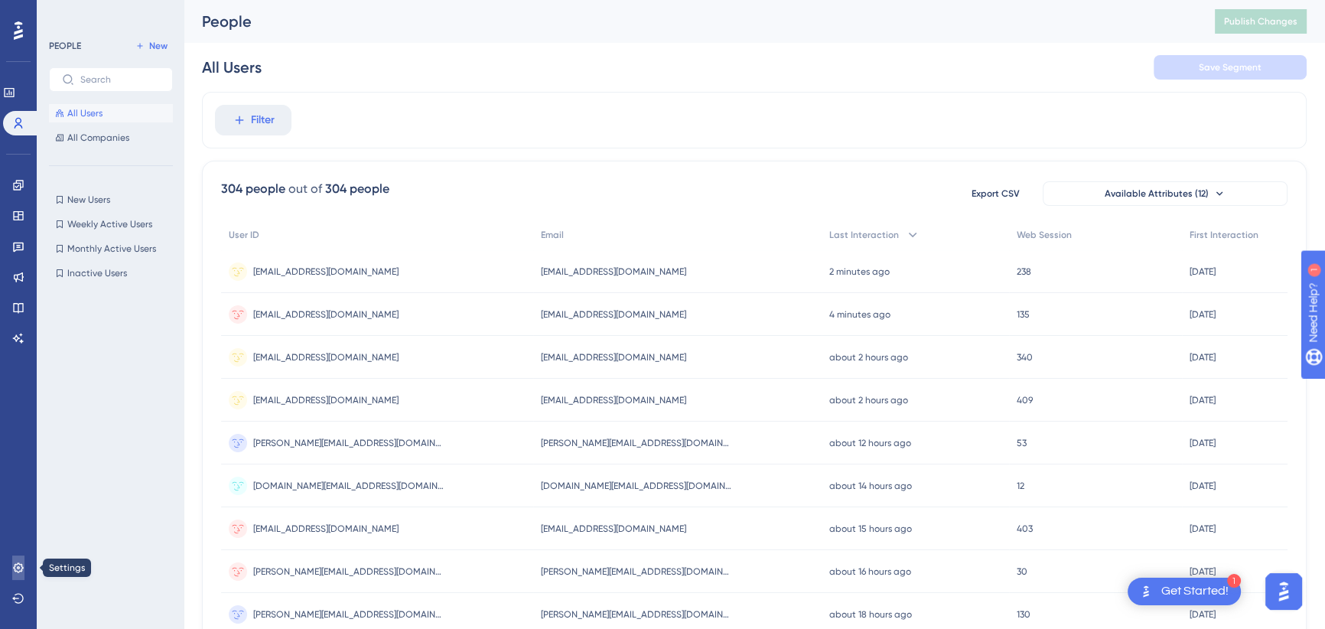
click at [18, 573] on link at bounding box center [18, 567] width 12 height 24
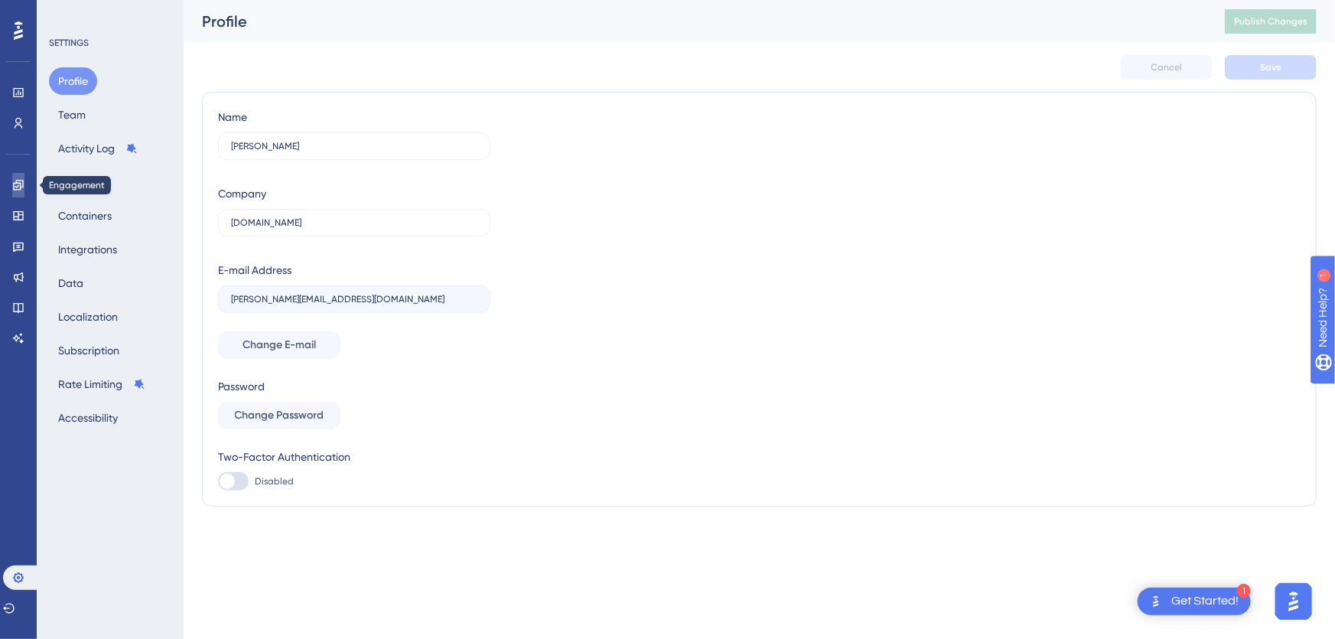
click at [23, 190] on icon at bounding box center [18, 185] width 12 height 12
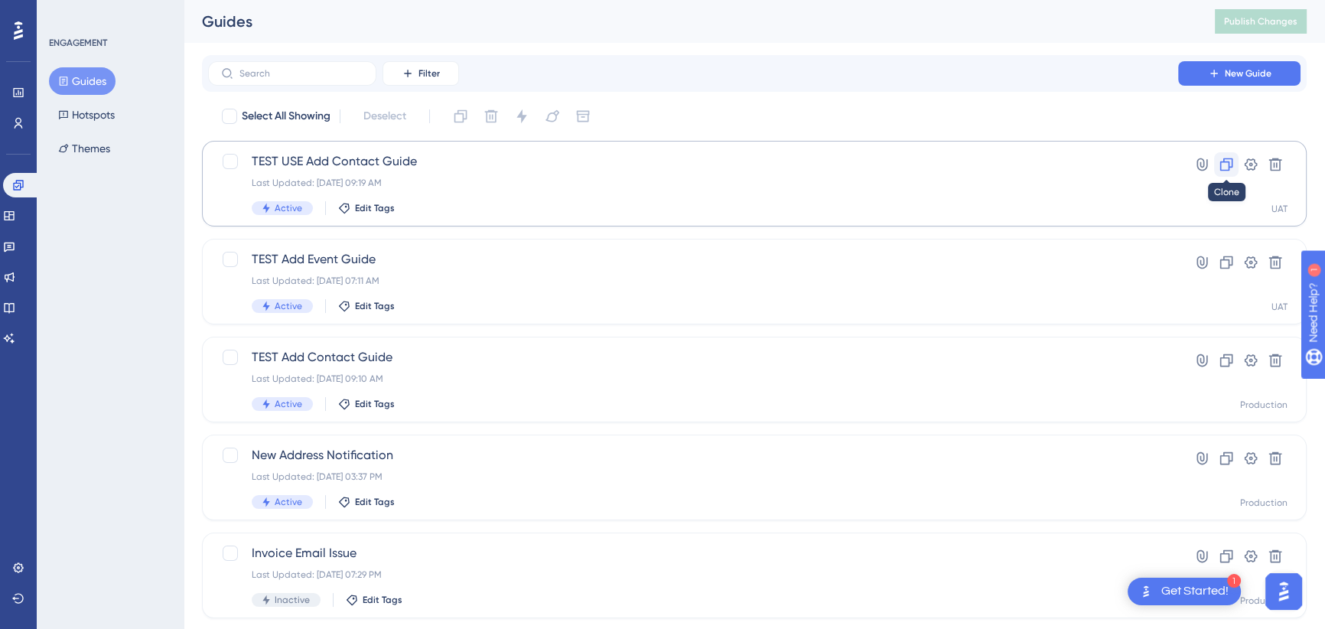
click at [1227, 164] on icon at bounding box center [1226, 164] width 15 height 15
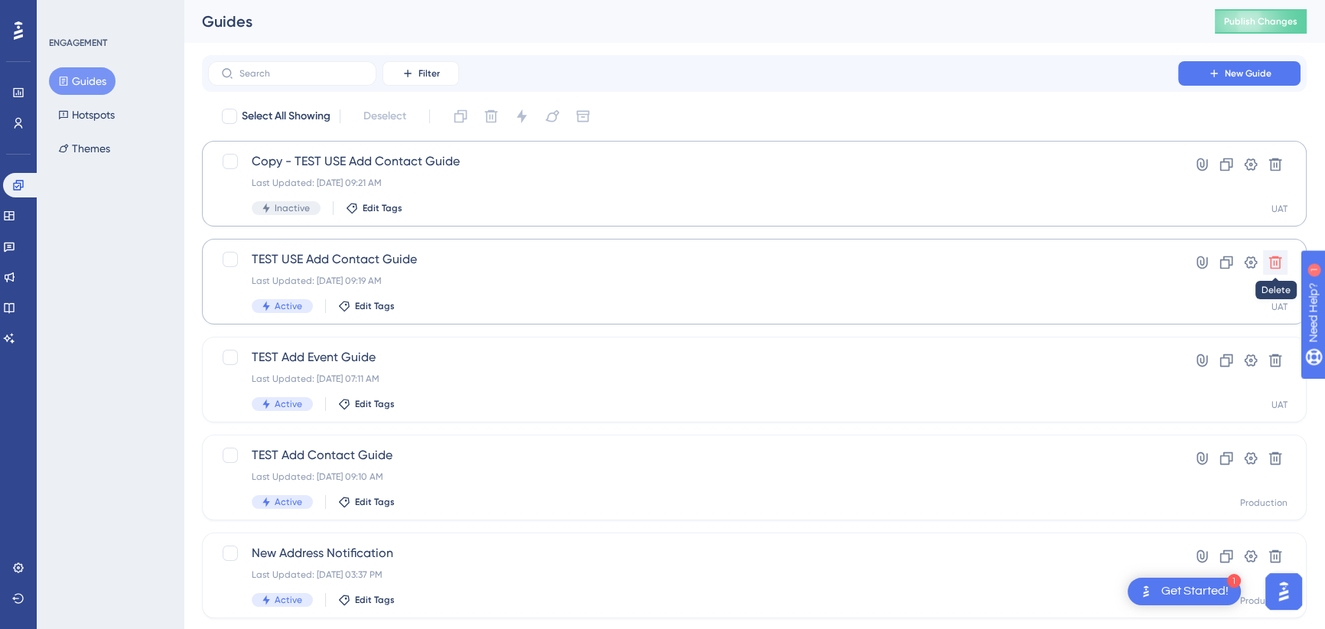
click at [1272, 259] on icon at bounding box center [1275, 262] width 15 height 15
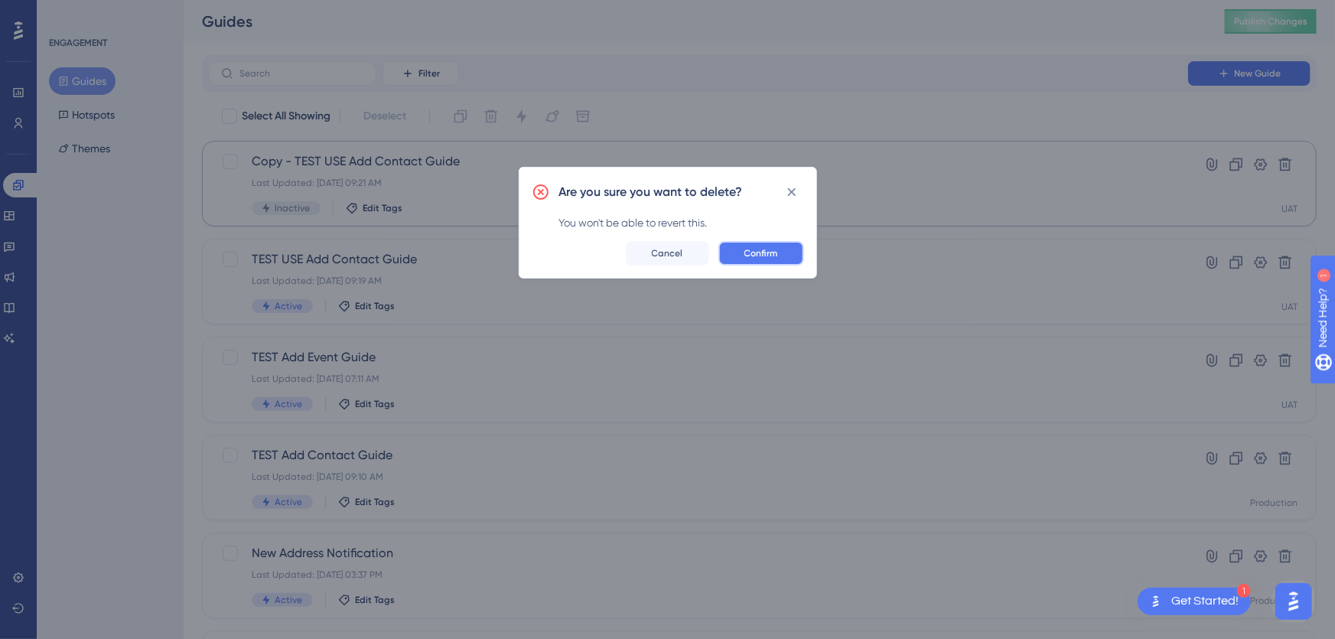
click at [764, 256] on span "Confirm" at bounding box center [761, 253] width 34 height 12
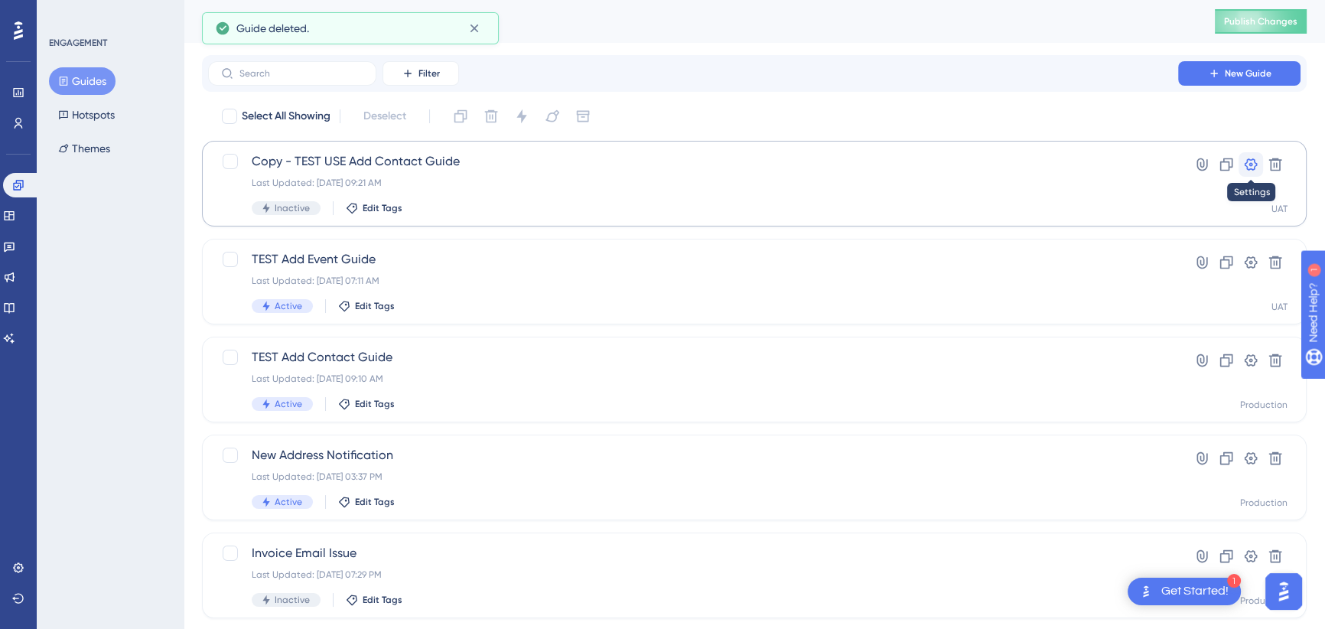
click at [1249, 164] on icon at bounding box center [1251, 164] width 13 height 12
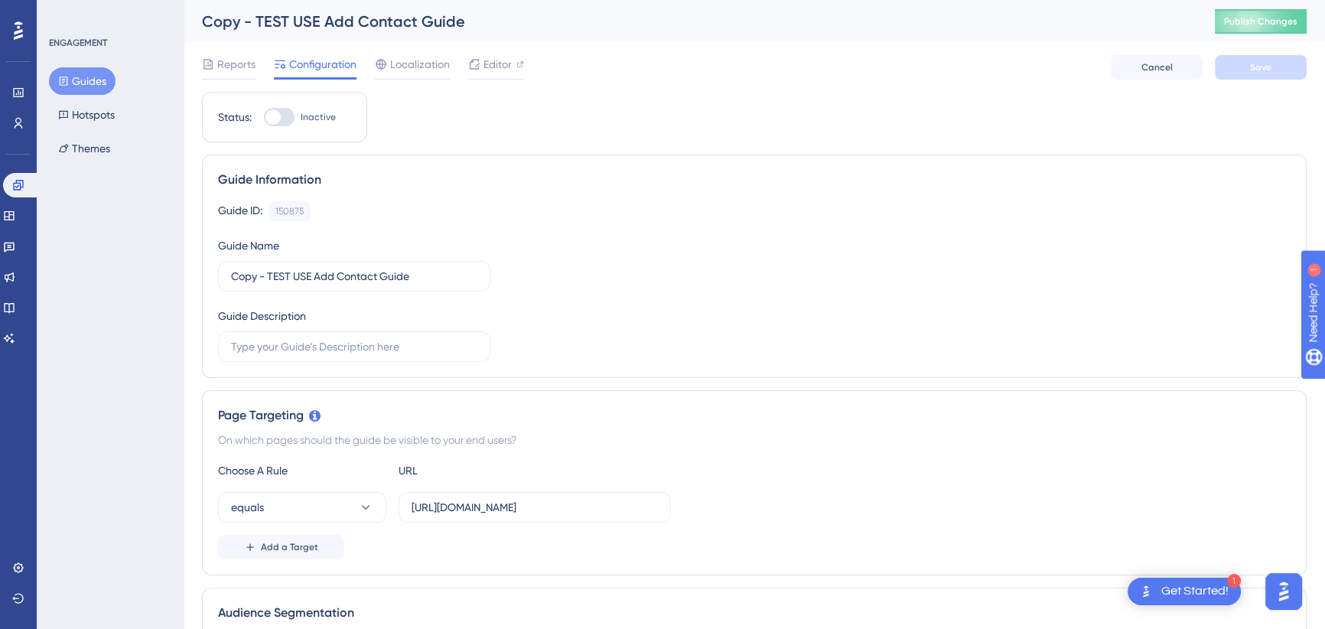
click at [279, 119] on div at bounding box center [272, 116] width 15 height 15
click at [264, 118] on input "Inactive" at bounding box center [263, 117] width 1 height 1
checkbox input "true"
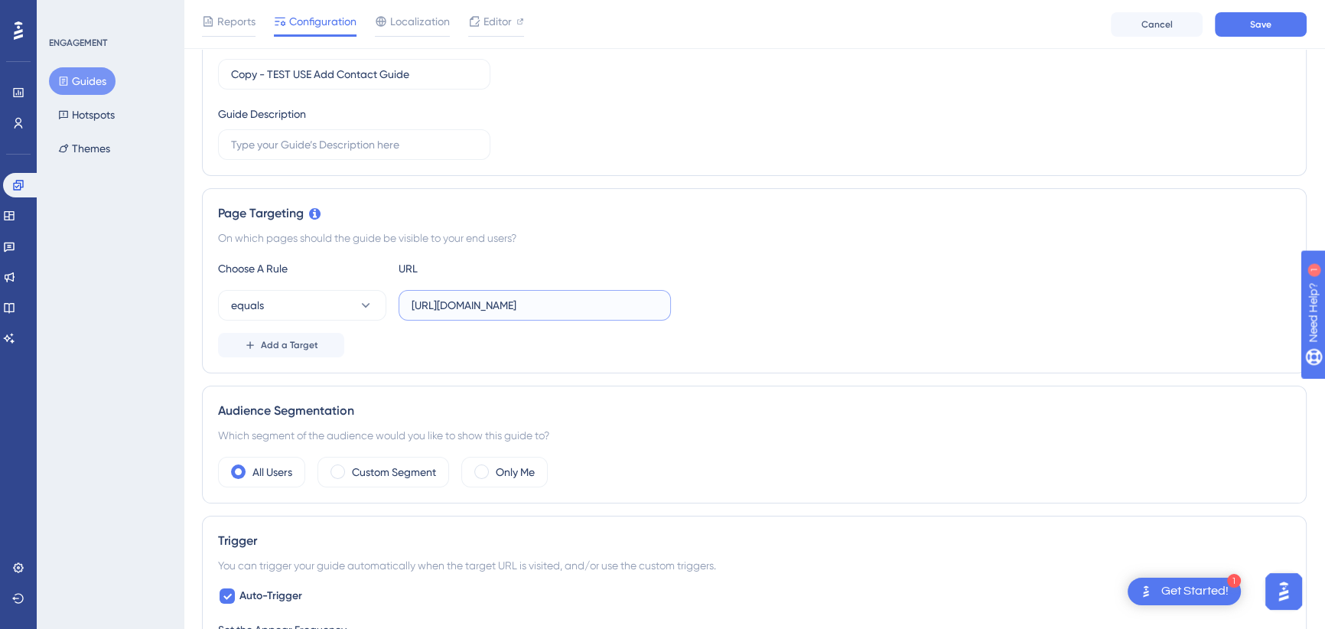
scroll to position [0, 56]
drag, startPoint x: 597, startPoint y: 298, endPoint x: 753, endPoint y: 298, distance: 156.1
click at [753, 298] on div "equals https://icy-desert-045d76c0f.1.azurestaticapps.net/contacts" at bounding box center [754, 305] width 1072 height 31
click at [643, 304] on input "[URL][DOMAIN_NAME]" at bounding box center [535, 305] width 246 height 17
click at [747, 291] on div "equals https://icy-desert-045d76c0f.1.azurestaticapps.net/contacts" at bounding box center [754, 305] width 1072 height 31
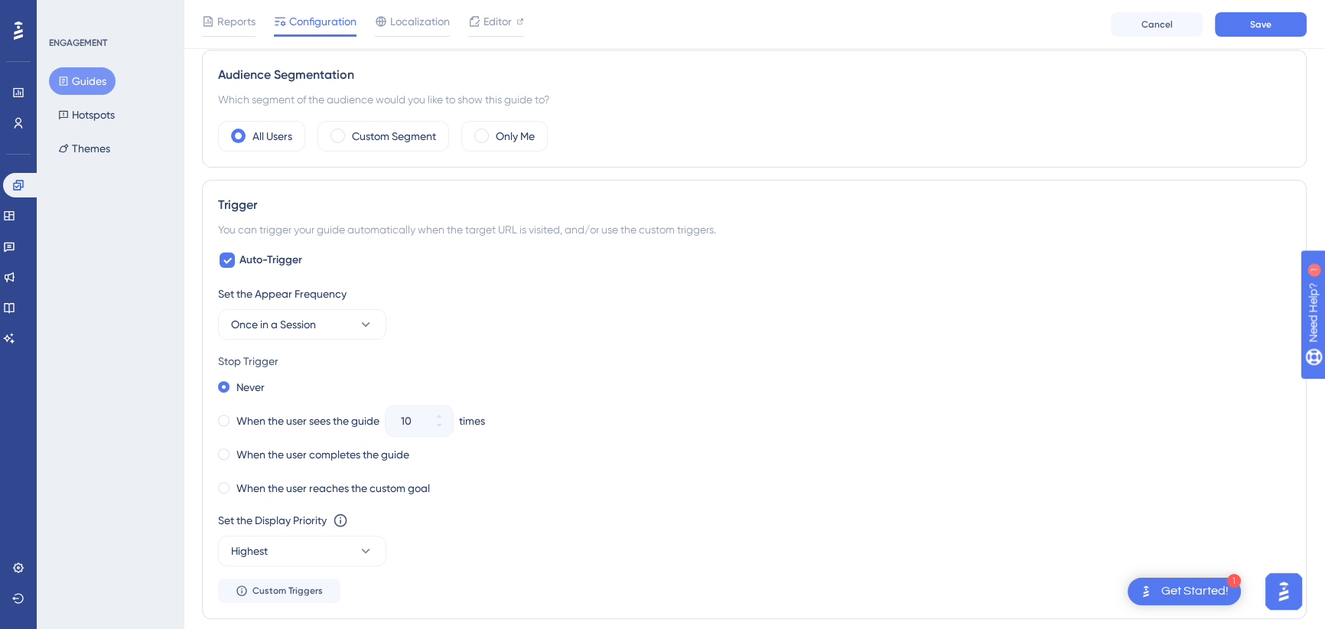
scroll to position [556, 0]
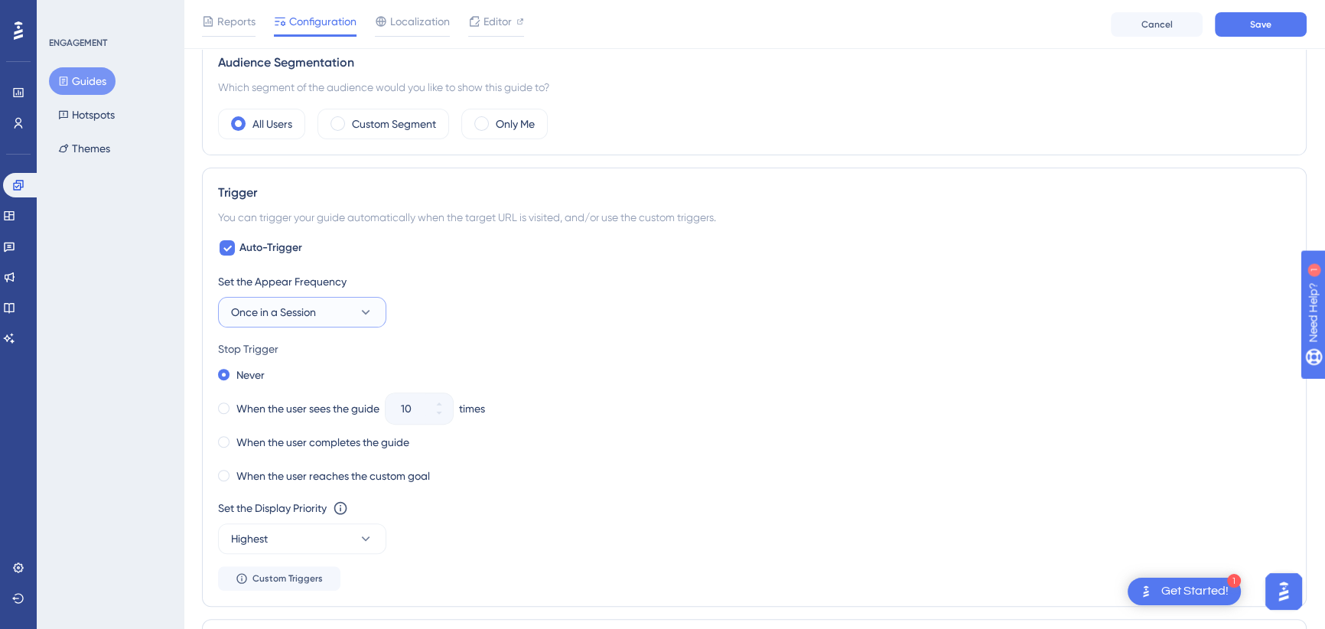
click at [318, 305] on button "Once in a Session" at bounding box center [302, 312] width 168 height 31
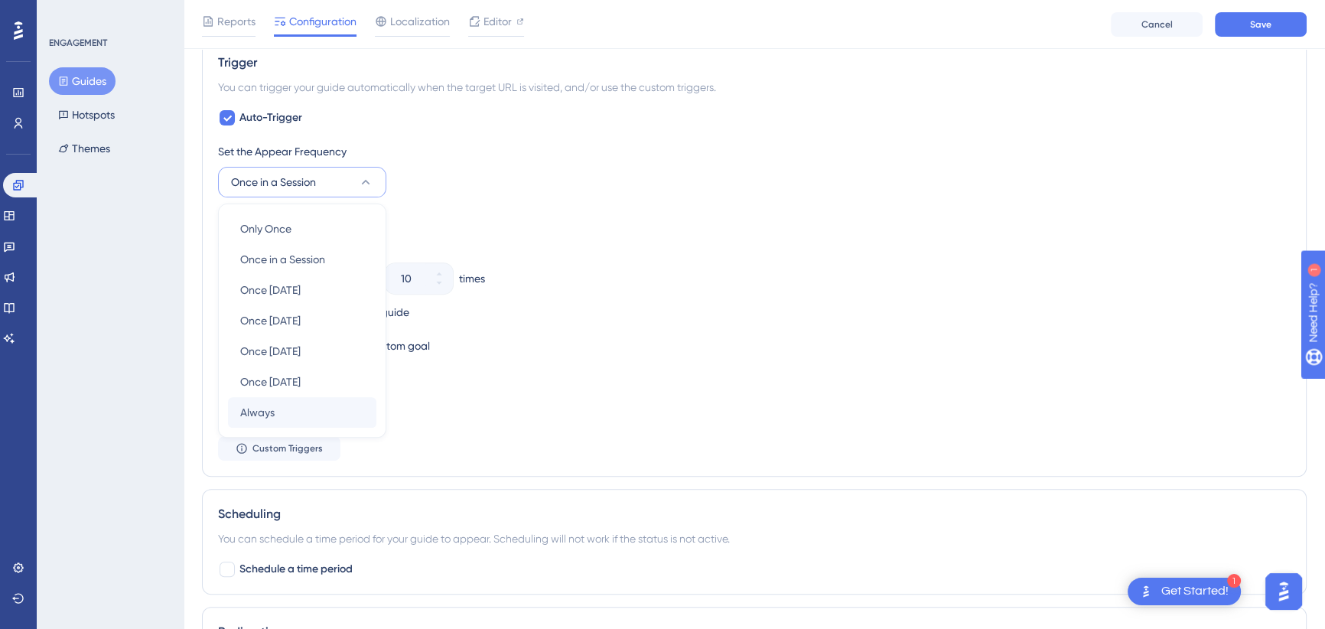
scroll to position [688, 0]
click at [293, 412] on div "Always Always" at bounding box center [302, 410] width 124 height 31
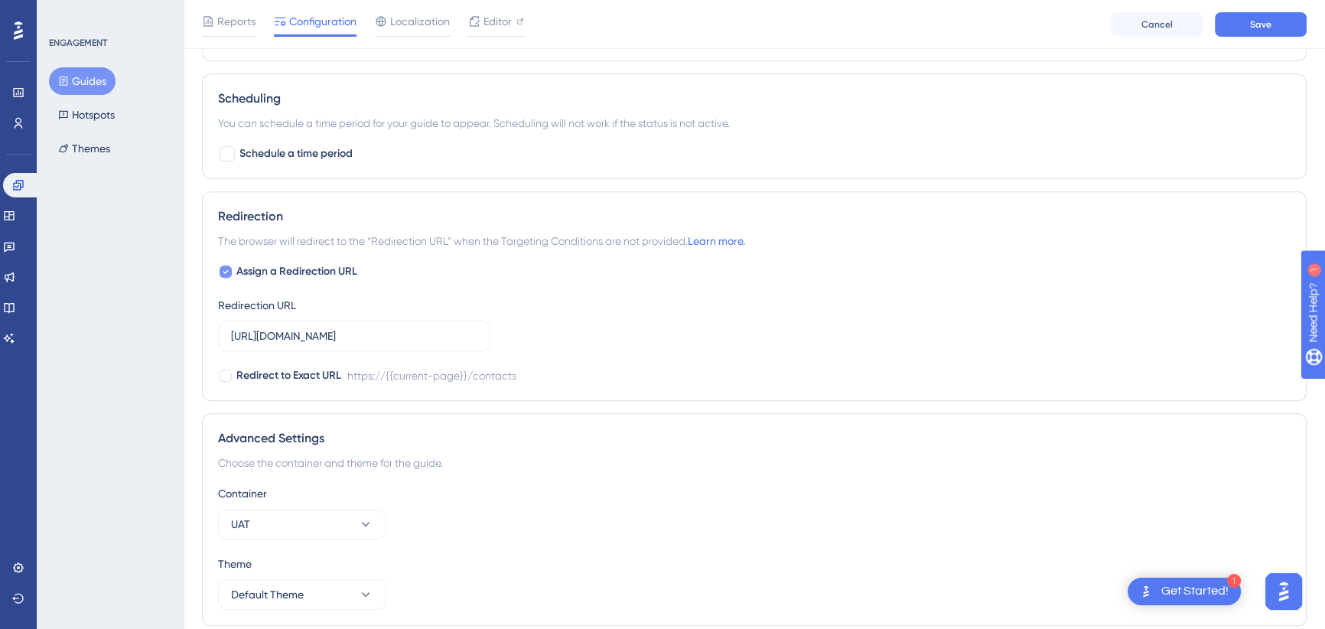
scroll to position [1106, 0]
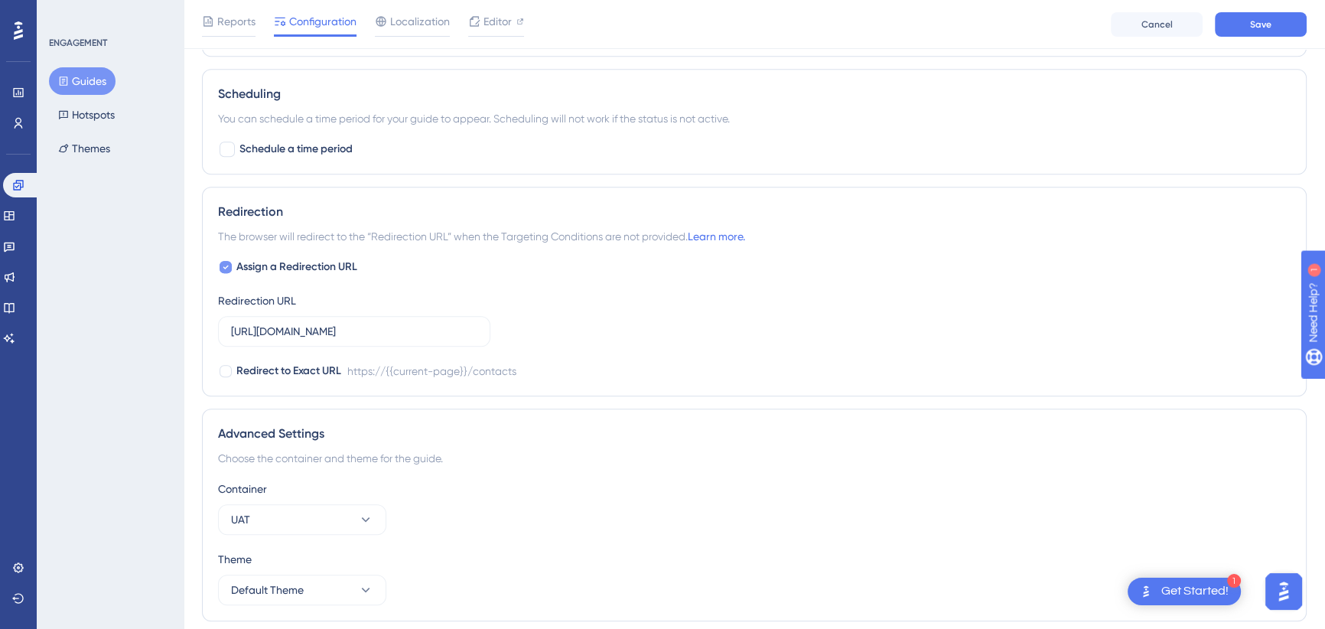
click at [223, 268] on icon at bounding box center [226, 267] width 6 height 12
checkbox input "false"
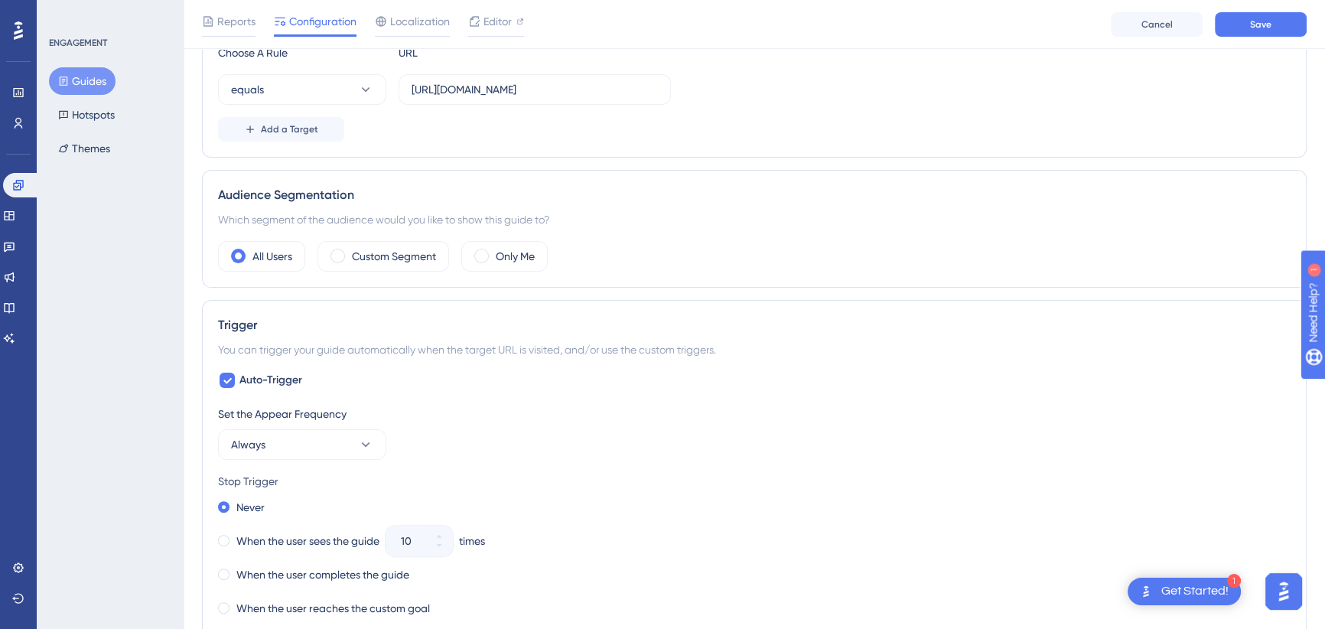
scroll to position [0, 0]
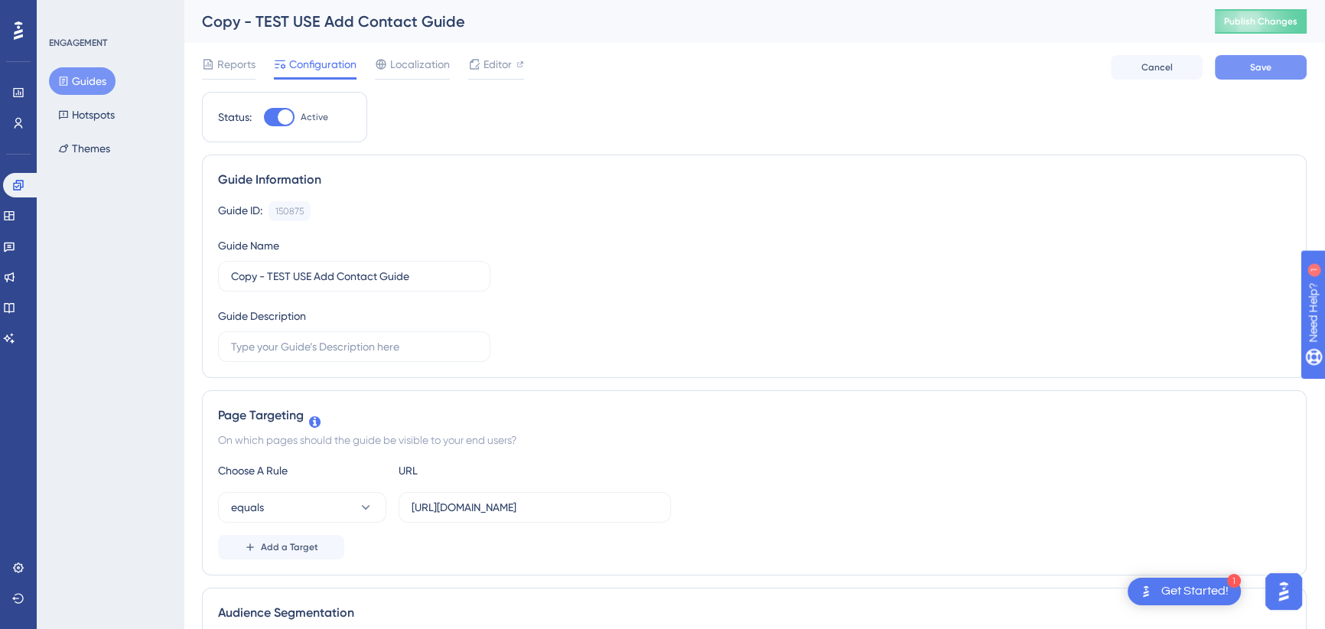
click at [1253, 67] on span "Save" at bounding box center [1260, 67] width 21 height 12
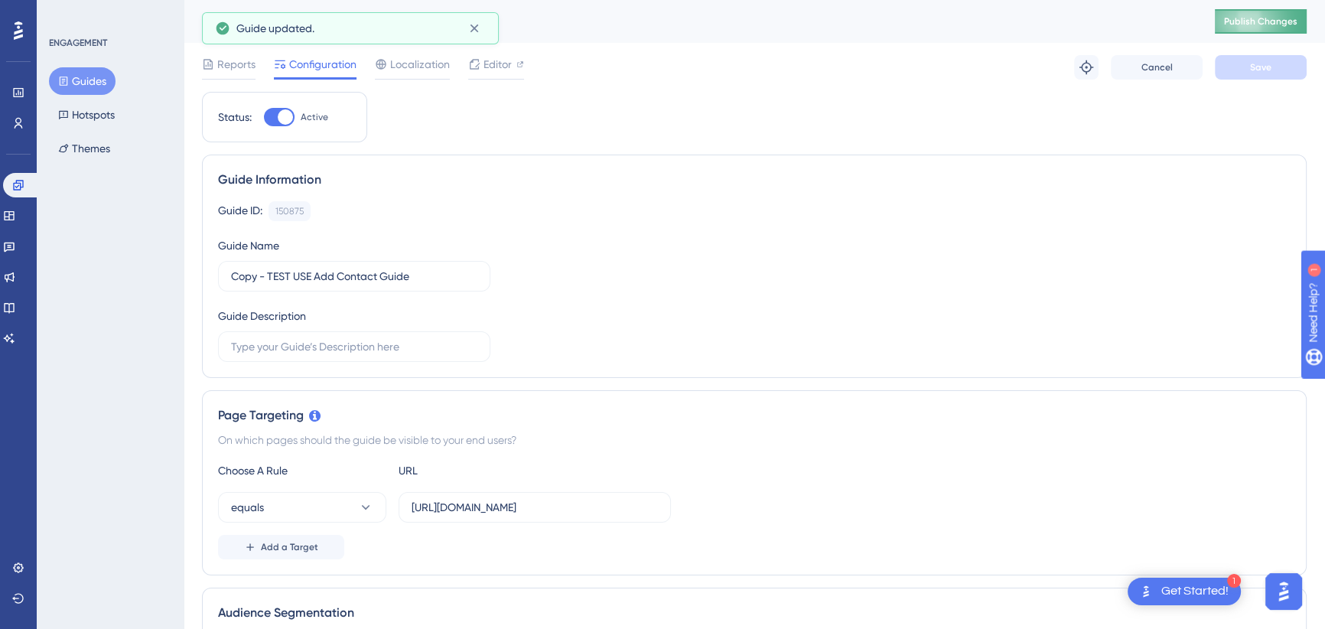
click at [1271, 19] on button "Publish Changes" at bounding box center [1261, 21] width 92 height 24
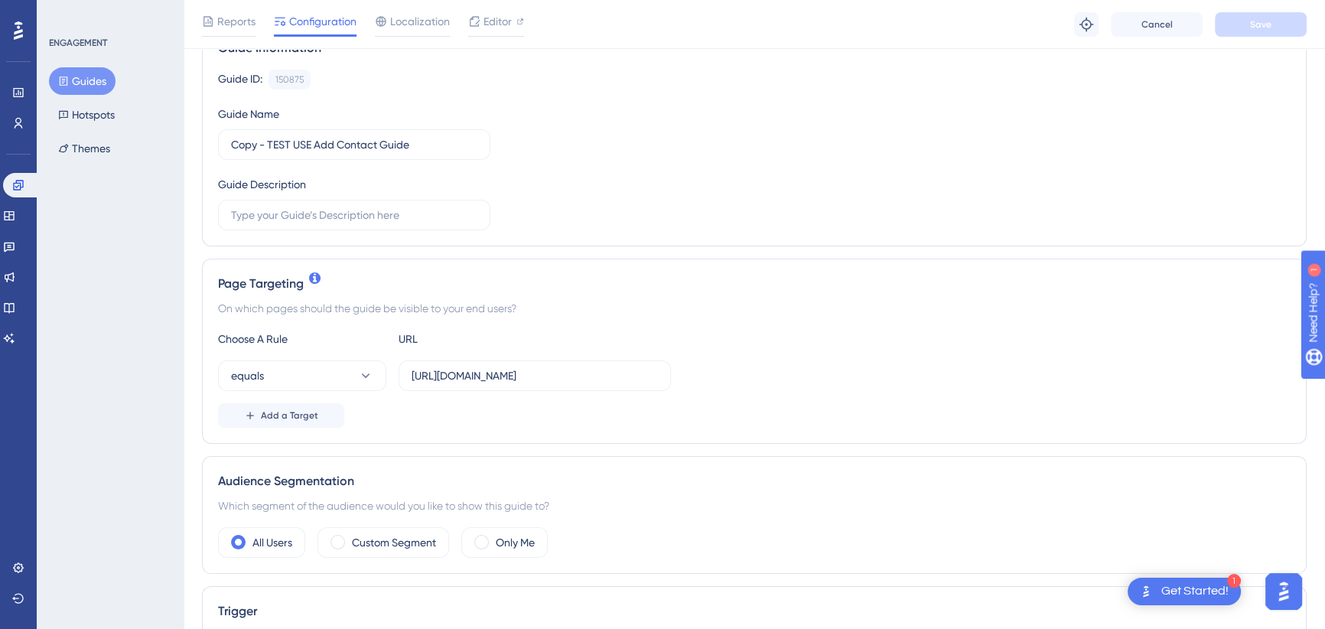
scroll to position [138, 0]
click at [584, 366] on input "[URL][DOMAIN_NAME]" at bounding box center [535, 374] width 246 height 17
drag, startPoint x: 552, startPoint y: 373, endPoint x: 747, endPoint y: 369, distance: 195.1
click at [747, 369] on div "equals https://icy-desert-045d76c0f.1.azurestaticapps.net/contacts" at bounding box center [754, 375] width 1072 height 31
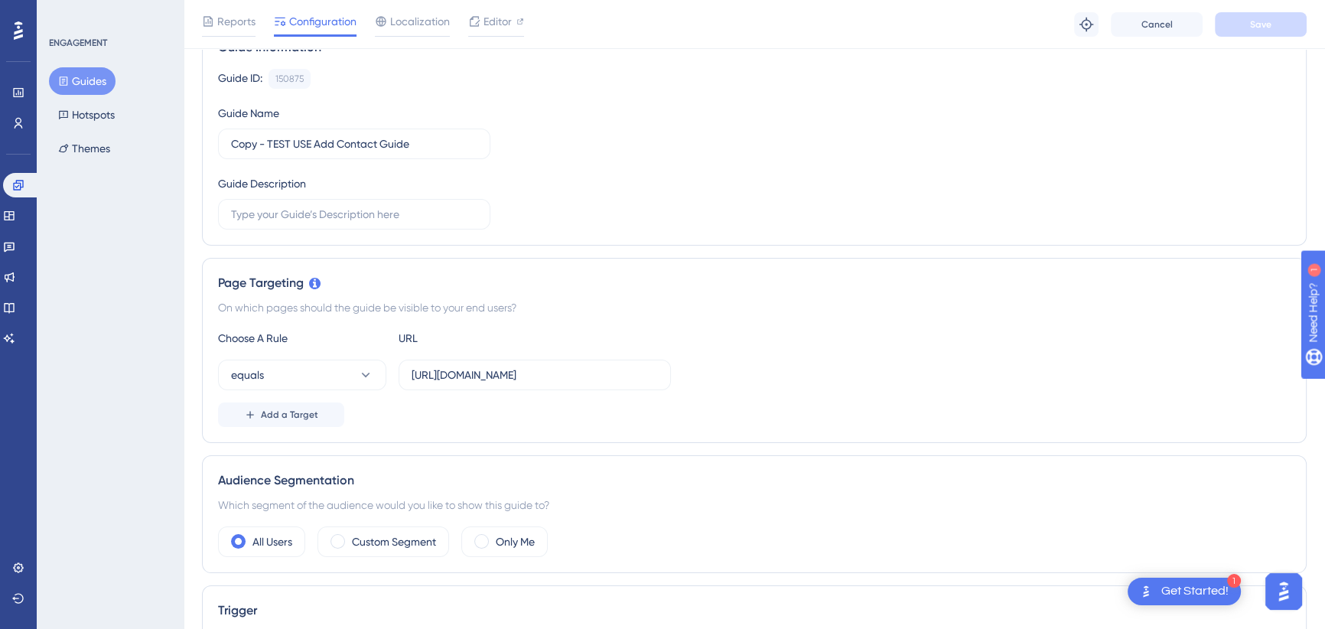
click at [744, 360] on div "equals https://icy-desert-045d76c0f.1.azurestaticapps.net/contacts" at bounding box center [754, 375] width 1072 height 31
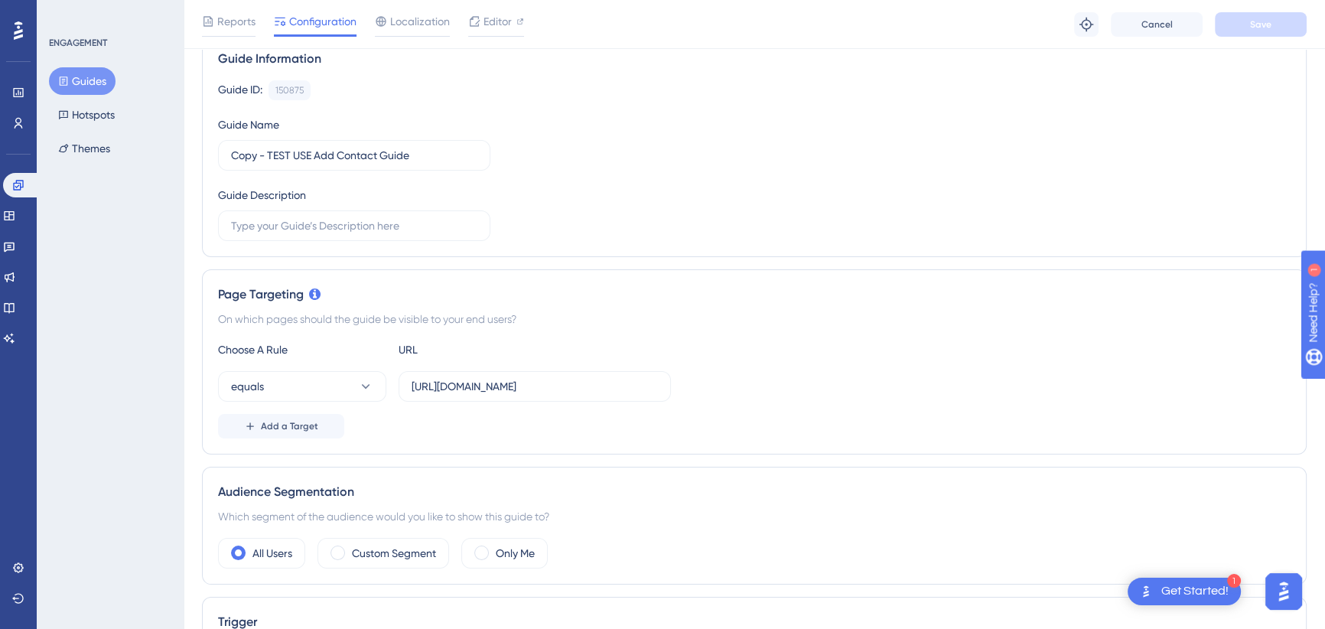
scroll to position [0, 0]
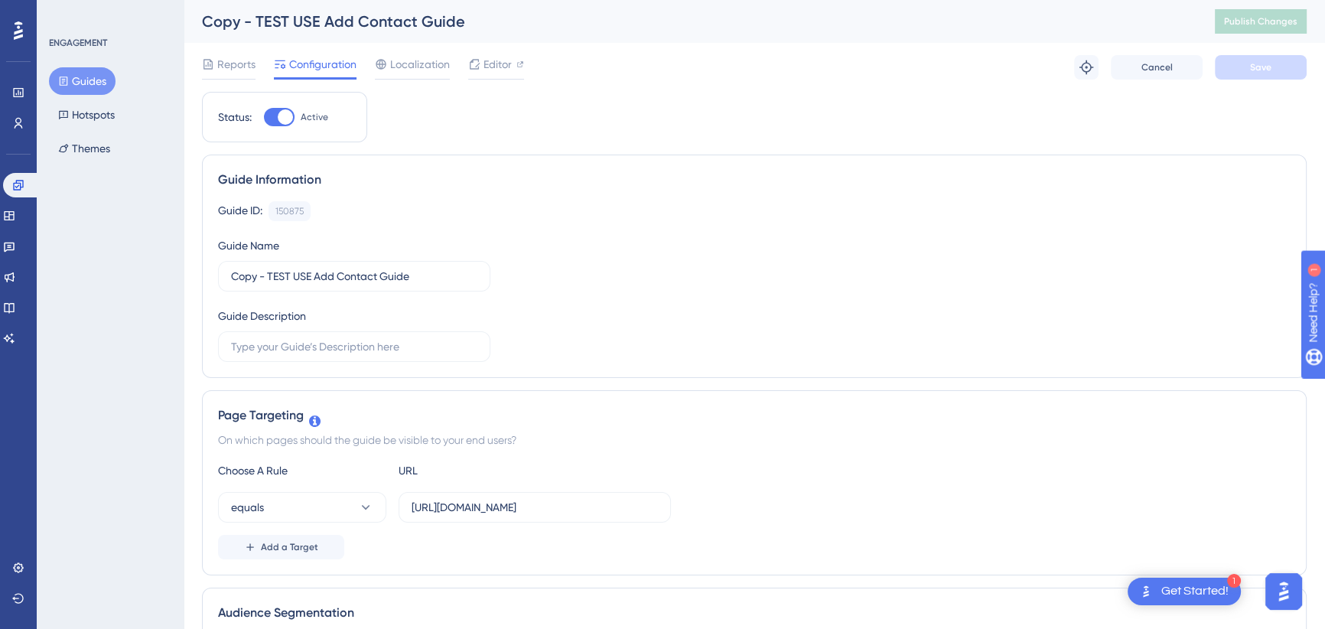
click at [496, 18] on div "Copy - TEST USE Add Contact Guide" at bounding box center [689, 21] width 975 height 21
click at [499, 63] on span "Editor" at bounding box center [497, 64] width 28 height 18
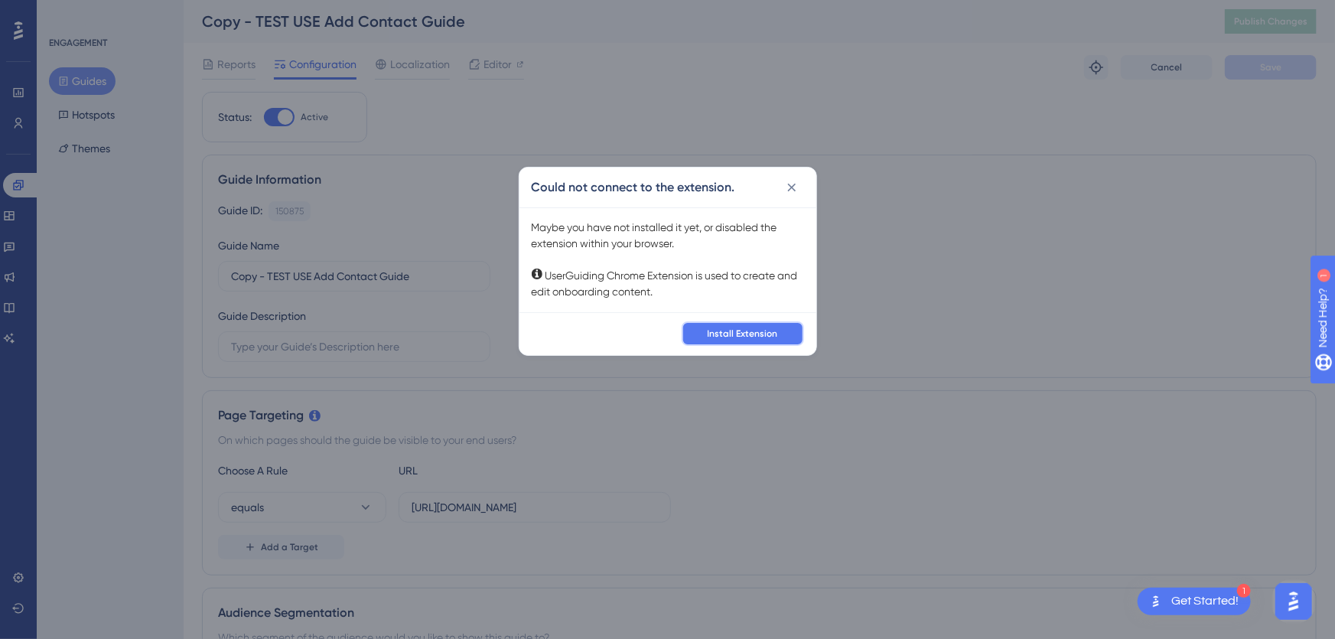
click at [753, 337] on span "Install Extension" at bounding box center [743, 333] width 70 height 12
click at [789, 189] on icon at bounding box center [791, 187] width 8 height 8
click at [789, 185] on div "Guide Information" at bounding box center [759, 180] width 1082 height 18
click at [548, 64] on div "Reports Configuration Localization Editor Troubleshoot Cancel Save" at bounding box center [759, 67] width 1115 height 49
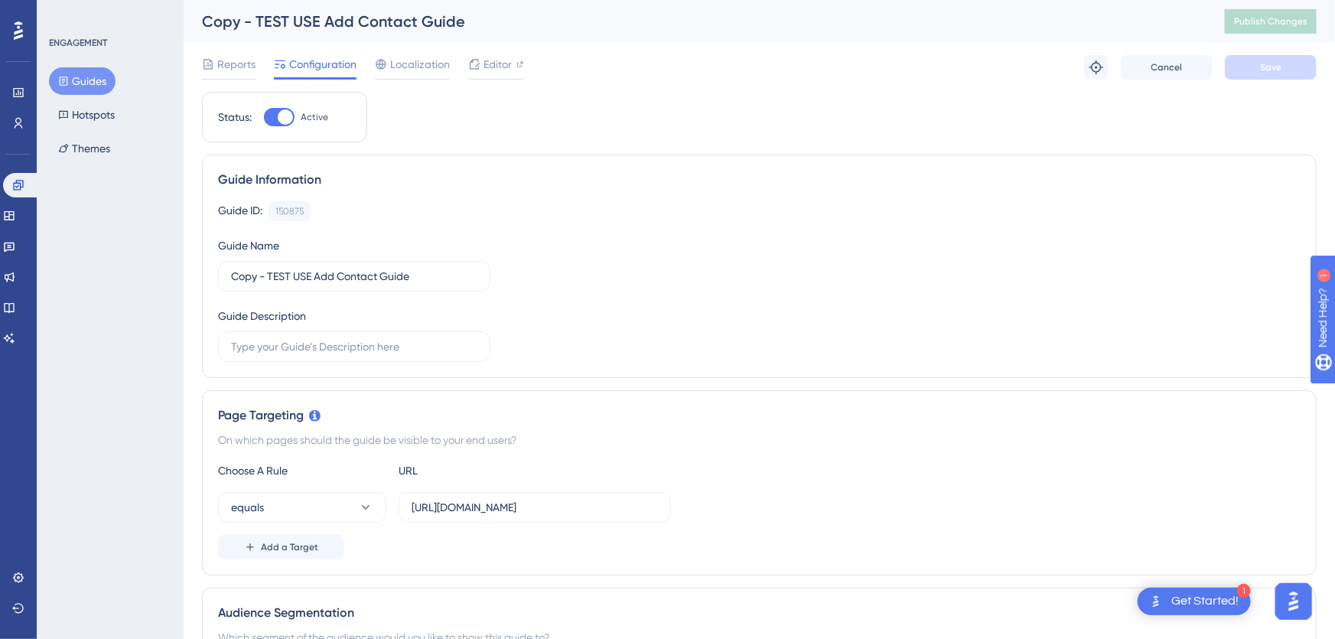
click at [789, 186] on div "Guide Information" at bounding box center [759, 180] width 1082 height 18
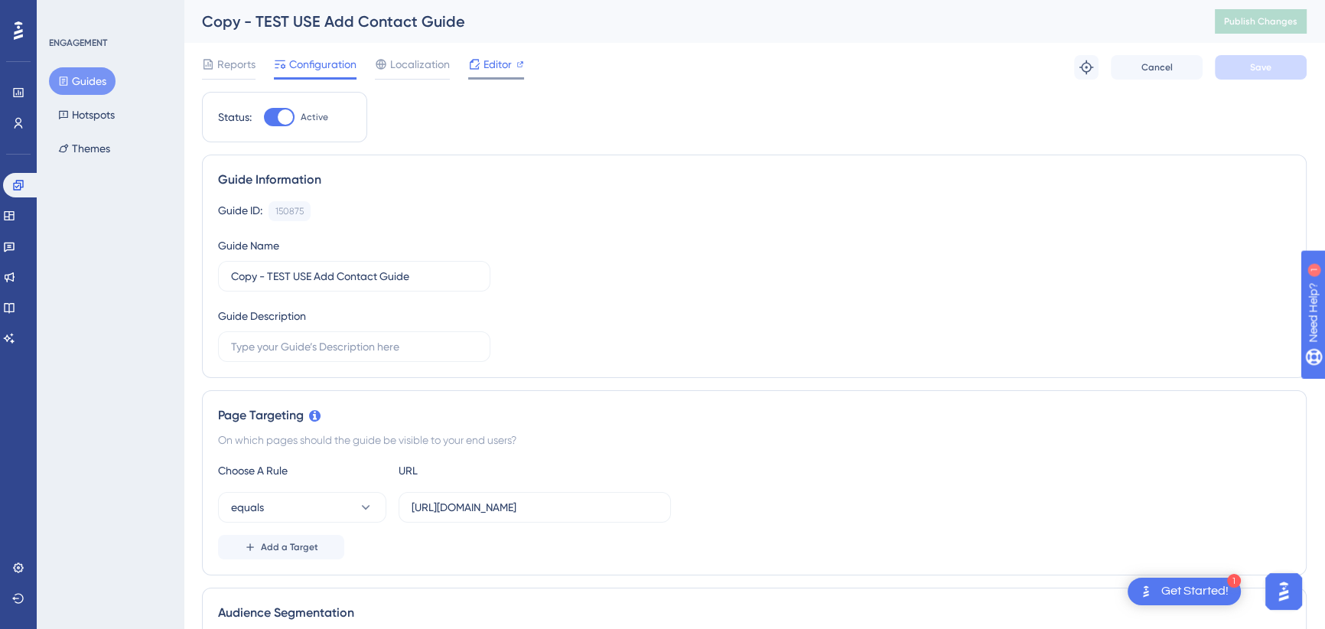
click at [513, 68] on div "Editor" at bounding box center [496, 64] width 56 height 18
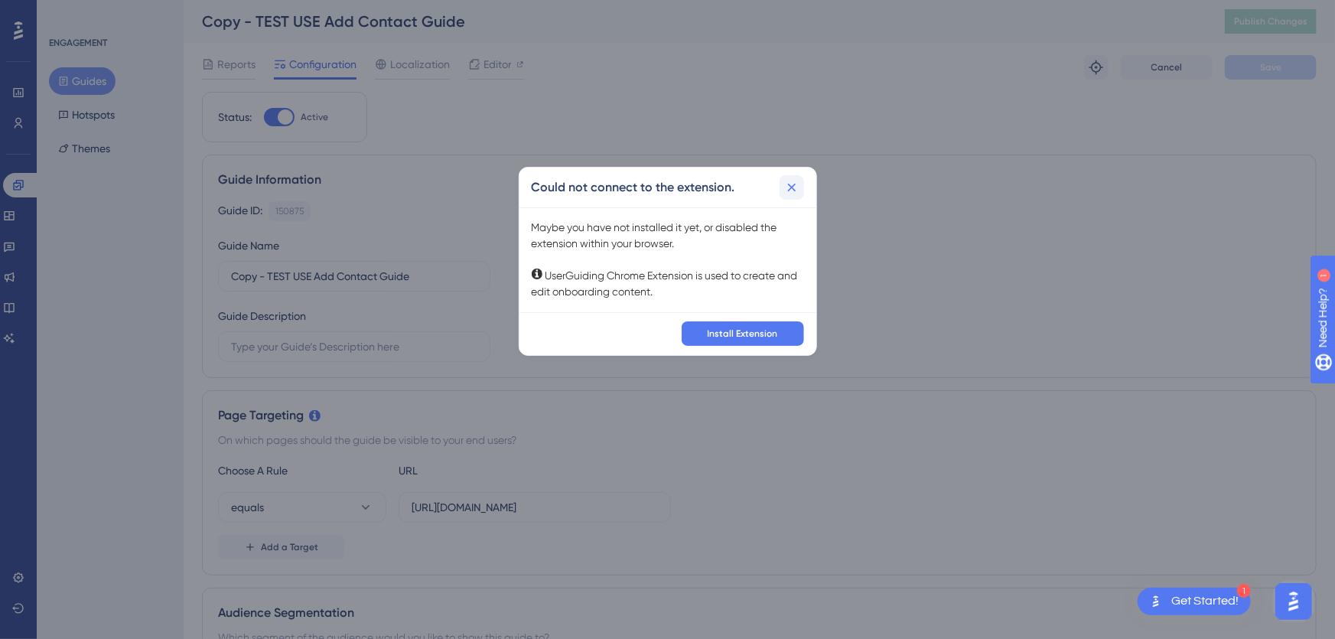
click at [795, 183] on icon at bounding box center [791, 187] width 15 height 15
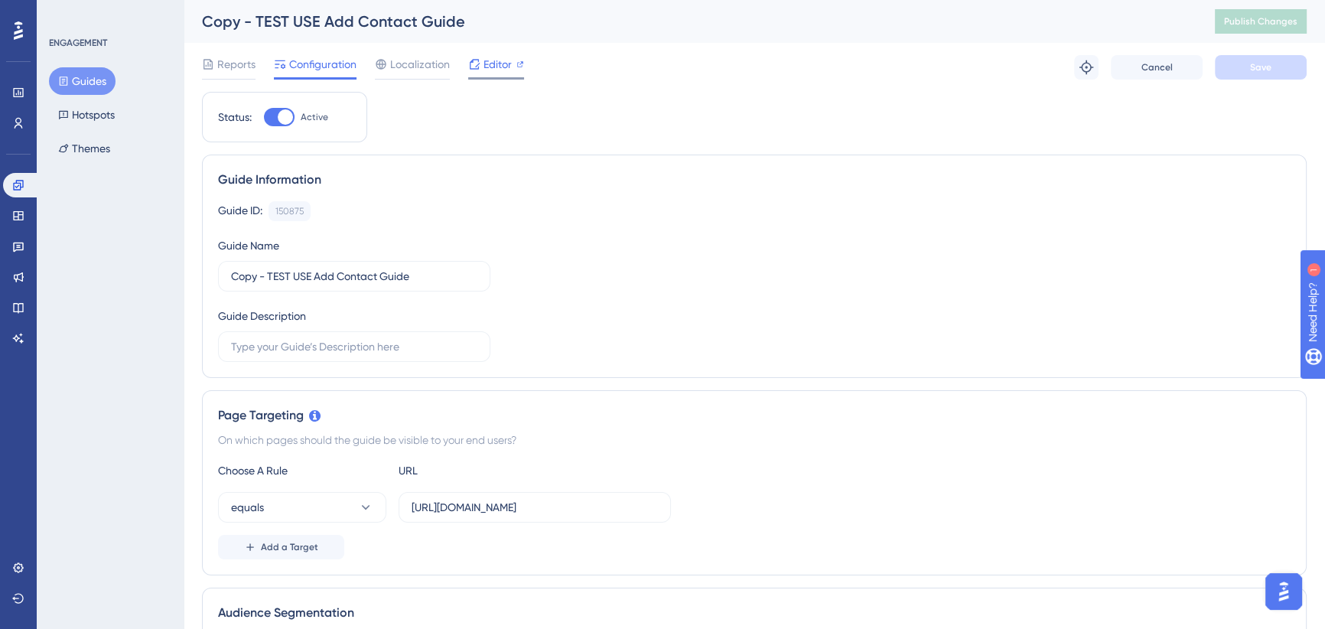
click at [505, 68] on span "Editor" at bounding box center [497, 64] width 28 height 18
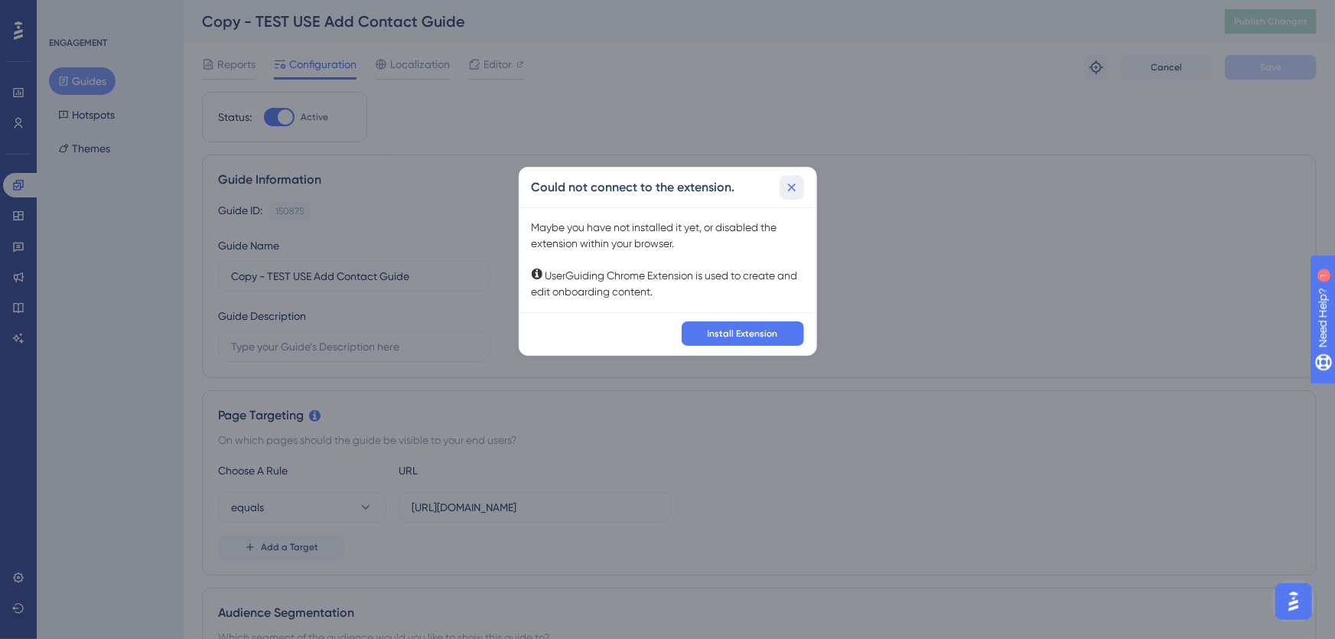
click at [792, 189] on icon at bounding box center [791, 187] width 15 height 15
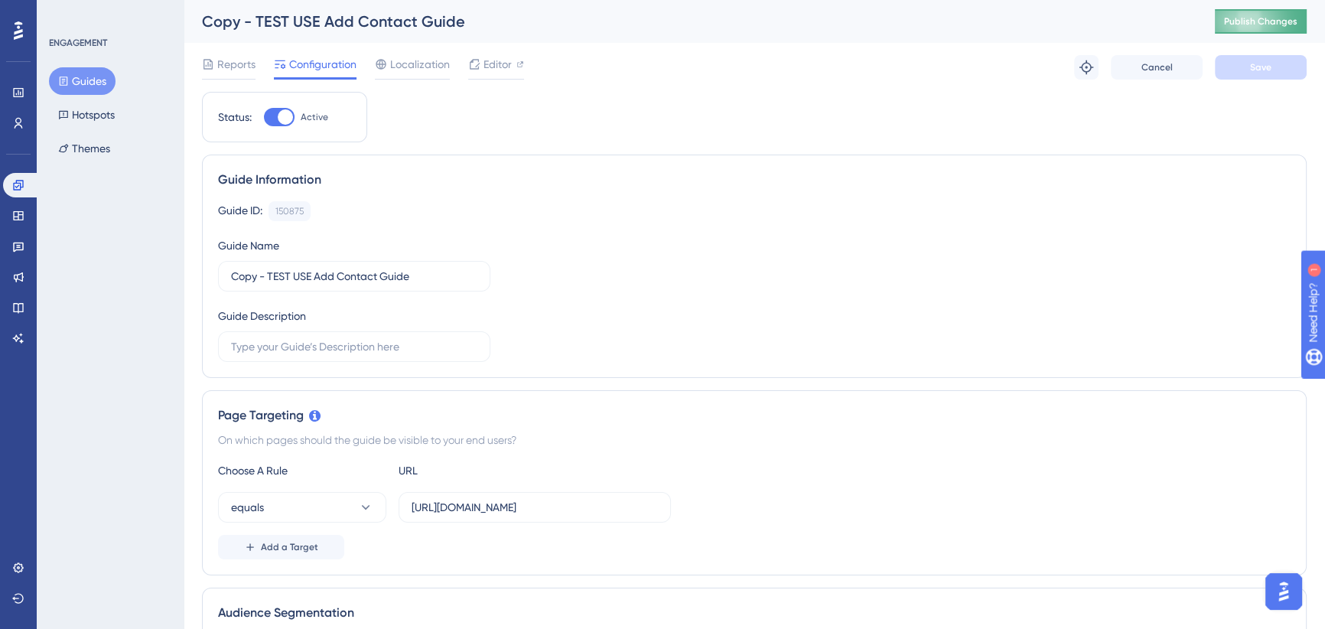
click at [1267, 18] on span "Publish Changes" at bounding box center [1260, 21] width 73 height 12
click at [217, 65] on span "Reports" at bounding box center [236, 64] width 38 height 18
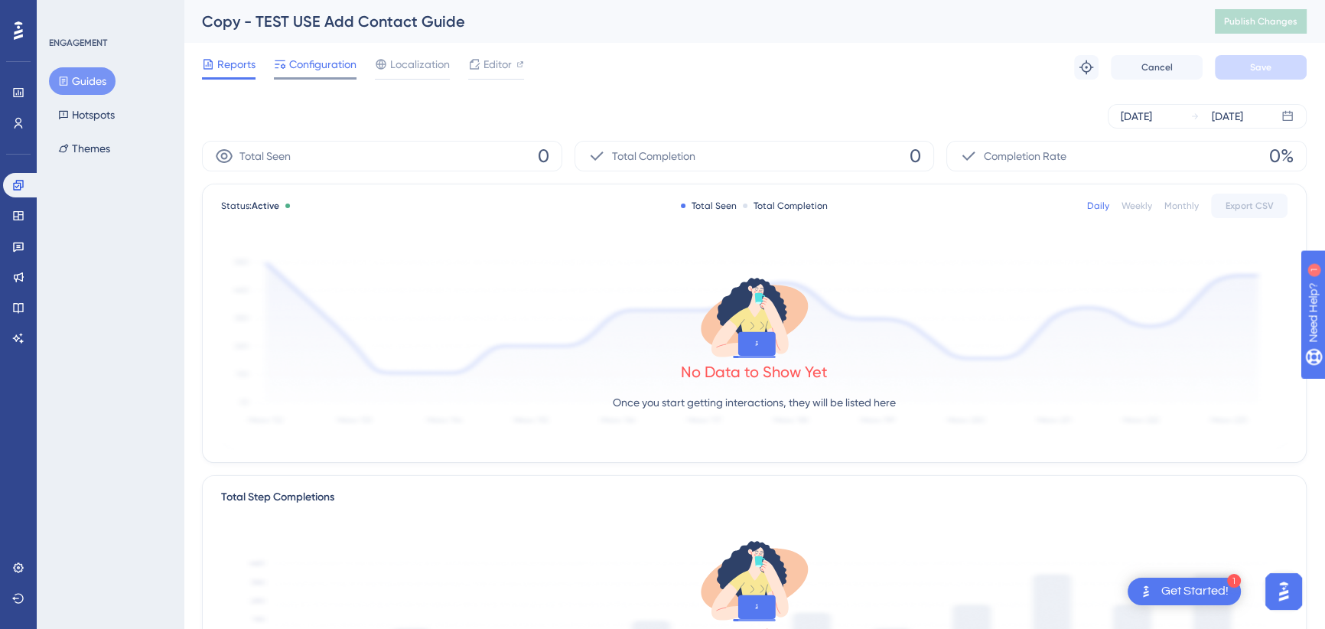
click at [317, 63] on span "Configuration" at bounding box center [322, 64] width 67 height 18
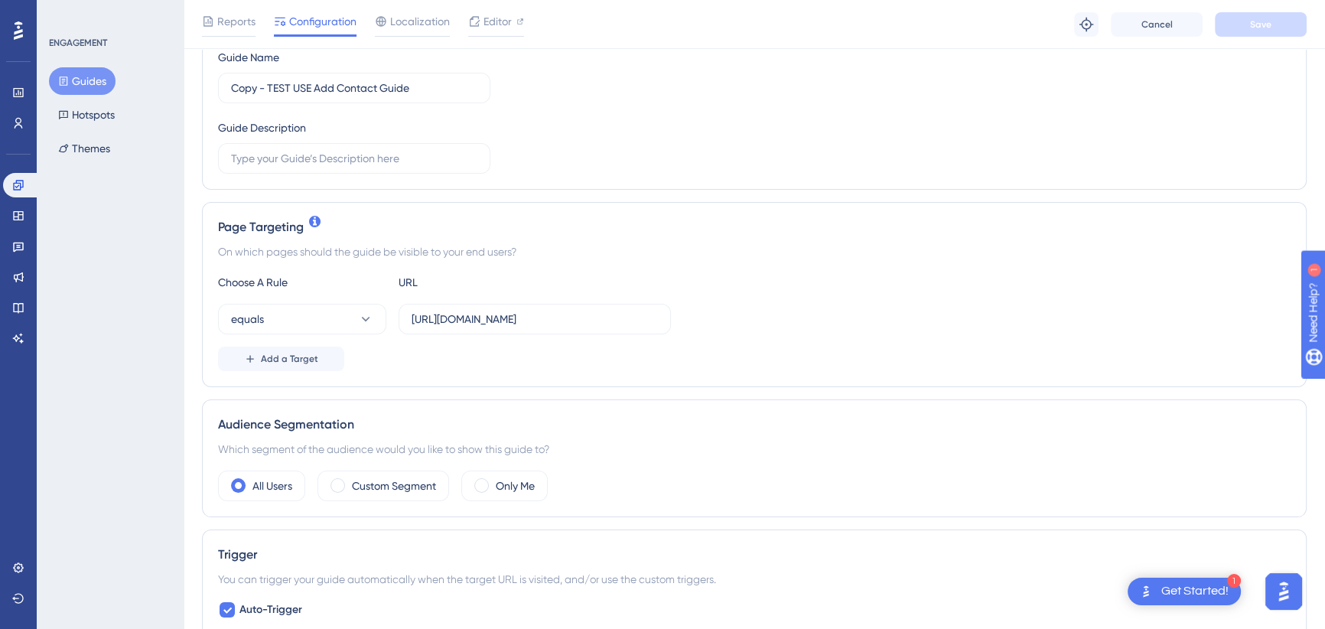
scroll to position [208, 0]
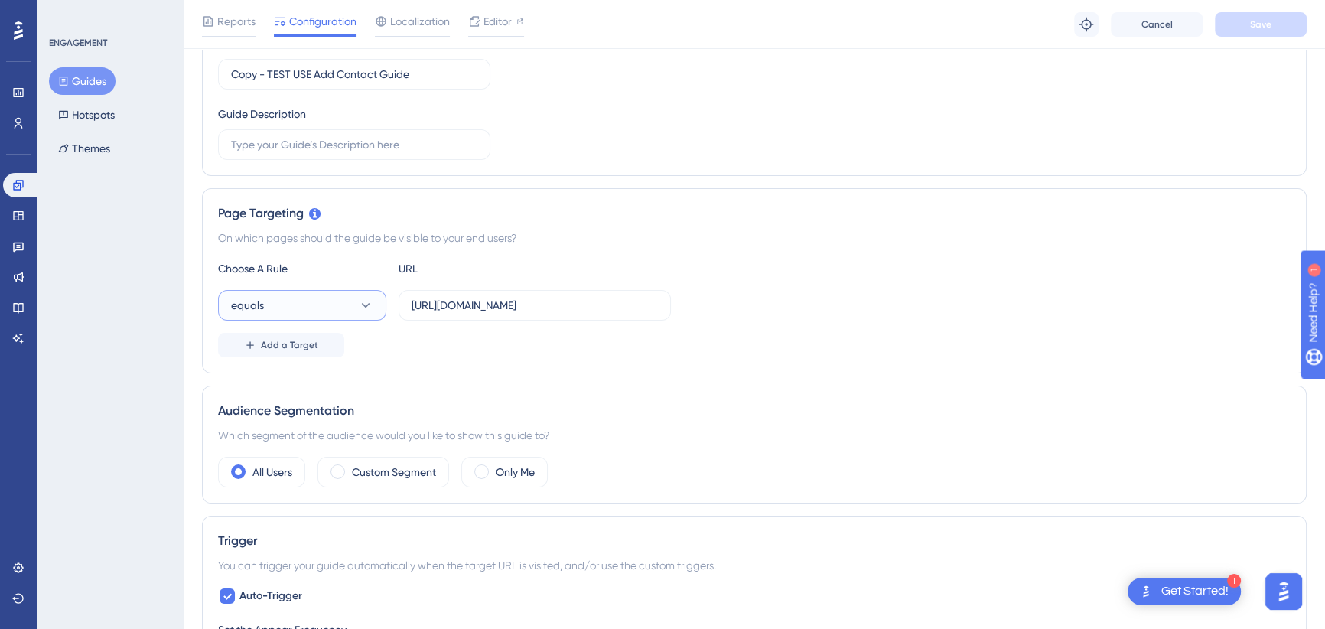
click at [369, 305] on icon at bounding box center [365, 305] width 15 height 15
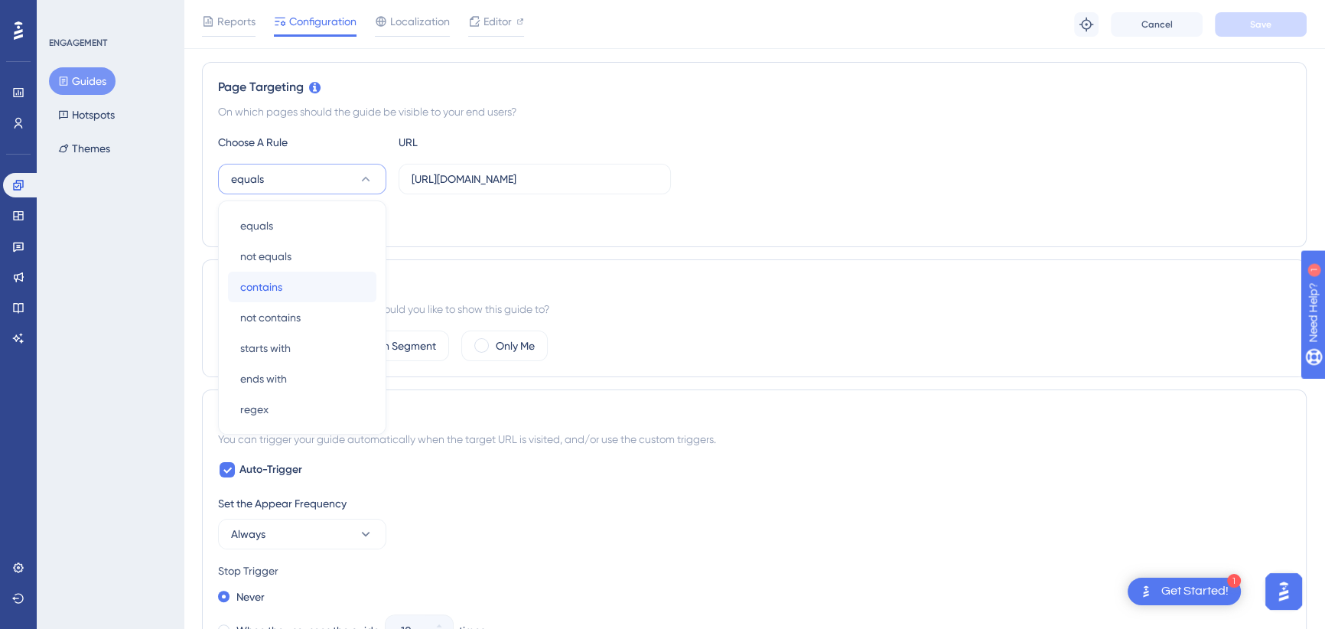
click at [295, 291] on div "contains contains" at bounding box center [302, 287] width 124 height 31
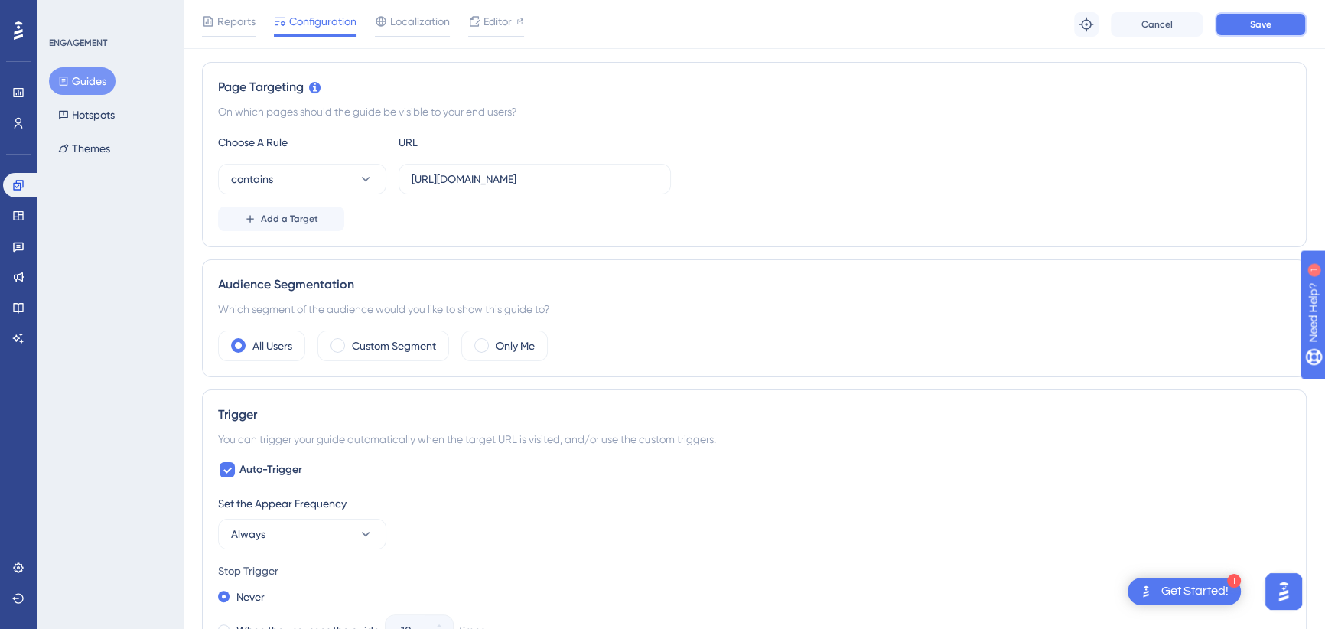
click at [1246, 23] on button "Save" at bounding box center [1261, 24] width 92 height 24
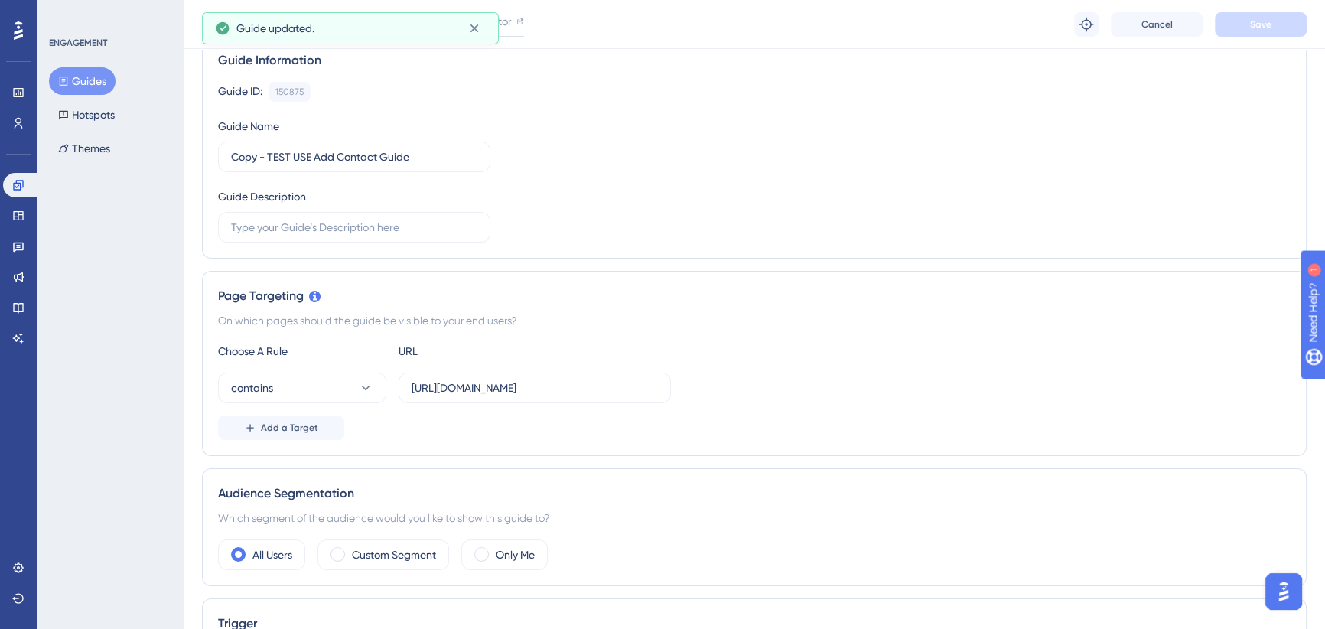
scroll to position [0, 0]
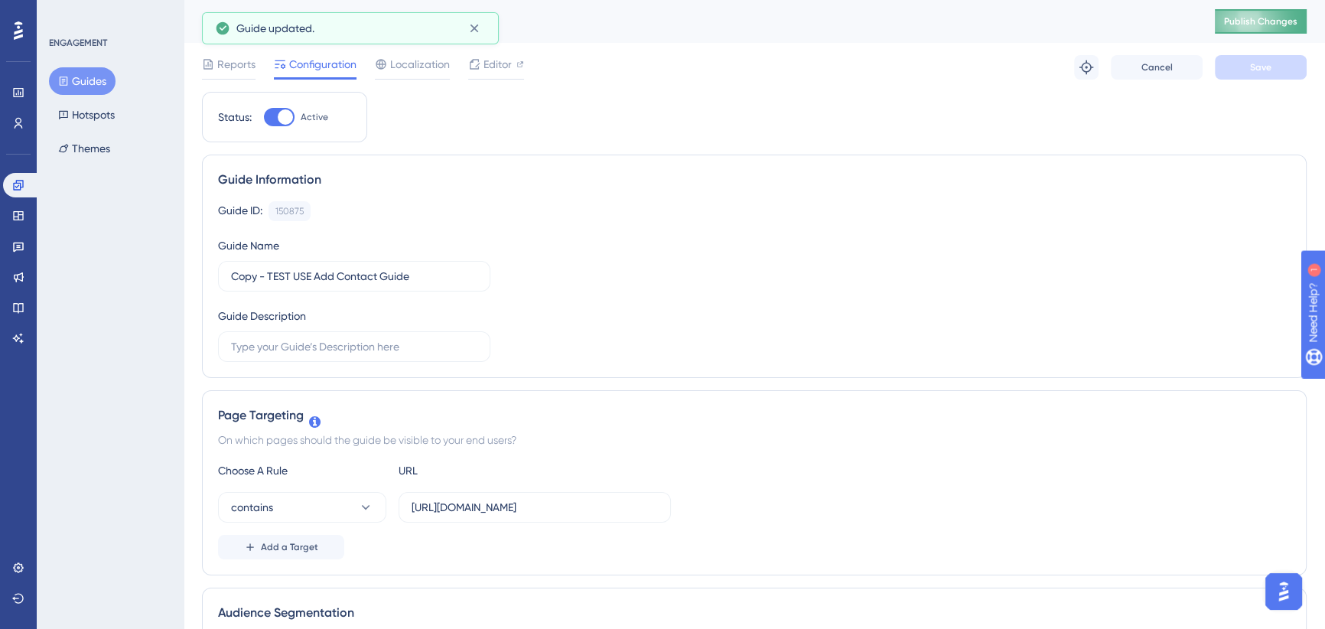
click at [1271, 29] on button "Publish Changes" at bounding box center [1261, 21] width 92 height 24
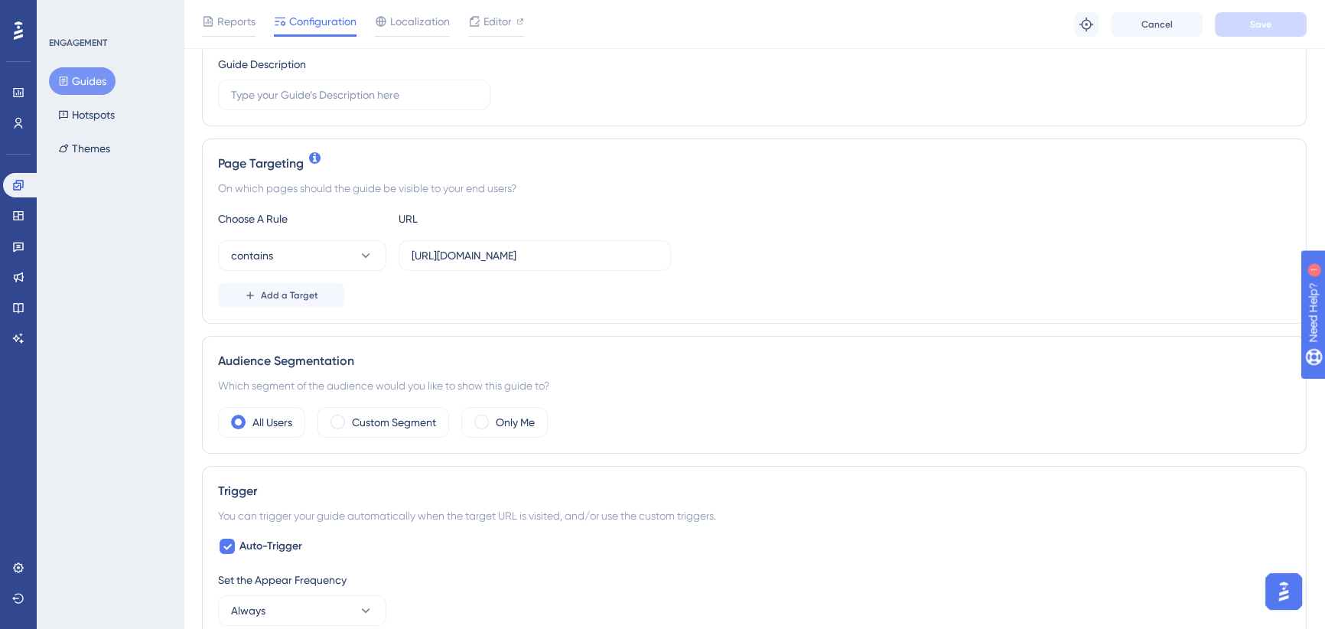
scroll to position [278, 0]
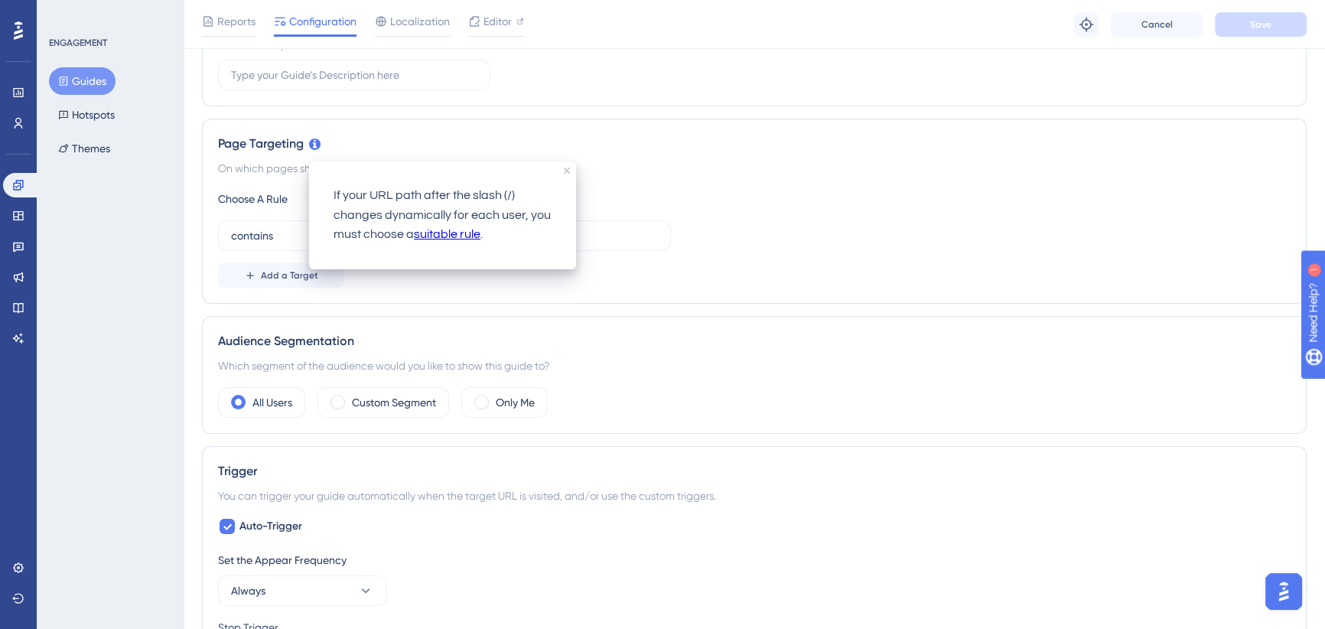
click at [764, 223] on div "contains [URL][DOMAIN_NAME]" at bounding box center [754, 235] width 1072 height 31
click at [765, 223] on div "contains [URL][DOMAIN_NAME]" at bounding box center [754, 235] width 1072 height 31
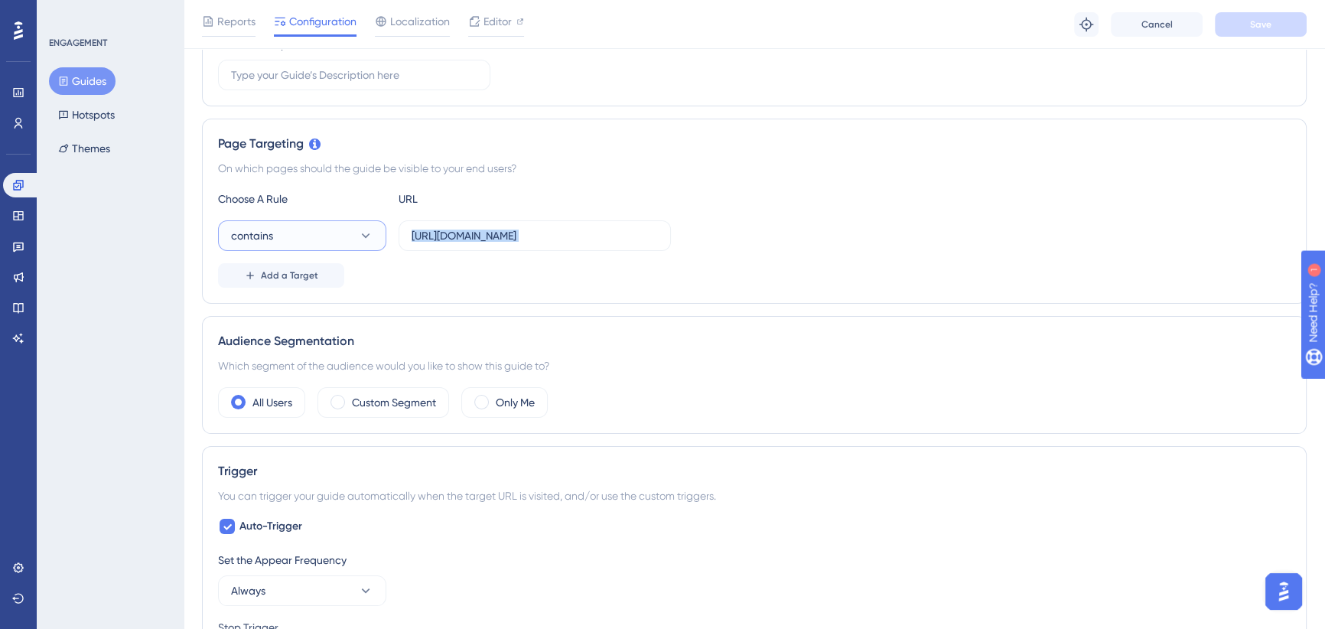
click at [341, 229] on button "contains" at bounding box center [302, 235] width 168 height 31
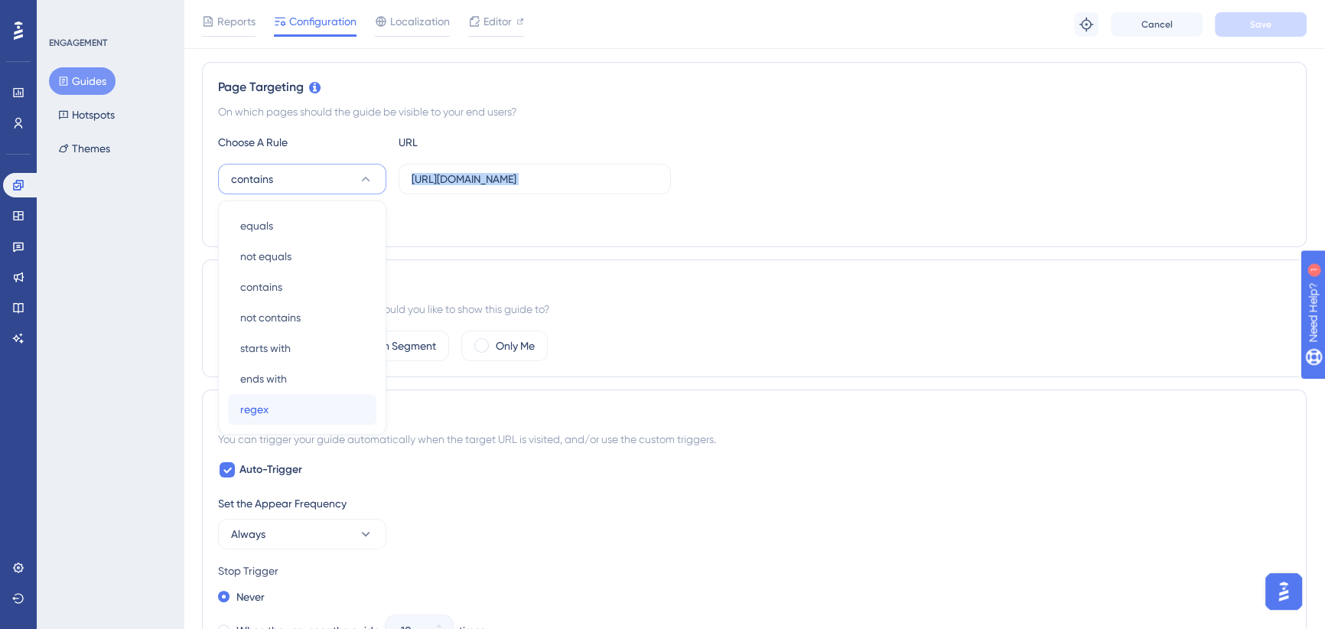
click at [282, 407] on div "regex regex" at bounding box center [302, 409] width 124 height 31
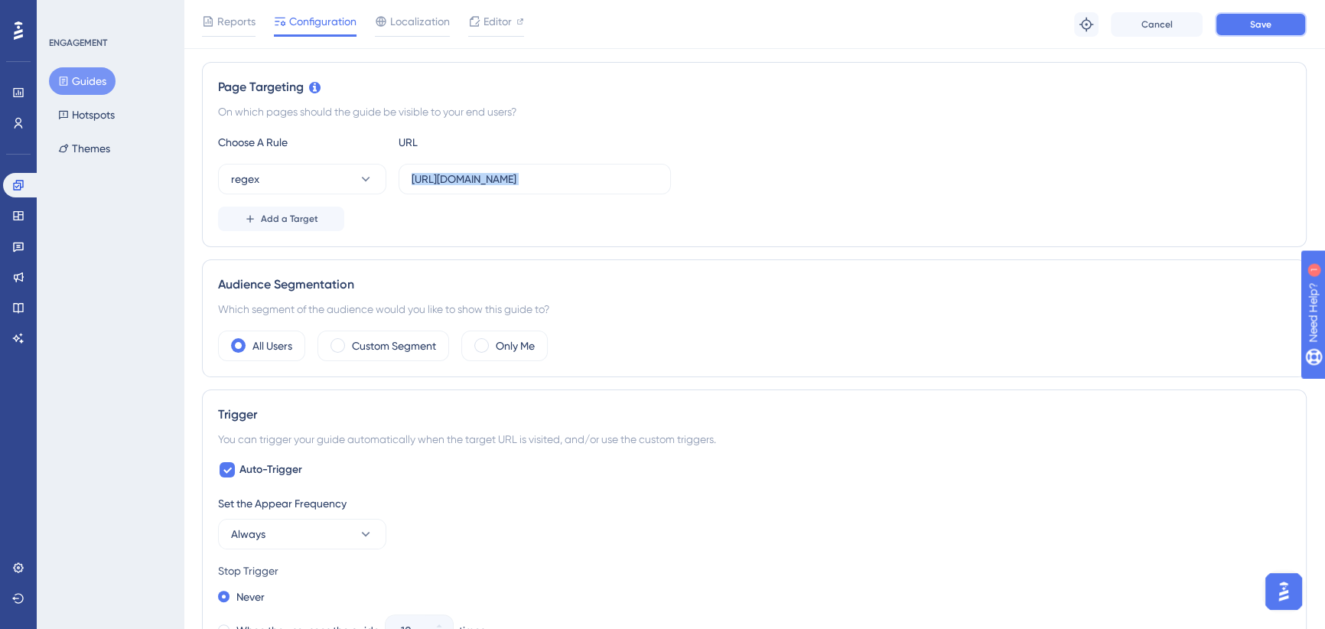
click at [1257, 34] on button "Save" at bounding box center [1261, 24] width 92 height 24
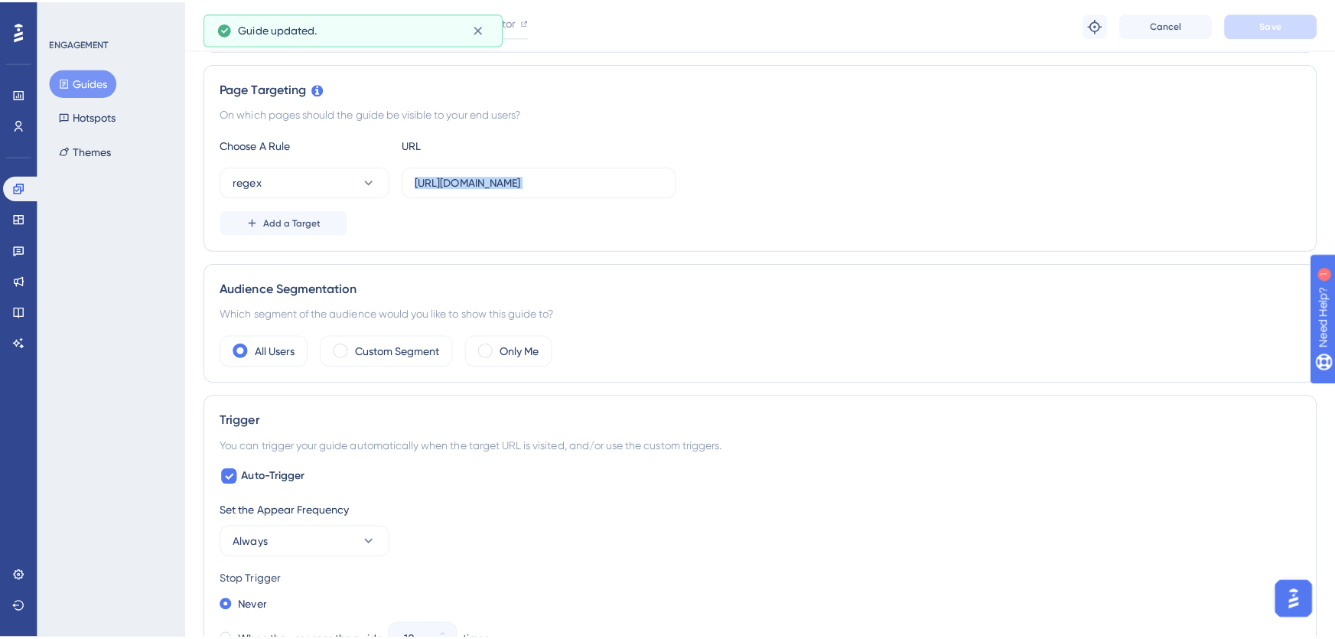
scroll to position [0, 0]
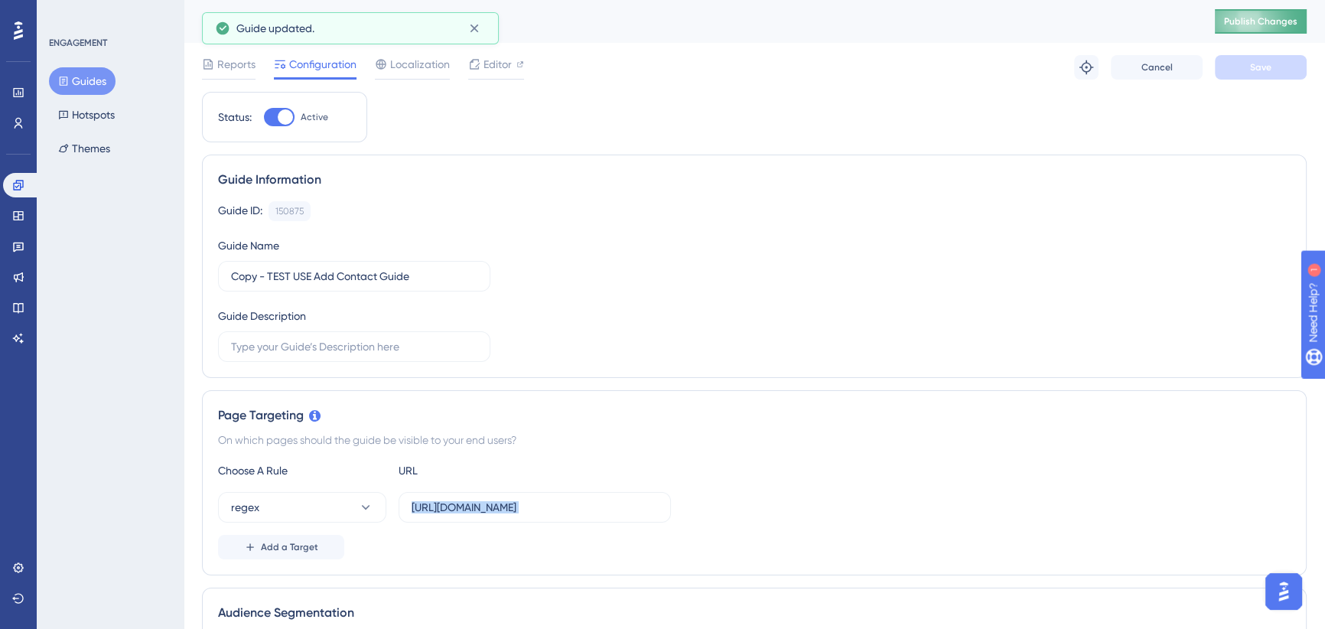
click at [1266, 32] on button "Publish Changes" at bounding box center [1261, 21] width 92 height 24
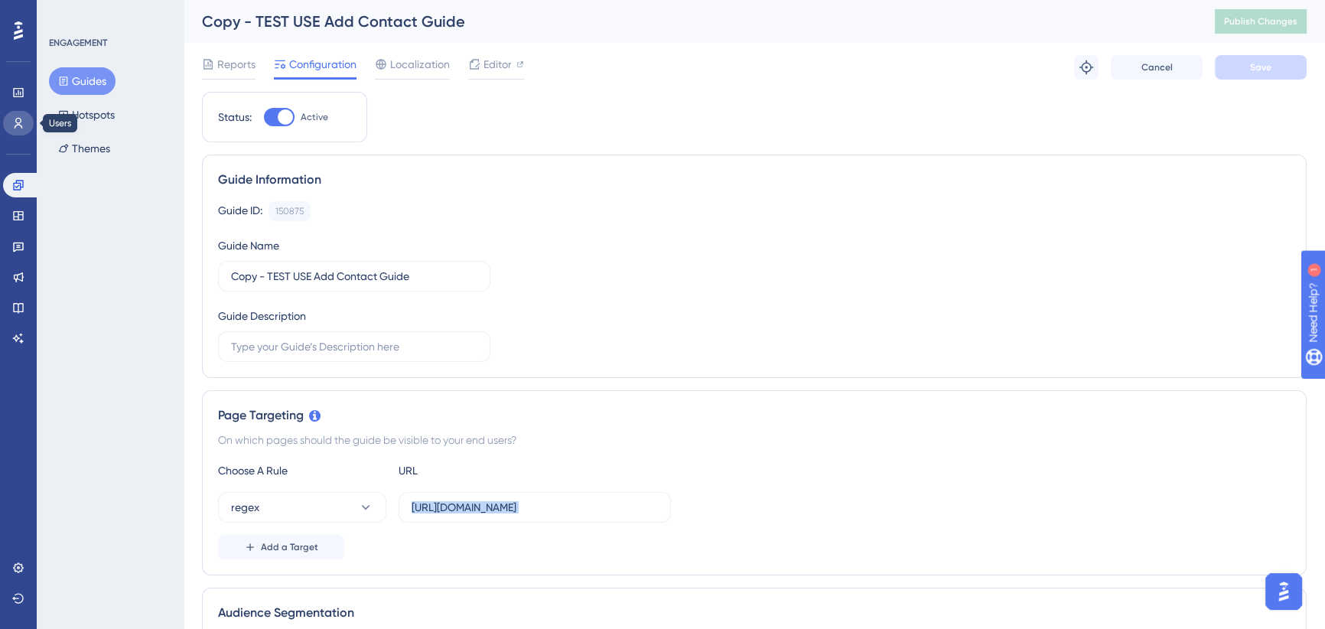
click at [14, 125] on icon at bounding box center [18, 123] width 12 height 12
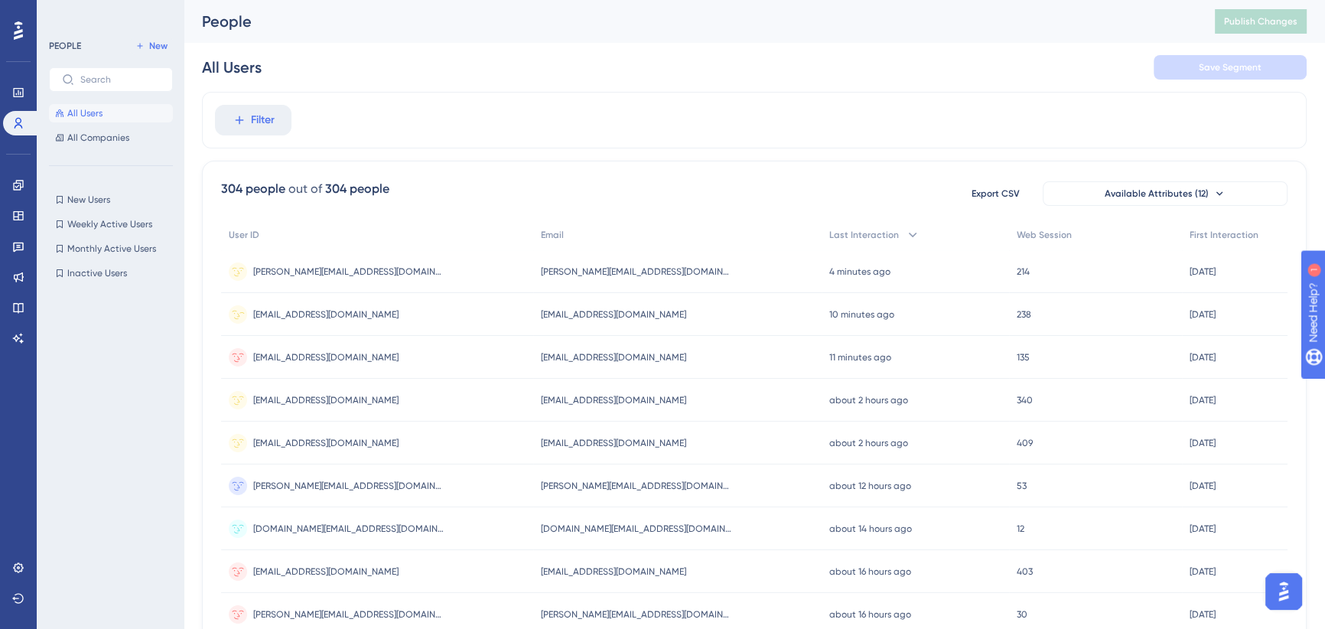
click at [555, 309] on span "[EMAIL_ADDRESS][DOMAIN_NAME]" at bounding box center [613, 314] width 145 height 12
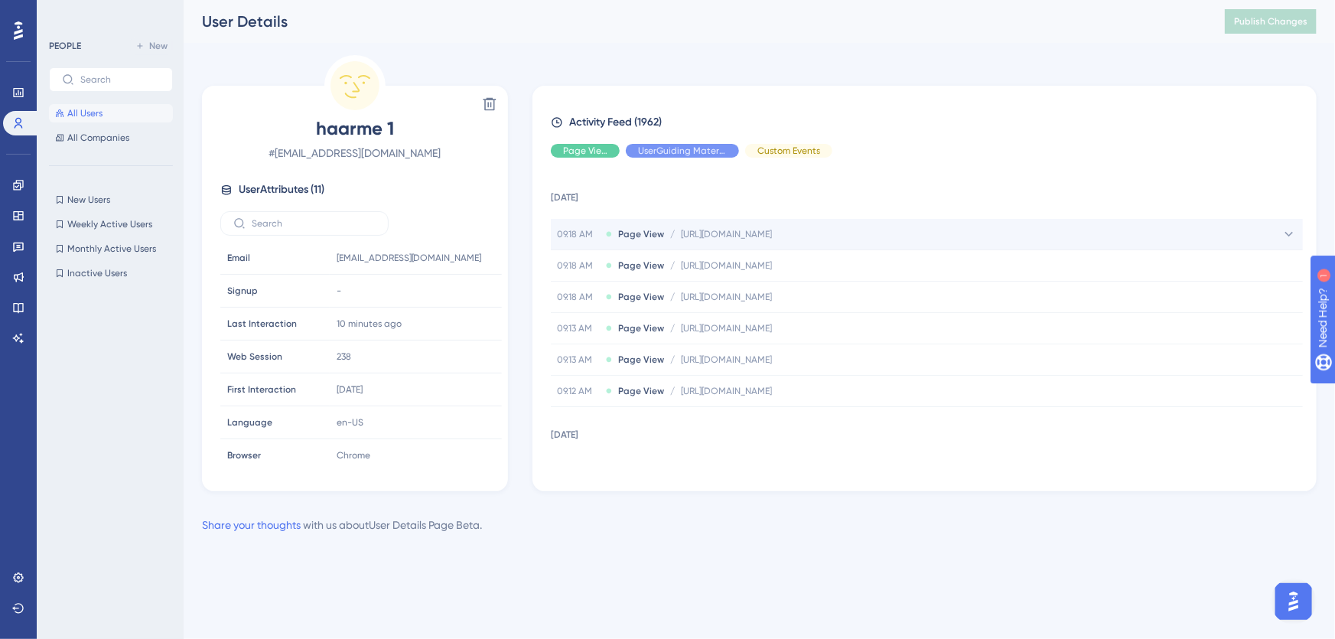
click at [1281, 233] on icon at bounding box center [1288, 233] width 15 height 15
click at [1285, 235] on icon at bounding box center [1289, 234] width 8 height 5
click at [1285, 235] on icon at bounding box center [1288, 233] width 15 height 15
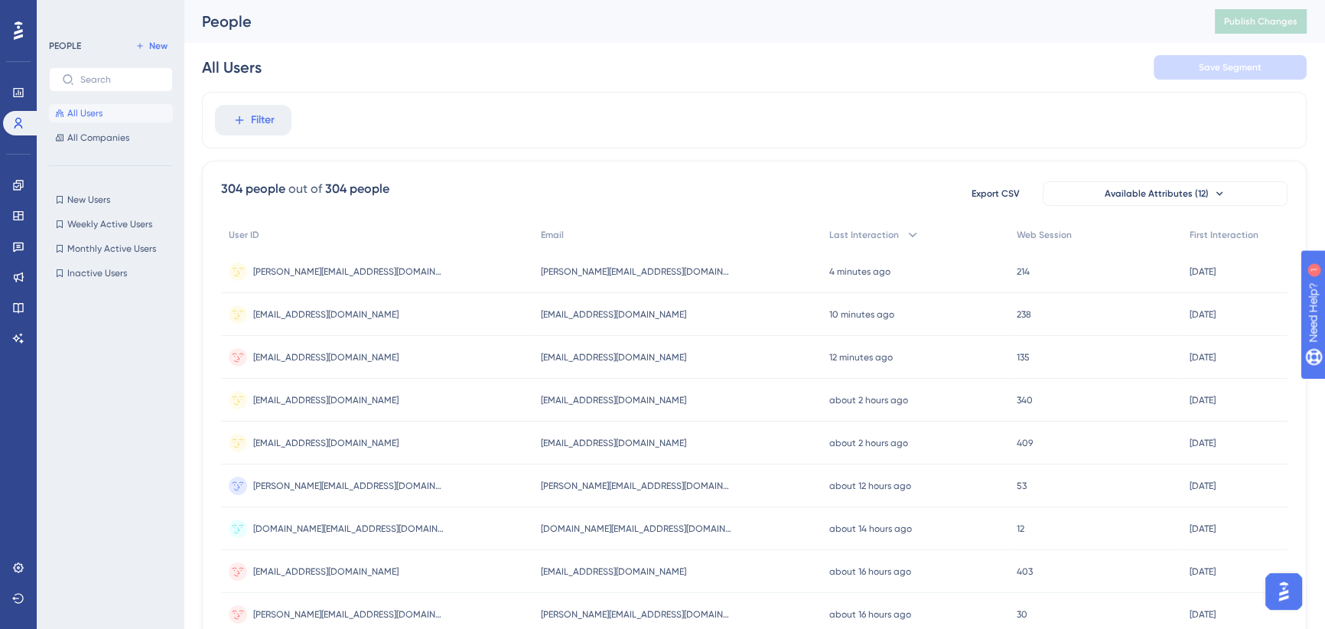
click at [558, 265] on span "[PERSON_NAME][EMAIL_ADDRESS][DOMAIN_NAME]" at bounding box center [636, 271] width 191 height 12
click at [558, 354] on span "[EMAIL_ADDRESS][DOMAIN_NAME]" at bounding box center [613, 357] width 145 height 12
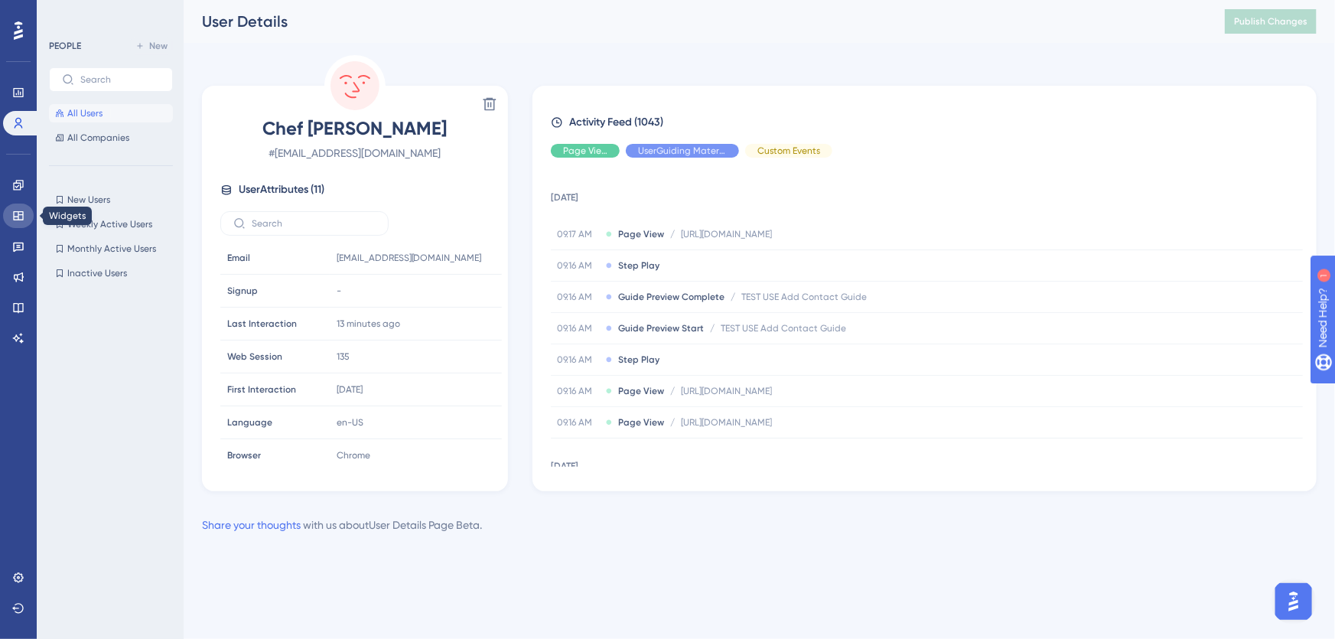
click at [19, 214] on icon at bounding box center [18, 215] width 10 height 9
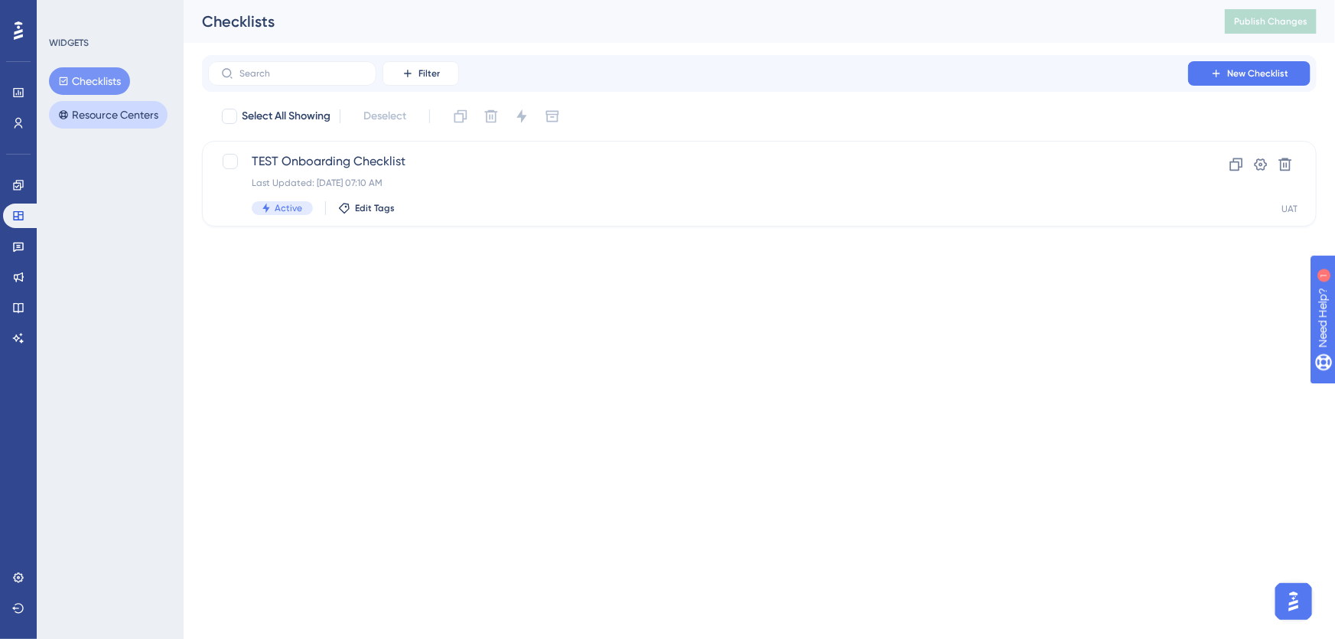
click at [106, 119] on button "Resource Centers" at bounding box center [108, 115] width 119 height 28
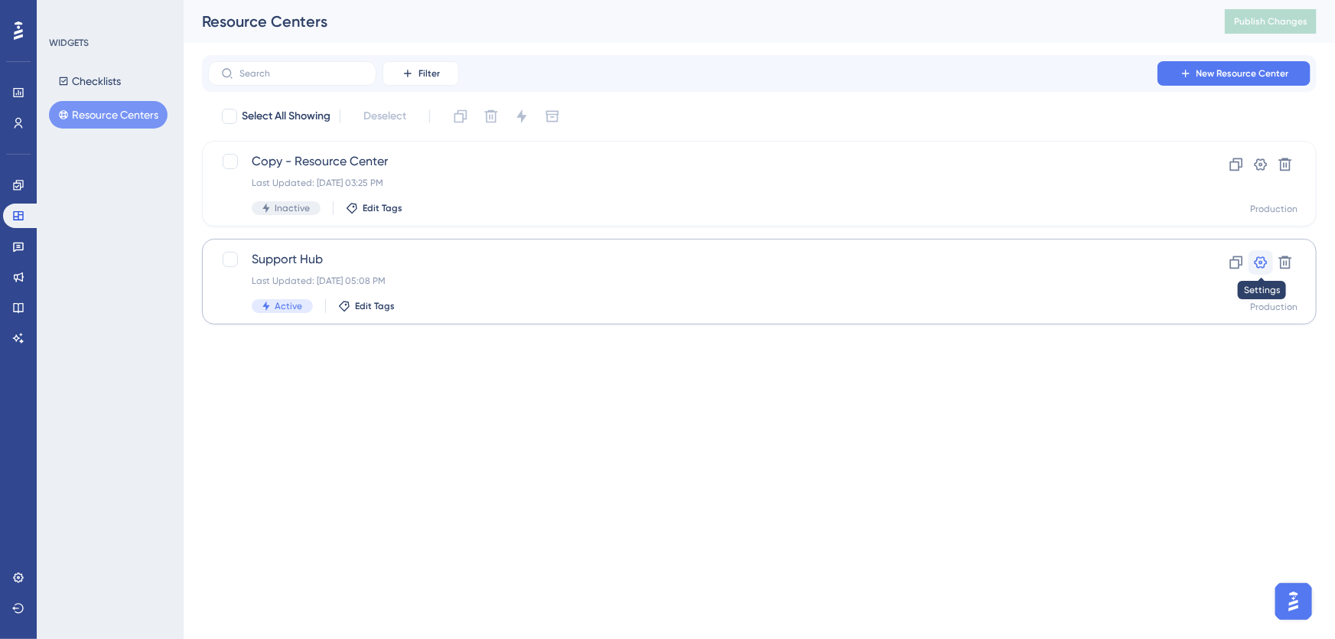
click at [1256, 263] on icon at bounding box center [1261, 262] width 13 height 12
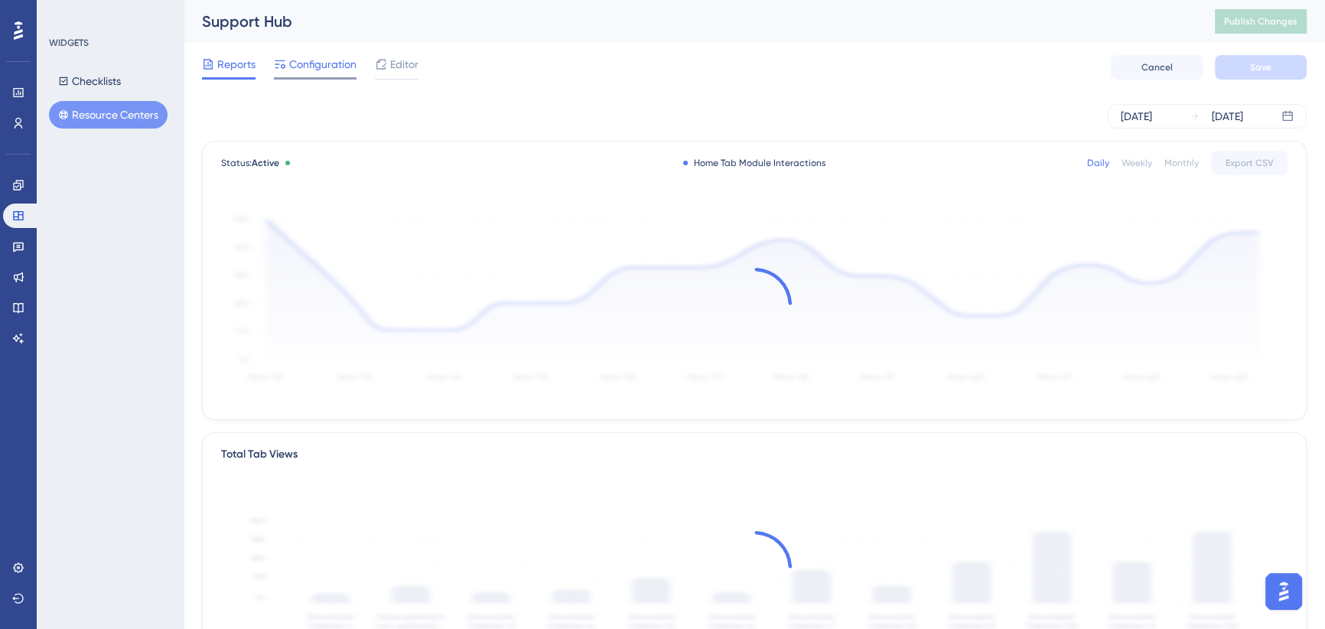
click at [316, 61] on span "Configuration" at bounding box center [322, 64] width 67 height 18
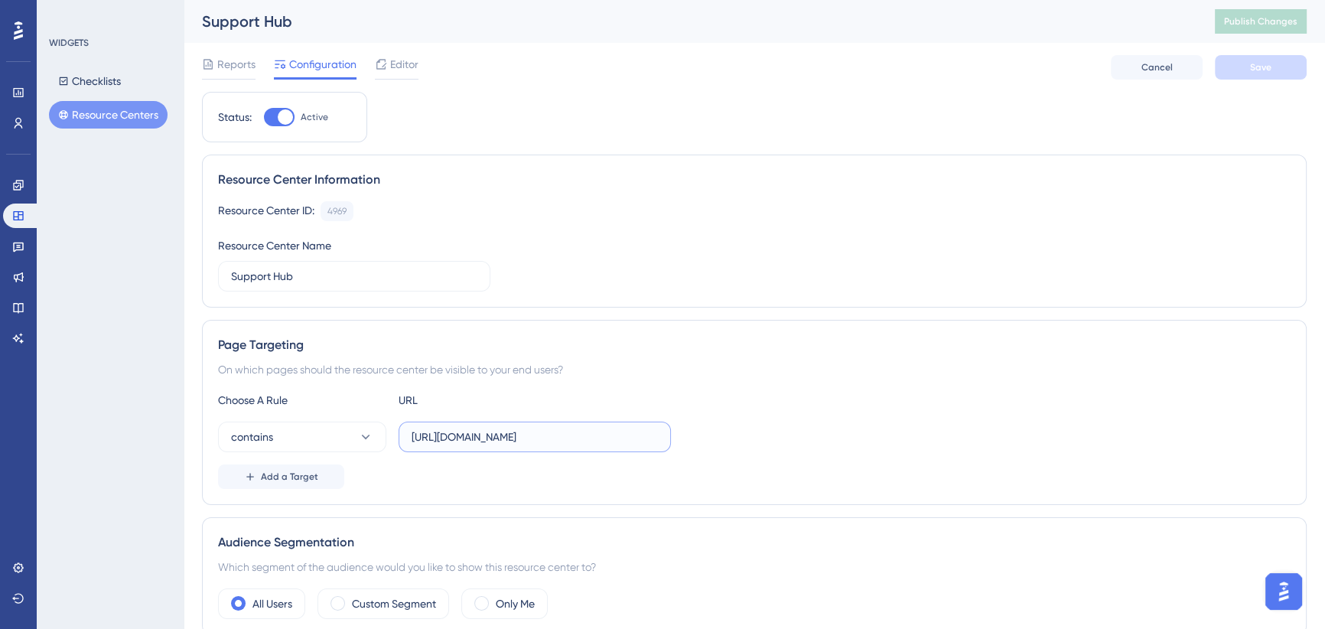
click at [509, 441] on input "[URL][DOMAIN_NAME]" at bounding box center [535, 436] width 246 height 17
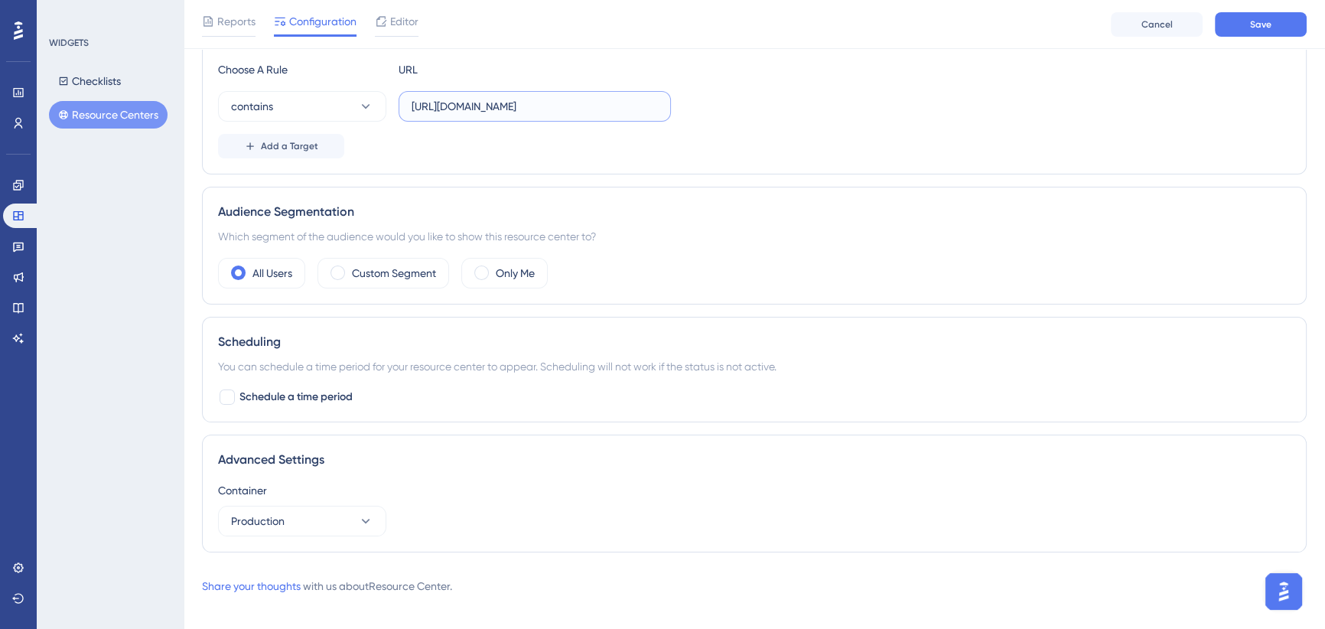
scroll to position [350, 0]
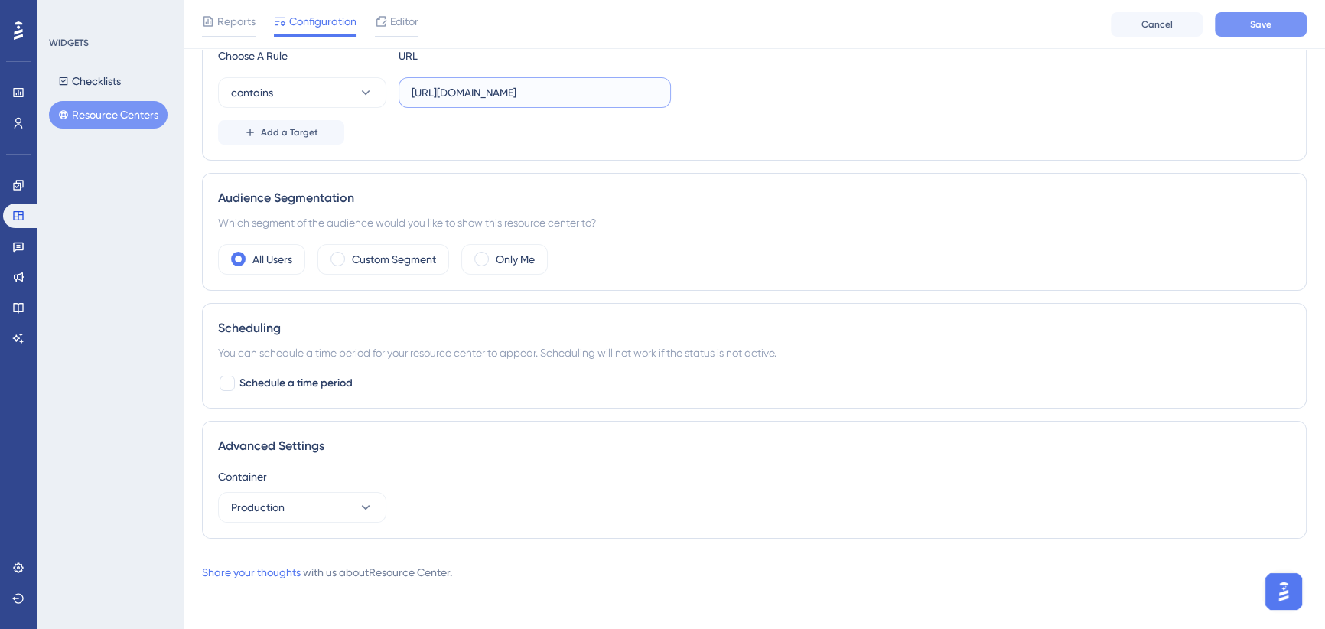
type input "[URL][DOMAIN_NAME]"
click at [1242, 24] on button "Save" at bounding box center [1261, 24] width 92 height 24
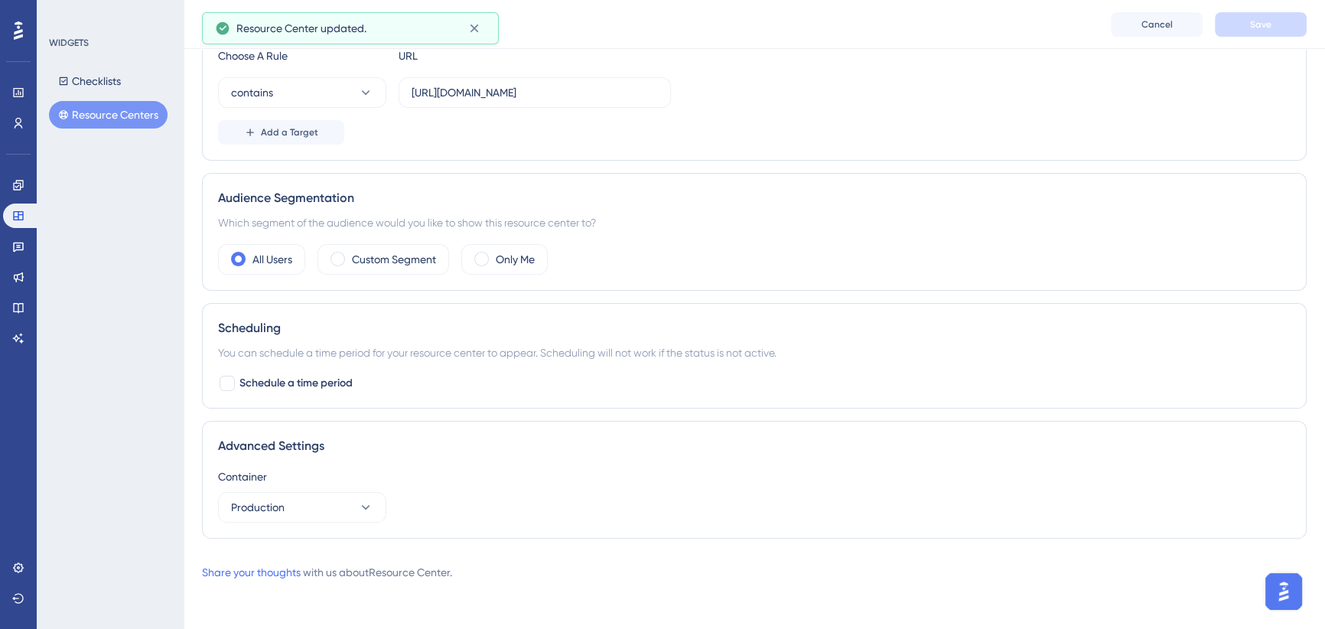
scroll to position [0, 0]
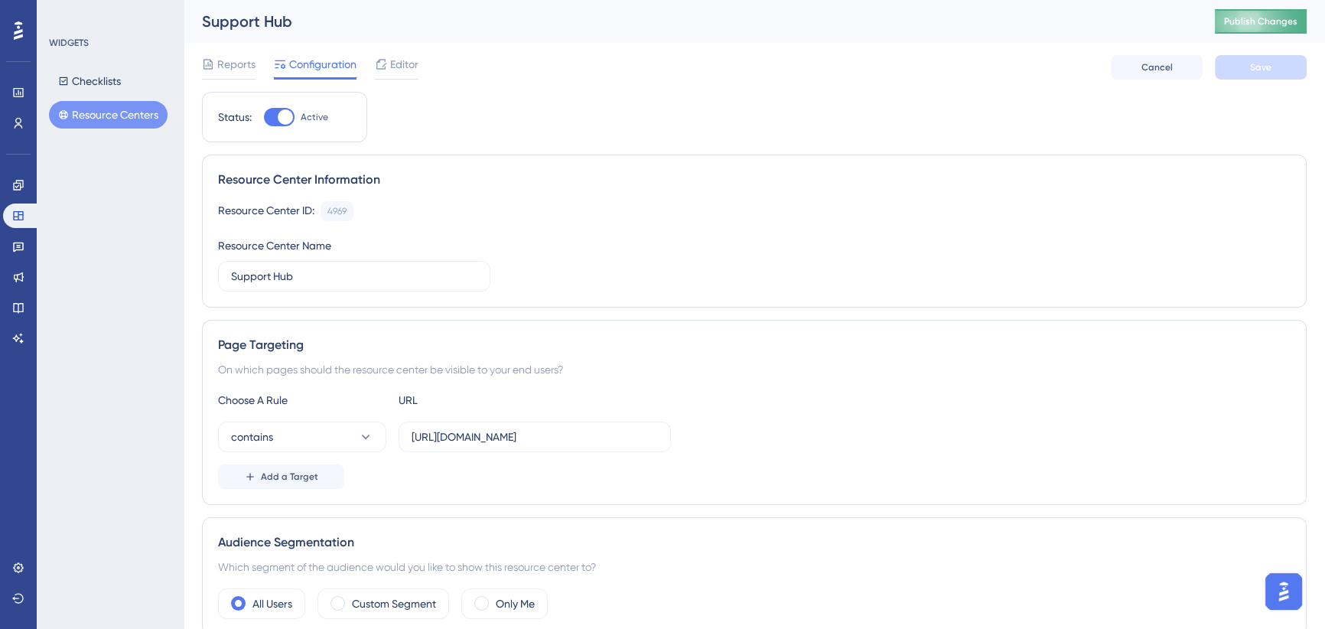
click at [1244, 22] on span "Publish Changes" at bounding box center [1260, 21] width 73 height 12
click at [230, 72] on span "Reports" at bounding box center [236, 64] width 38 height 18
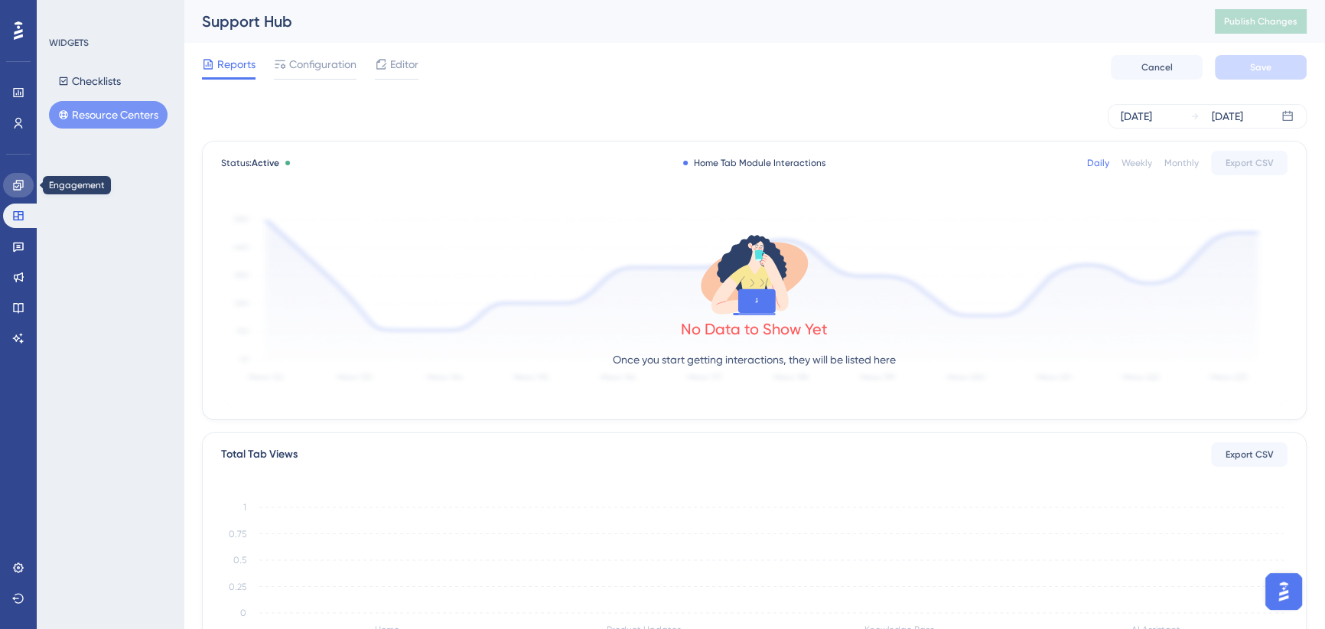
click at [15, 187] on icon at bounding box center [18, 185] width 10 height 10
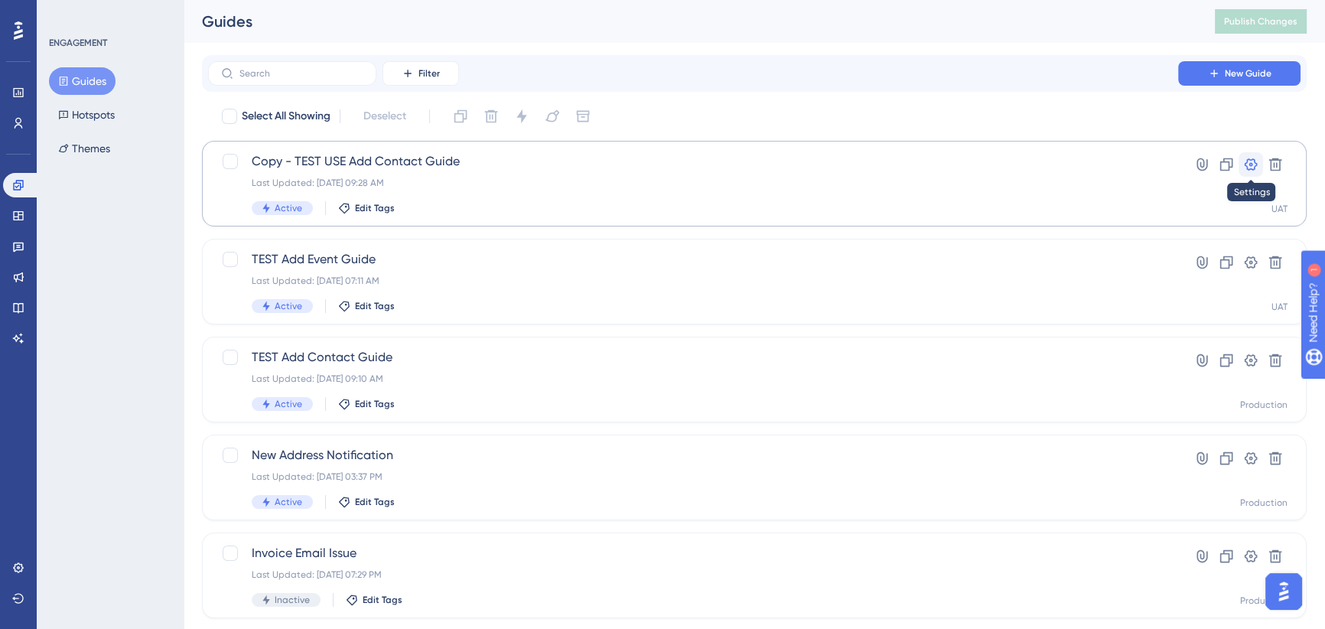
click at [1253, 164] on icon at bounding box center [1250, 164] width 15 height 15
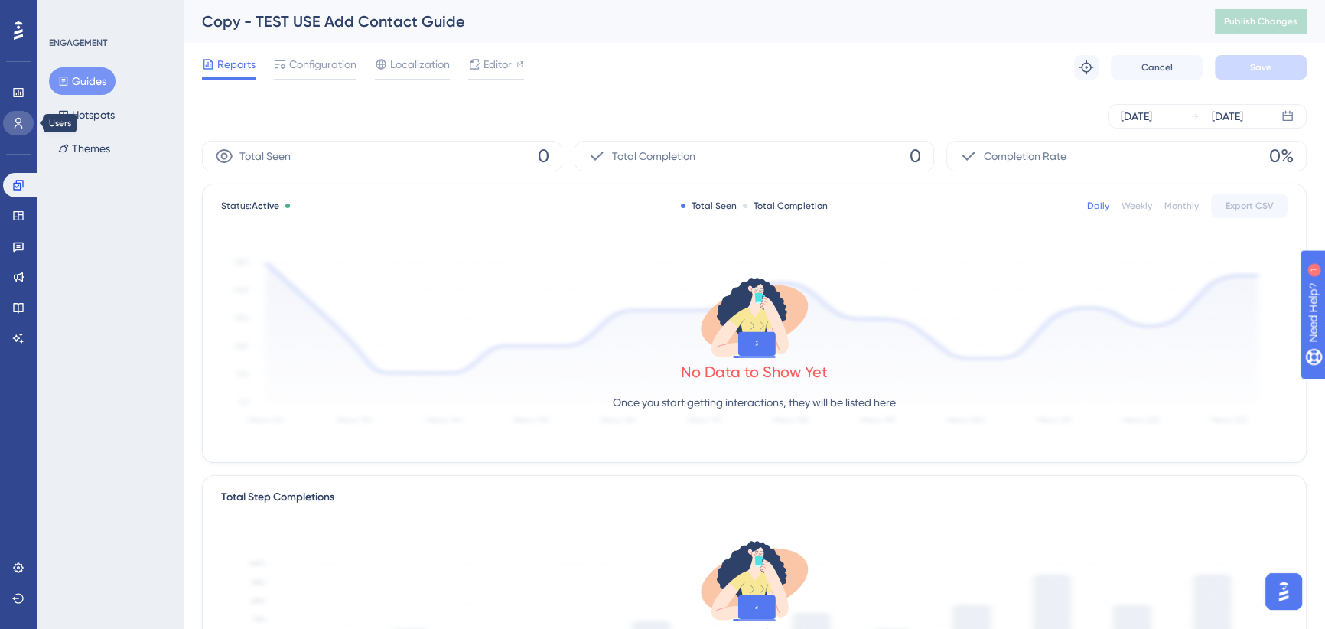
click at [15, 124] on icon at bounding box center [18, 123] width 12 height 12
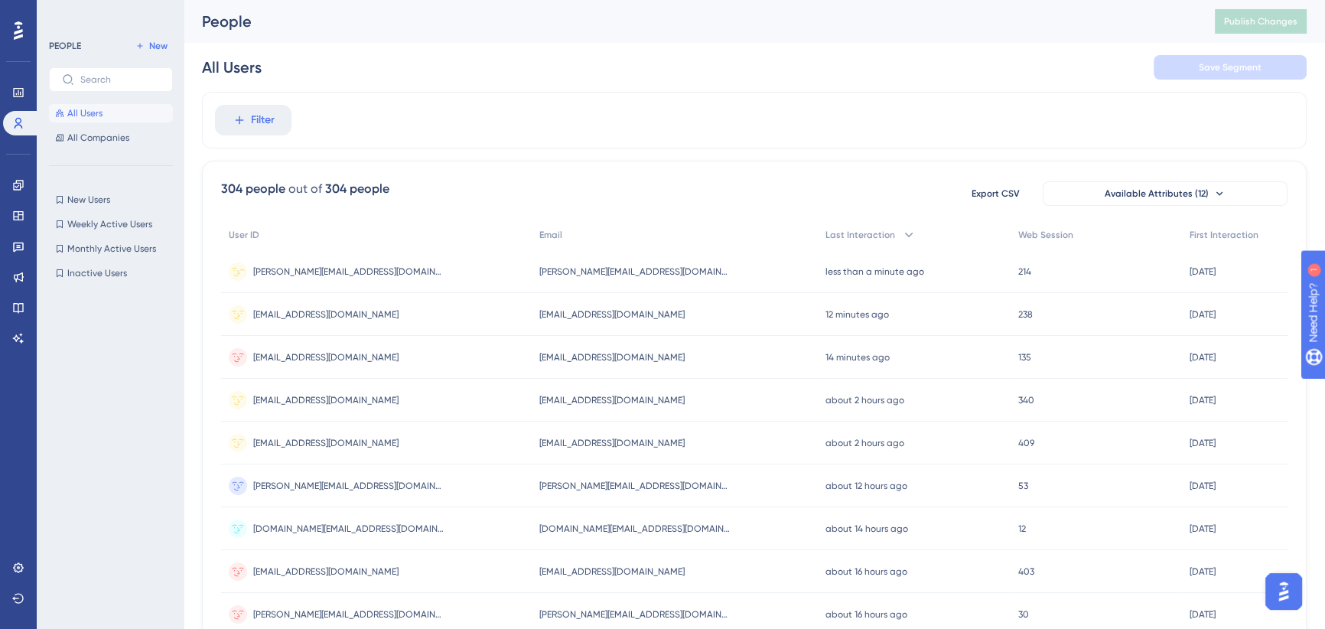
click at [613, 272] on span "[PERSON_NAME][EMAIL_ADDRESS][DOMAIN_NAME]" at bounding box center [634, 271] width 191 height 12
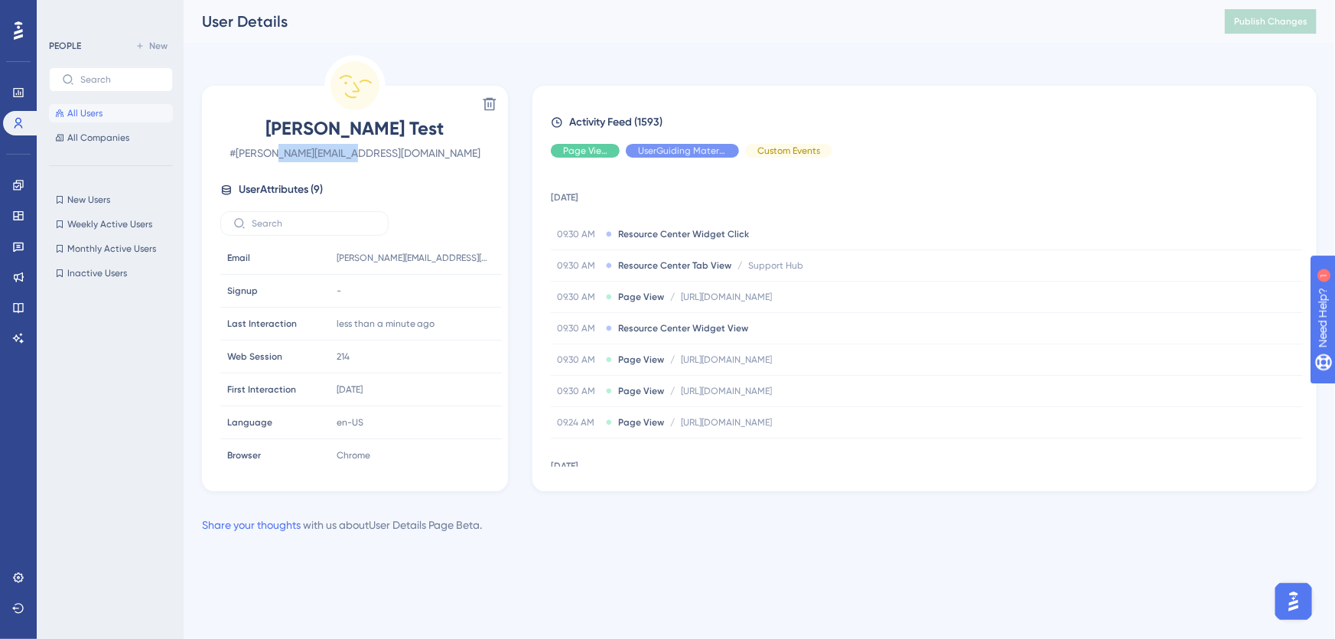
drag, startPoint x: 339, startPoint y: 155, endPoint x: 418, endPoint y: 155, distance: 78.8
click at [418, 155] on span "# [PERSON_NAME][EMAIL_ADDRESS][DOMAIN_NAME]" at bounding box center [354, 153] width 269 height 18
click at [399, 155] on span "# [PERSON_NAME][EMAIL_ADDRESS][DOMAIN_NAME]" at bounding box center [354, 153] width 269 height 18
click at [300, 190] on span "User Attributes ( 9 )" at bounding box center [281, 190] width 84 height 18
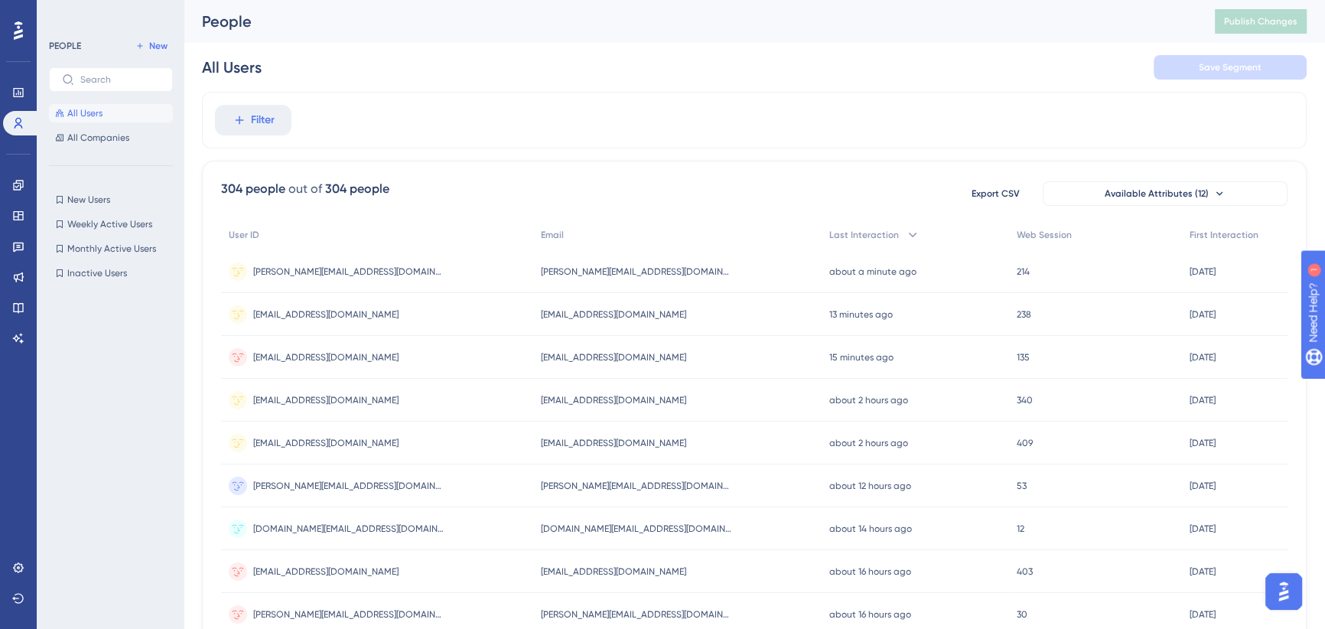
click at [562, 314] on span "[EMAIL_ADDRESS][DOMAIN_NAME]" at bounding box center [613, 314] width 145 height 12
click at [245, 119] on icon at bounding box center [240, 120] width 14 height 14
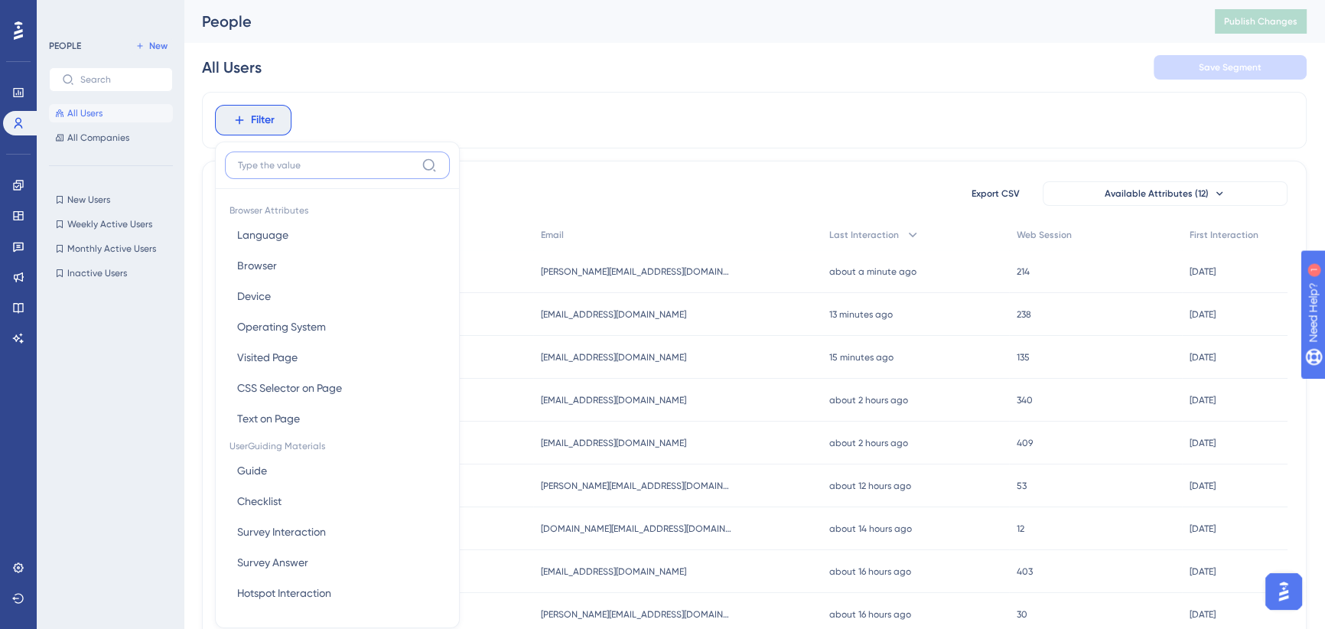
scroll to position [70, 0]
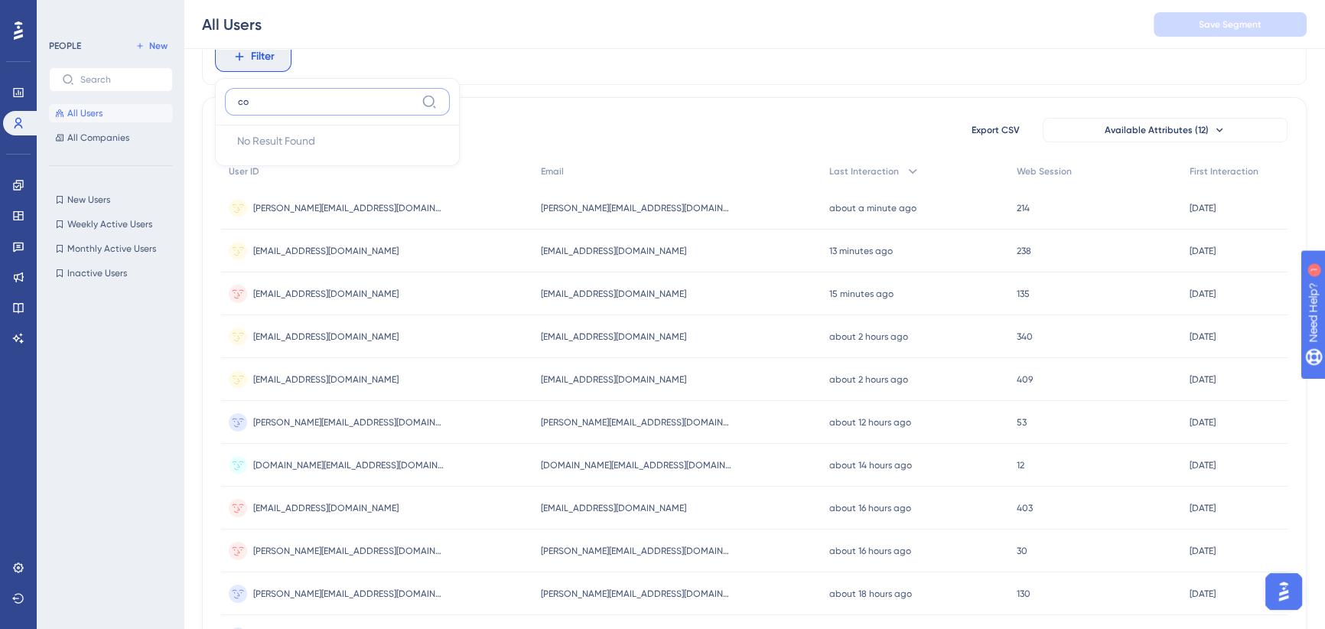
type input "c"
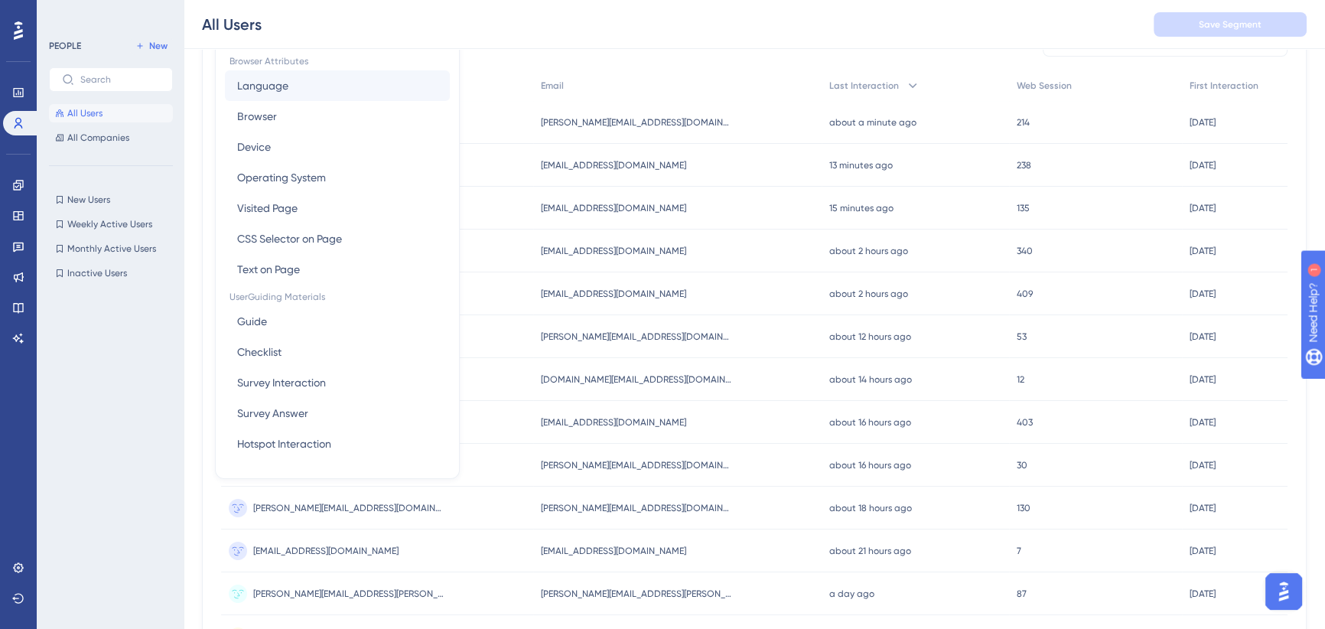
scroll to position [0, 0]
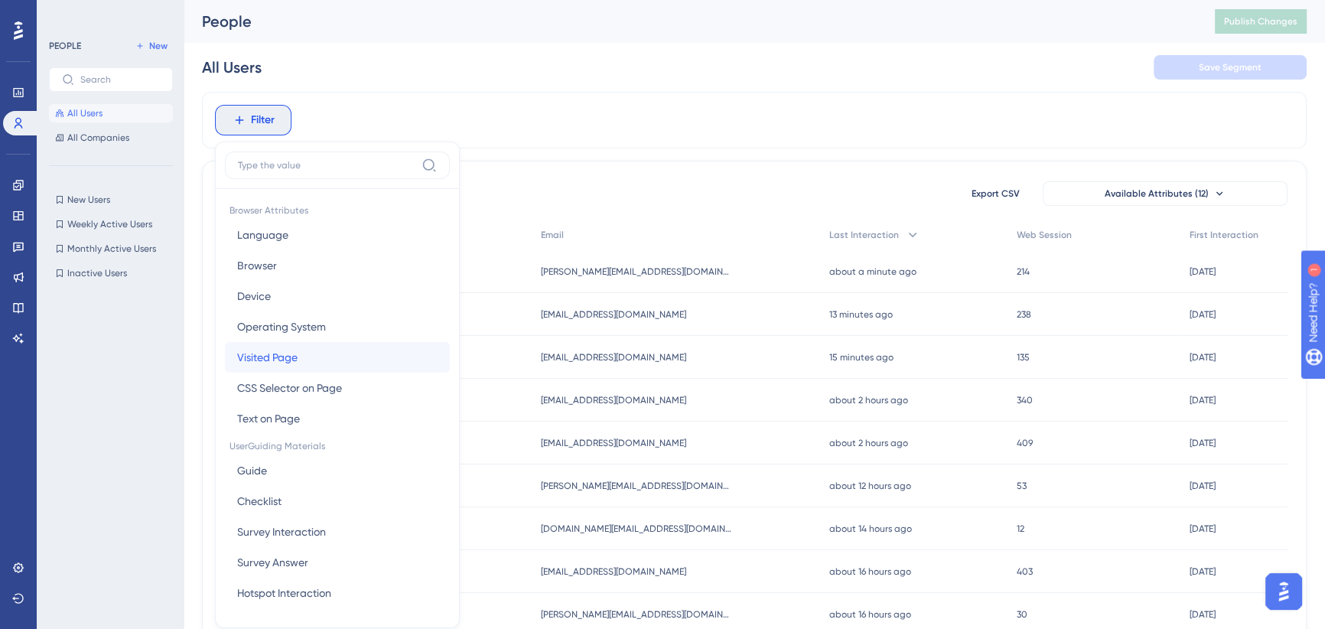
click at [324, 352] on button "Visited Page Visited Page" at bounding box center [337, 357] width 225 height 31
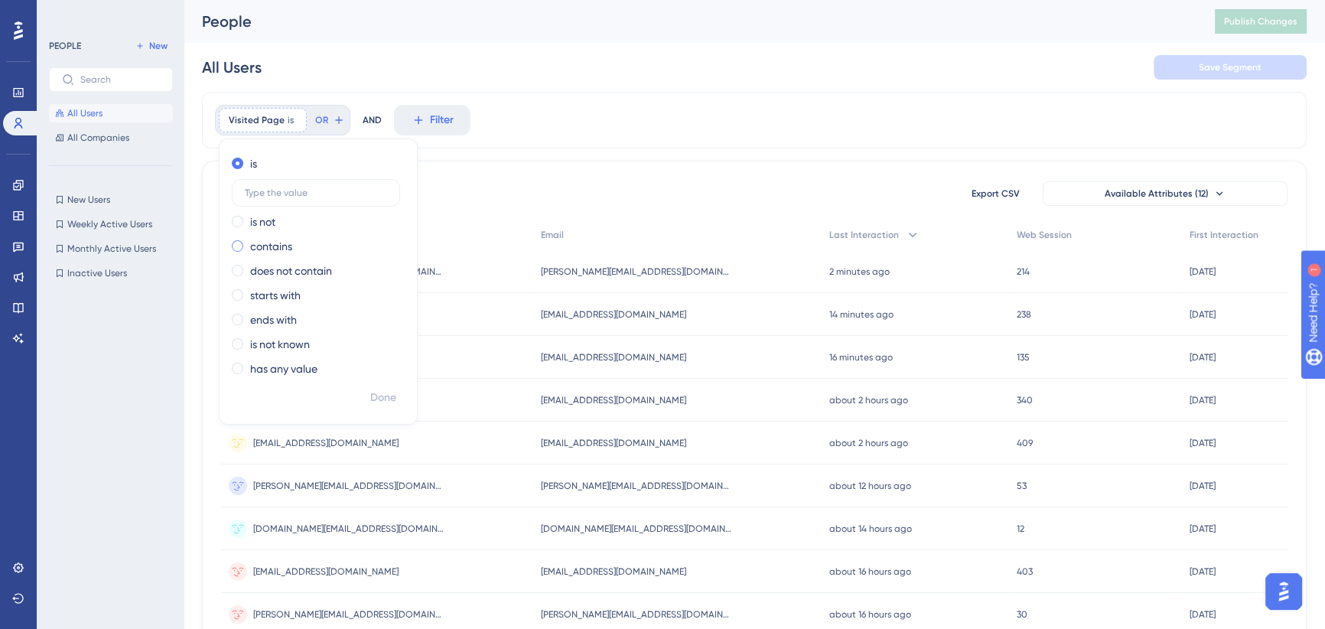
click at [237, 245] on span at bounding box center [237, 245] width 11 height 11
click at [248, 242] on input "radio" at bounding box center [248, 242] width 0 height 0
paste input "[URL]"
type input "https://[URL]"
click at [382, 398] on span "Done" at bounding box center [383, 398] width 26 height 18
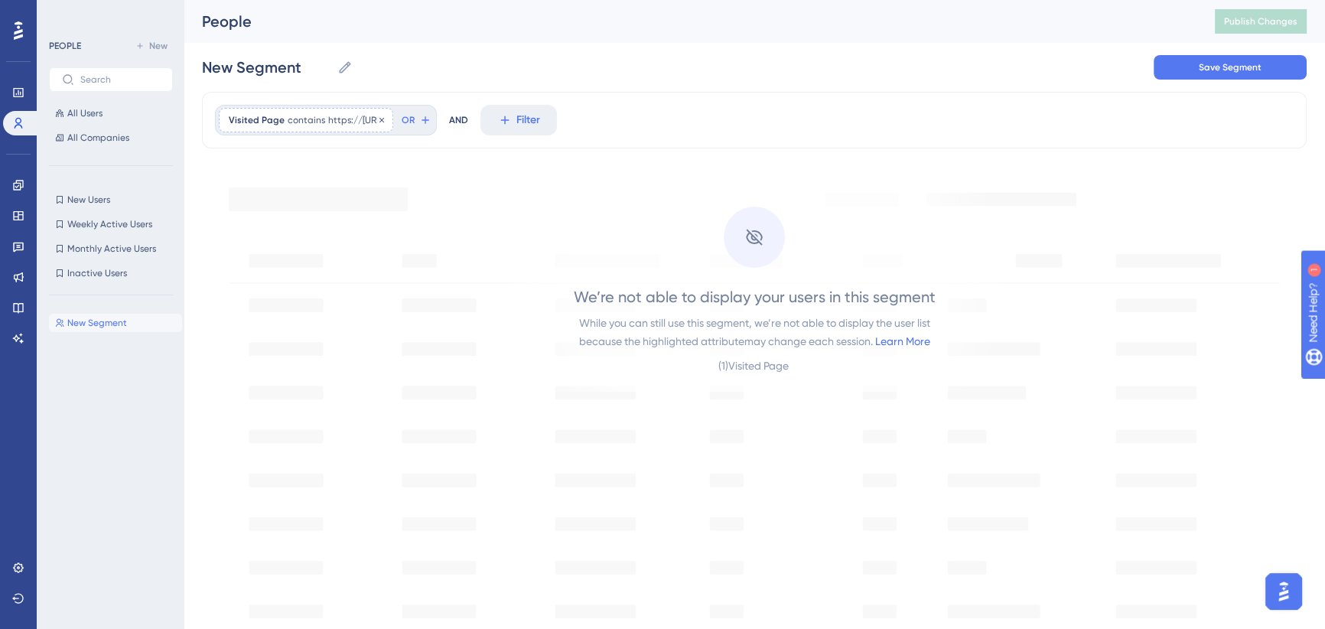
click at [382, 120] on span "https://[URL]" at bounding box center [355, 120] width 55 height 12
drag, startPoint x: 278, startPoint y: 240, endPoint x: 184, endPoint y: 240, distance: 93.3
click at [185, 240] on div "Performance Users Engagement Widgets Feedback Product Updates Knowledge Base AI…" at bounding box center [754, 561] width 1141 height 1123
click at [347, 114] on span "https://[URL]" at bounding box center [355, 120] width 55 height 12
drag, startPoint x: 309, startPoint y: 242, endPoint x: 223, endPoint y: 244, distance: 86.5
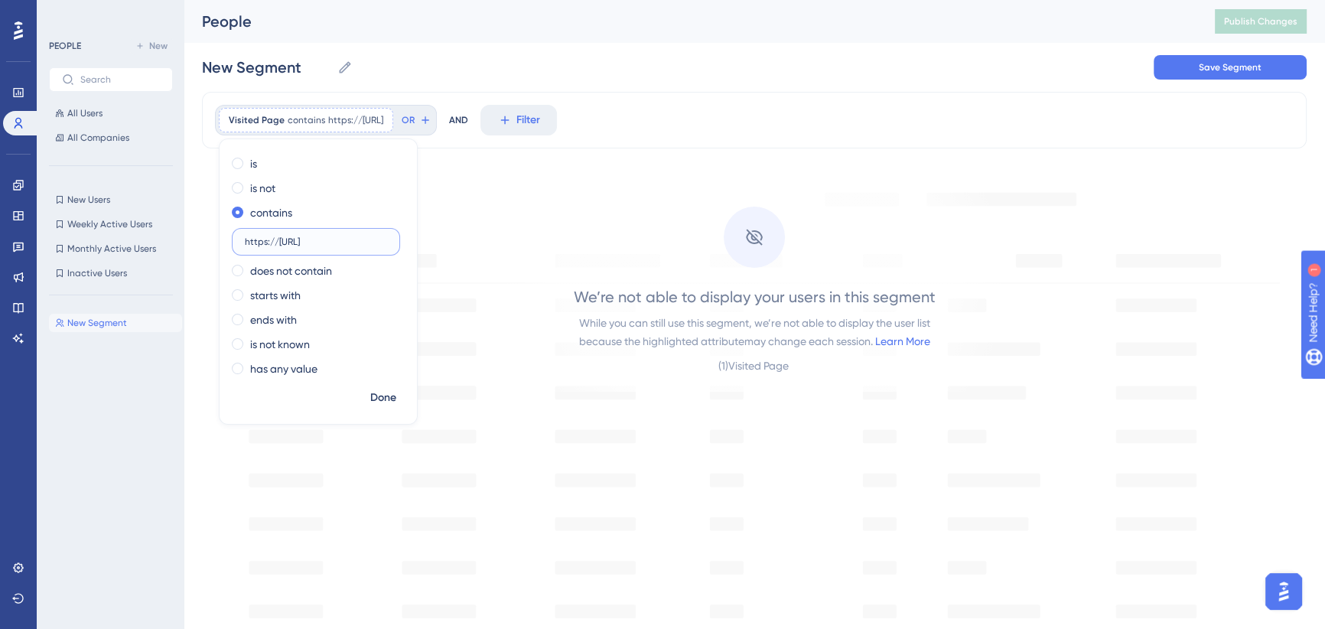
click at [223, 244] on div "is is not contains https://[URL] does not contain starts with ends with is not …" at bounding box center [318, 267] width 197 height 233
type input "icy-desert"
click at [383, 393] on span "Done" at bounding box center [383, 398] width 26 height 18
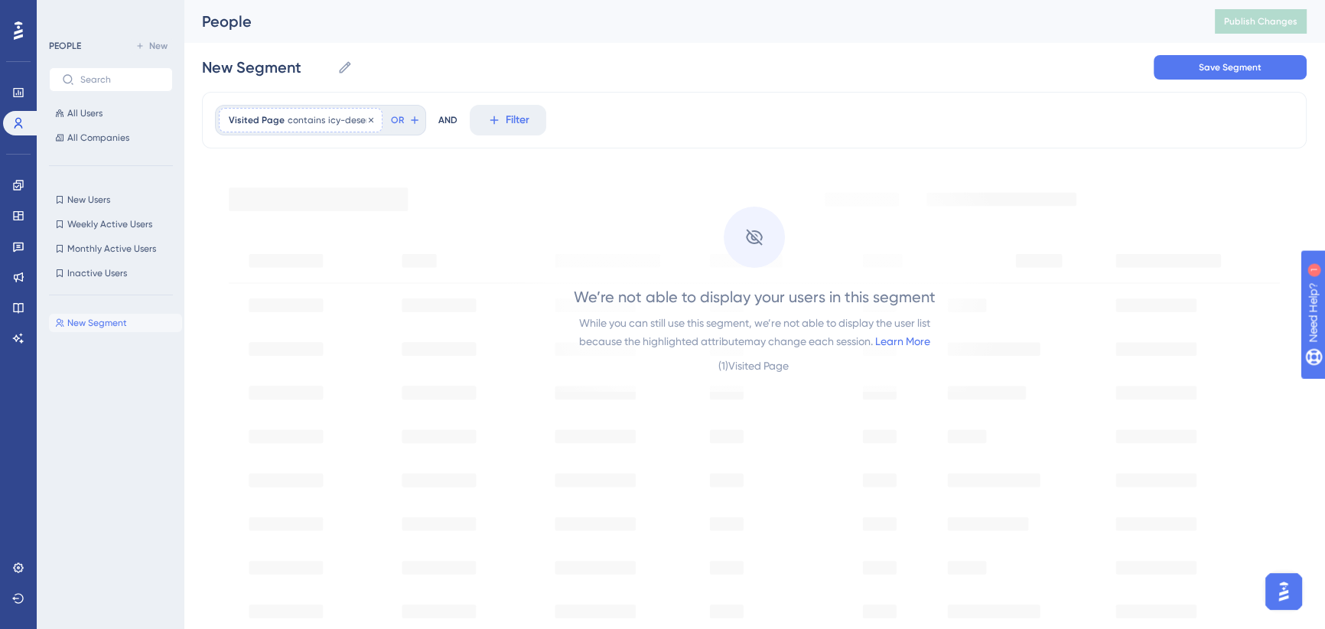
click at [316, 119] on span "contains" at bounding box center [306, 120] width 37 height 12
click at [245, 243] on label "icy-desert" at bounding box center [316, 242] width 168 height 28
click at [245, 243] on input "icy-desert" at bounding box center [316, 241] width 142 height 11
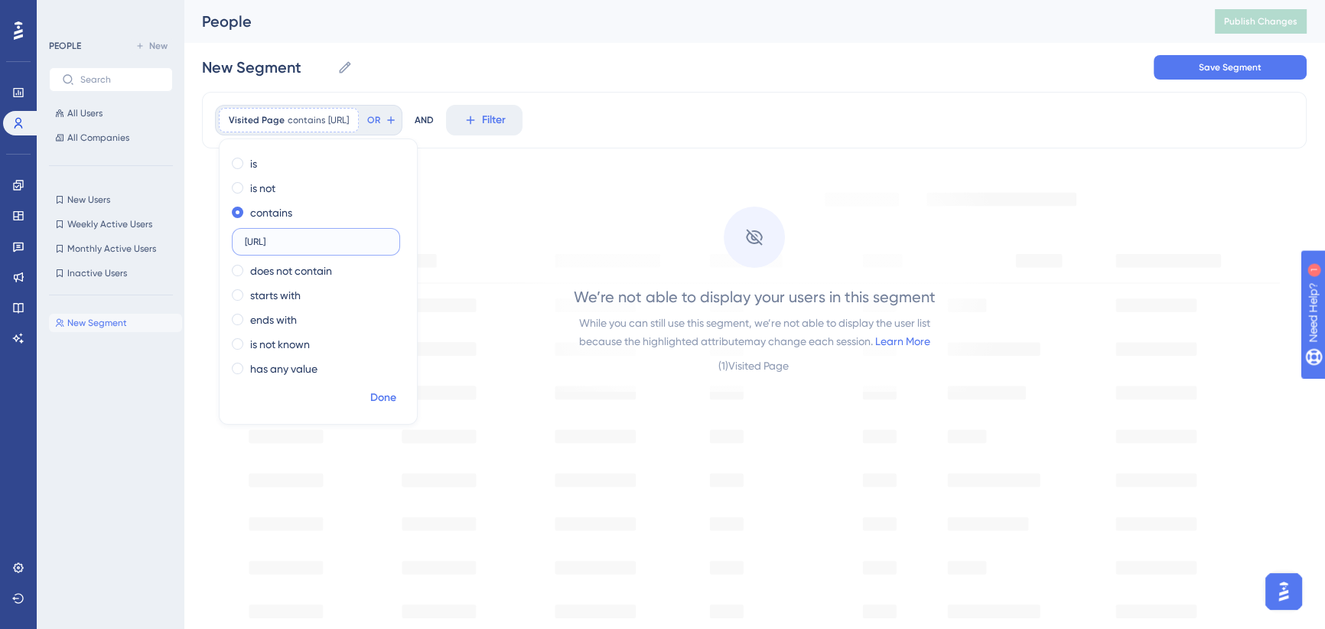
type input "[URL]"
click at [391, 398] on span "Done" at bounding box center [383, 398] width 26 height 18
click at [349, 116] on span "[URL]" at bounding box center [338, 120] width 21 height 12
drag, startPoint x: 334, startPoint y: 242, endPoint x: 218, endPoint y: 238, distance: 116.3
click at [219, 238] on div "is is not contains [URL] does not contain starts with ends with is not known ha…" at bounding box center [318, 281] width 199 height 286
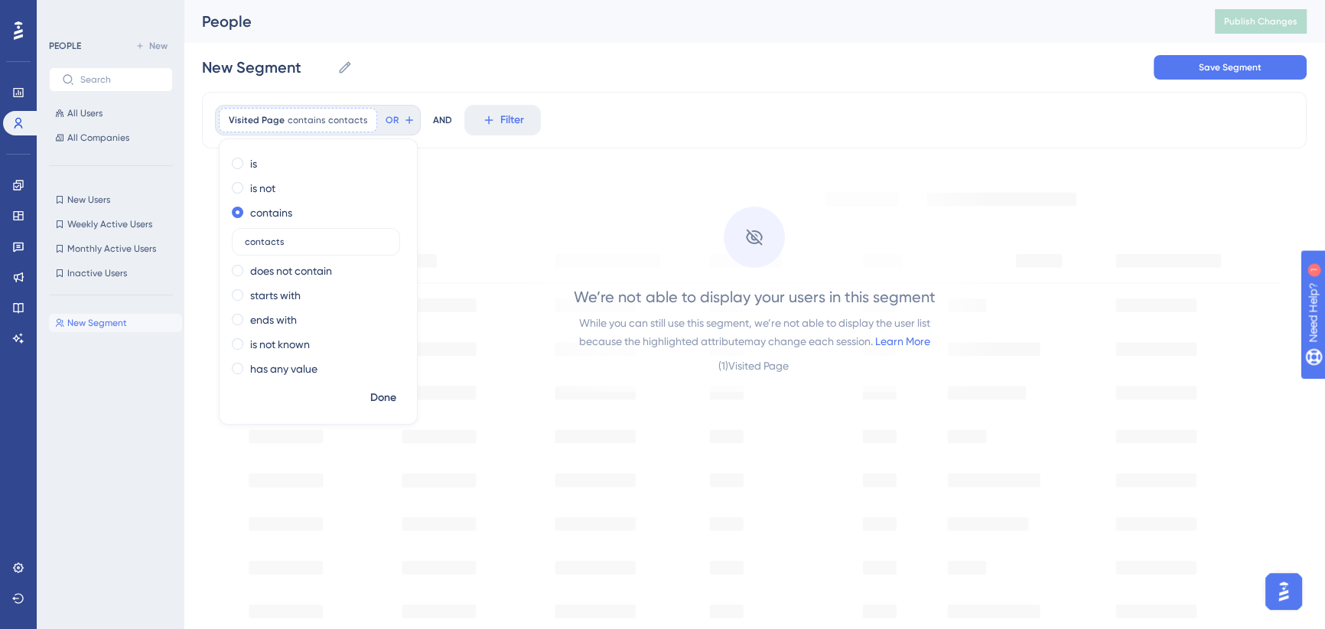
type input "contacts"
click at [392, 405] on span "Done" at bounding box center [383, 398] width 26 height 18
click at [321, 117] on div "Visited Page contains contacts contacts Remove" at bounding box center [298, 120] width 158 height 24
click at [242, 242] on label "contacts" at bounding box center [316, 242] width 168 height 28
click at [245, 242] on input "contacts" at bounding box center [316, 241] width 142 height 11
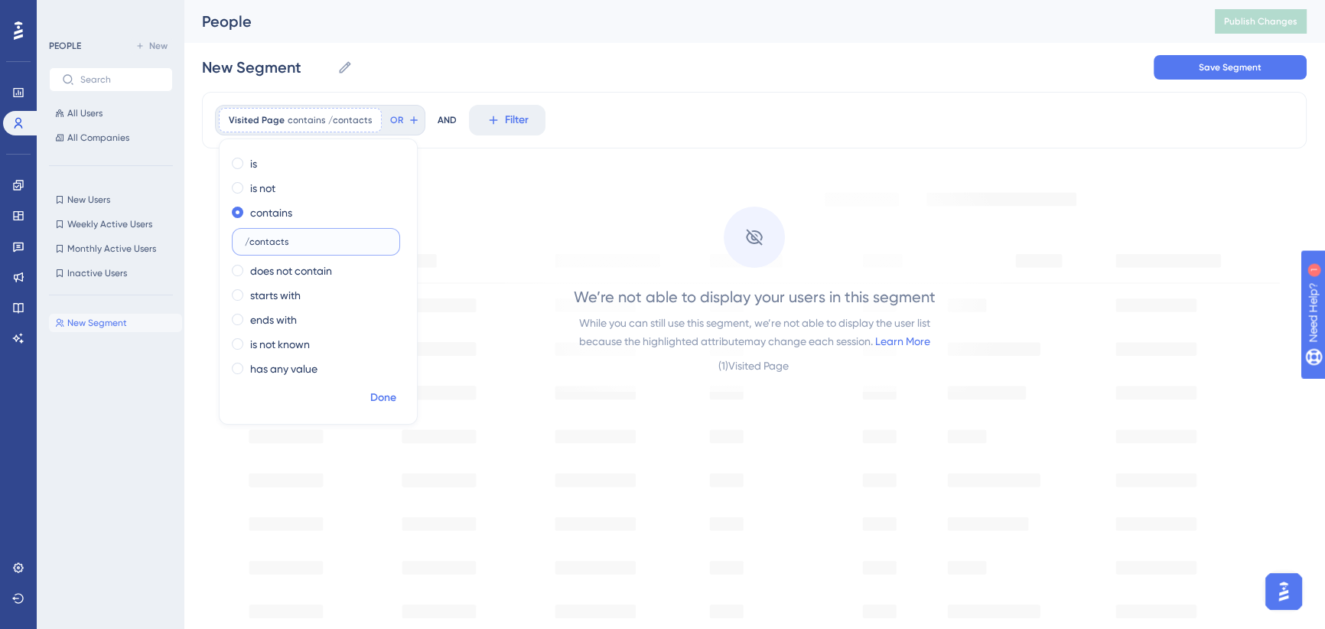
type input "/contacts"
click at [383, 395] on span "Done" at bounding box center [383, 398] width 26 height 18
click at [314, 119] on span "contains" at bounding box center [306, 120] width 37 height 12
click at [842, 89] on div "New Segment New Segment Save Segment" at bounding box center [754, 67] width 1105 height 49
click at [269, 118] on span "Visited Page" at bounding box center [257, 120] width 56 height 12
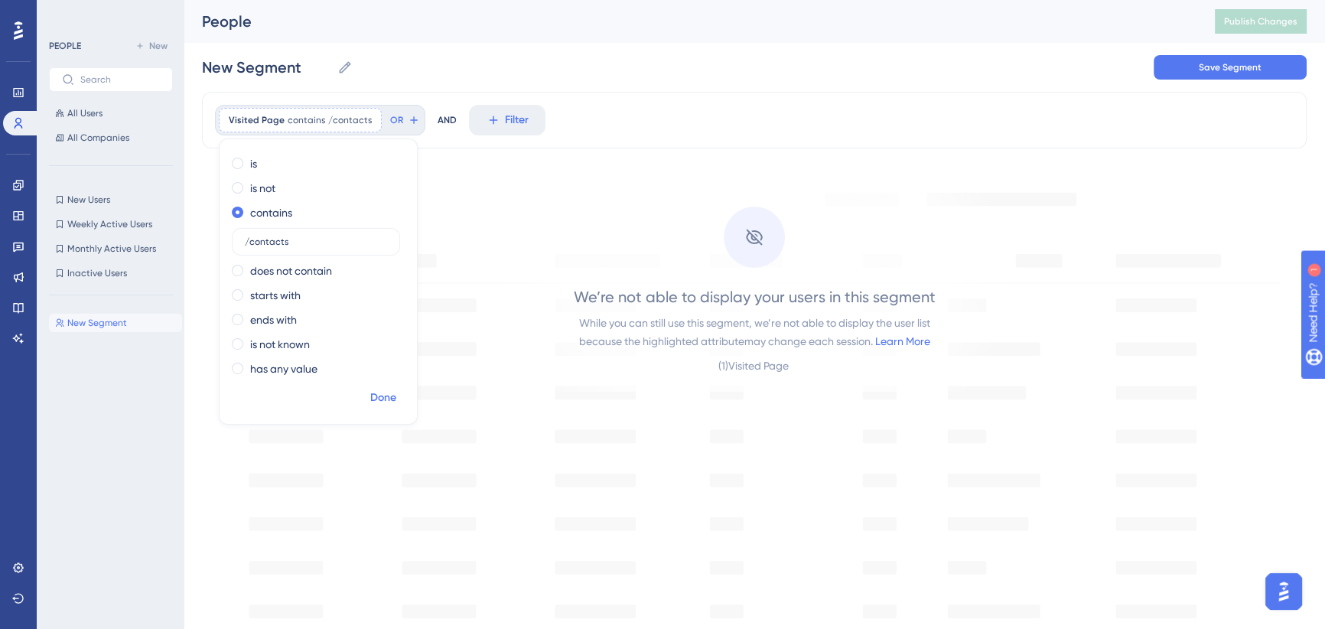
click at [384, 395] on span "Done" at bounding box center [383, 398] width 26 height 18
click at [120, 322] on span "New Segment" at bounding box center [97, 323] width 60 height 12
click at [89, 205] on span "New Users" at bounding box center [88, 200] width 43 height 12
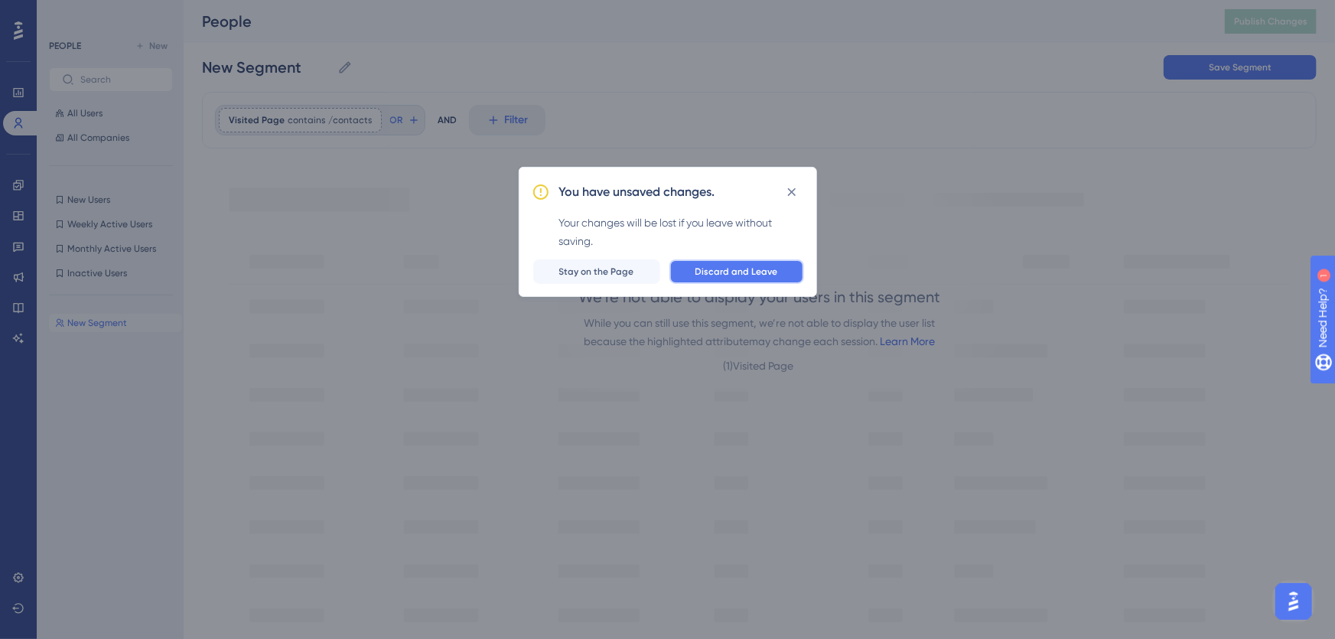
click at [718, 271] on span "Discard and Leave" at bounding box center [736, 271] width 83 height 12
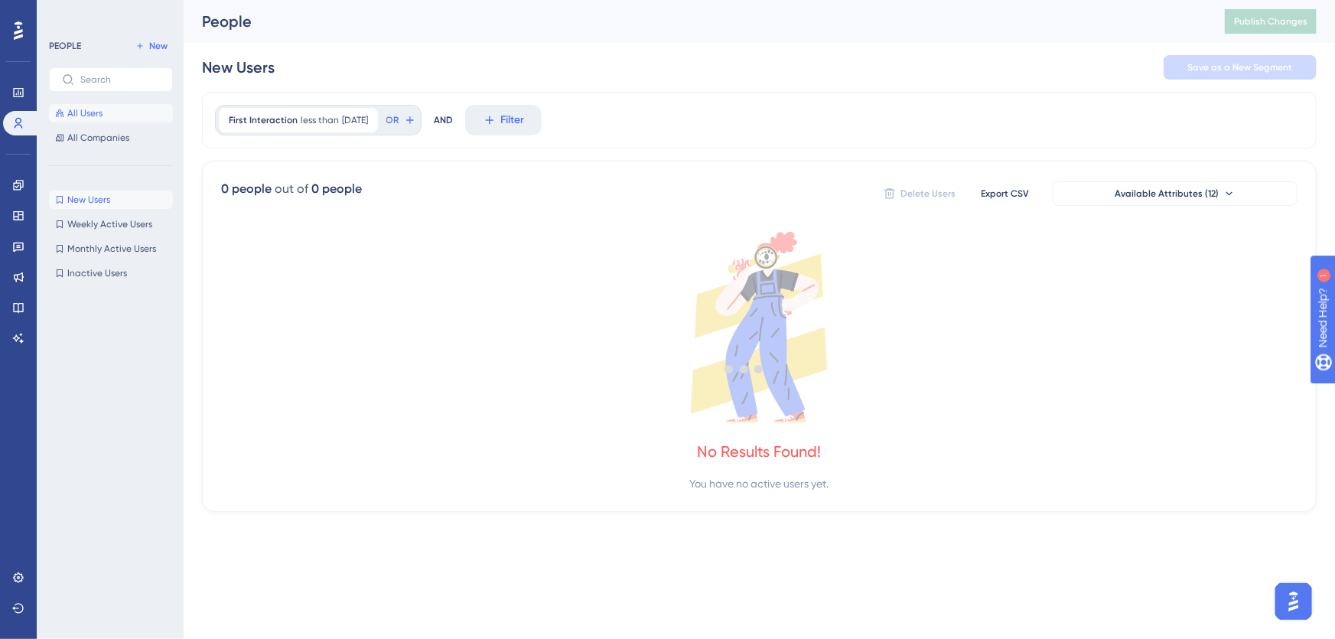
click at [98, 114] on span "All Users" at bounding box center [84, 113] width 35 height 12
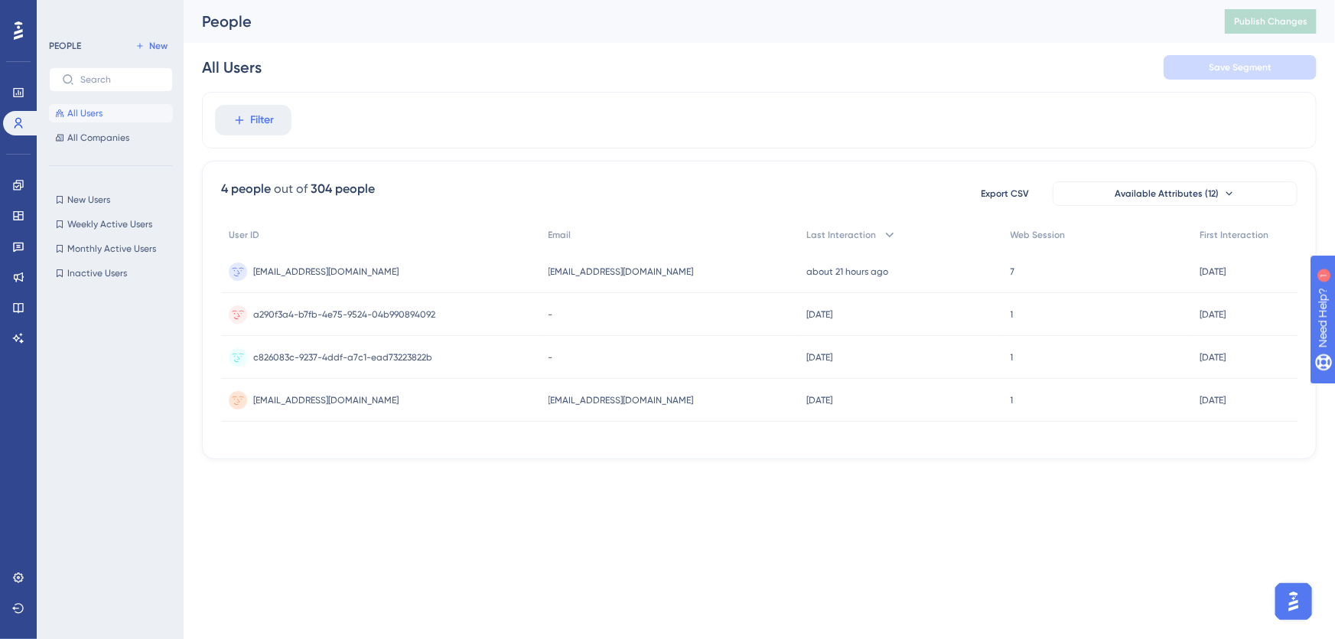
click at [80, 110] on span "All Users" at bounding box center [84, 113] width 35 height 12
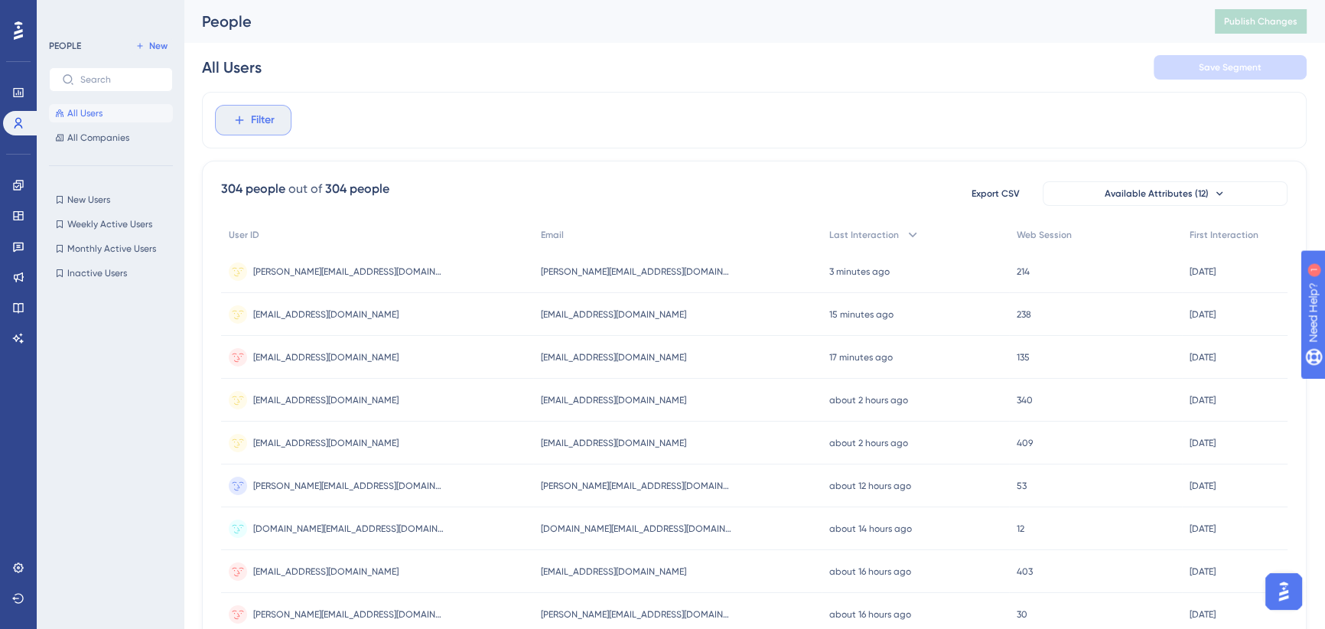
click at [258, 121] on span "Filter" at bounding box center [263, 120] width 24 height 18
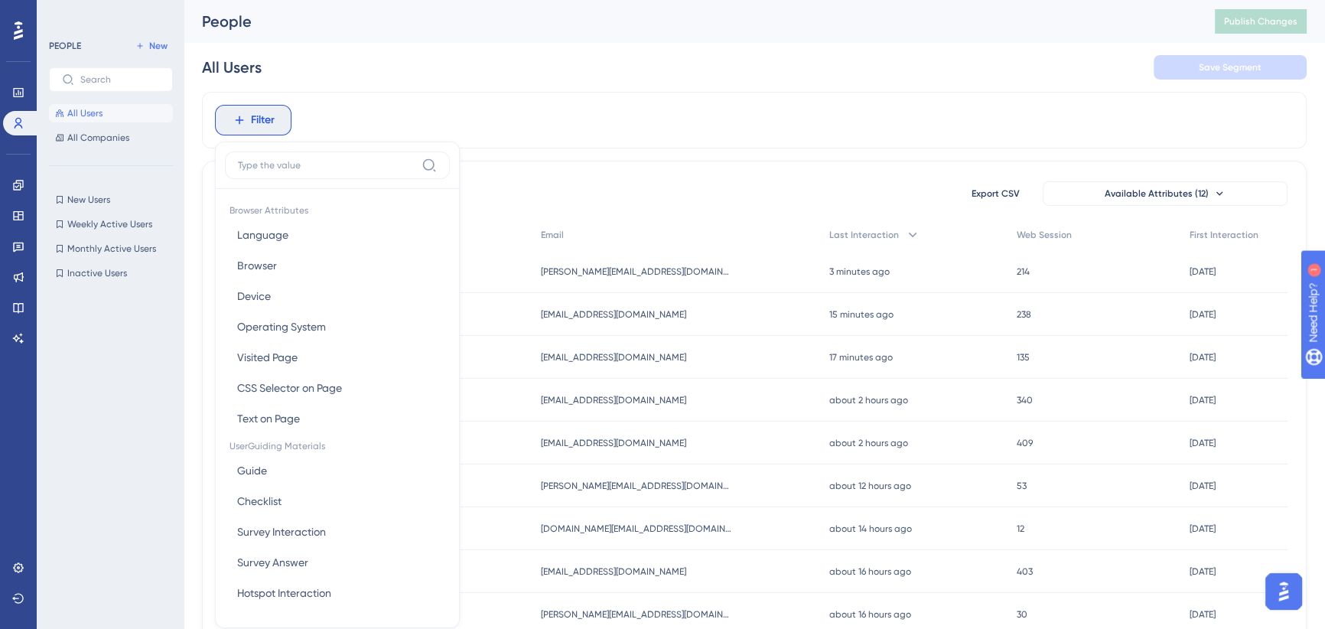
scroll to position [70, 0]
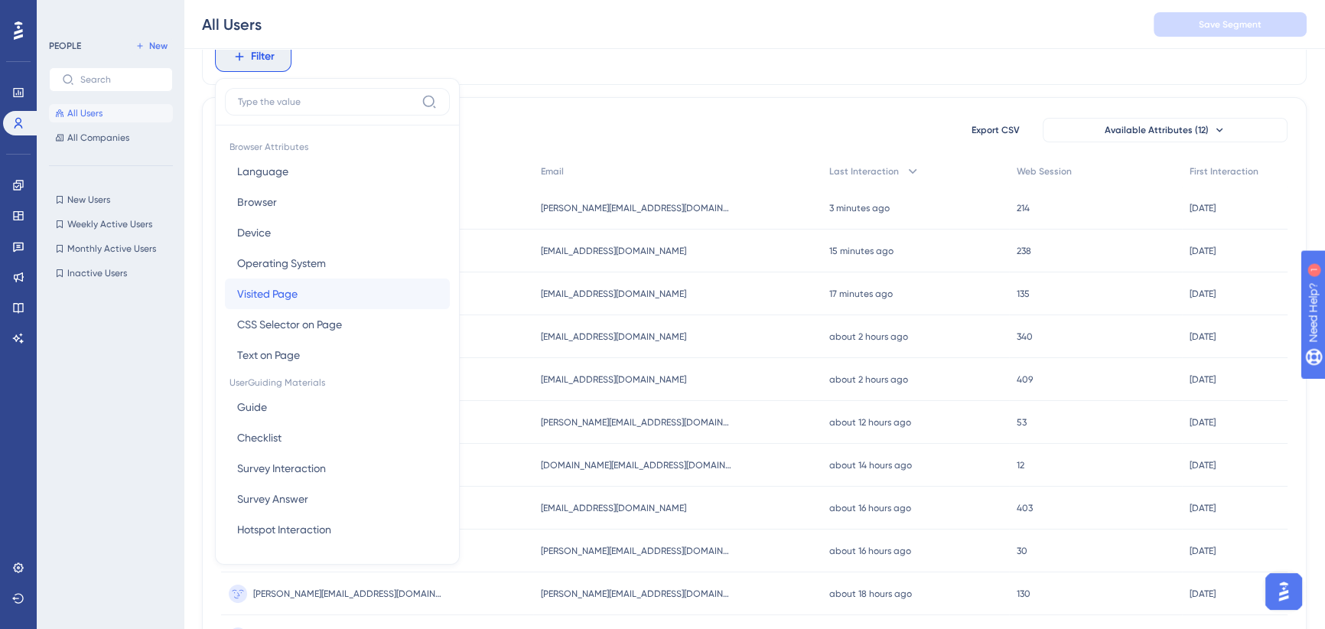
click at [298, 298] on button "Visited Page Visited Page" at bounding box center [337, 293] width 225 height 31
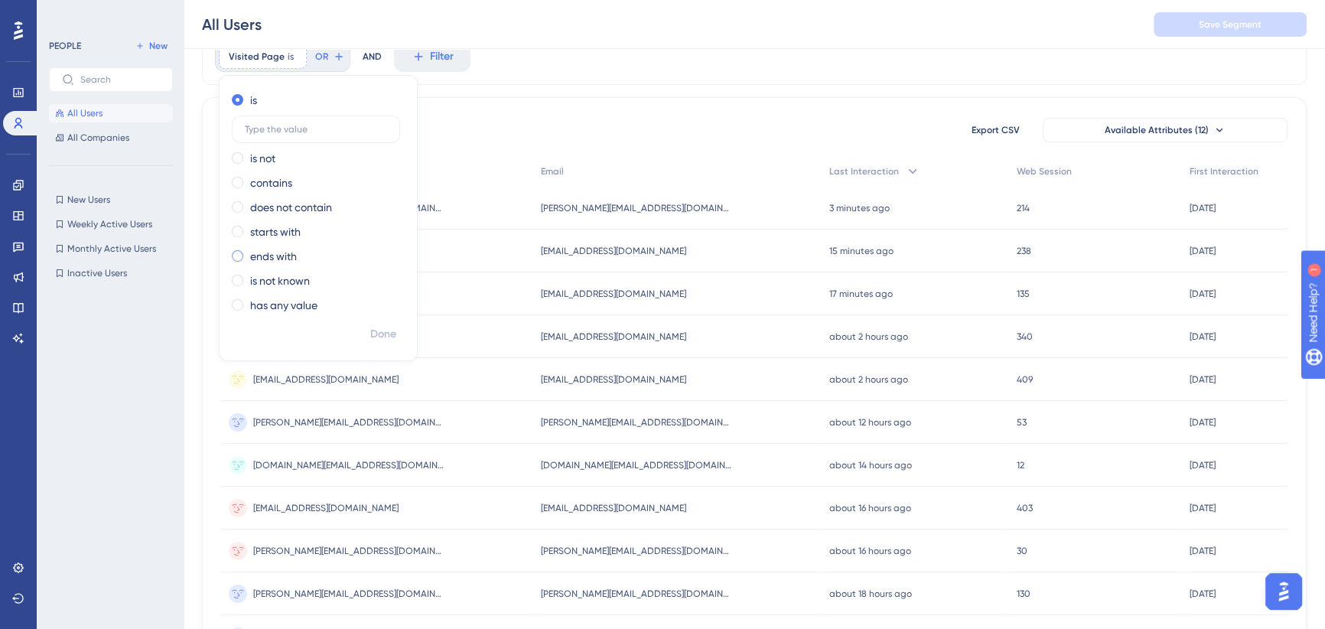
click at [259, 256] on label "ends with" at bounding box center [273, 256] width 47 height 18
click at [275, 197] on label "starts with" at bounding box center [275, 198] width 50 height 18
click at [277, 225] on input "text" at bounding box center [316, 227] width 142 height 11
click at [242, 227] on label "icy-desert" at bounding box center [316, 227] width 168 height 28
click at [245, 227] on input "icy-desert" at bounding box center [316, 227] width 142 height 11
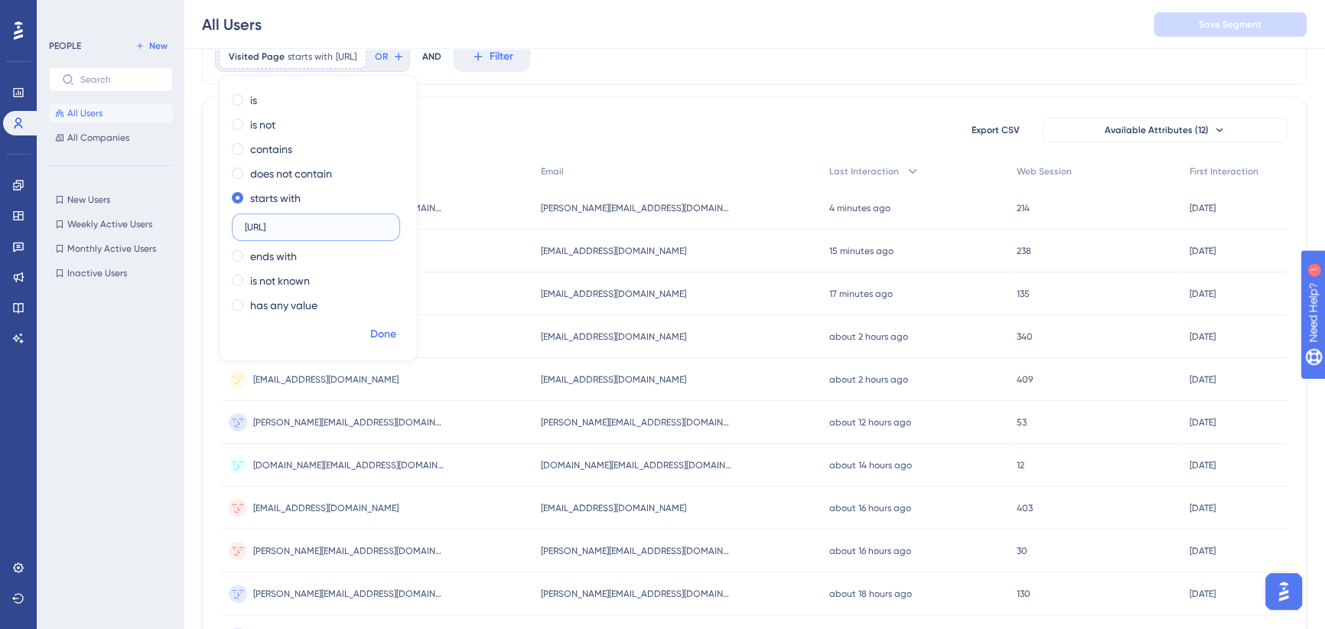
type input "[URL]"
click at [379, 328] on span "Done" at bounding box center [383, 334] width 26 height 18
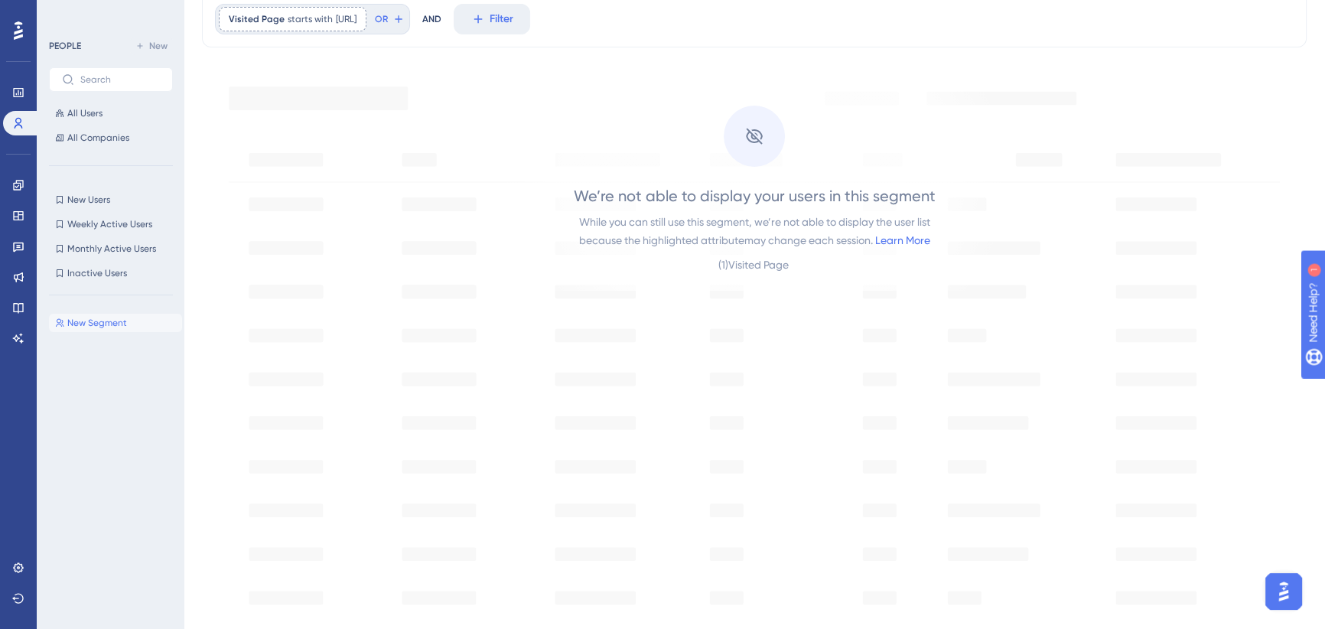
scroll to position [0, 0]
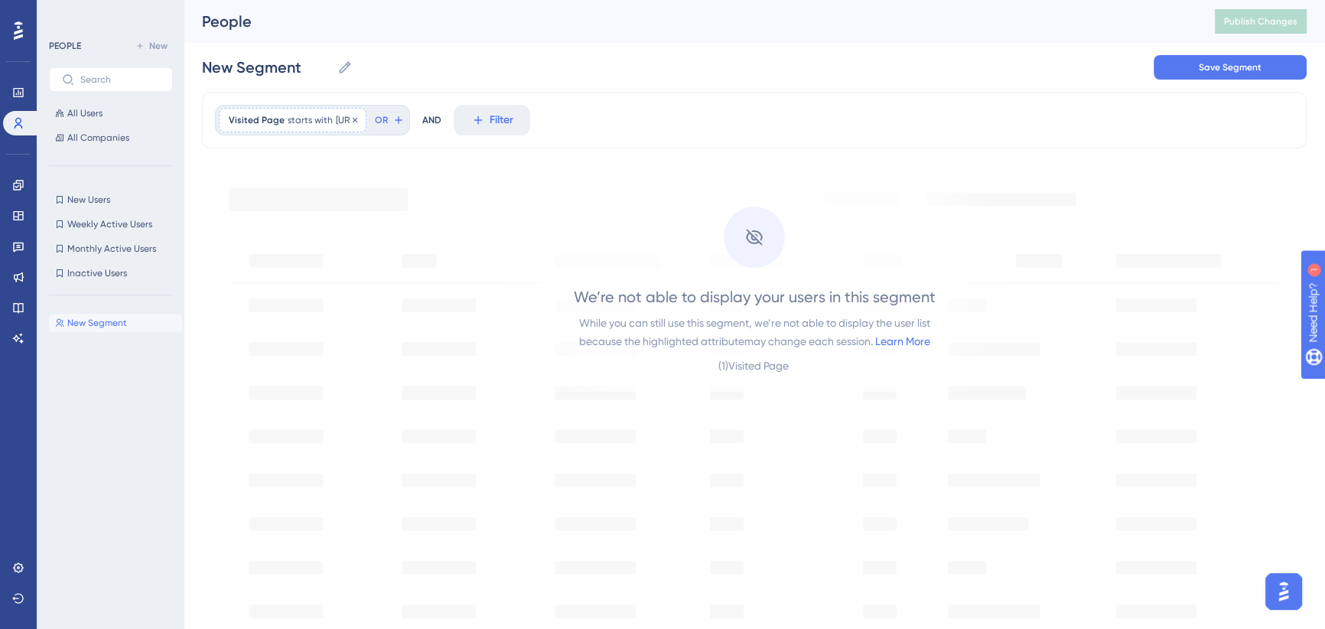
click at [343, 119] on span "[URL]" at bounding box center [346, 120] width 21 height 12
click at [386, 403] on span "Done" at bounding box center [383, 398] width 26 height 18
click at [353, 116] on span "[URL]" at bounding box center [346, 120] width 21 height 12
click at [299, 366] on label "has any value" at bounding box center [283, 369] width 67 height 18
click at [392, 354] on button "Done" at bounding box center [383, 364] width 43 height 28
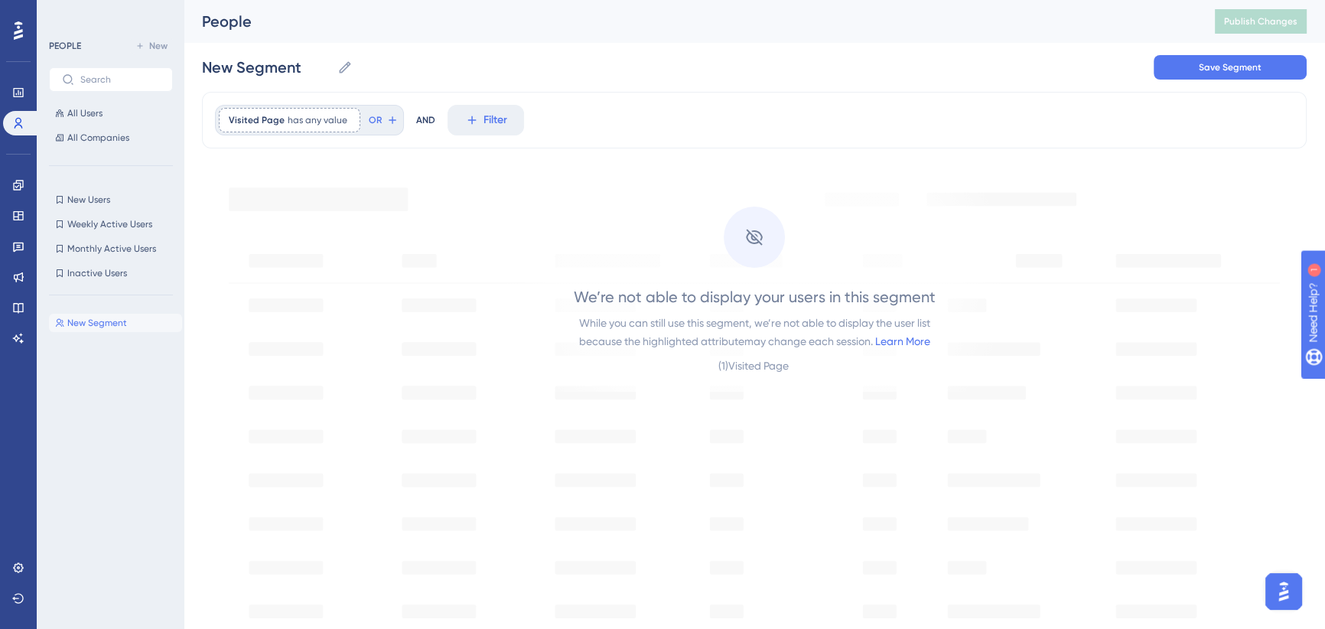
click at [838, 138] on div "Visited Page has any value Remove OR AND Filter" at bounding box center [754, 120] width 1105 height 57
click at [103, 114] on button "All Users" at bounding box center [111, 113] width 124 height 18
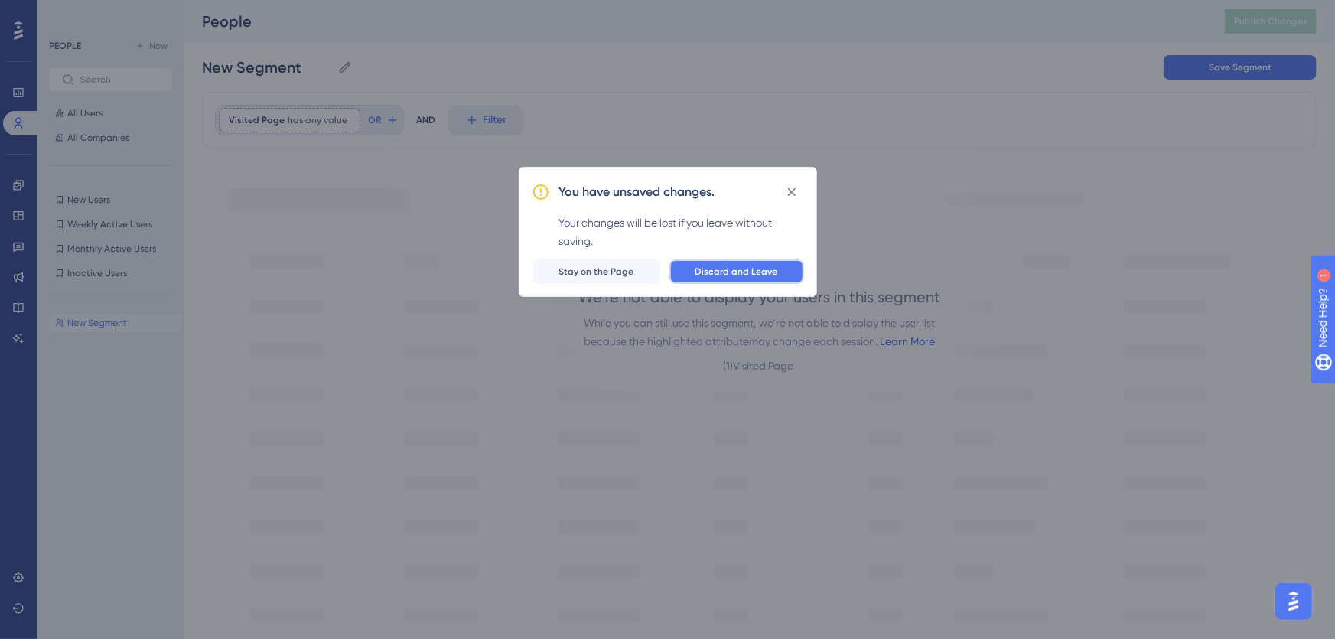
click at [731, 265] on span "Discard and Leave" at bounding box center [736, 271] width 83 height 12
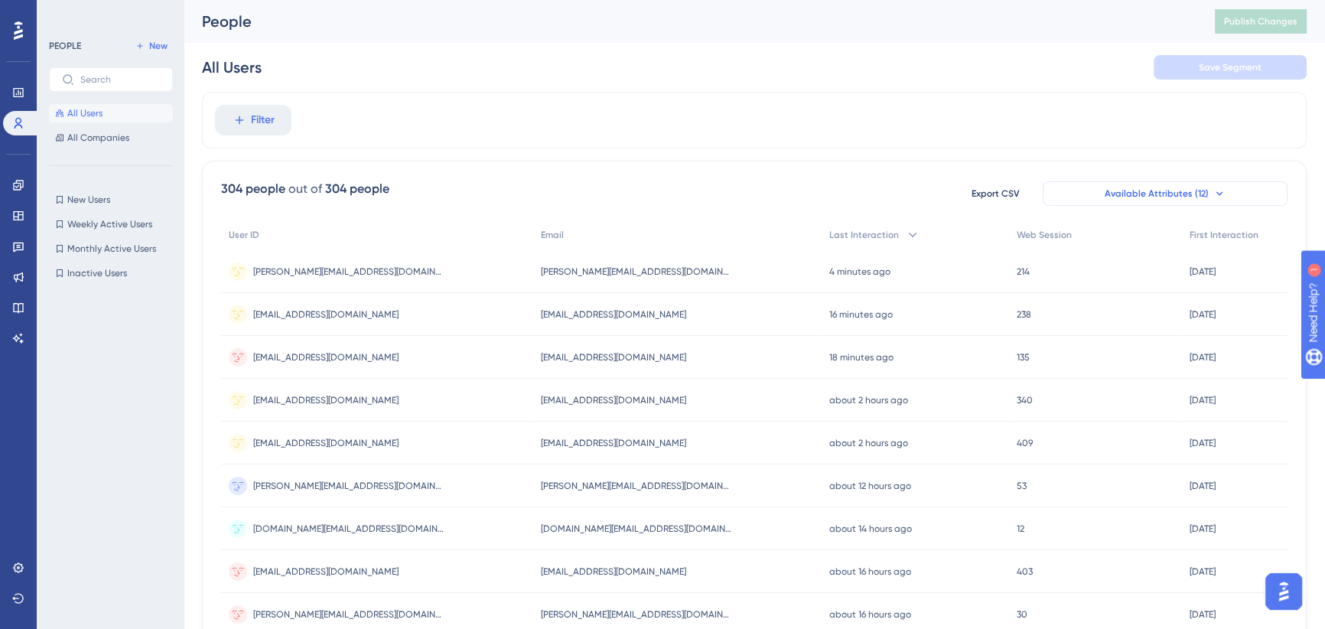
click at [1219, 194] on icon at bounding box center [1219, 193] width 12 height 12
click at [1201, 197] on span "Available Attributes (12)" at bounding box center [1157, 193] width 104 height 12
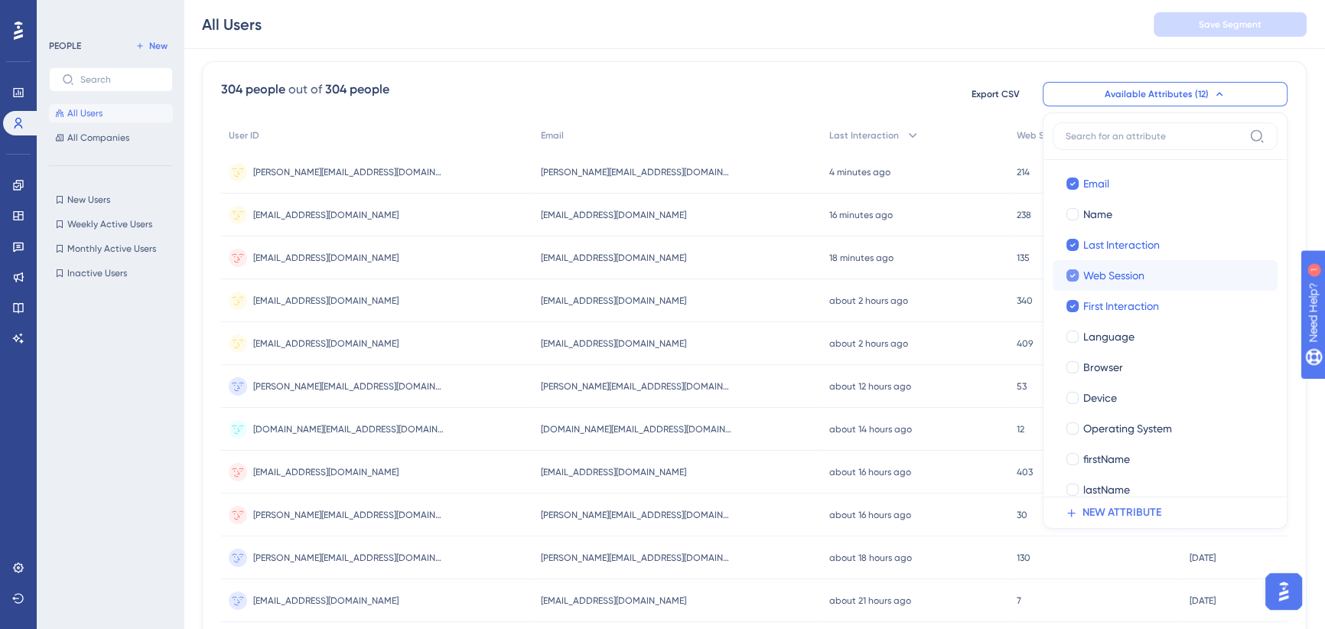
scroll to position [47, 0]
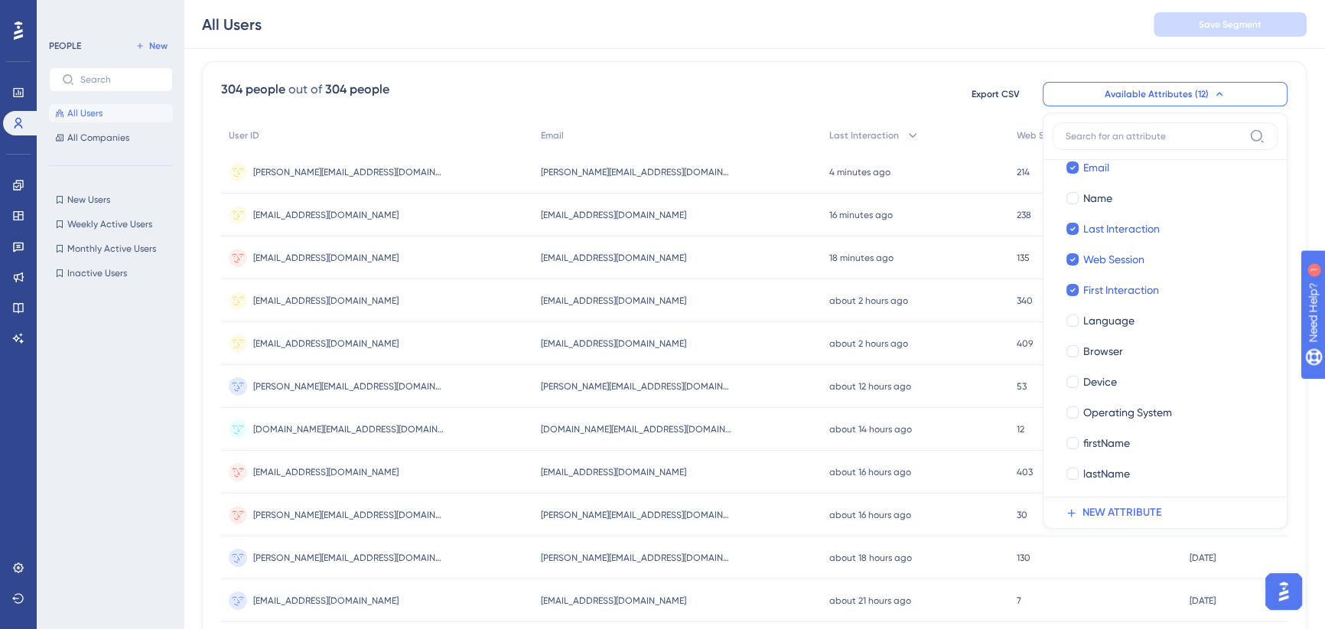
click at [892, 95] on div "304 people out of 304 people Export CSV Available Attributes (12) User ID User …" at bounding box center [754, 94] width 1066 height 28
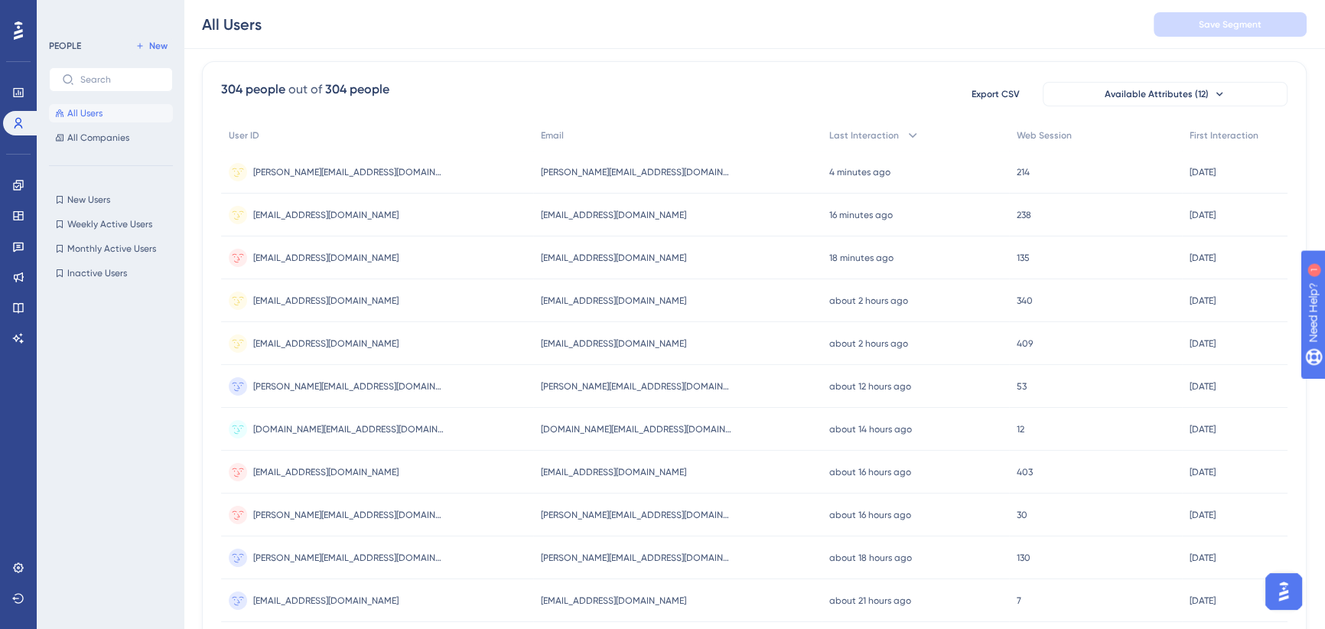
scroll to position [0, 0]
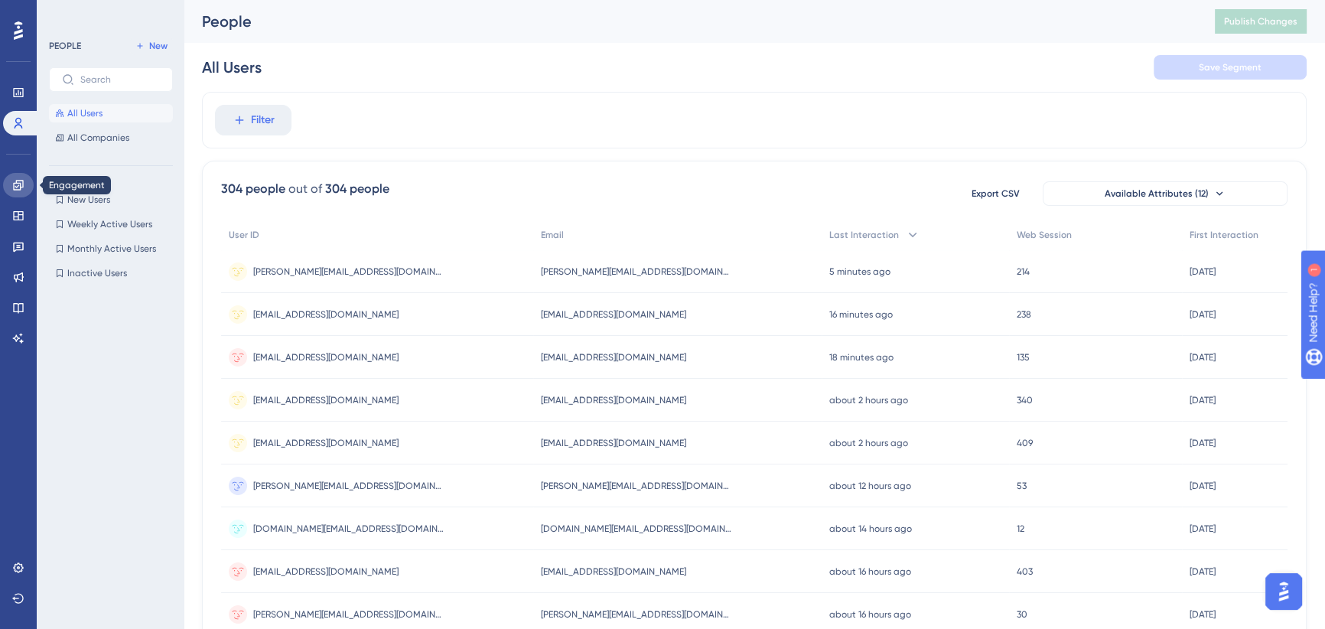
click at [14, 183] on icon at bounding box center [18, 185] width 10 height 10
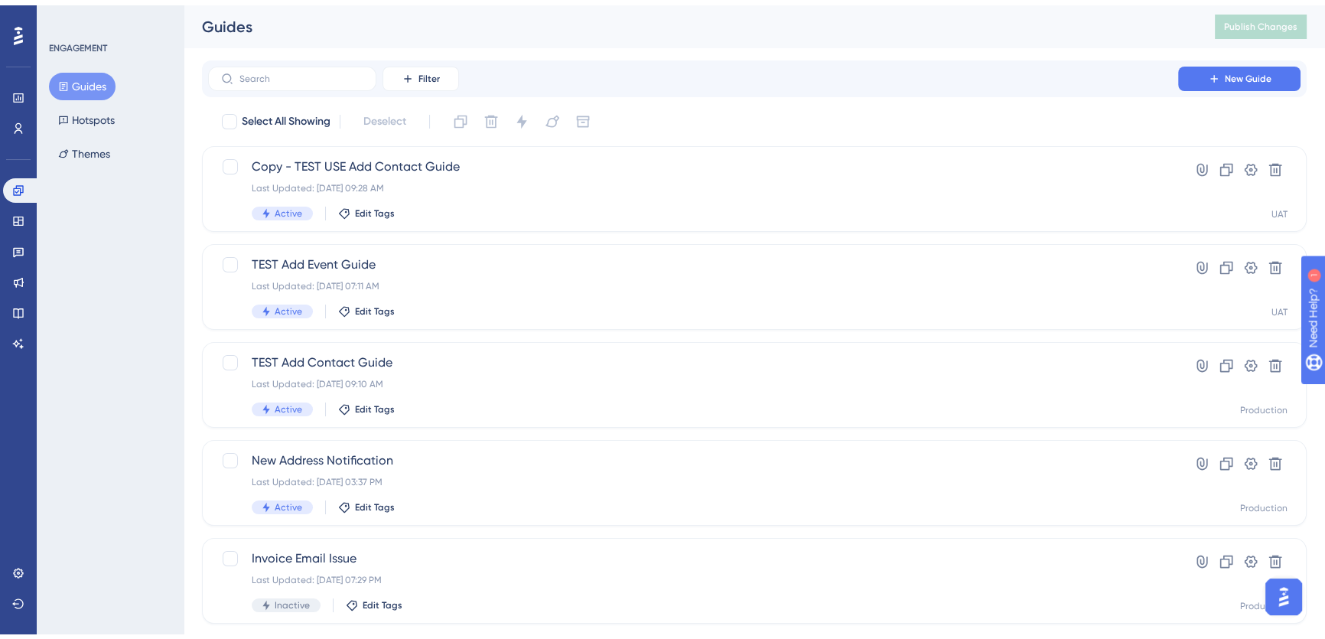
scroll to position [138, 0]
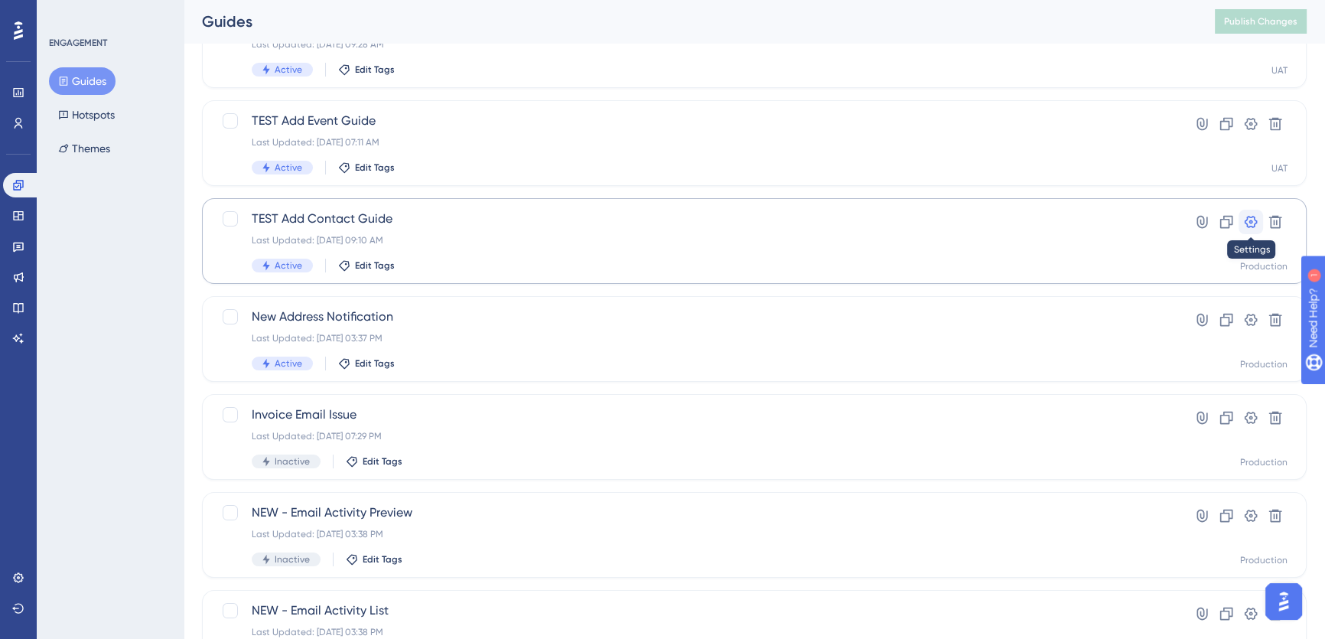
click at [1252, 222] on icon at bounding box center [1251, 222] width 13 height 12
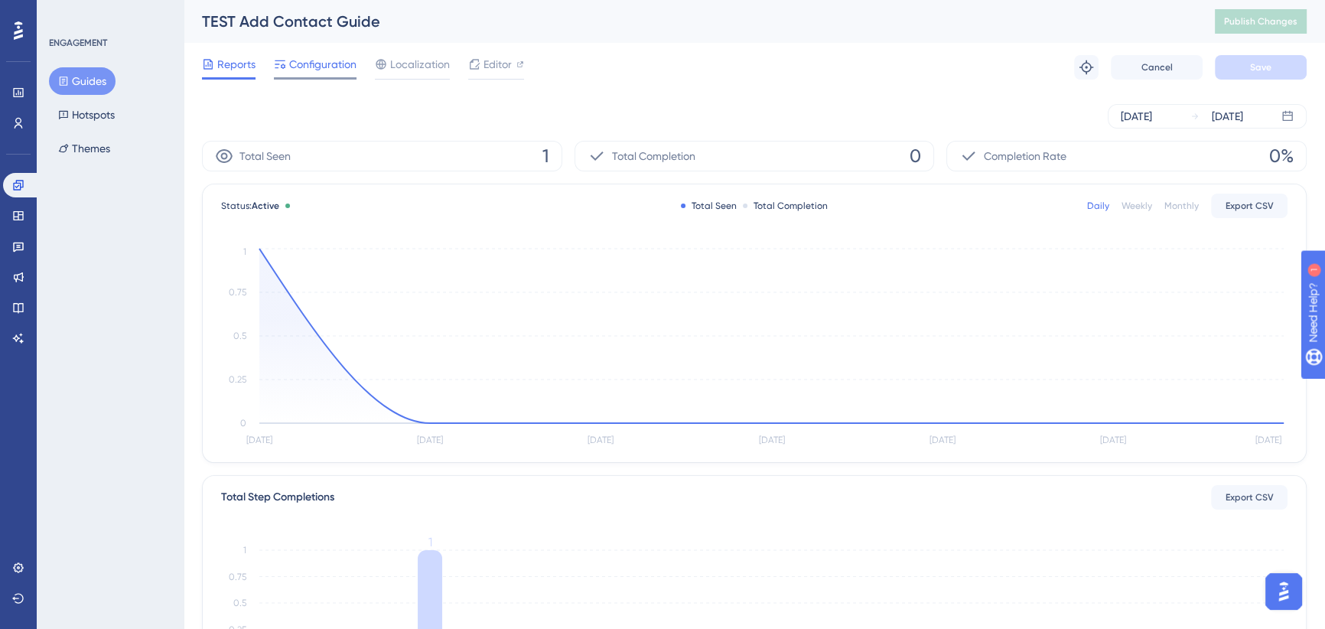
click at [318, 70] on span "Configuration" at bounding box center [322, 64] width 67 height 18
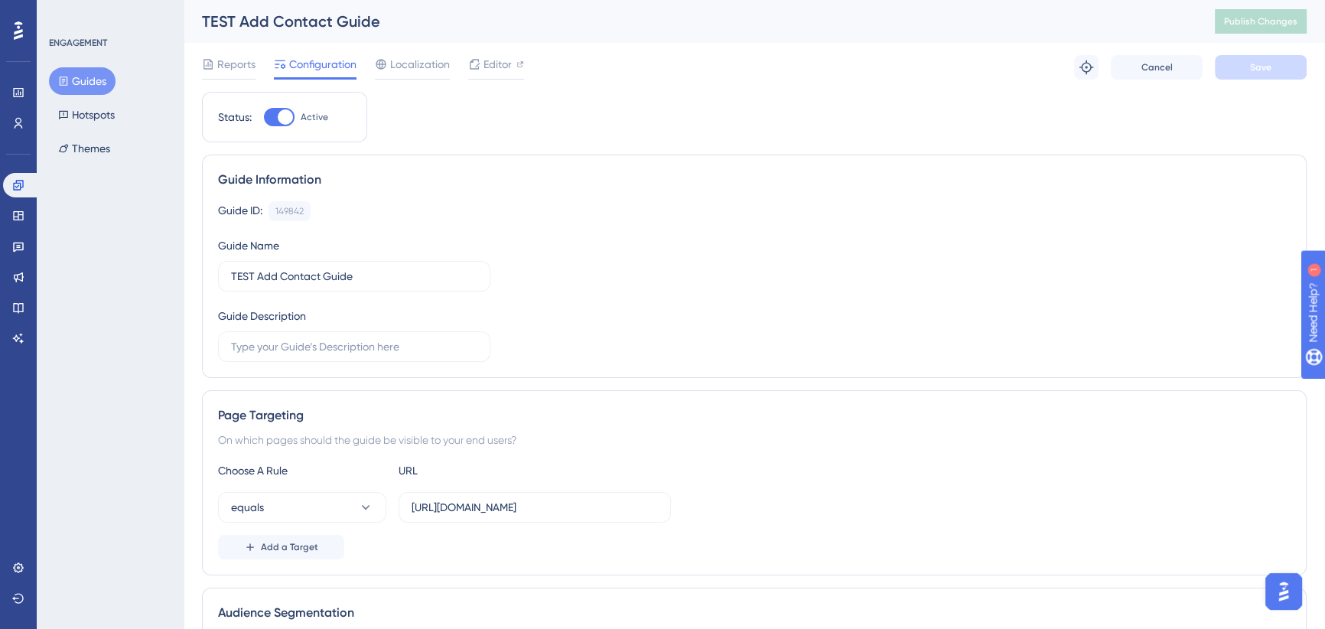
click at [280, 117] on div at bounding box center [285, 116] width 15 height 15
click at [264, 117] on input "Active" at bounding box center [263, 117] width 1 height 1
checkbox input "false"
click at [1247, 73] on button "Save" at bounding box center [1261, 67] width 92 height 24
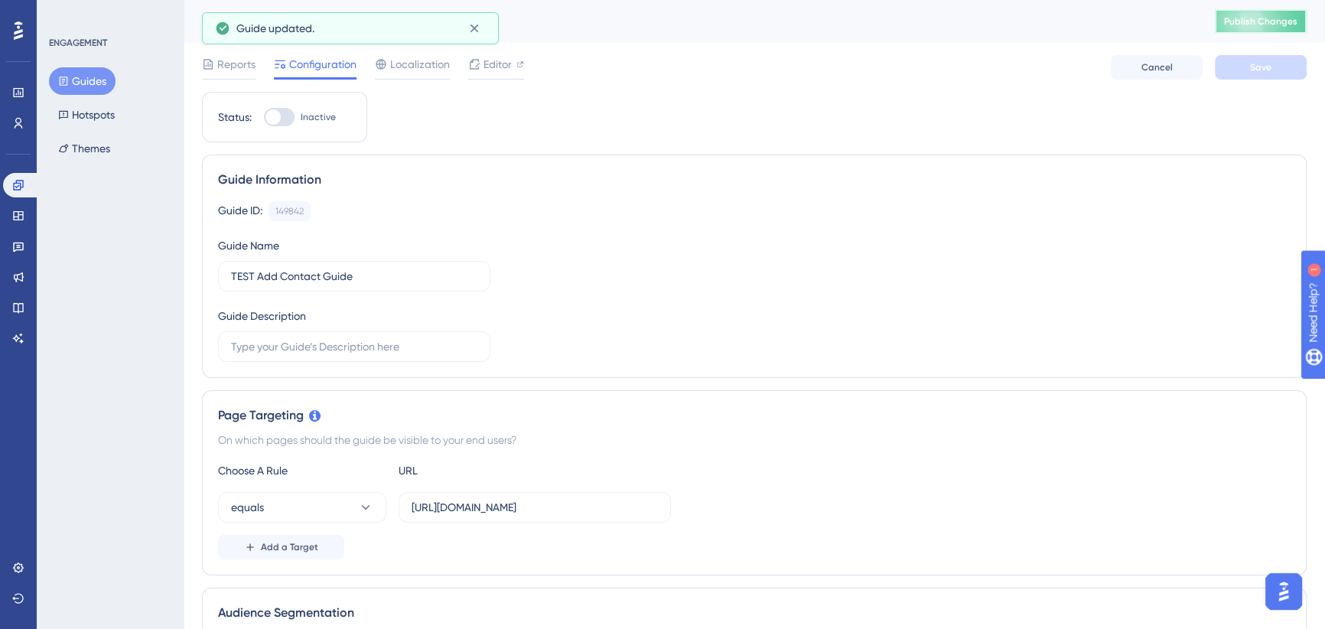
click at [1242, 21] on span "Publish Changes" at bounding box center [1260, 21] width 73 height 12
click at [83, 81] on button "Guides" at bounding box center [82, 81] width 67 height 28
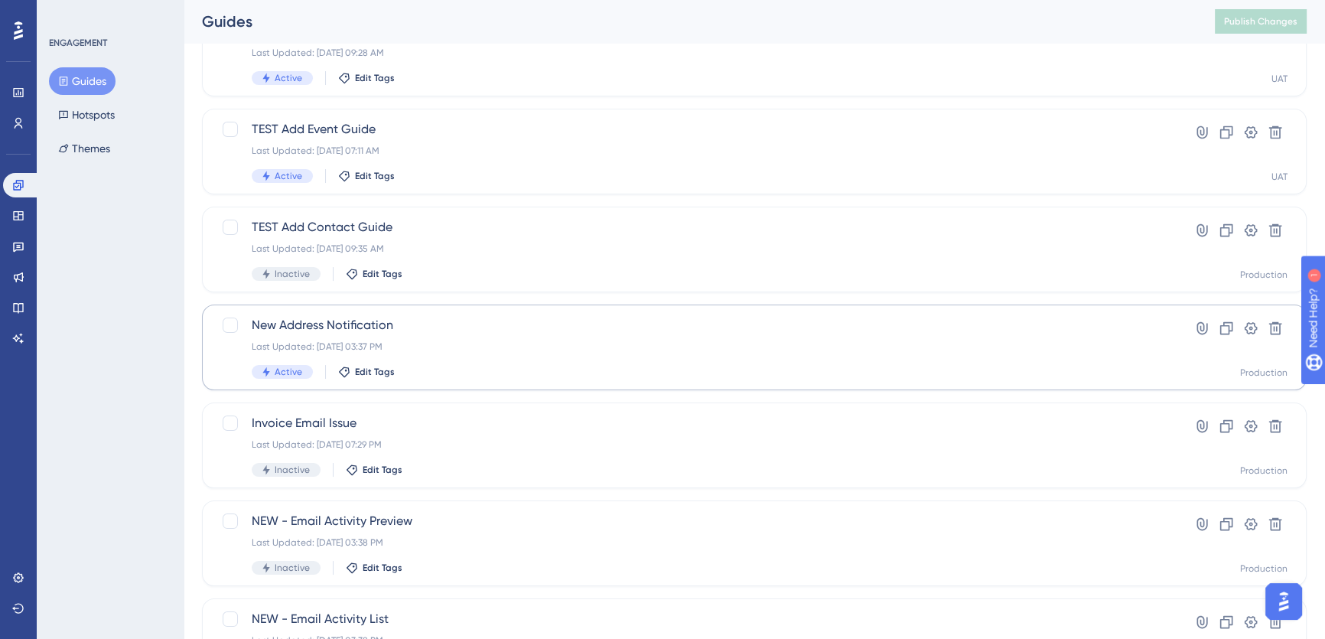
scroll to position [61, 0]
